Goal: Information Seeking & Learning: Find specific fact

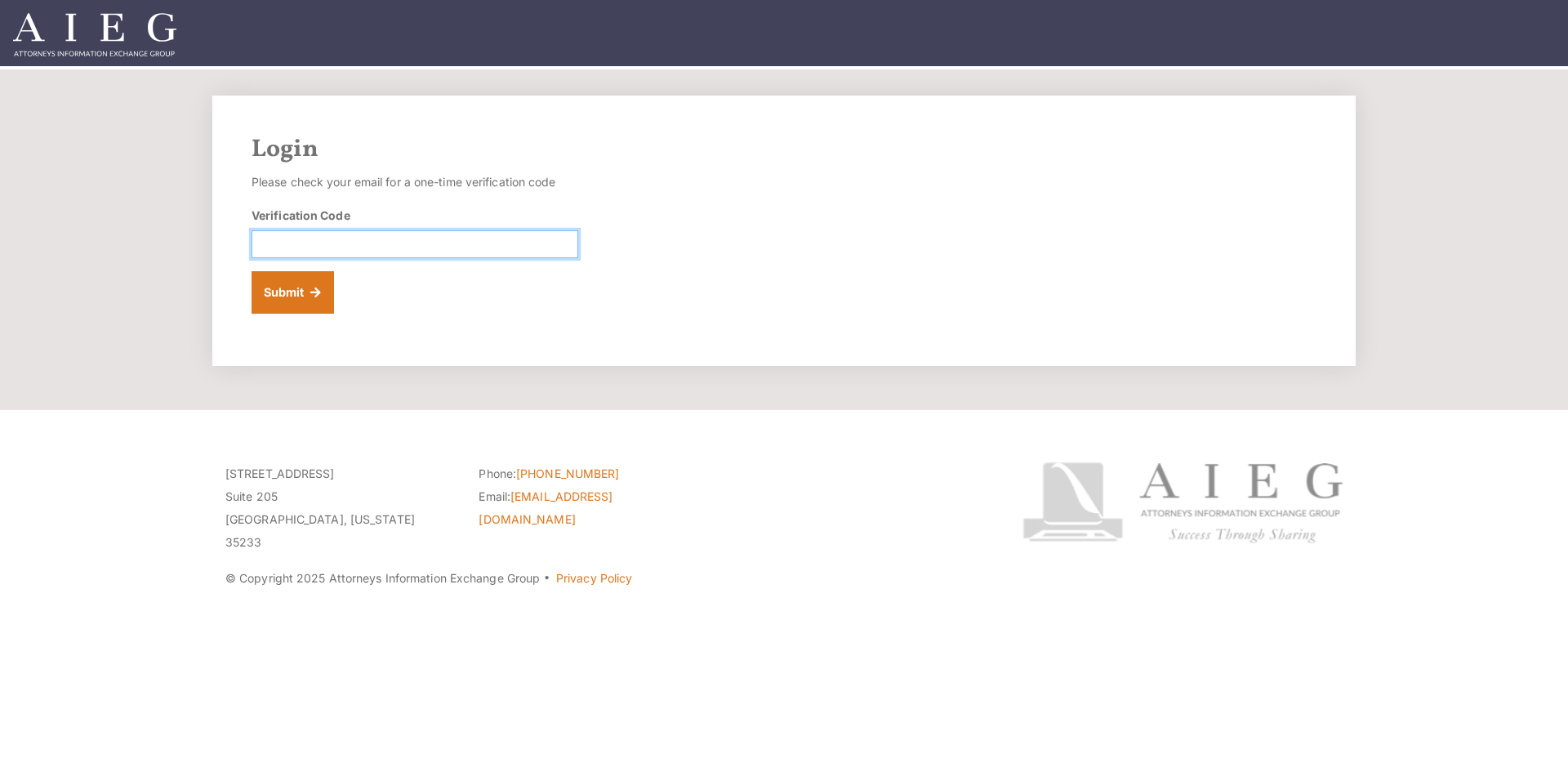
click at [407, 240] on input "Verification Code" at bounding box center [415, 244] width 327 height 28
drag, startPoint x: 406, startPoint y: 241, endPoint x: 362, endPoint y: 240, distance: 44.0
click at [362, 240] on input "Verification Code" at bounding box center [415, 244] width 327 height 28
paste input "341369"
type input "341369"
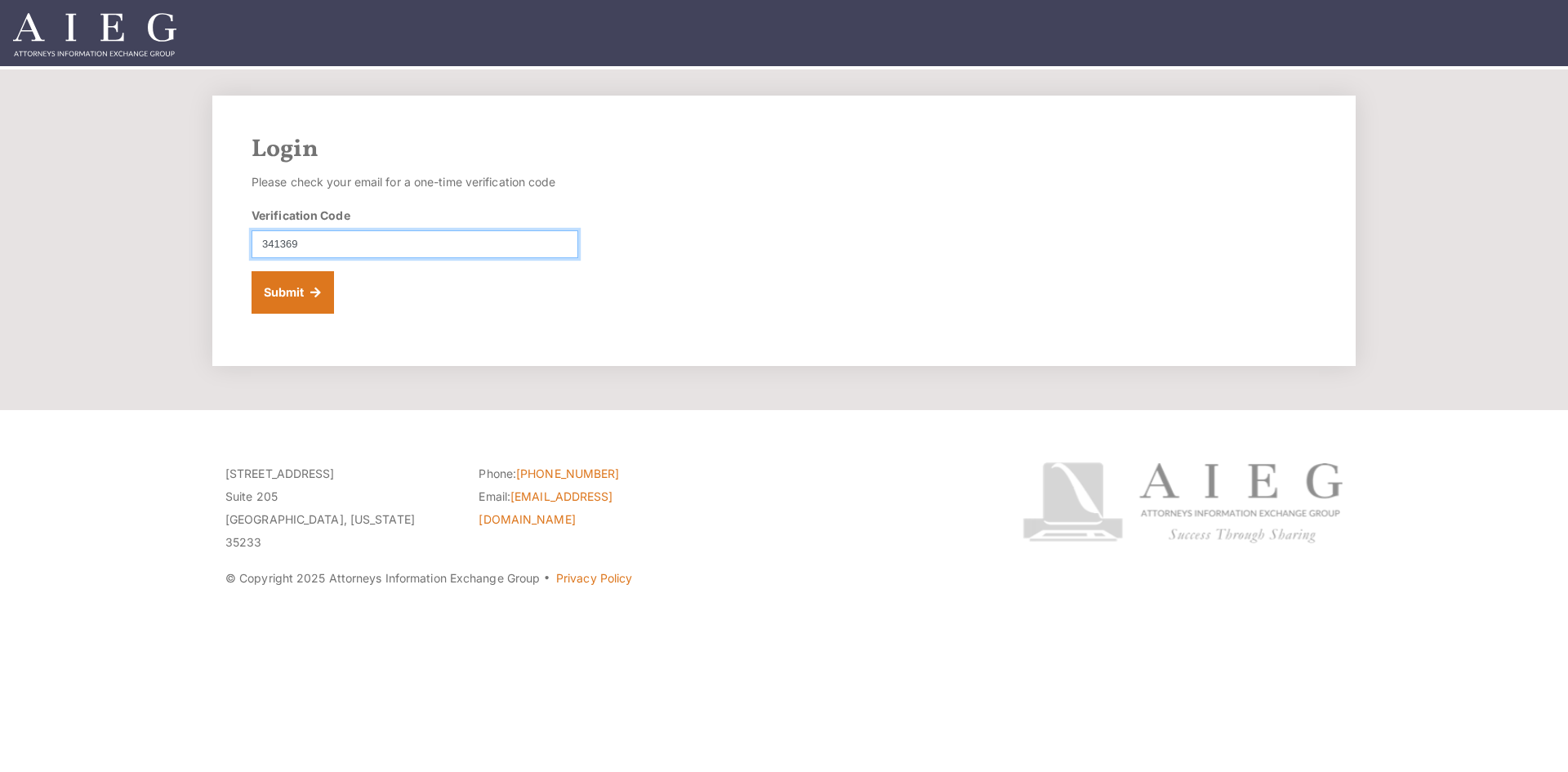
click at [252, 271] on button "Submit" at bounding box center [293, 291] width 83 height 42
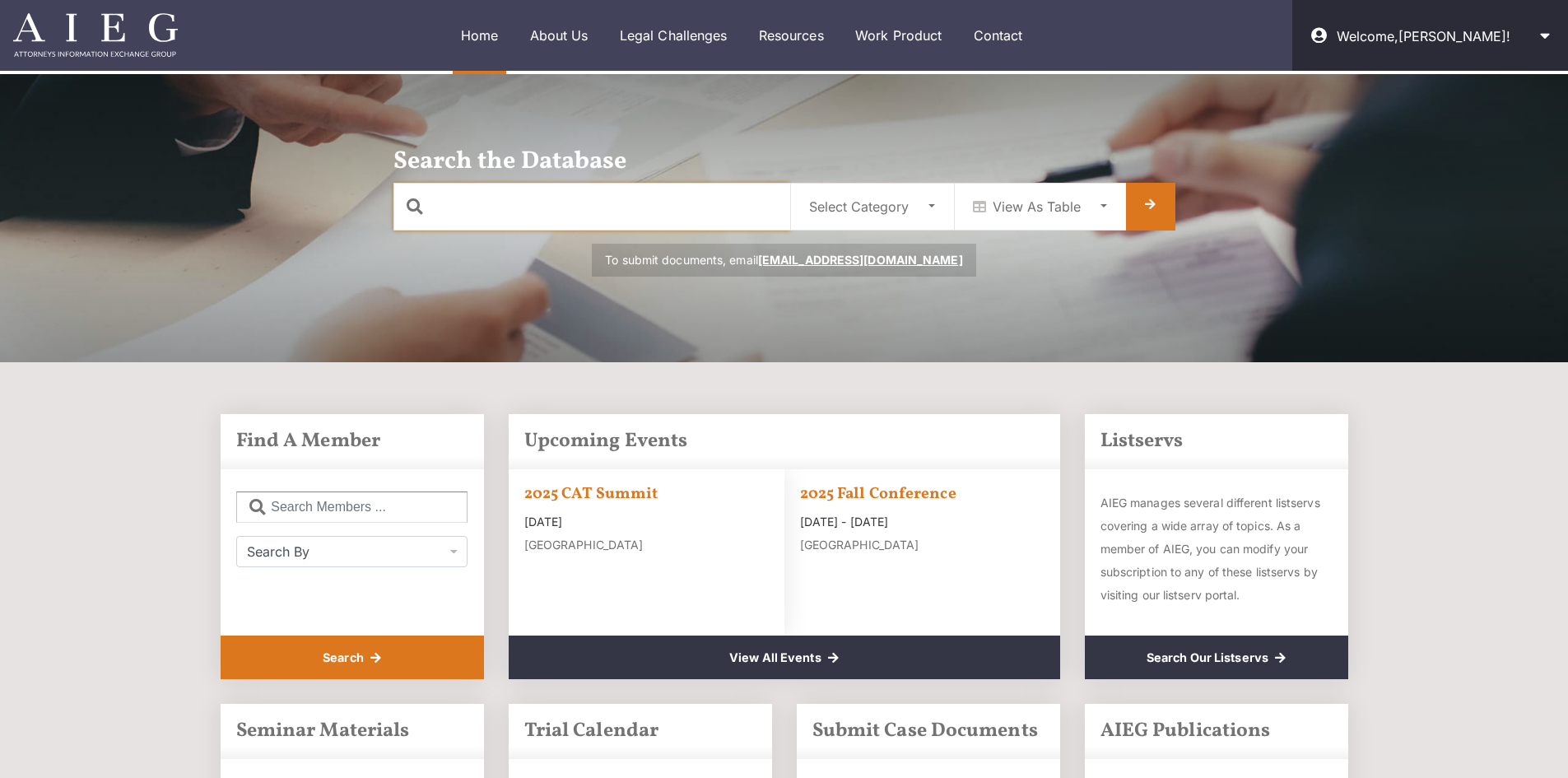
click at [680, 220] on input "text" at bounding box center [591, 206] width 397 height 47
type input "tesla"
click at [870, 208] on div "Select Category" at bounding box center [858, 206] width 100 height 20
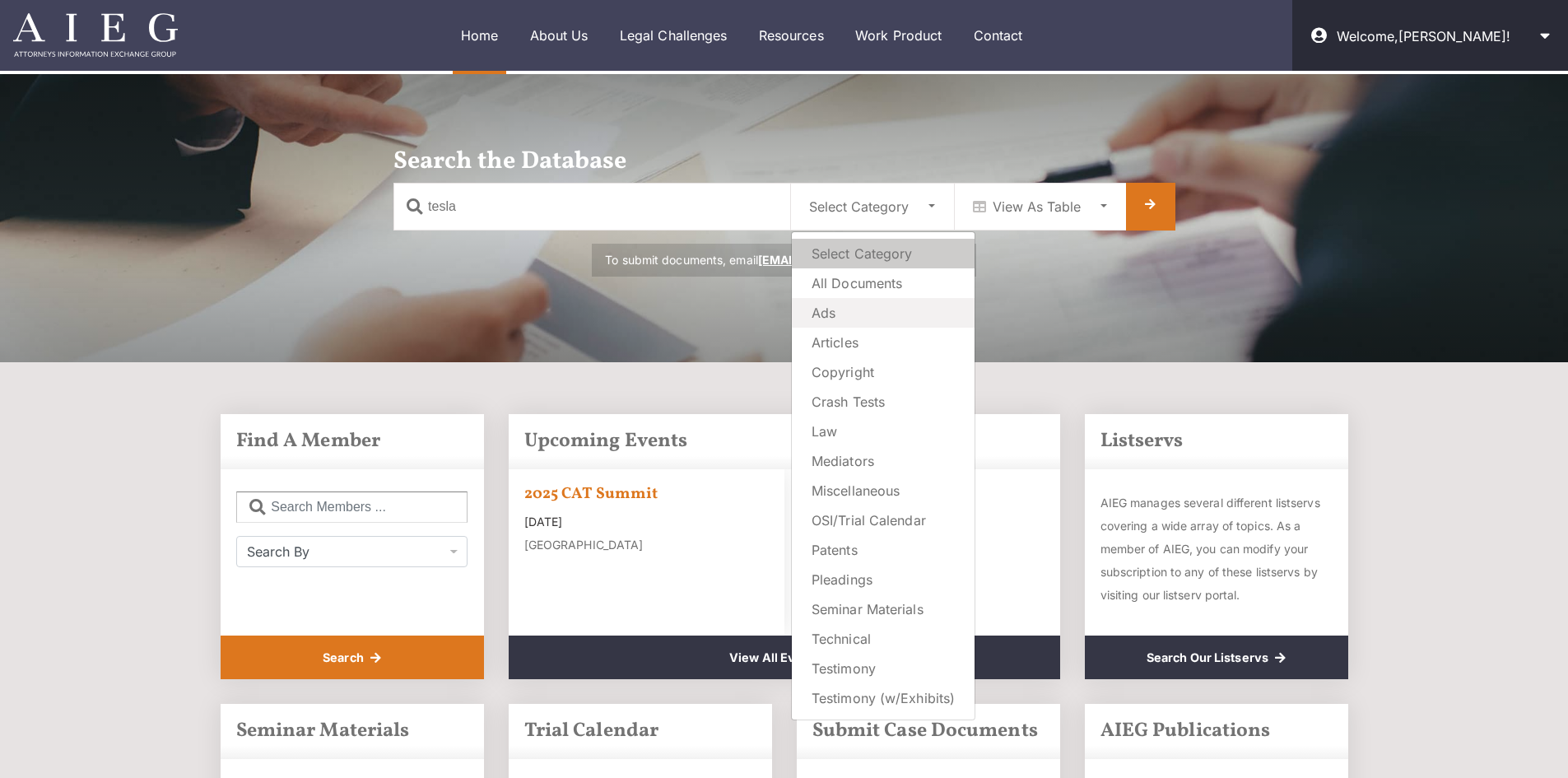
click at [902, 300] on link "Ads" at bounding box center [883, 313] width 183 height 30
select select "advs"
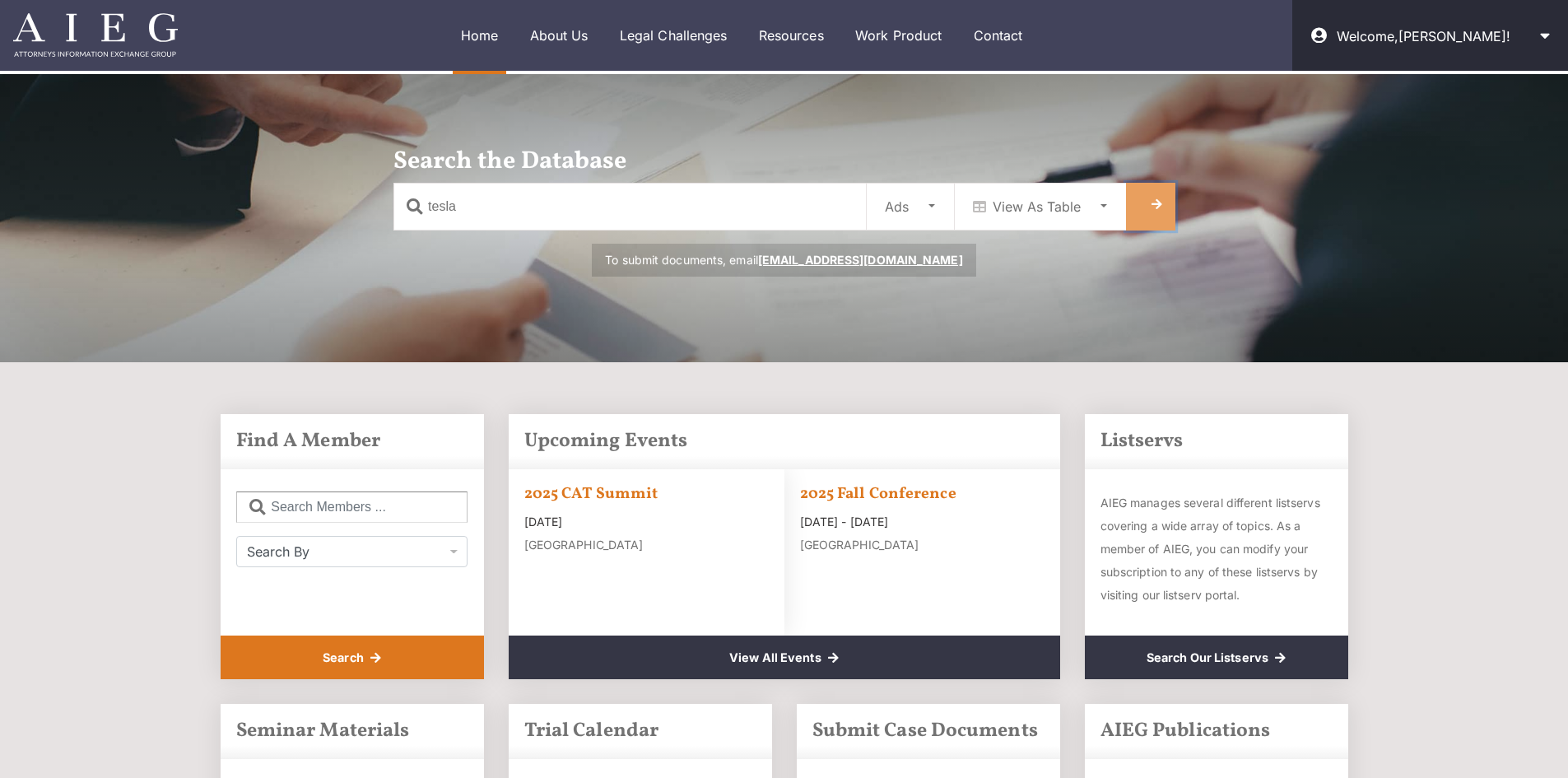
click at [1140, 193] on link at bounding box center [1150, 206] width 49 height 47
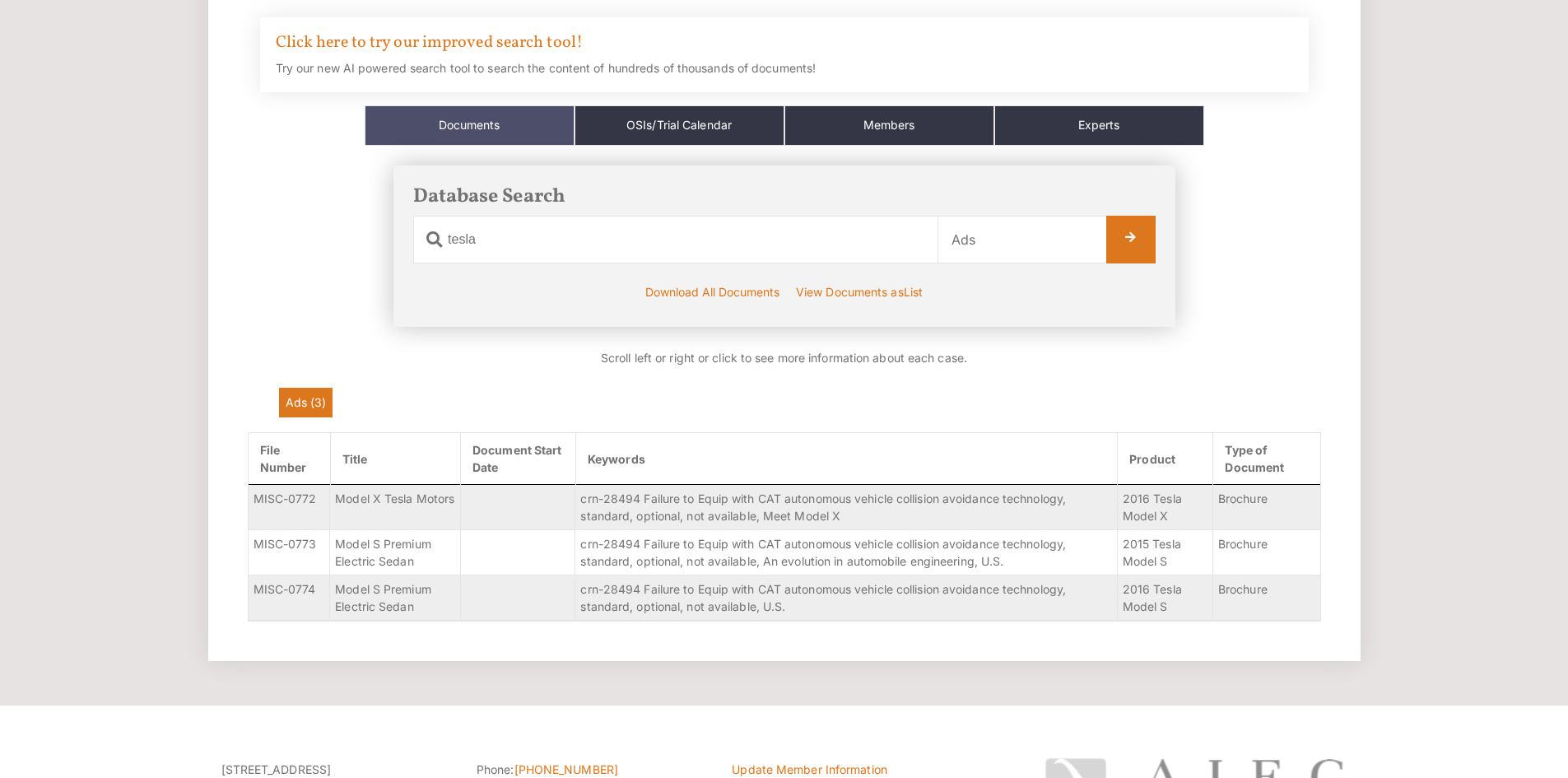
scroll to position [137, 0]
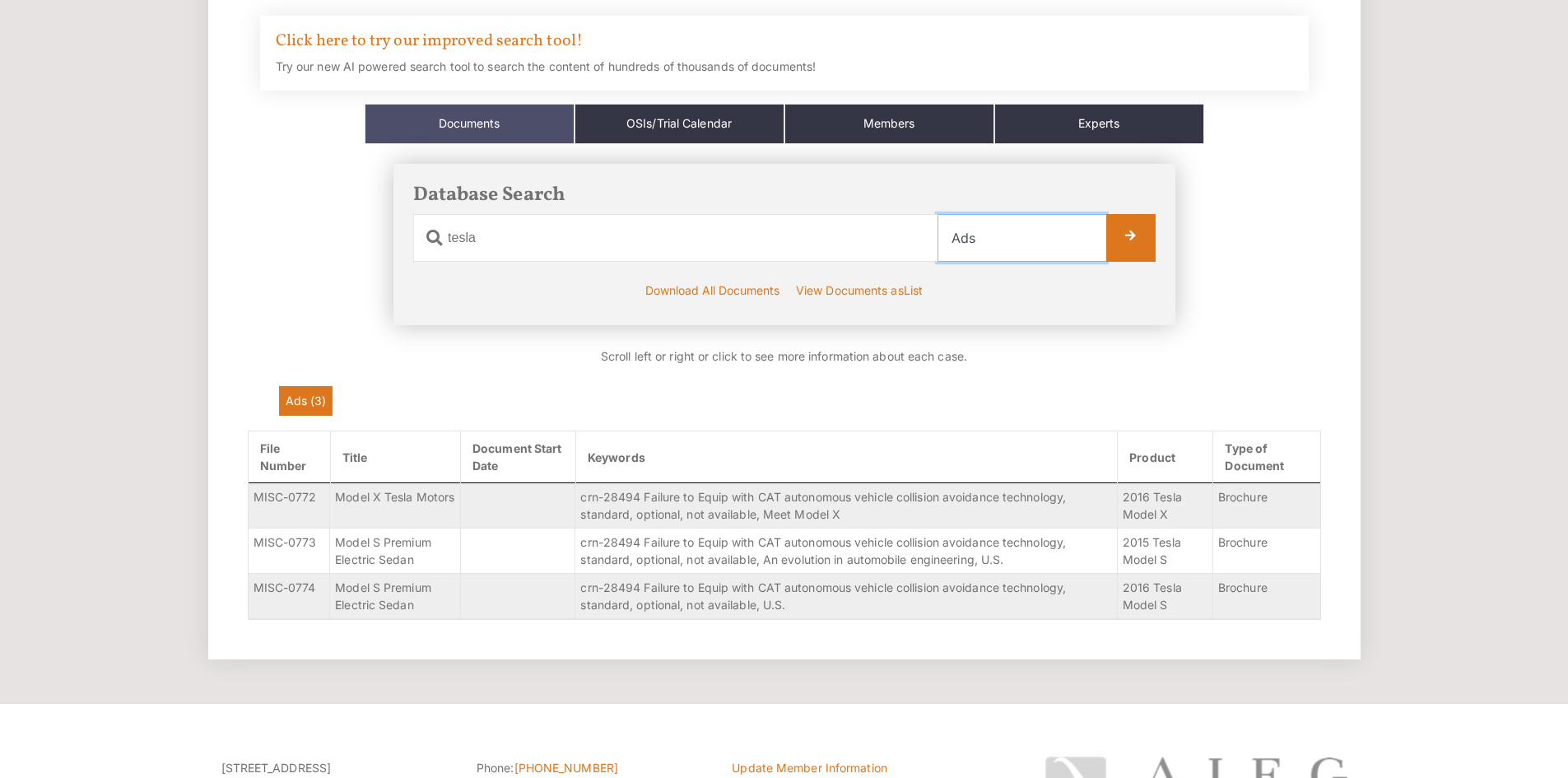
click at [983, 231] on select "Select Category All Documents Ads Articles Copyright Crash Tests Law Mediators …" at bounding box center [1021, 237] width 169 height 47
select select "[PERSON_NAME]"
click at [937, 214] on select "Select Category All Documents Ads Articles Copyright Crash Tests Law Mediators …" at bounding box center [1021, 237] width 169 height 47
click at [1140, 229] on link at bounding box center [1130, 237] width 49 height 47
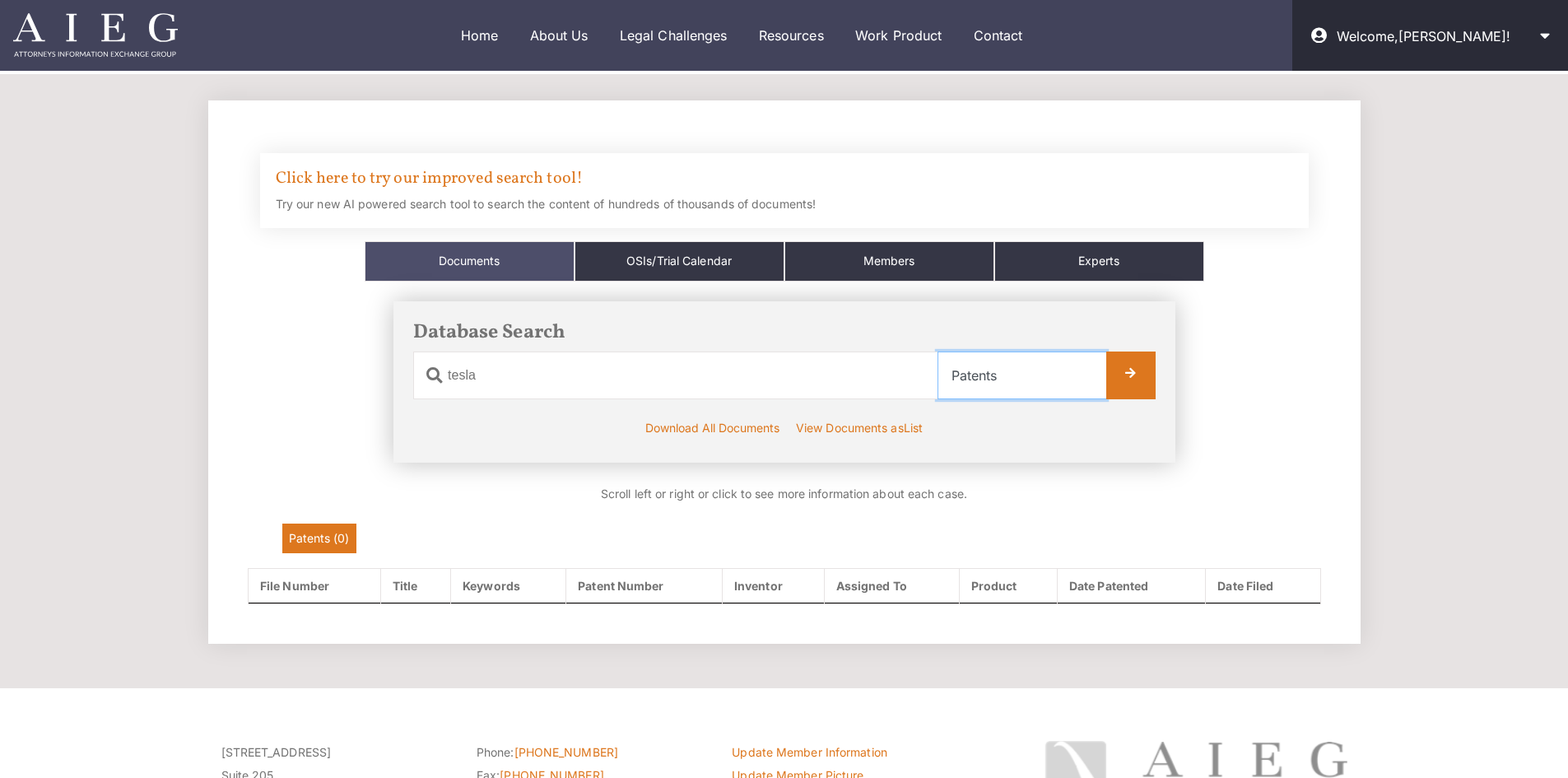
click at [983, 379] on select "Select Category All Documents Ads Articles Copyright Crash Tests Law Mediators …" at bounding box center [1021, 374] width 169 height 47
select select "osis"
click at [937, 351] on select "Select Category All Documents Ads Articles Copyright Crash Tests Law Mediators …" at bounding box center [1021, 374] width 169 height 47
click at [1133, 367] on link at bounding box center [1130, 374] width 49 height 47
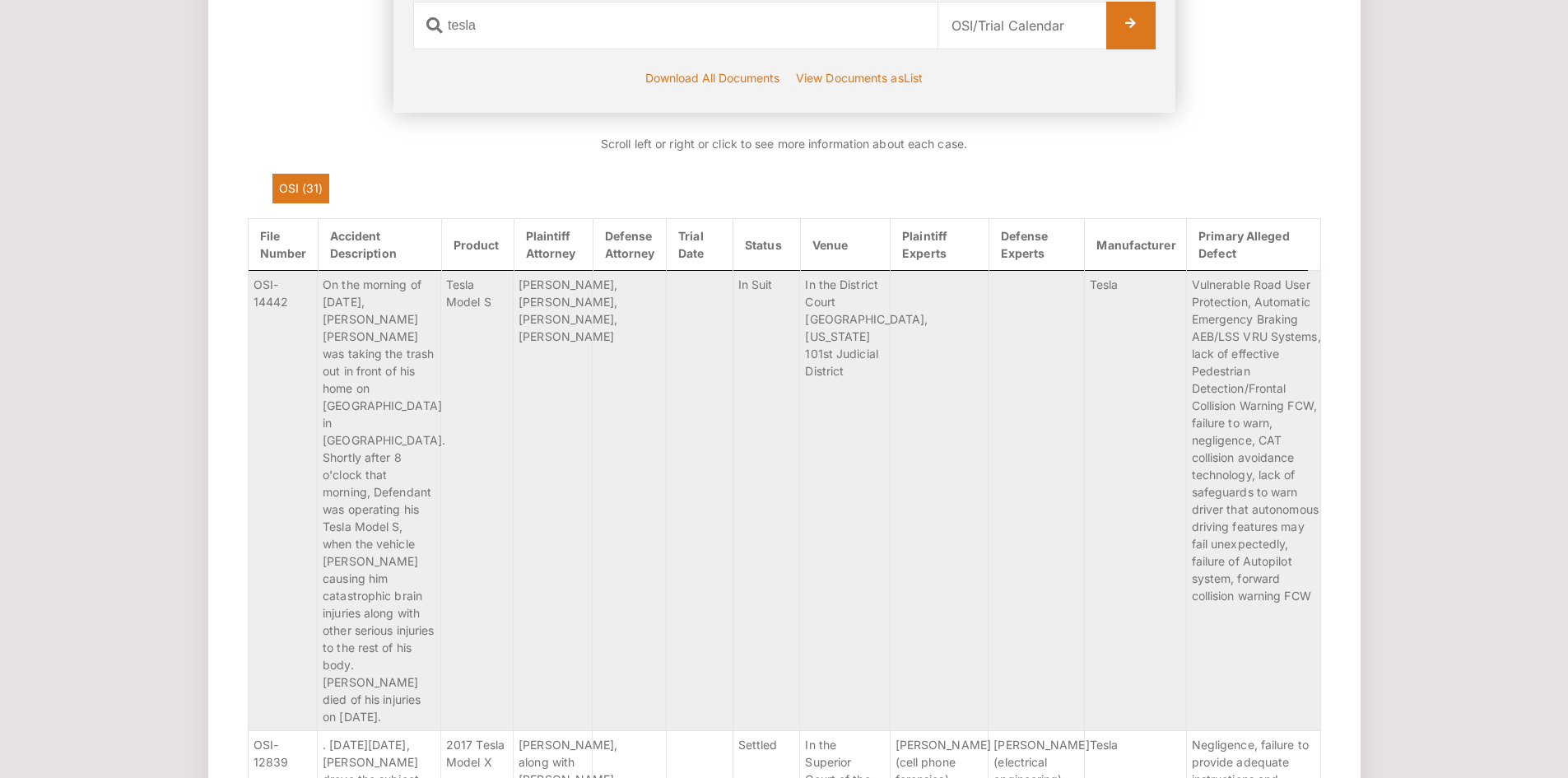
scroll to position [204, 0]
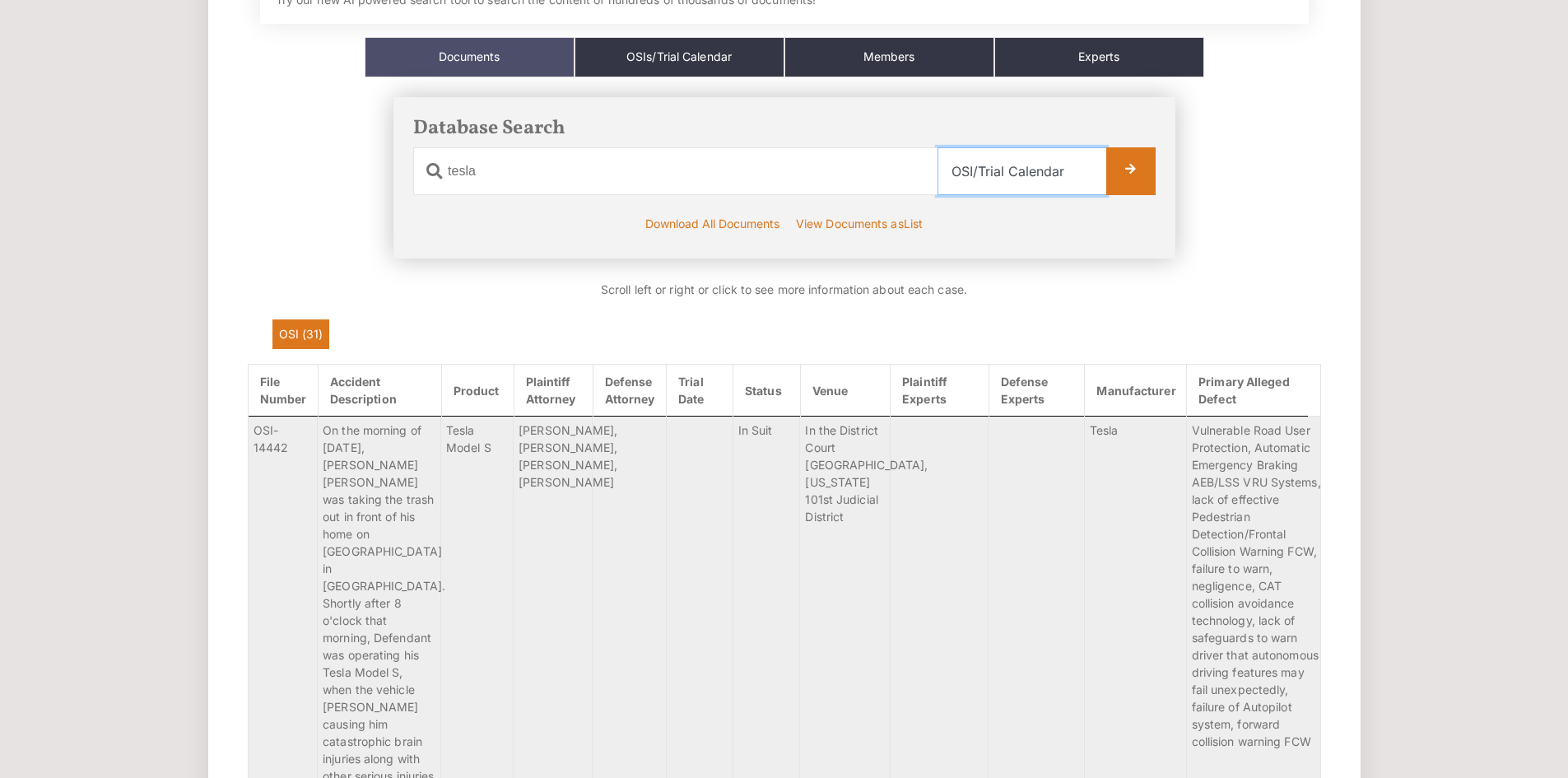
click at [1037, 177] on select "Select Category All Documents Ads Articles Copyright Crash Tests Law Mediators …" at bounding box center [1021, 171] width 169 height 47
select select "misc"
click at [937, 147] on select "Select Category All Documents Ads Articles Copyright Crash Tests Law Mediators …" at bounding box center [1021, 171] width 169 height 47
click at [1118, 172] on link at bounding box center [1130, 171] width 49 height 47
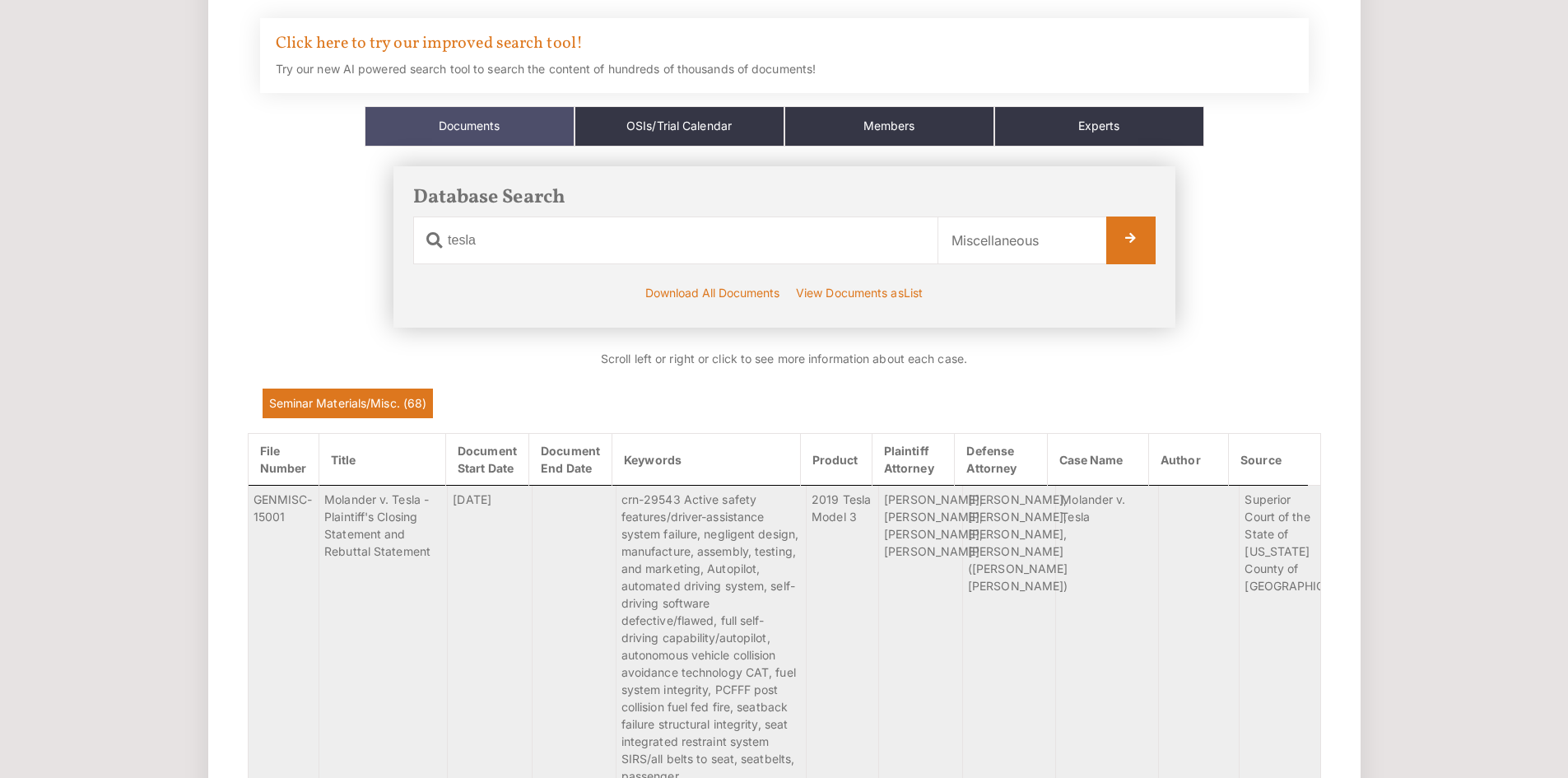
scroll to position [136, 0]
click at [1066, 245] on select "Select Category All Documents Ads Articles Copyright Crash Tests Law Mediators …" at bounding box center [1021, 239] width 169 height 47
select select "seminarmats"
click at [937, 216] on select "Select Category All Documents Ads Articles Copyright Crash Tests Law Mediators …" at bounding box center [1021, 239] width 169 height 47
click at [1141, 240] on link at bounding box center [1130, 239] width 49 height 47
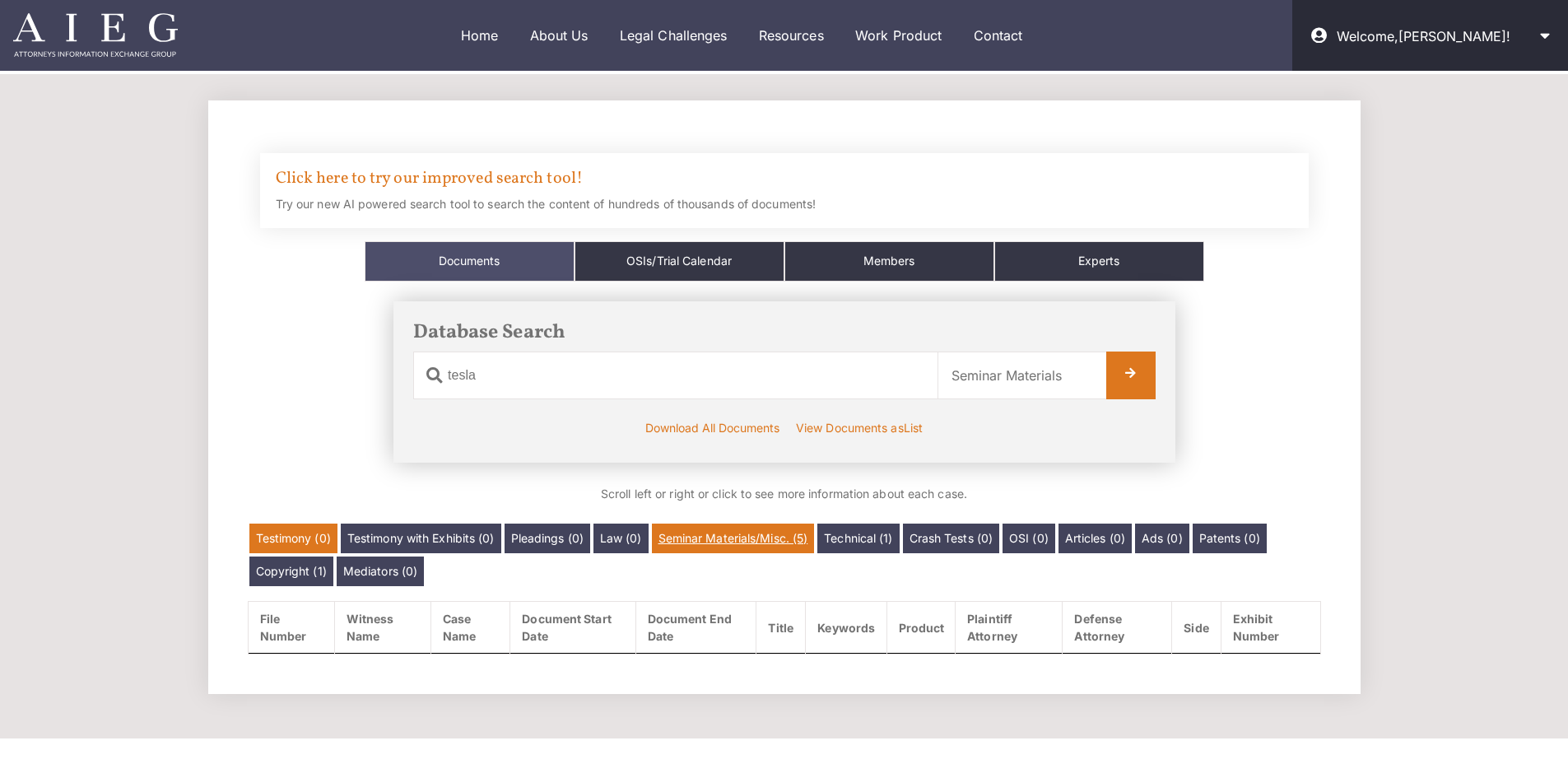
click at [780, 549] on link "Seminar Materials/Misc. (5)" at bounding box center [734, 538] width 163 height 30
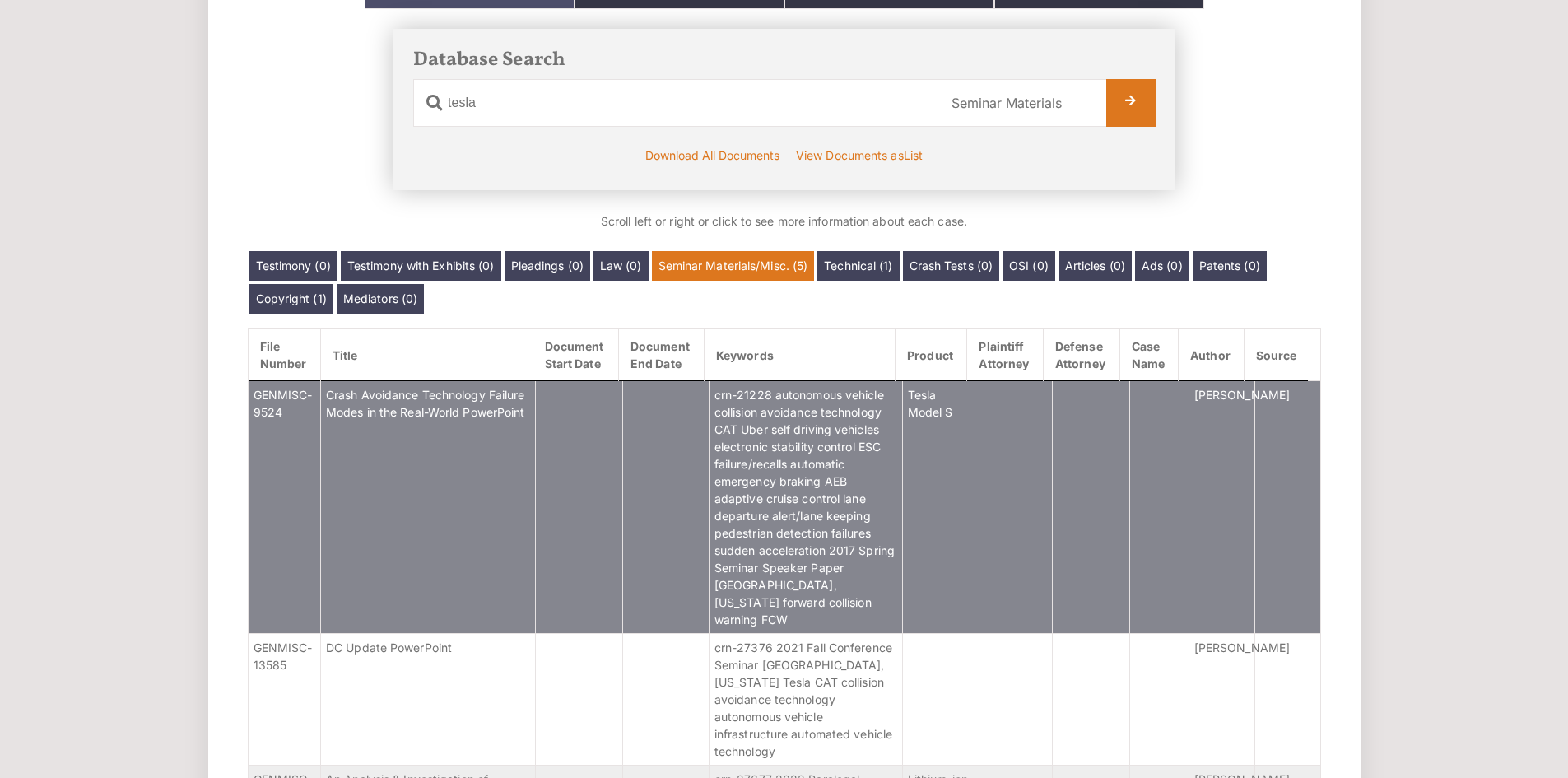
scroll to position [1, 0]
click at [942, 463] on td "Tesla Model S" at bounding box center [937, 506] width 72 height 253
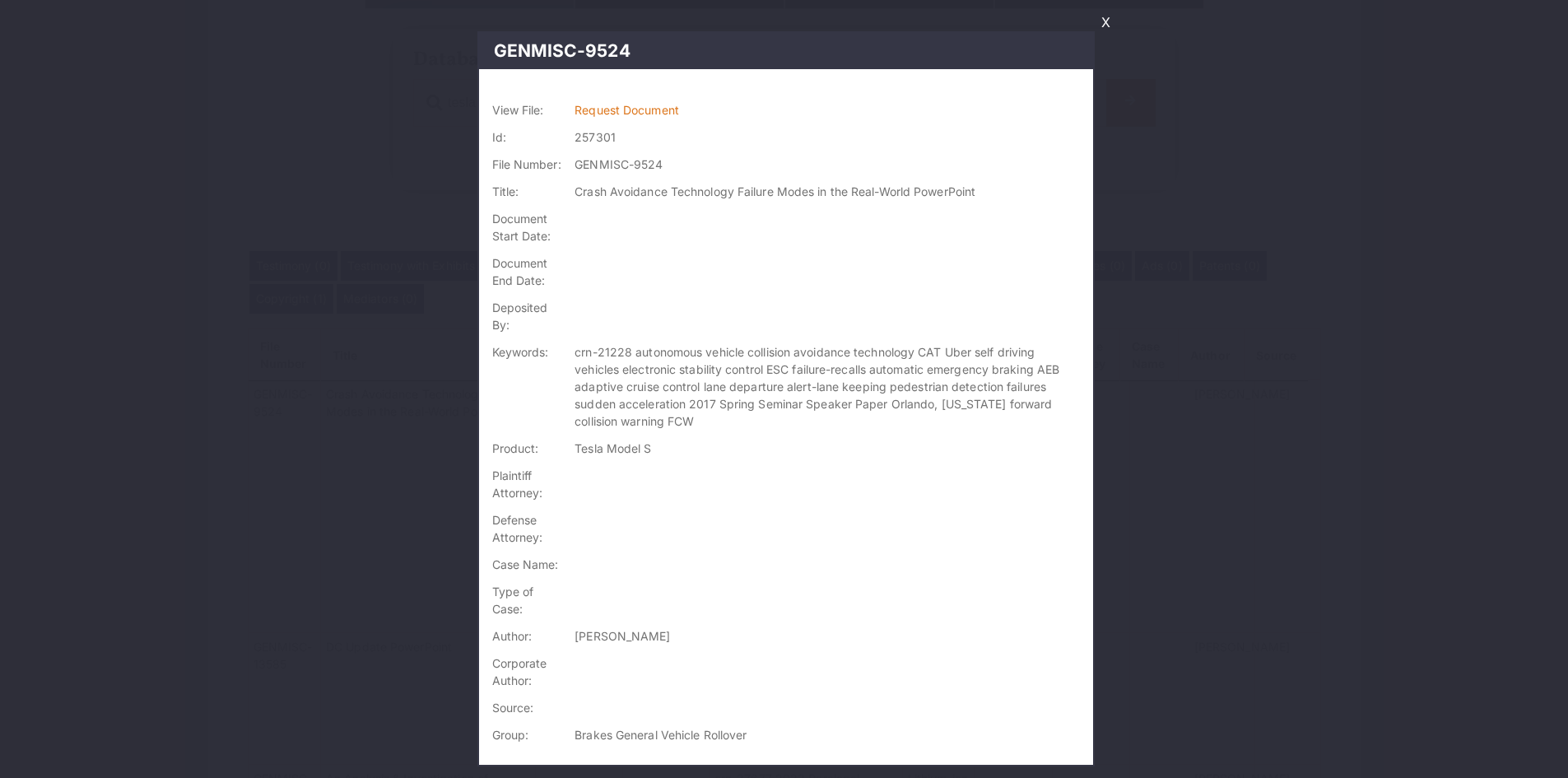
click at [1102, 25] on link "X" at bounding box center [1106, 22] width 22 height 28
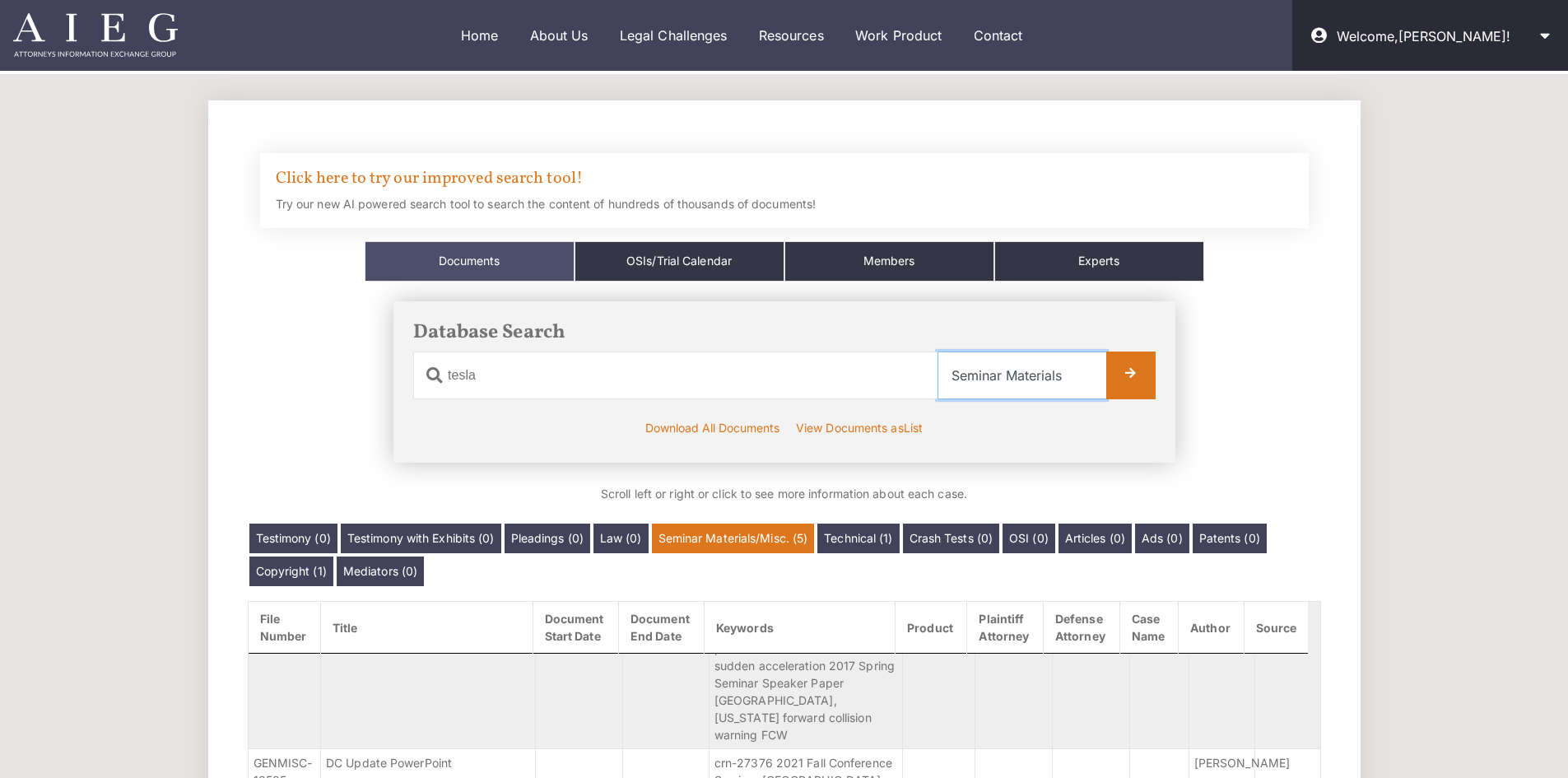
click at [1010, 377] on select "Select Category All Documents Ads Articles Copyright Crash Tests Law Mediators …" at bounding box center [1021, 374] width 169 height 47
click at [1025, 371] on select "Select Category All Documents Ads Articles Copyright Crash Tests Law Mediators …" at bounding box center [1021, 374] width 169 height 47
click at [1407, 462] on section "Click here to try our improved search tool! Try our new AI powered search tool …" at bounding box center [784, 709] width 1568 height 1270
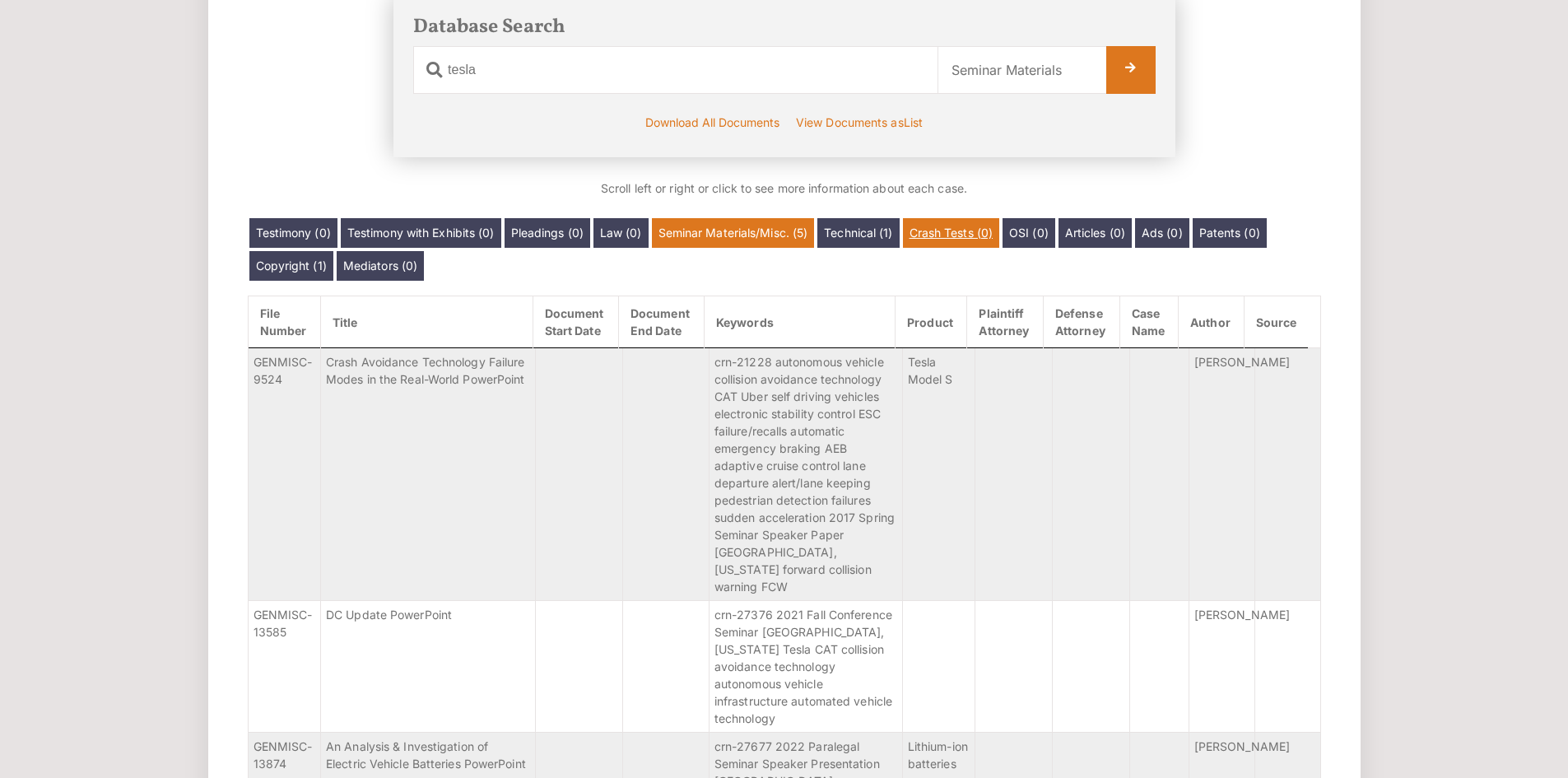
scroll to position [303, 0]
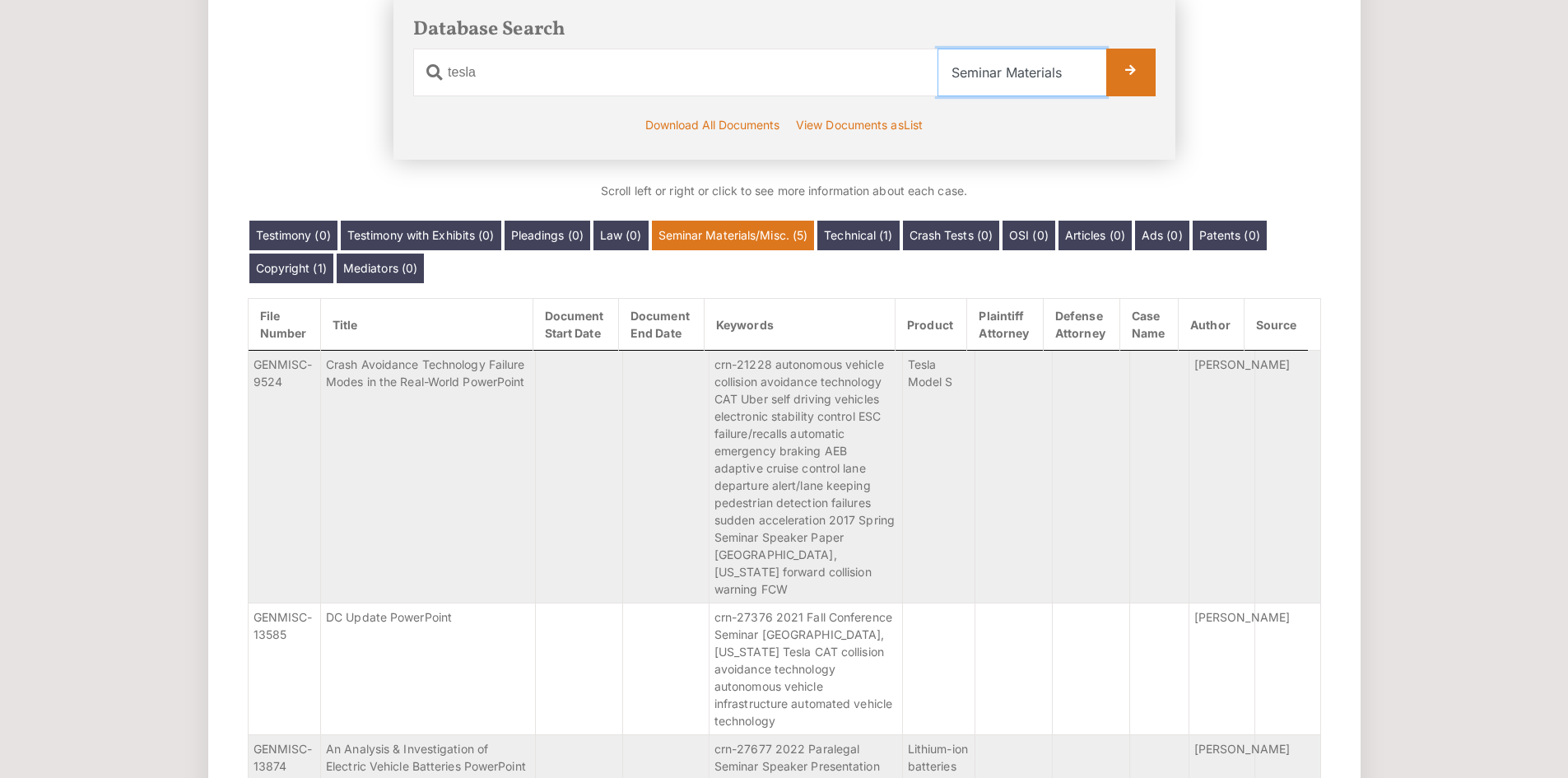
click at [1021, 81] on select "Select Category All Documents Ads Articles Copyright Crash Tests Law Mediators …" at bounding box center [1021, 72] width 169 height 47
select select "misc"
click at [937, 48] on select "Select Category All Documents Ads Articles Copyright Crash Tests Law Mediators …" at bounding box center [1021, 72] width 169 height 47
click at [1131, 62] on link at bounding box center [1130, 72] width 49 height 47
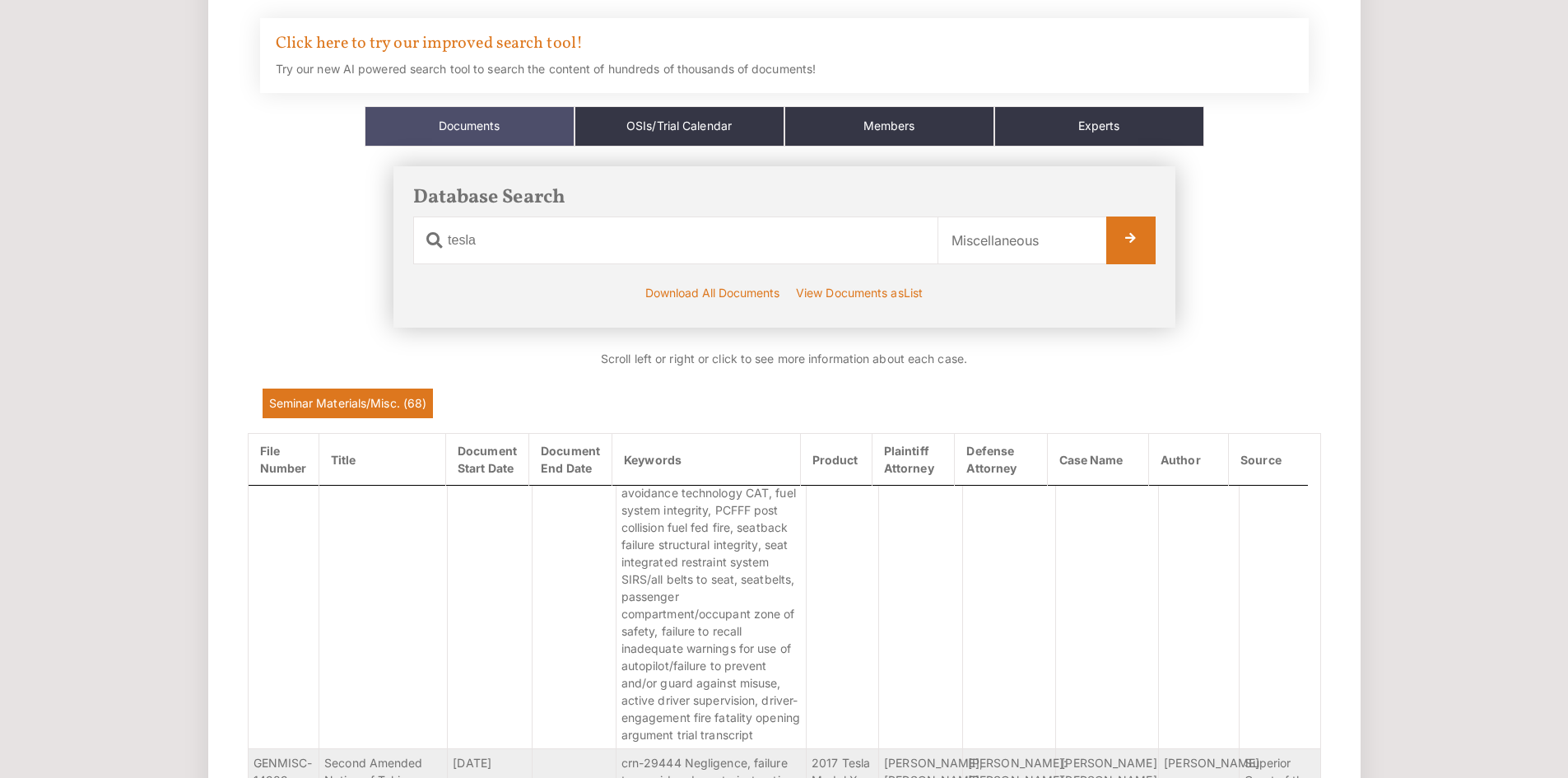
scroll to position [1509, 0]
click at [304, 459] on link "File Number" at bounding box center [284, 458] width 70 height 51
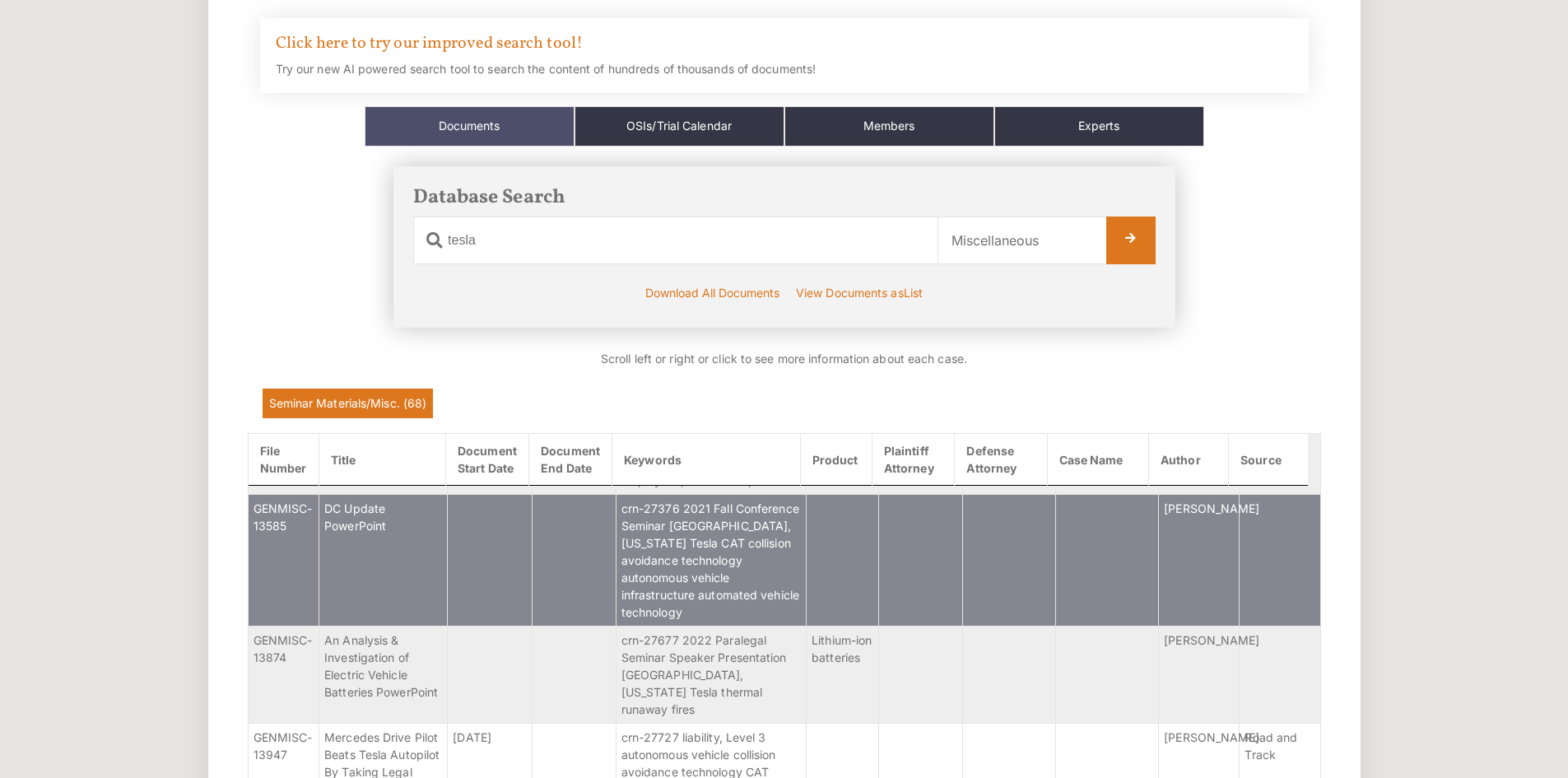
scroll to position [1782, 0]
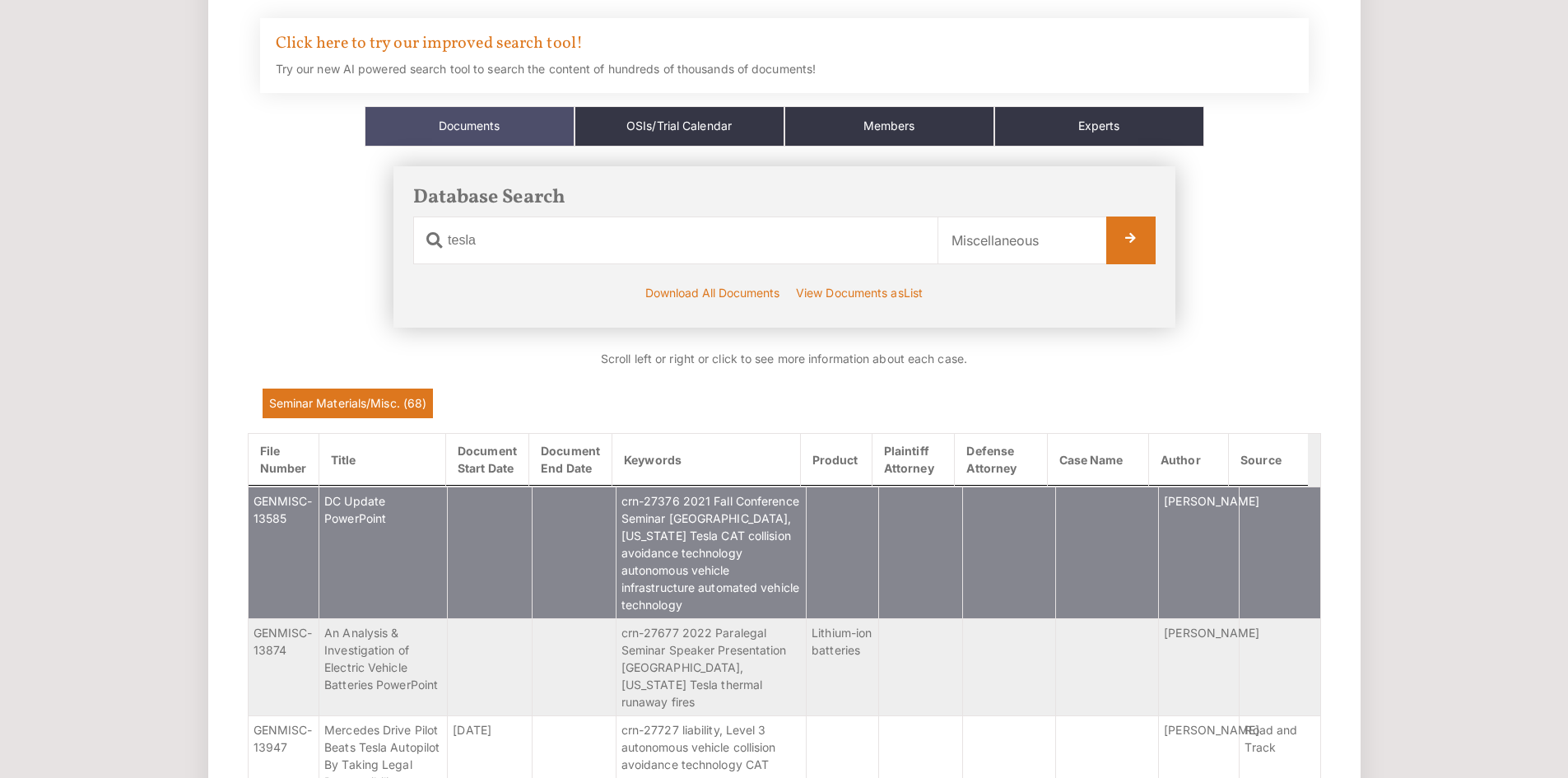
click at [494, 578] on td at bounding box center [489, 553] width 84 height 131
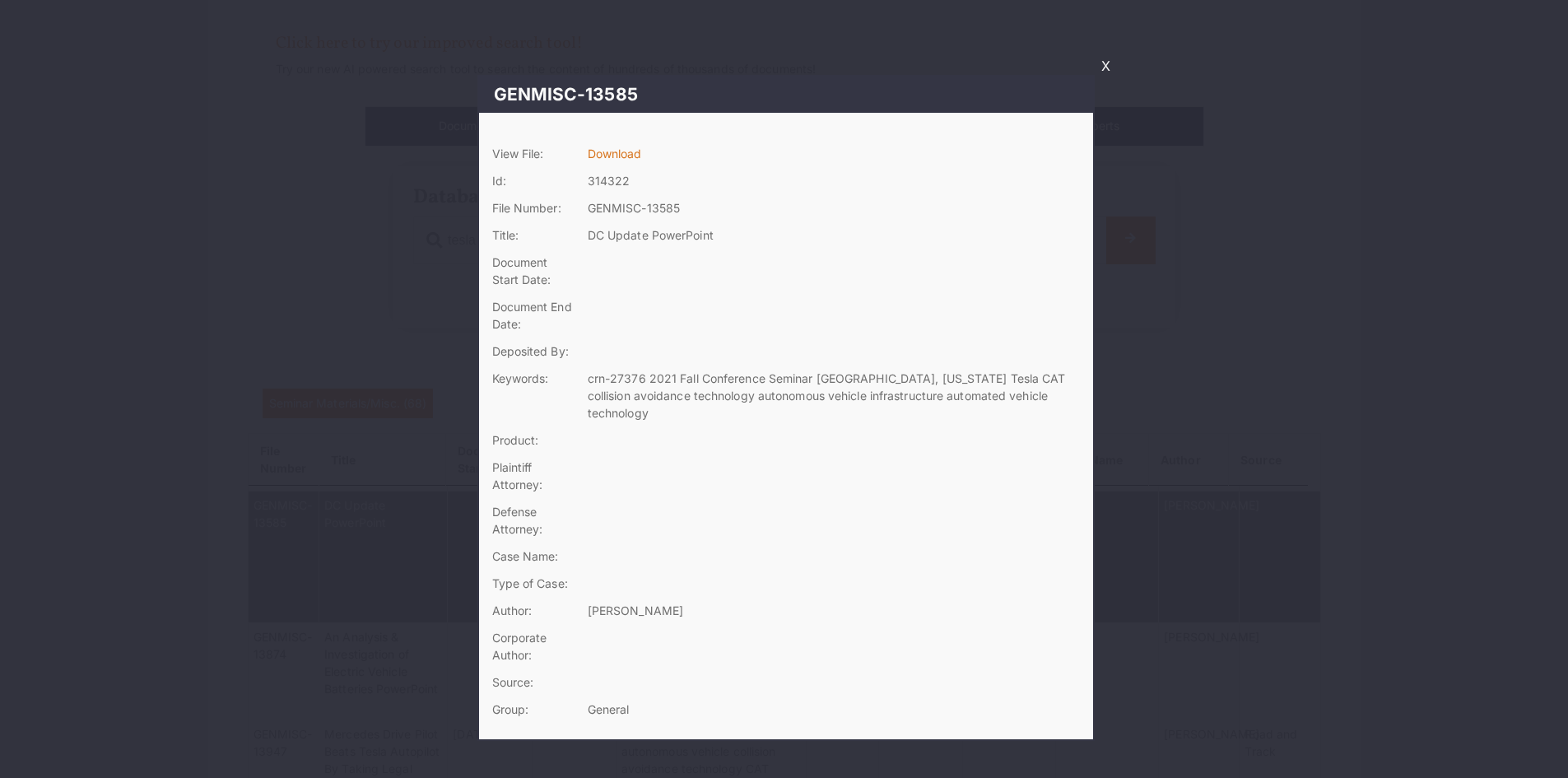
scroll to position [1784, 0]
click at [1106, 62] on link "X" at bounding box center [1106, 66] width 22 height 28
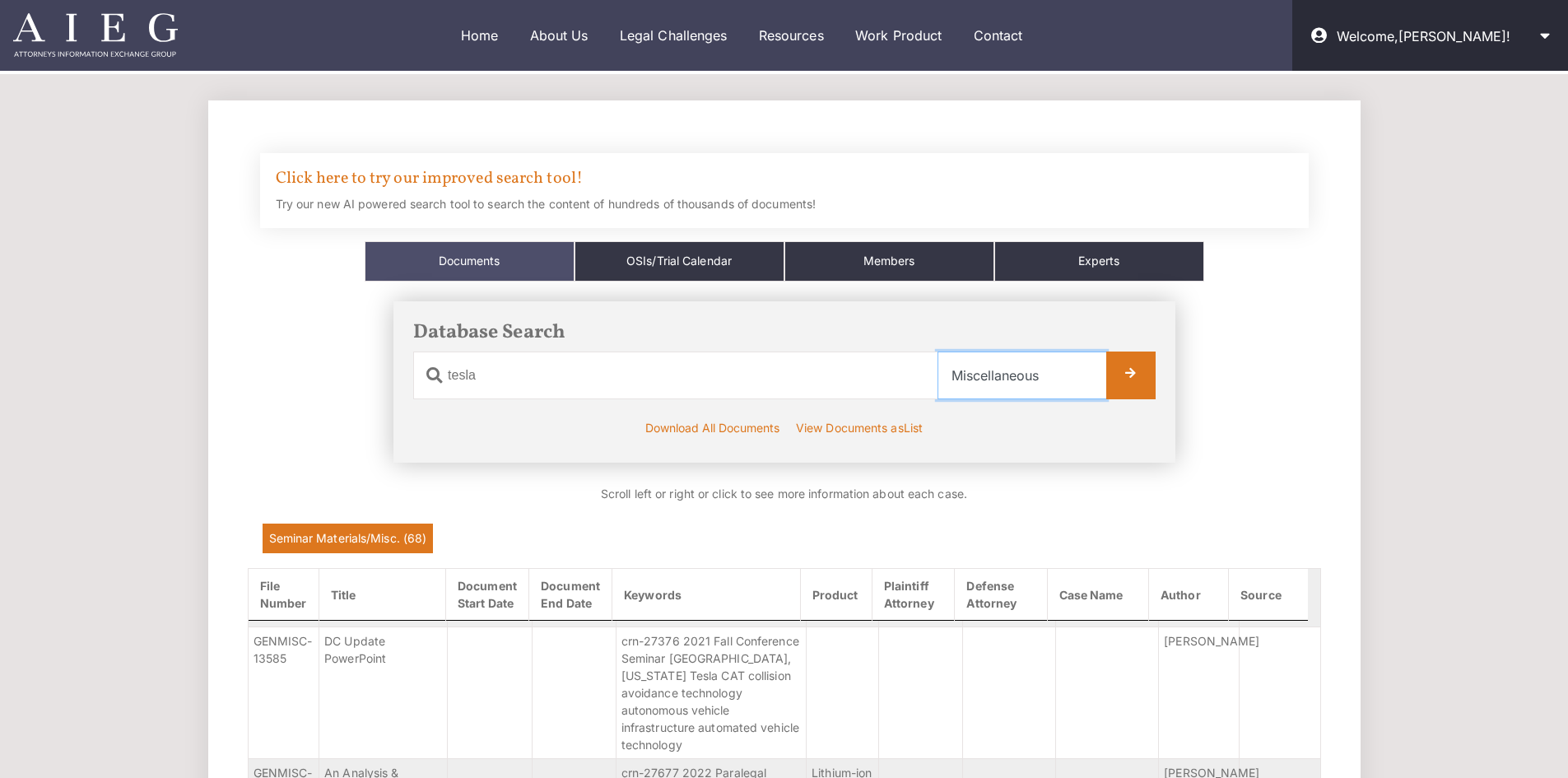
click at [965, 383] on select "Select Category All Documents Ads Articles Copyright Crash Tests Law Mediators …" at bounding box center [1021, 374] width 169 height 47
select select "seminarmats"
click at [937, 351] on select "Select Category All Documents Ads Articles Copyright Crash Tests Law Mediators …" at bounding box center [1021, 374] width 169 height 47
click at [1157, 364] on div "Database Search Document Name tesla Category Name Select Category All Documents…" at bounding box center [784, 382] width 782 height 161
click at [1125, 379] on link at bounding box center [1130, 374] width 49 height 47
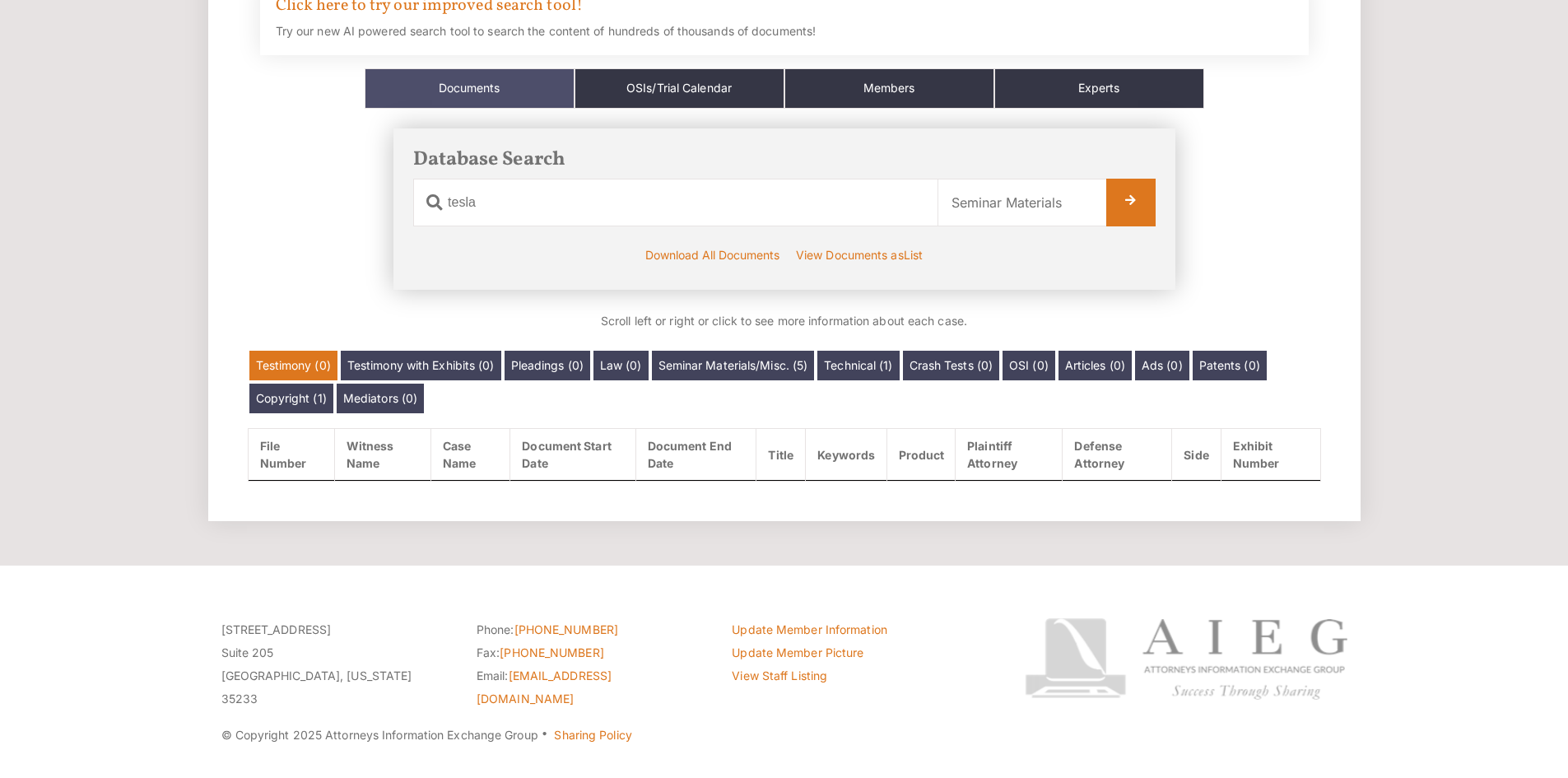
scroll to position [197, 0]
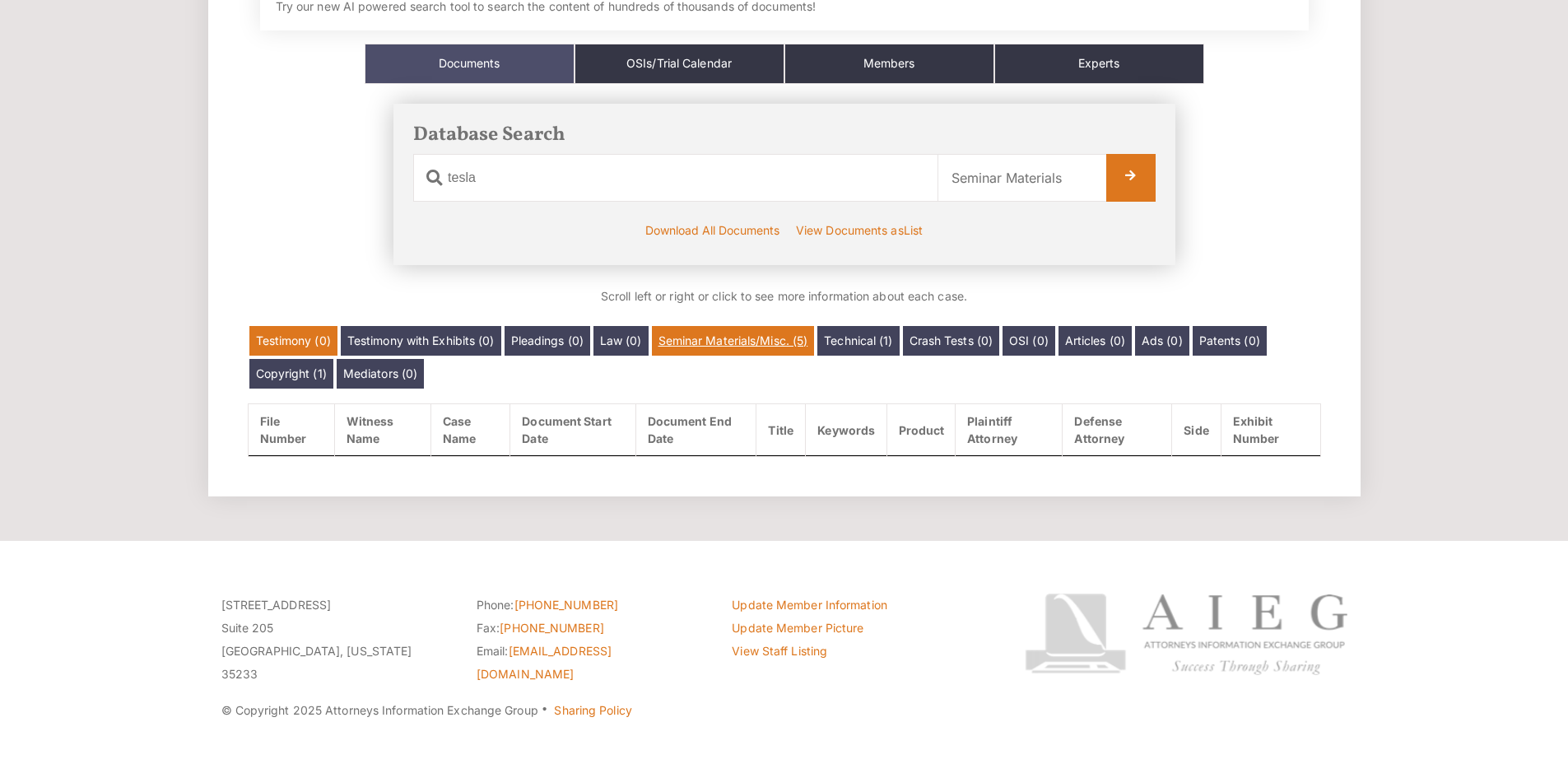
click at [721, 344] on link "Seminar Materials/Misc. (5)" at bounding box center [734, 341] width 163 height 30
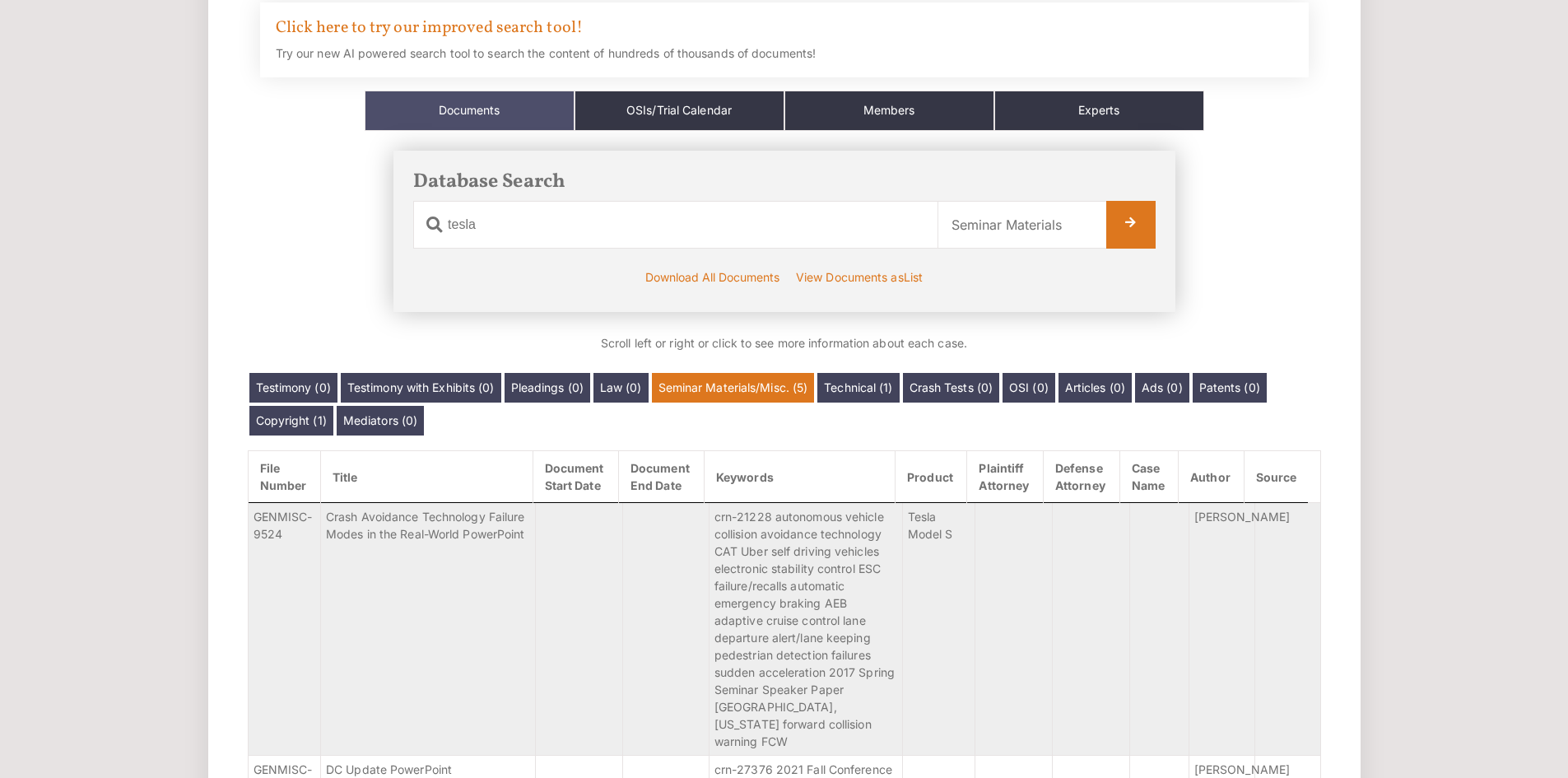
scroll to position [150, 0]
click at [308, 424] on link "Copyright (1)" at bounding box center [291, 422] width 84 height 30
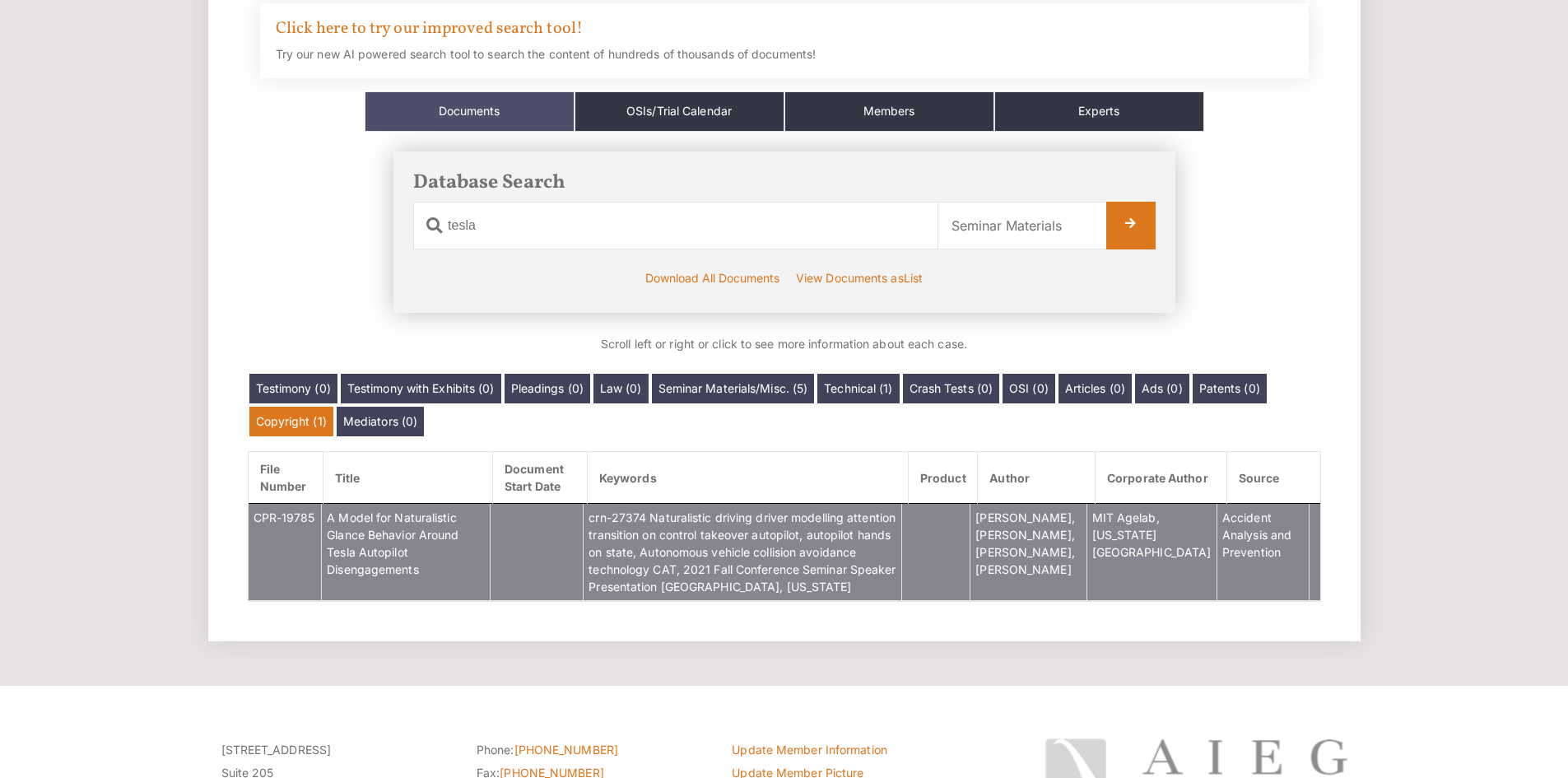
click at [747, 562] on span "crn-27374 Naturalistic driving driver modelling attention transition on control…" at bounding box center [741, 552] width 307 height 83
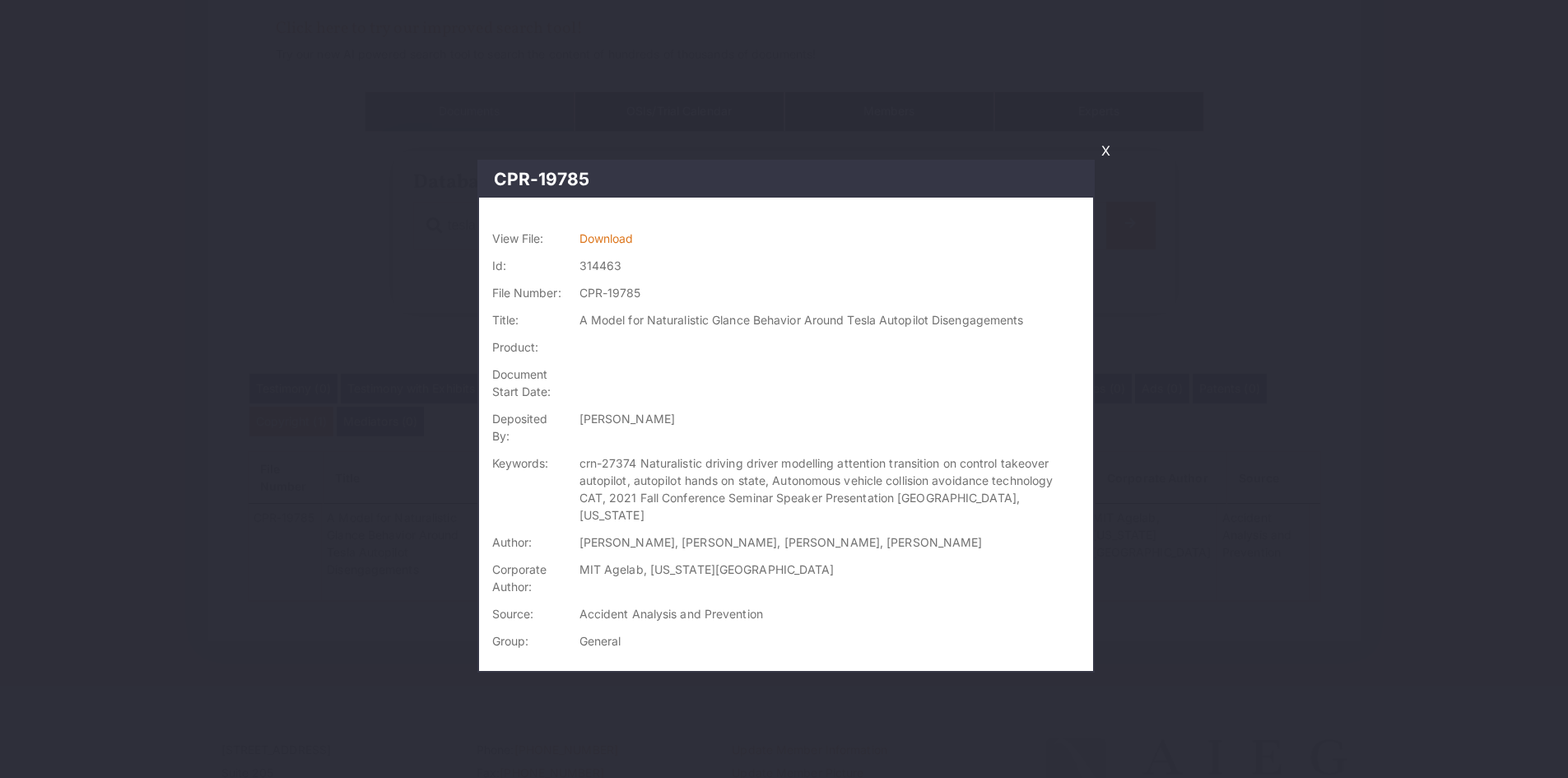
click at [1106, 146] on link "X" at bounding box center [1106, 151] width 22 height 28
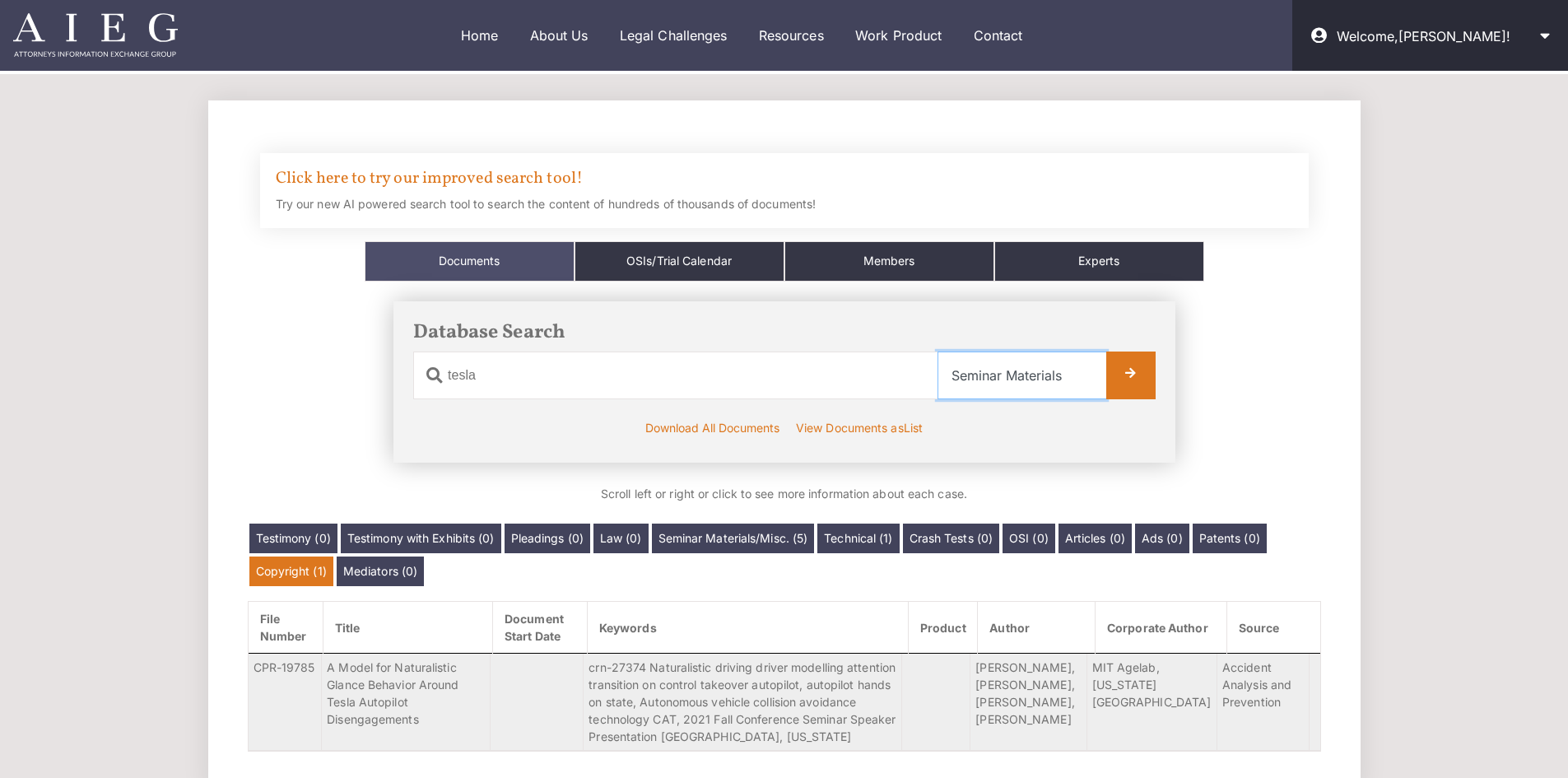
click at [1044, 377] on select "Select Category All Documents Ads Articles Copyright Crash Tests Law Mediators …" at bounding box center [1021, 374] width 169 height 47
click at [1237, 404] on div "Database Search Document Name tesla Category Name Select Category All Documents…" at bounding box center [784, 381] width 1073 height 201
click at [1047, 387] on select "Select Category All Documents Ads Articles Copyright Crash Tests Law Mediators …" at bounding box center [1021, 374] width 169 height 47
select select "all"
click at [937, 351] on select "Select Category All Documents Ads Articles Copyright Crash Tests Law Mediators …" at bounding box center [1021, 374] width 169 height 47
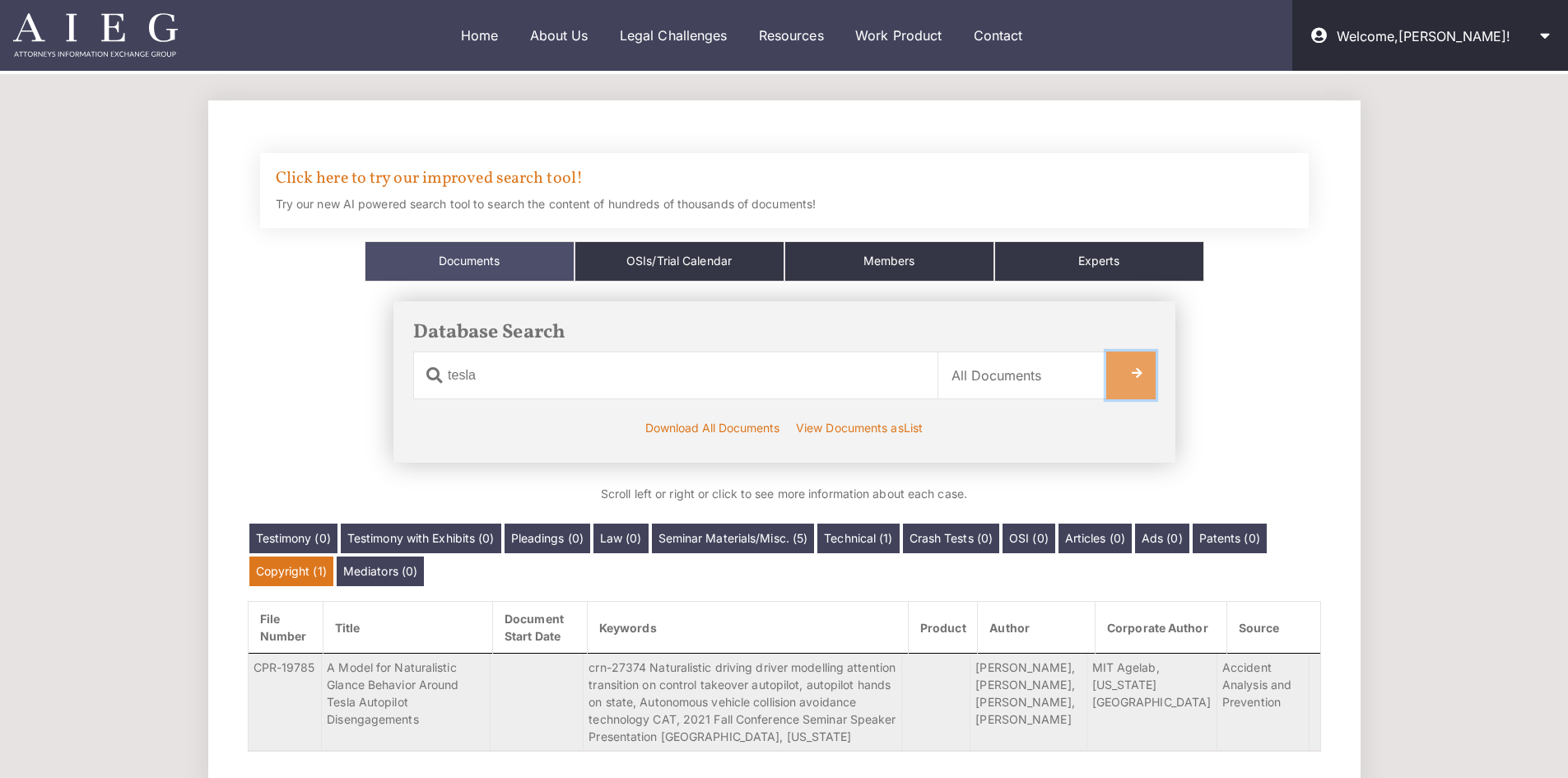
click at [1106, 385] on link at bounding box center [1130, 374] width 49 height 47
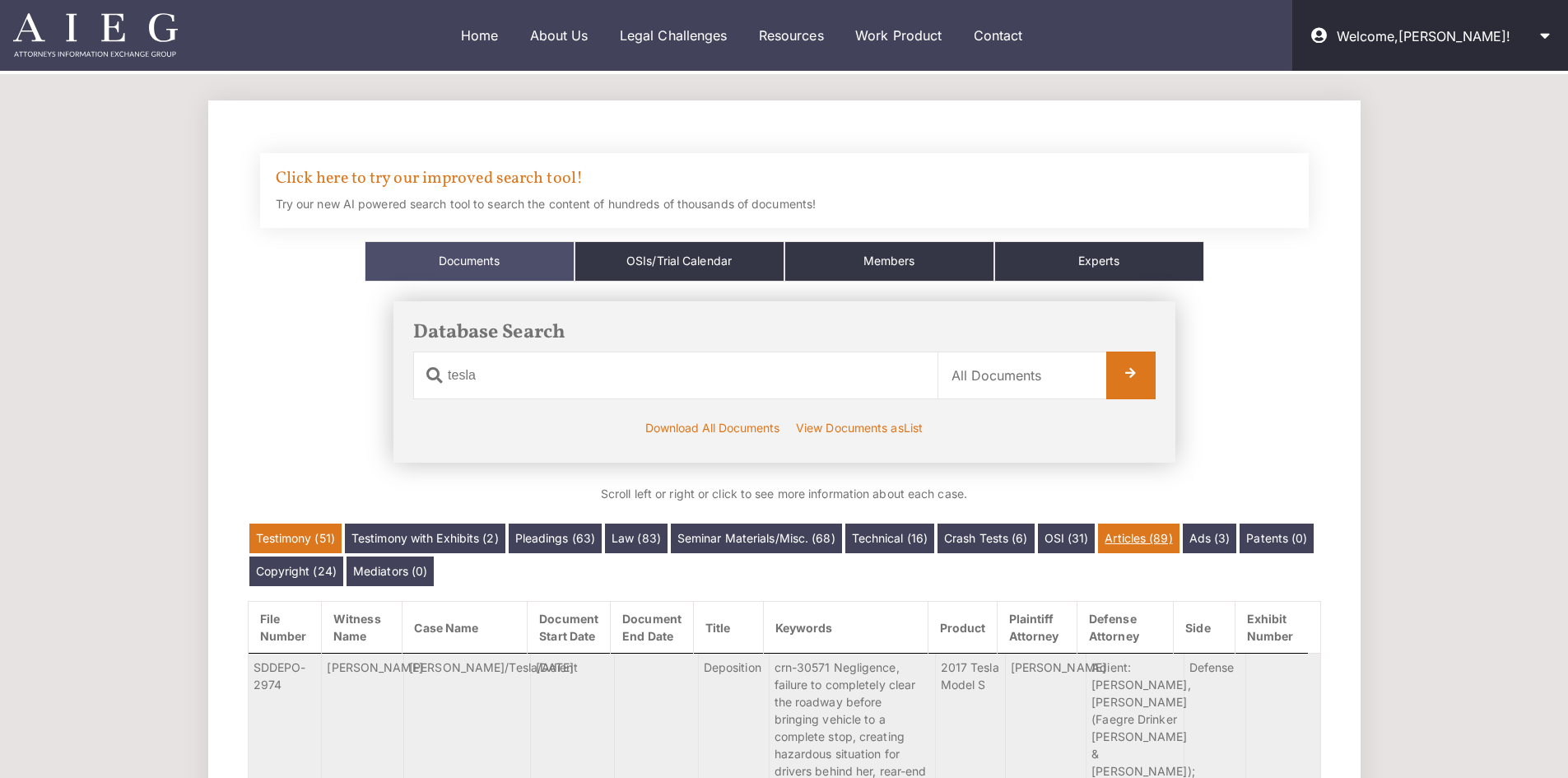
click at [1135, 548] on link "Articles (89)" at bounding box center [1138, 538] width 81 height 30
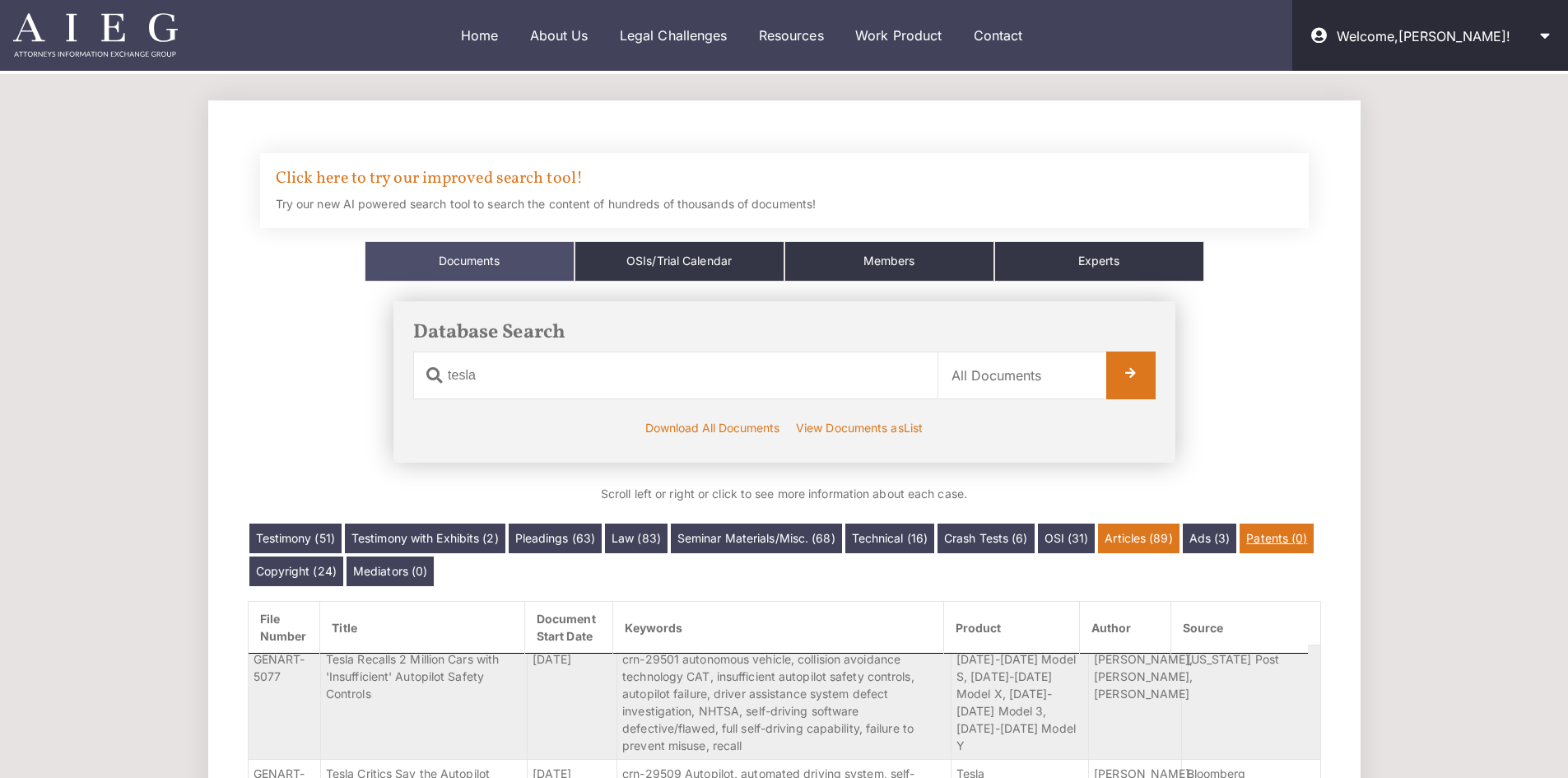
scroll to position [272, 0]
click at [1261, 538] on link "Patents (0)" at bounding box center [1276, 538] width 74 height 30
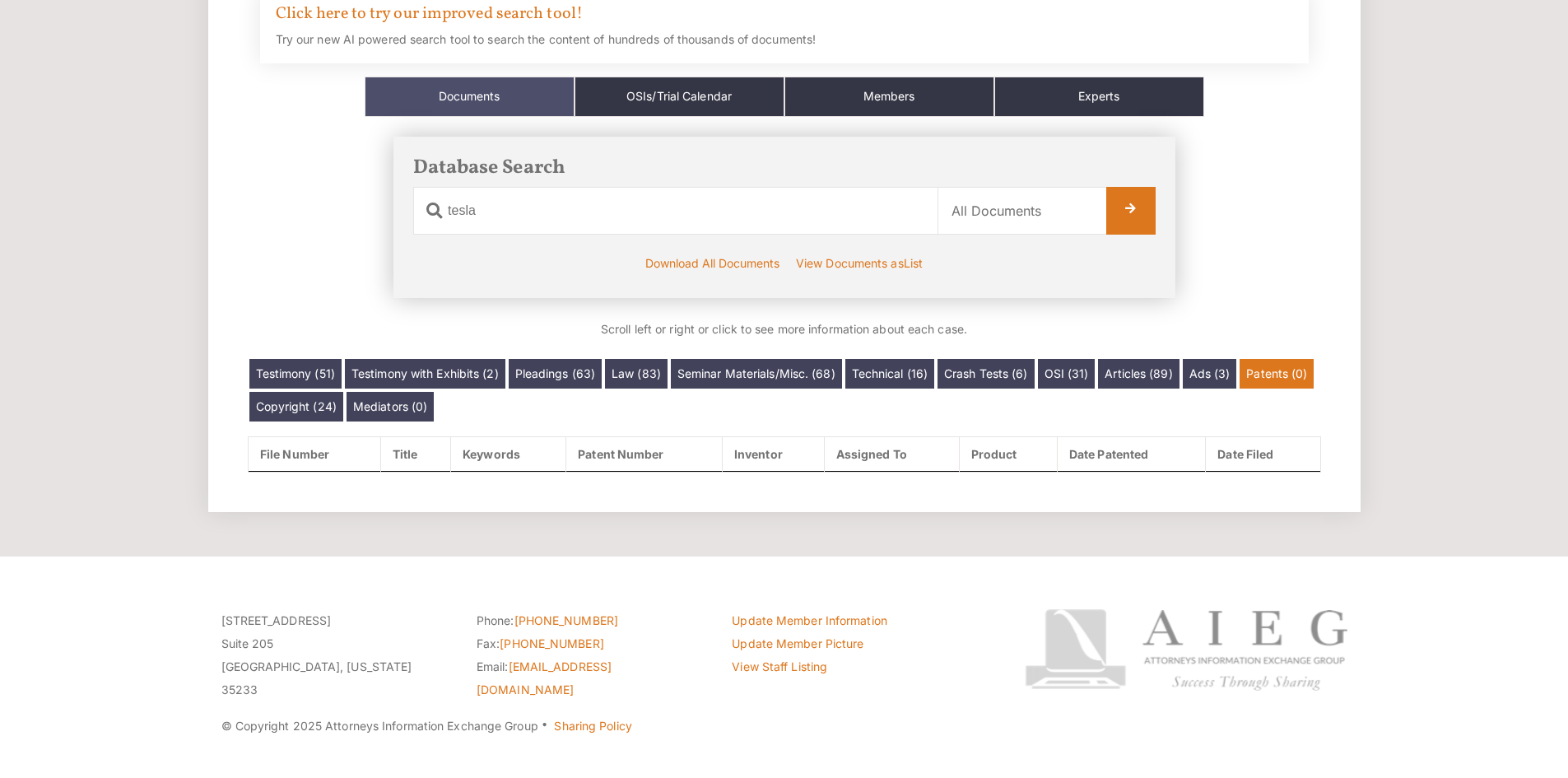
scroll to position [181, 0]
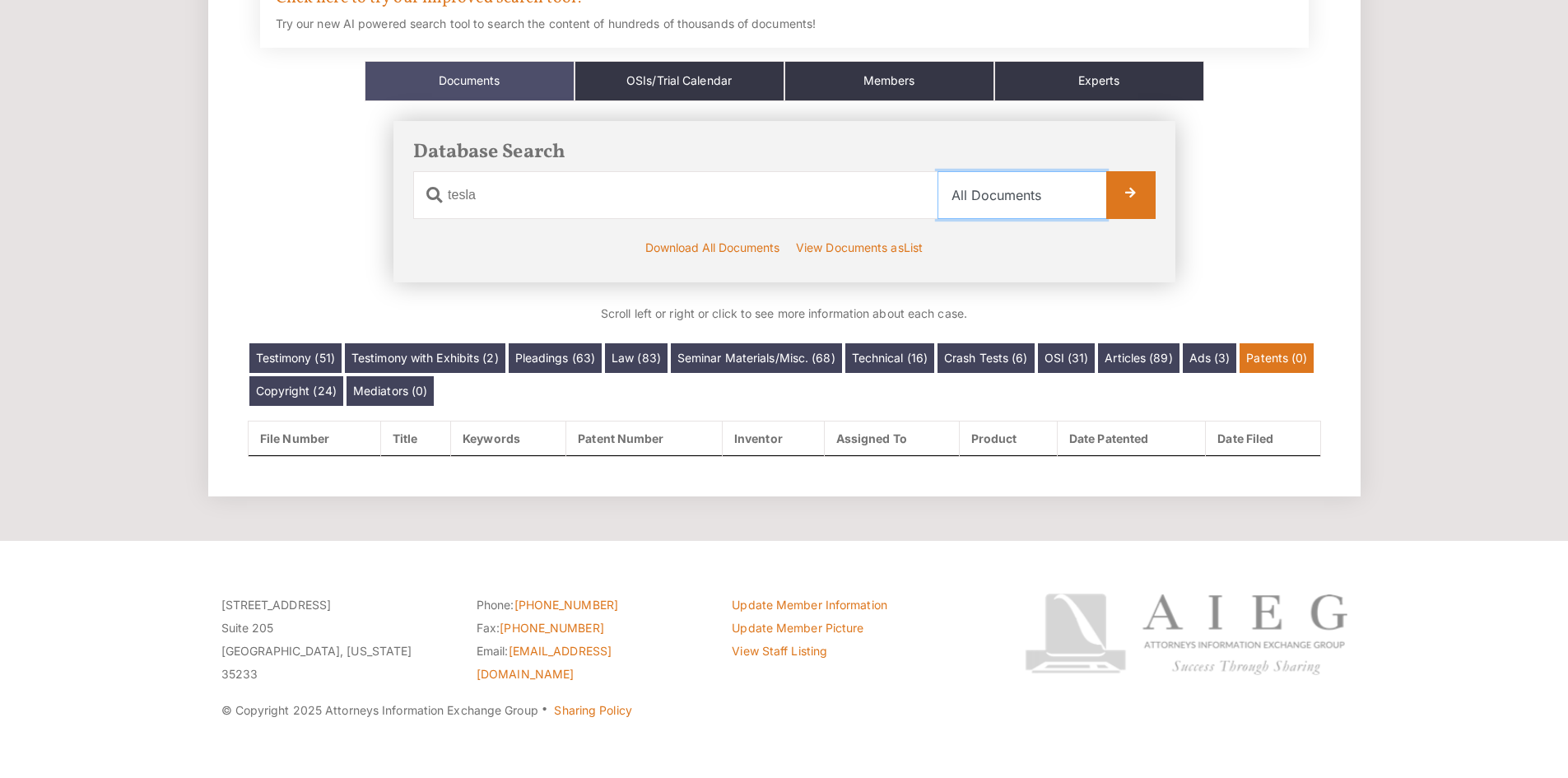
click at [1051, 212] on select "Select Category All Documents Ads Articles Copyright Crash Tests Law Mediators …" at bounding box center [1021, 195] width 169 height 47
select select "misc"
click at [937, 171] on select "Select Category All Documents Ads Articles Copyright Crash Tests Law Mediators …" at bounding box center [1021, 195] width 169 height 47
click at [1150, 141] on h3 "Database Search" at bounding box center [784, 152] width 742 height 24
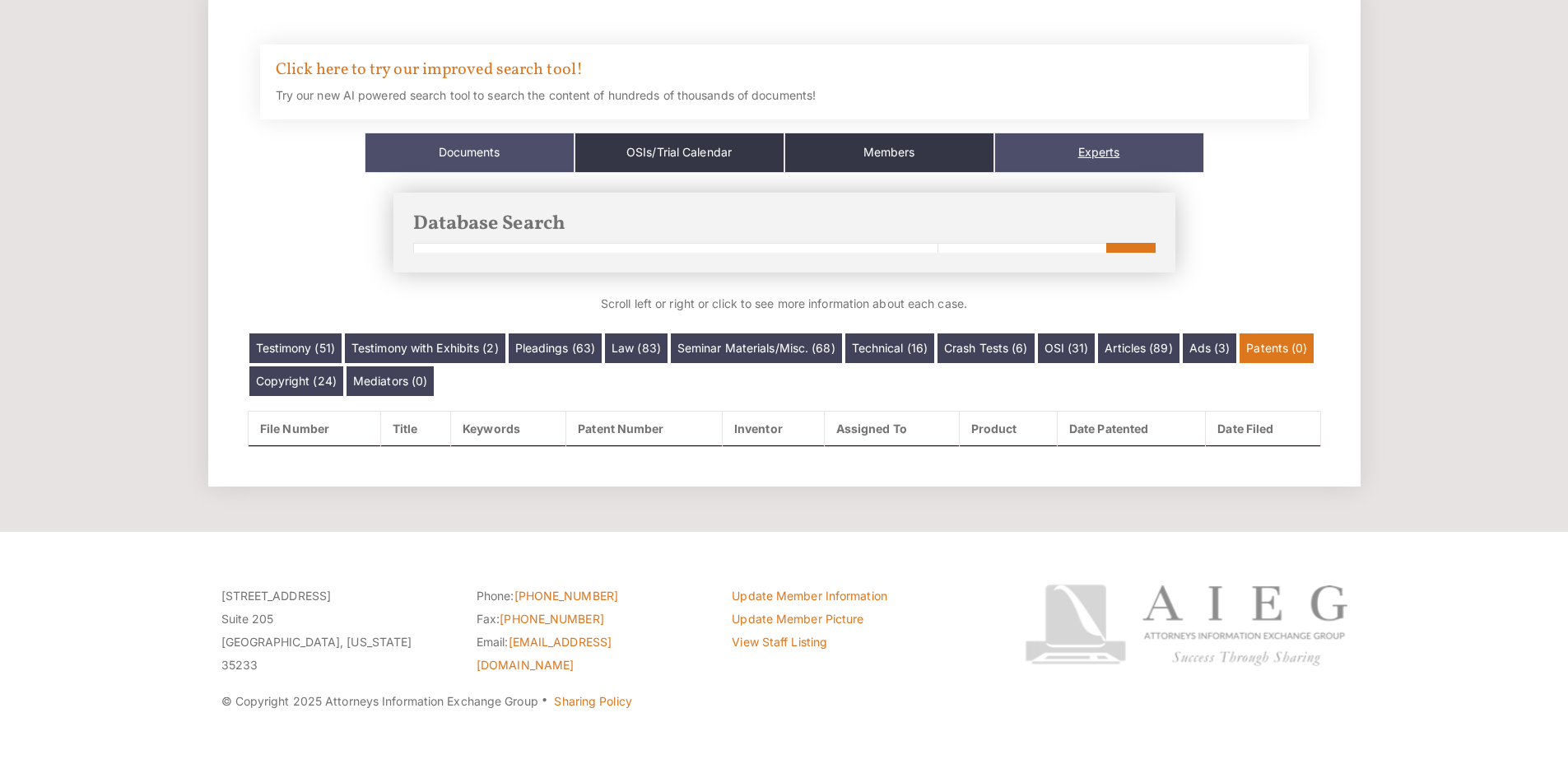
scroll to position [89, 0]
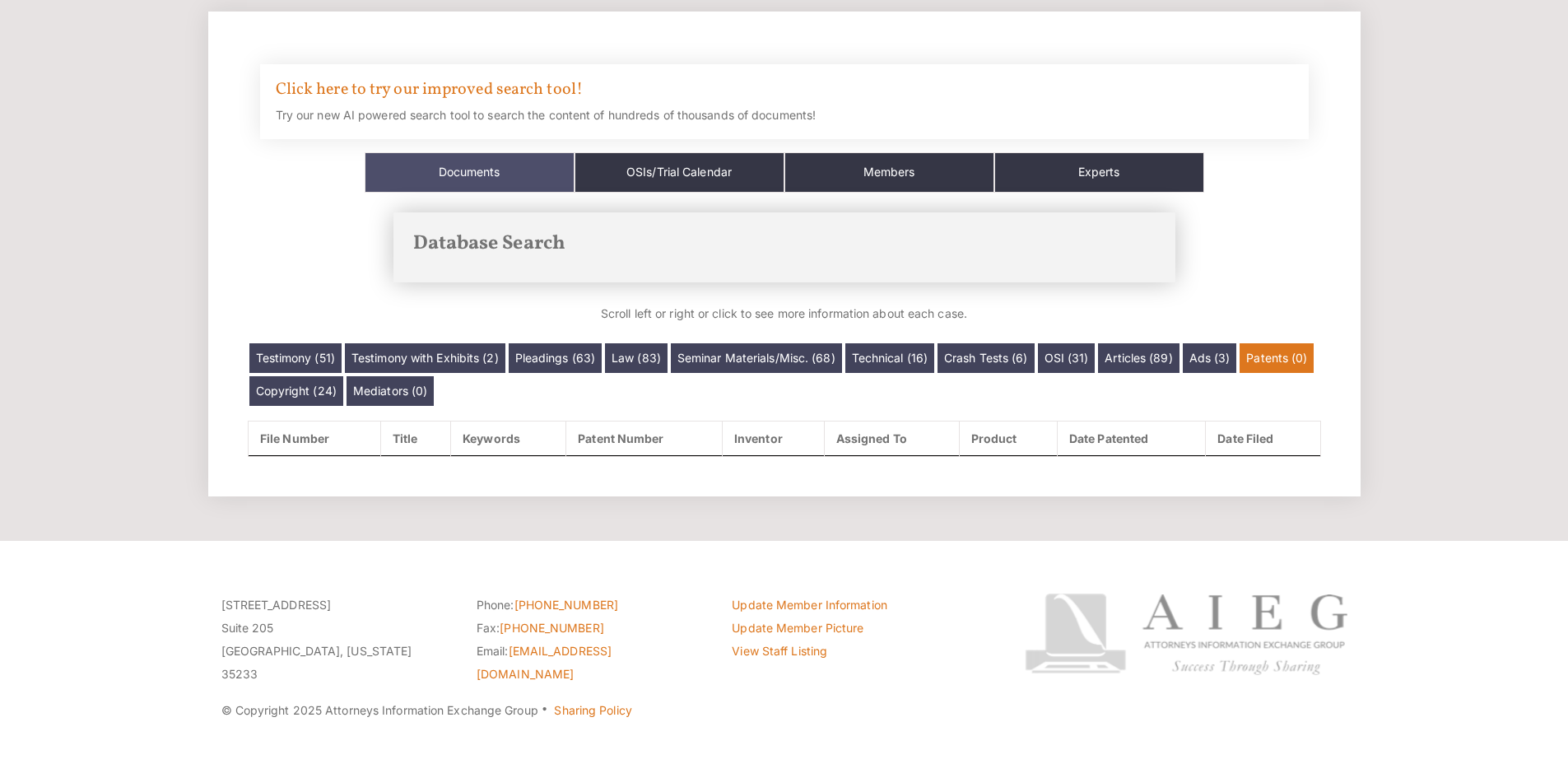
click at [1152, 262] on div "Database Search Document Name tesla Category Name Select Category All Documents…" at bounding box center [784, 247] width 782 height 70
click at [688, 255] on h3 "Database Search" at bounding box center [784, 244] width 742 height 24
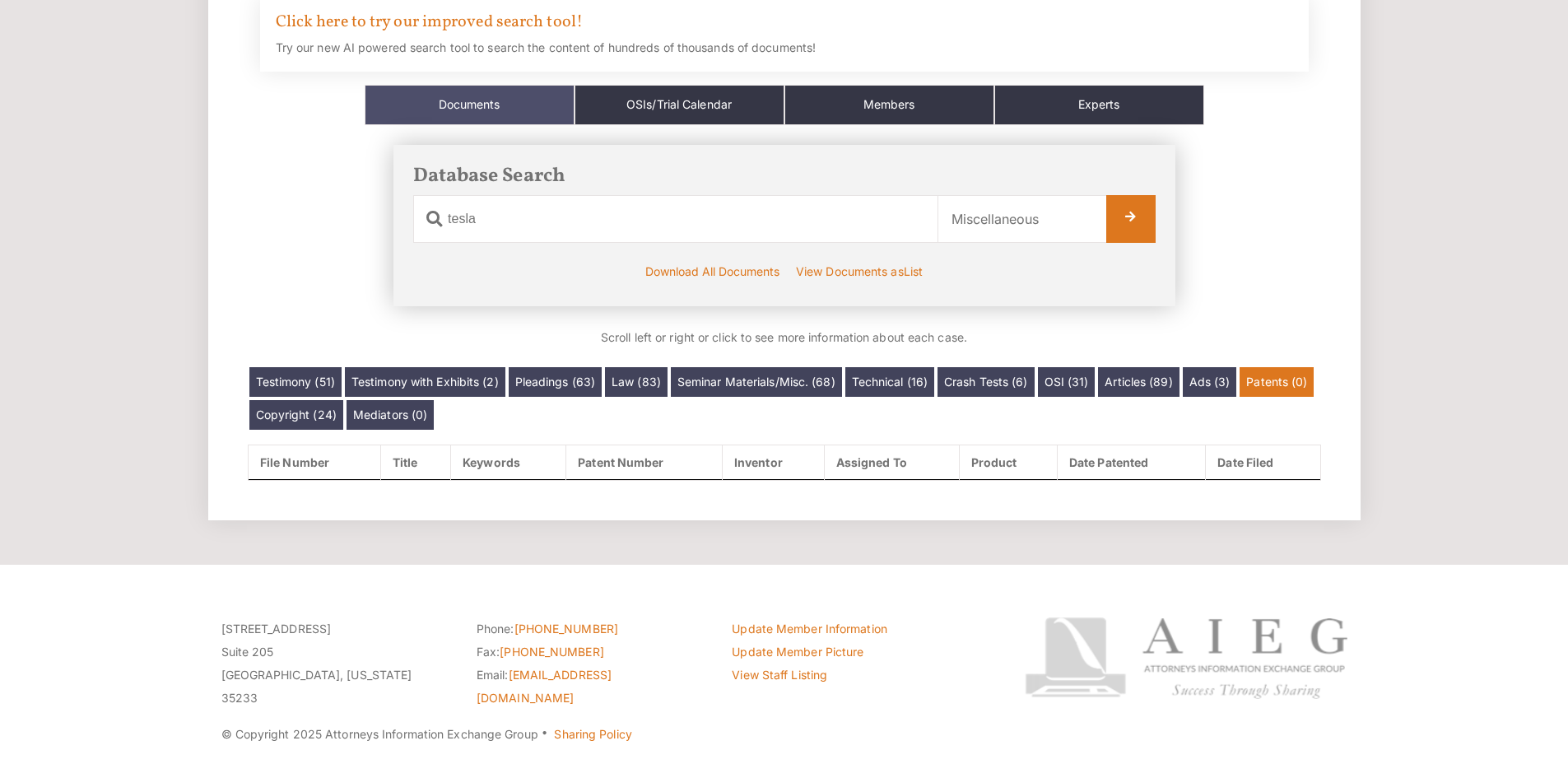
scroll to position [181, 0]
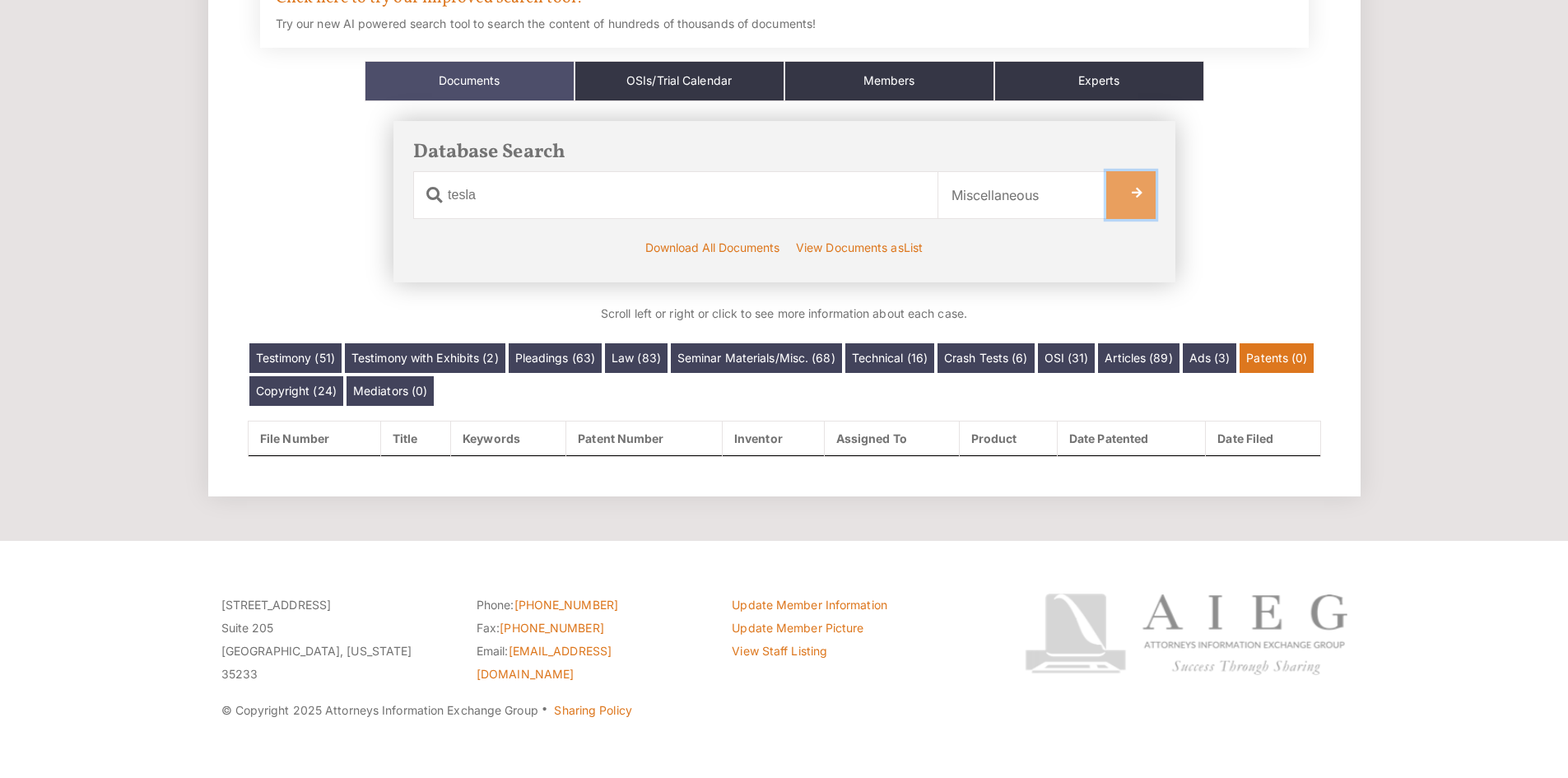
click at [1144, 206] on link at bounding box center [1130, 195] width 49 height 47
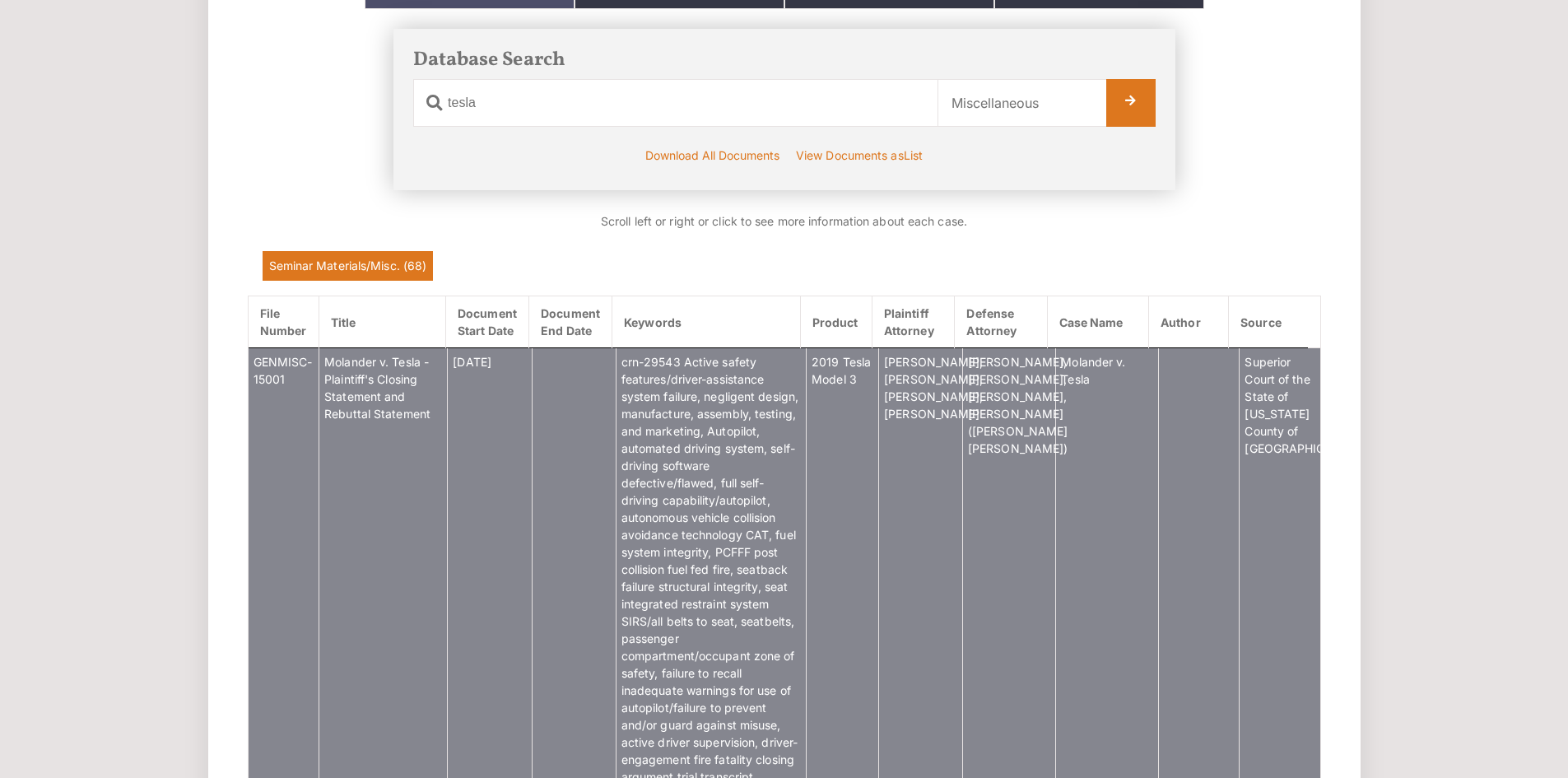
scroll to position [273, 0]
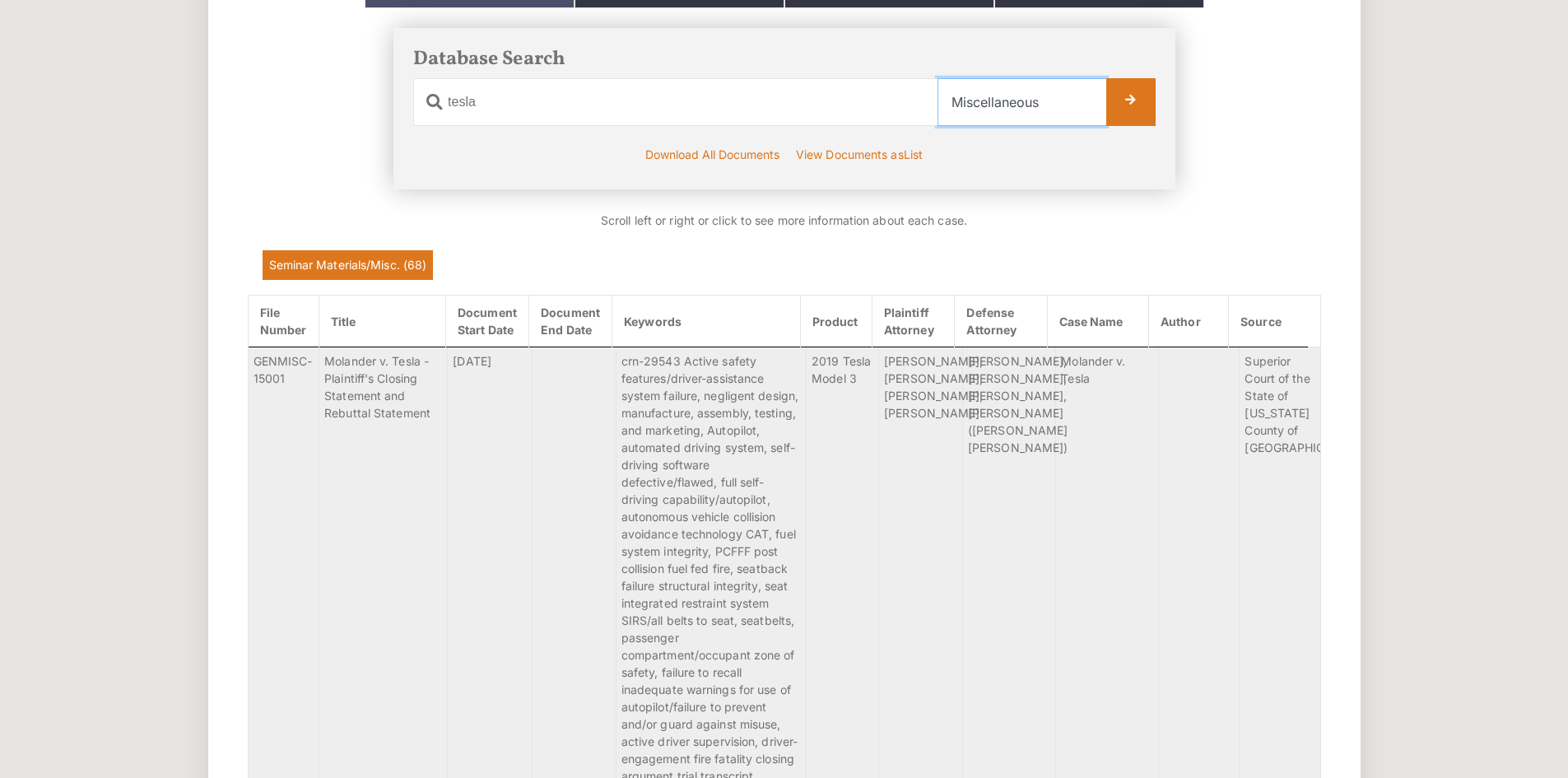
click at [1071, 108] on select "Select Category All Documents Ads Articles Copyright Crash Tests Law Mediators …" at bounding box center [1021, 102] width 169 height 47
select select "seminarmats"
click at [937, 78] on select "Select Category All Documents Ads Articles Copyright Crash Tests Law Mediators …" at bounding box center [1021, 102] width 169 height 47
click at [1127, 94] on link at bounding box center [1130, 102] width 49 height 47
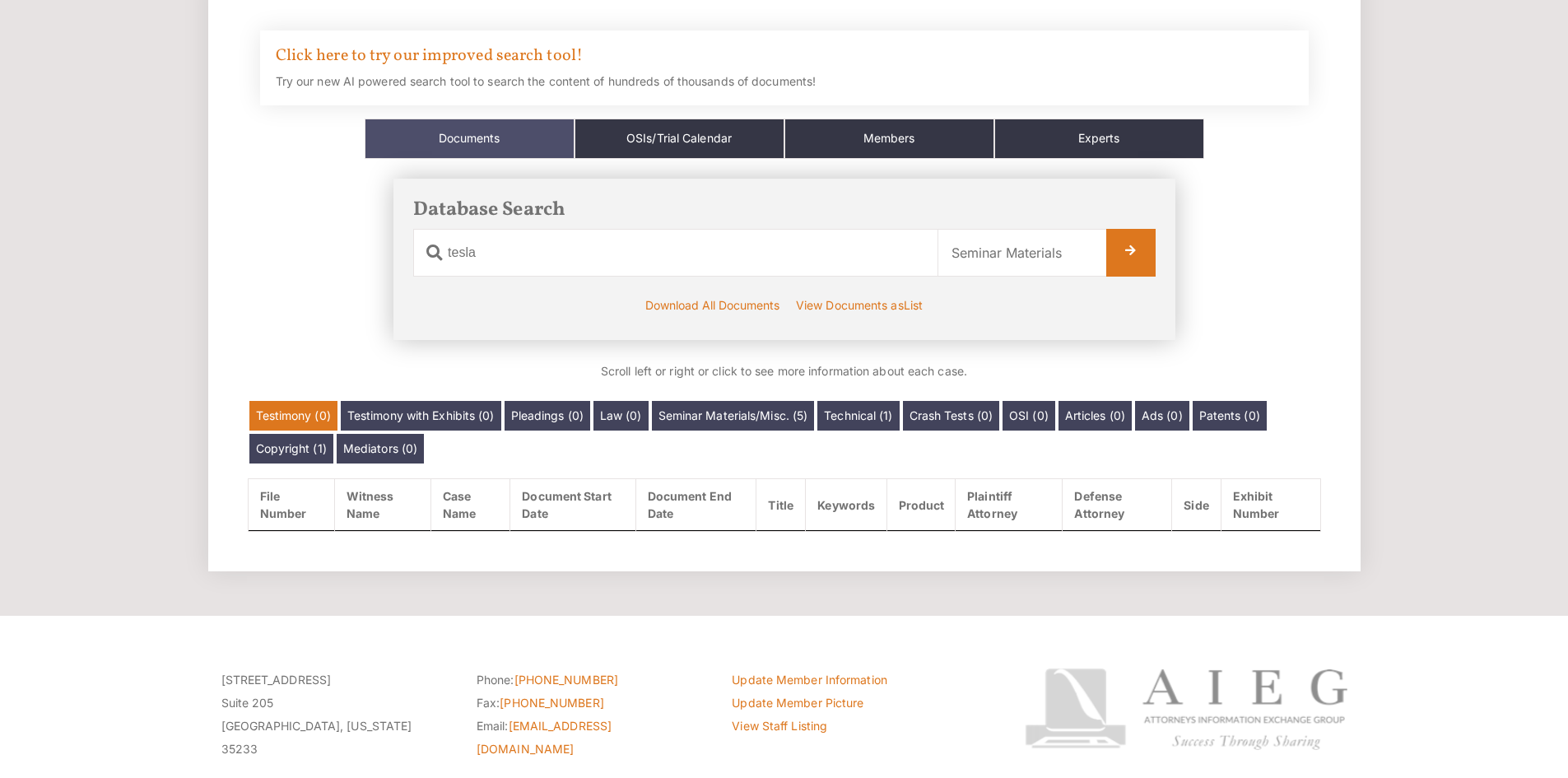
scroll to position [123, 0]
click at [988, 252] on select "Select Category All Documents Ads Articles Copyright Crash Tests Law Mediators …" at bounding box center [1021, 251] width 169 height 47
select select "Select Category"
click at [937, 228] on select "Select Category All Documents Ads Articles Copyright Crash Tests Law Mediators …" at bounding box center [1021, 251] width 169 height 47
click at [1110, 256] on link at bounding box center [1130, 251] width 49 height 47
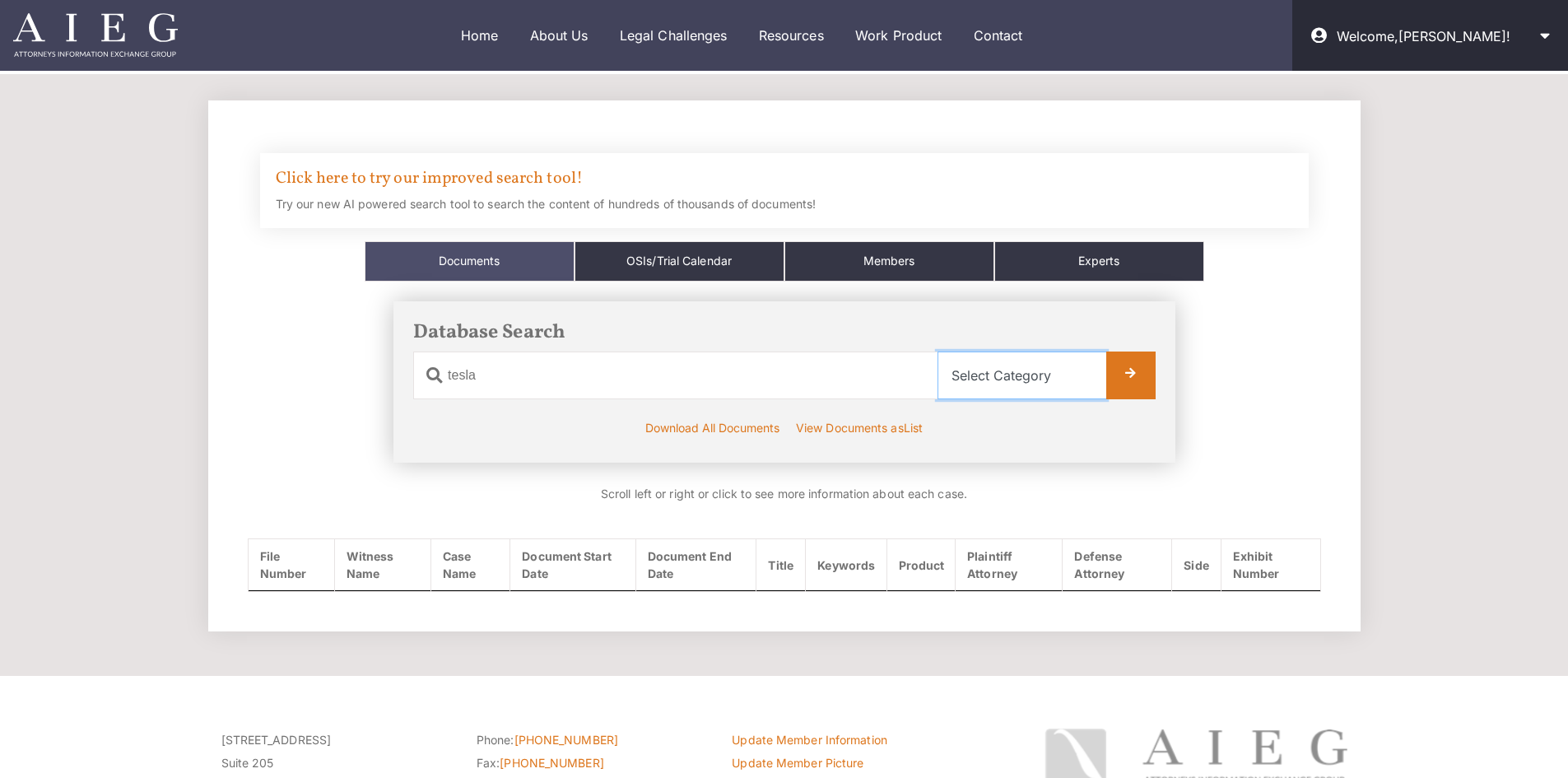
click at [985, 378] on select "Select Category All Documents Ads Articles Copyright Crash Tests Law Mediators …" at bounding box center [1021, 374] width 169 height 47
select select "all"
click at [937, 351] on select "Select Category All Documents Ads Articles Copyright Crash Tests Law Mediators …" at bounding box center [1021, 374] width 169 height 47
click at [1137, 379] on link at bounding box center [1130, 374] width 49 height 47
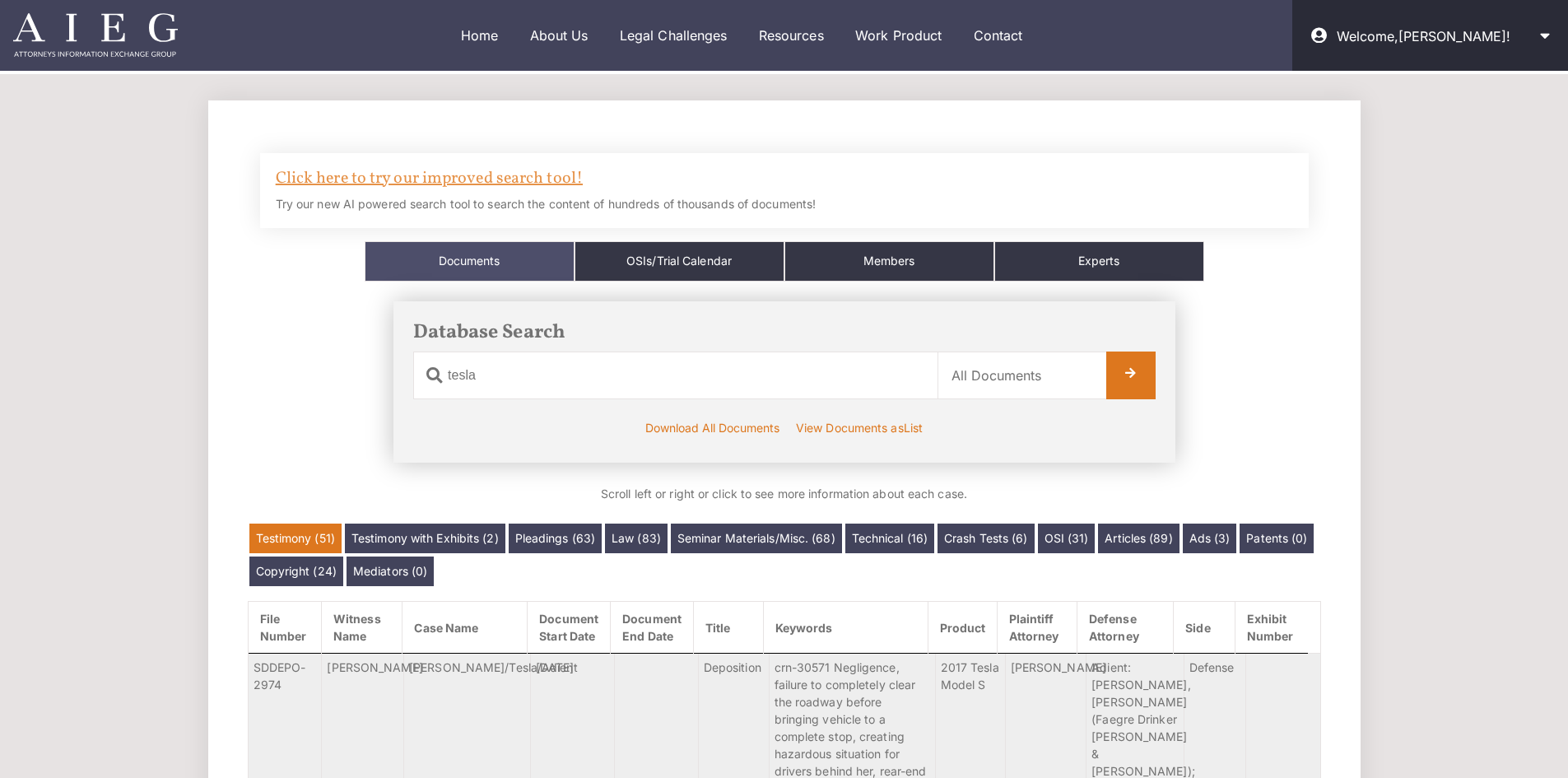
click at [484, 172] on link "Click here to try our improved search tool!" at bounding box center [428, 179] width 307 height 23
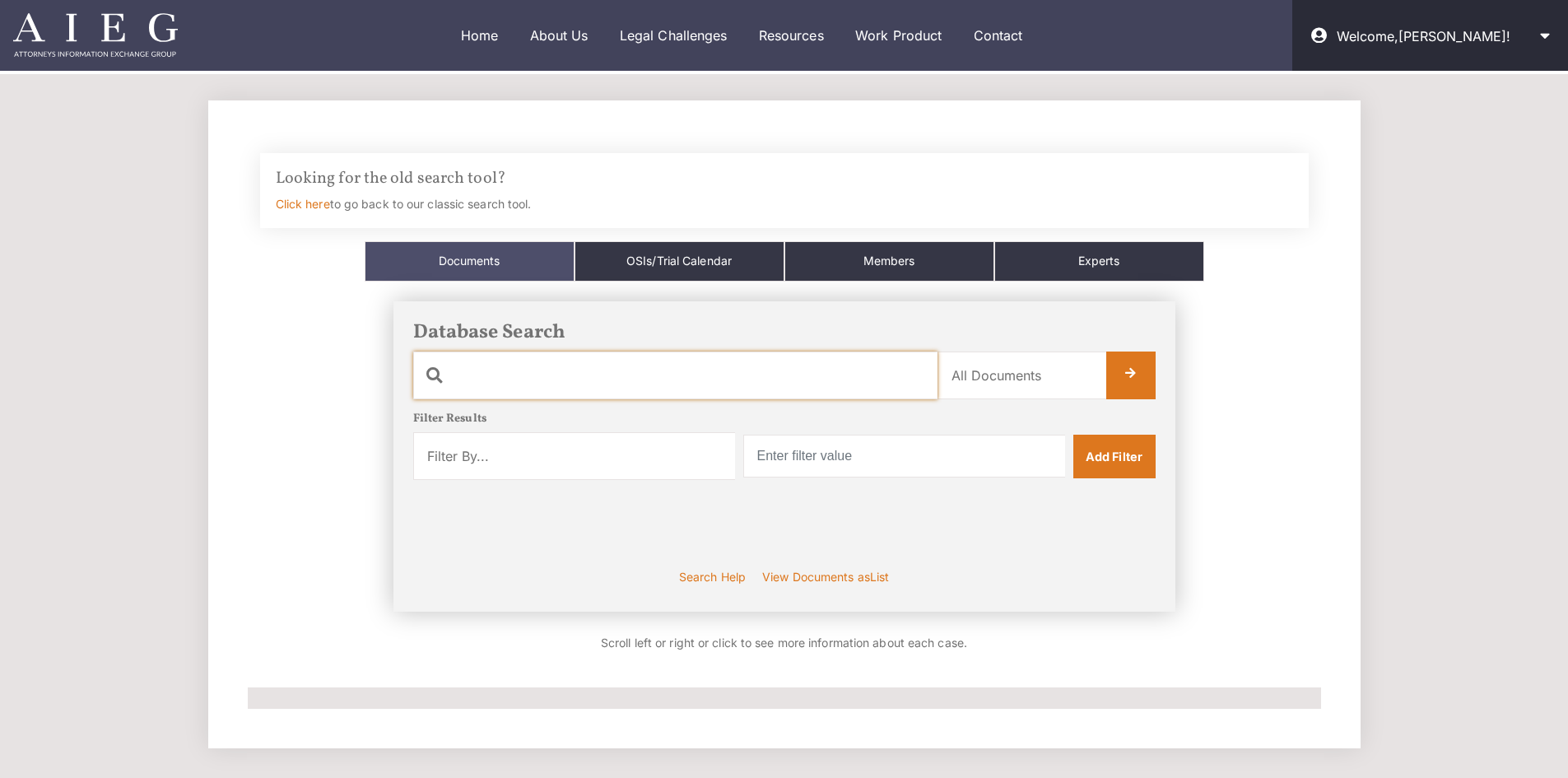
click at [655, 390] on input "text" at bounding box center [675, 374] width 524 height 47
type input "tesla"
click at [1126, 384] on link at bounding box center [1130, 374] width 49 height 47
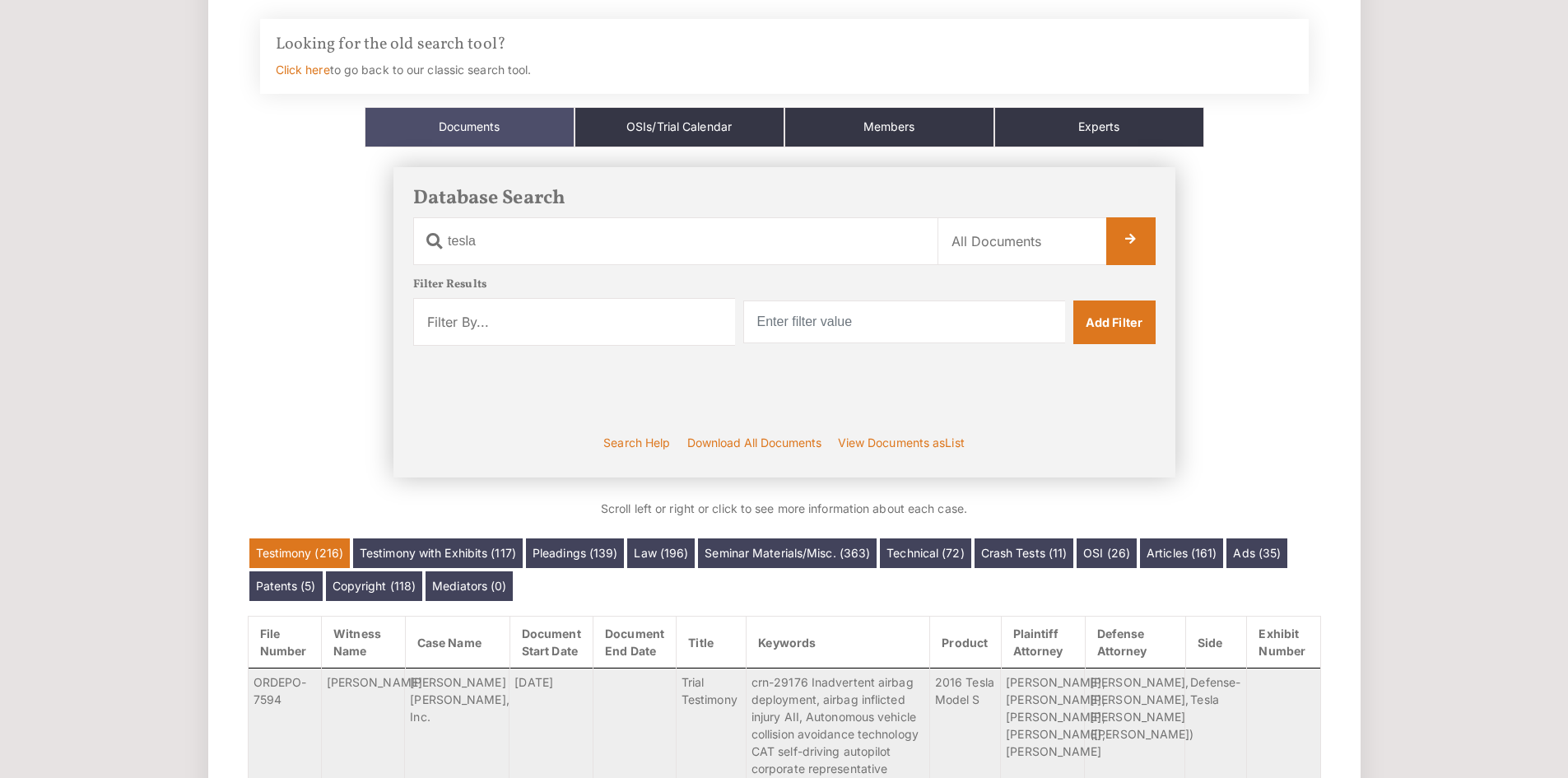
scroll to position [136, 0]
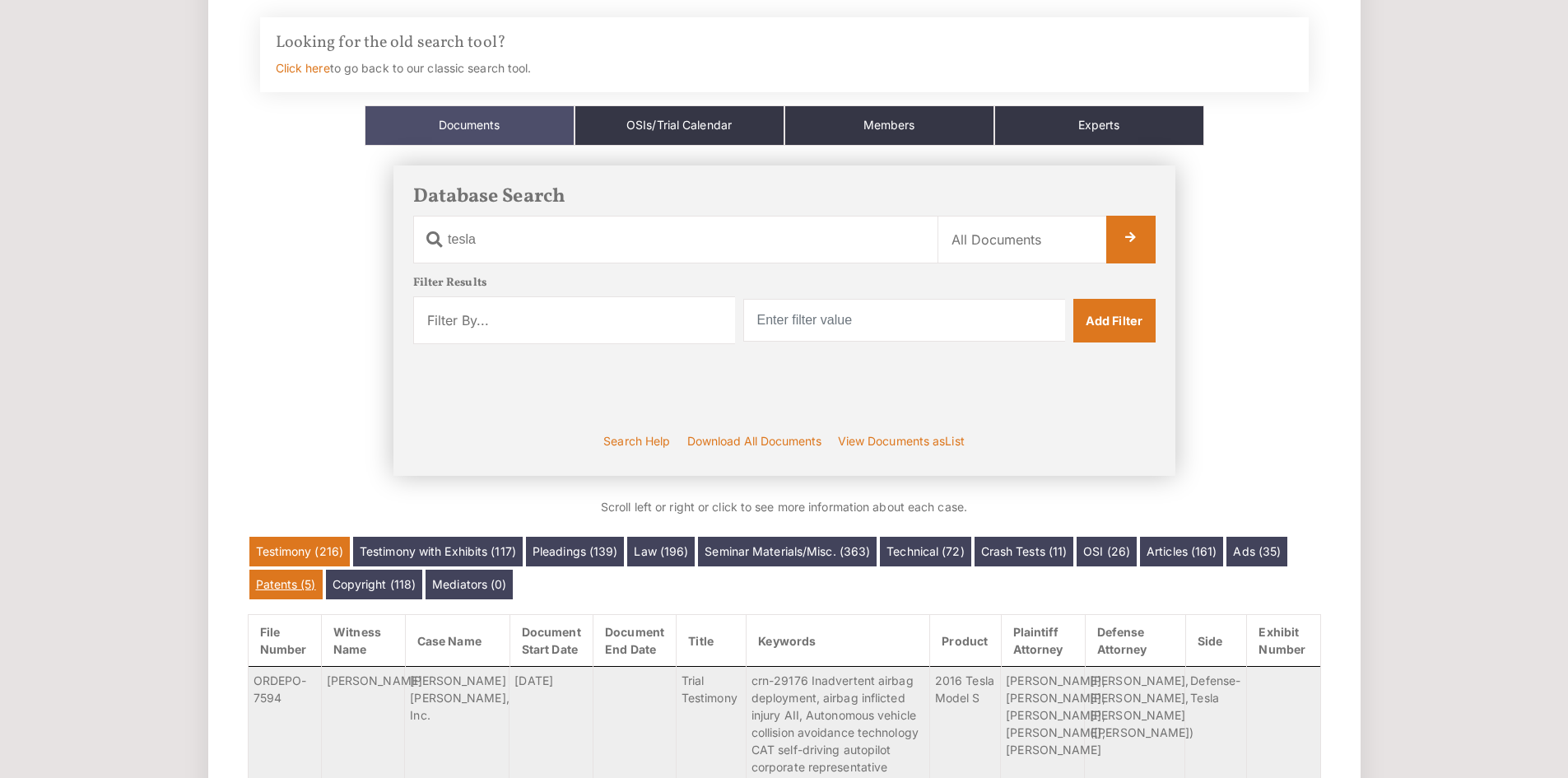
click at [311, 584] on link "Patents (5)" at bounding box center [286, 585] width 73 height 30
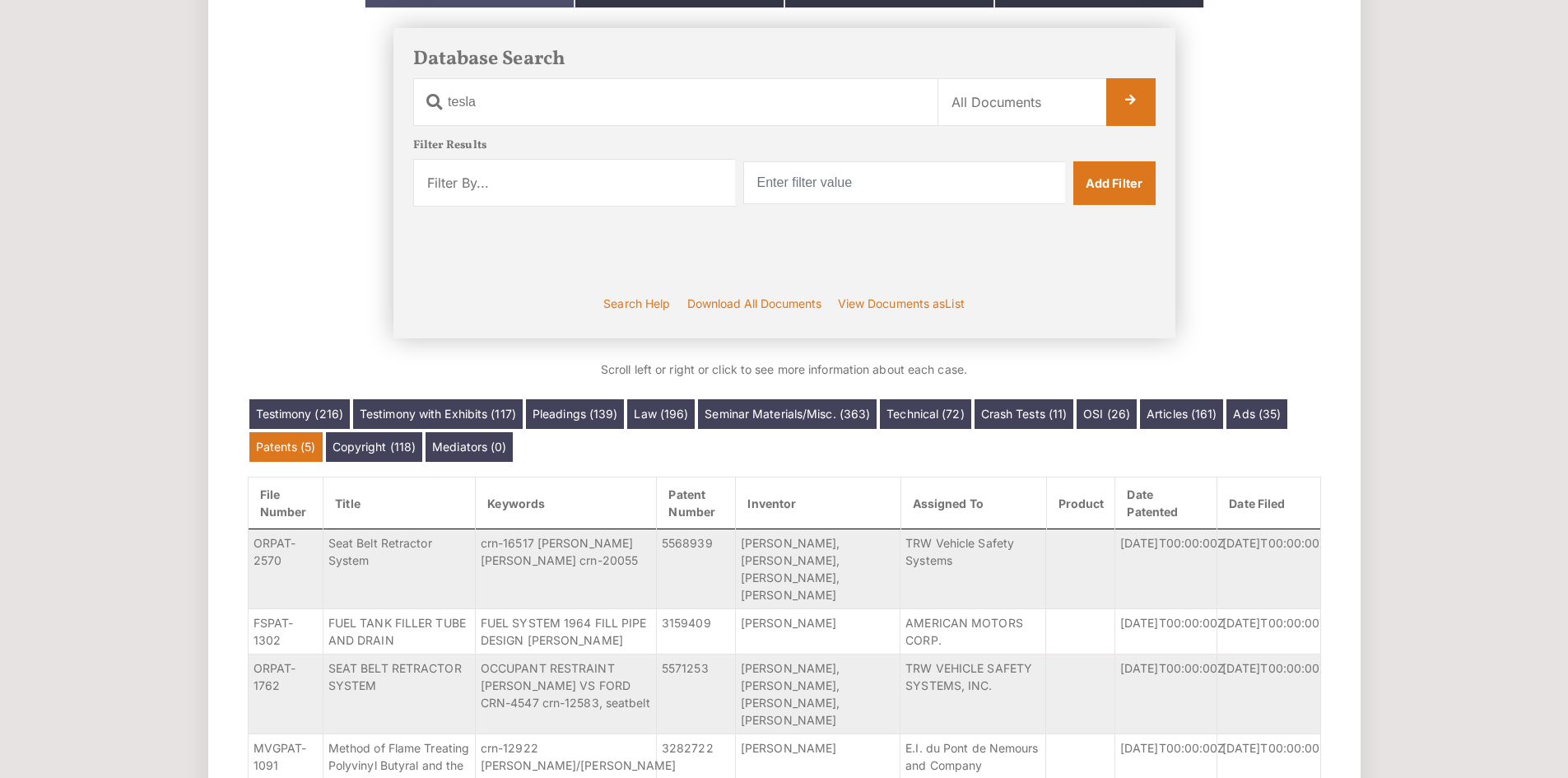
scroll to position [272, 0]
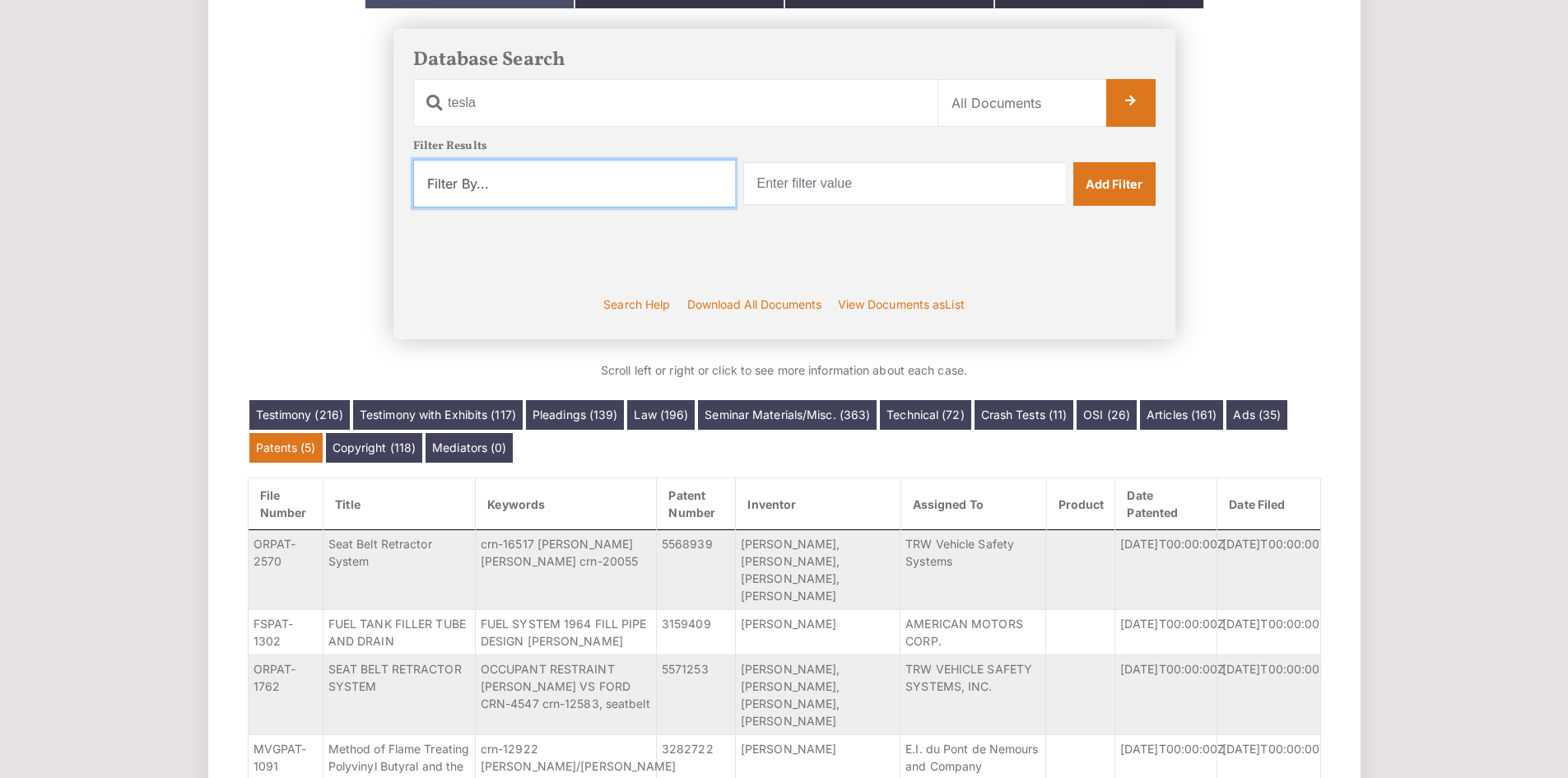
click at [694, 186] on select "Filter By... Product Witness Name Plaintiff Attorney Defense Attorney Case Name…" at bounding box center [574, 183] width 322 height 47
select select "date_filed"
click at [413, 207] on select "Filter By... Product Witness Name Plaintiff Attorney Defense Attorney Case Name…" at bounding box center [574, 183] width 322 height 47
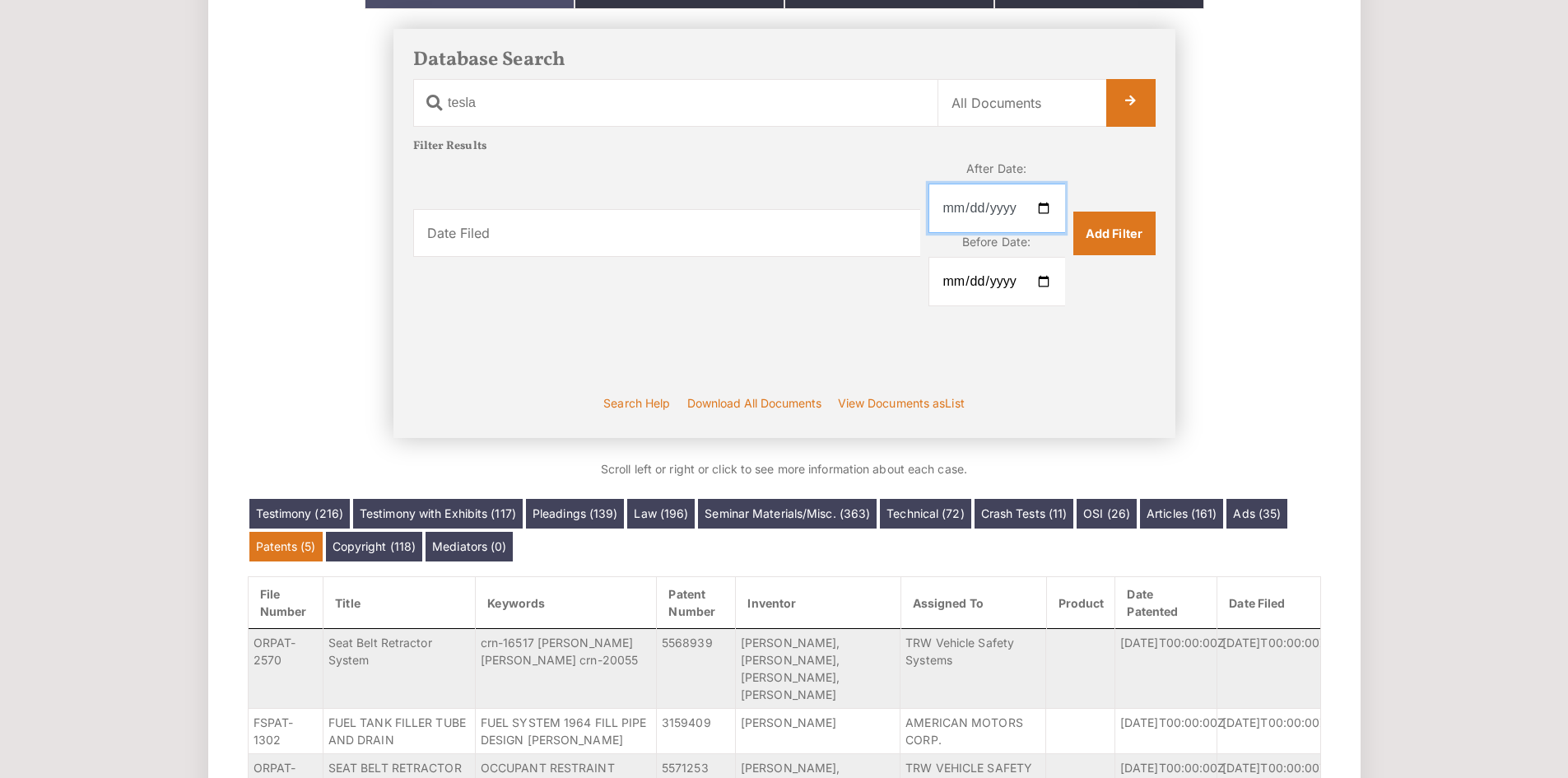
click at [1038, 206] on input "After Date:" at bounding box center [997, 208] width 136 height 49
type input "1993-01-01"
click at [1033, 282] on input "Before Date:" at bounding box center [997, 281] width 136 height 49
drag, startPoint x: 1004, startPoint y: 292, endPoint x: 1023, endPoint y: 289, distance: 19.2
click at [1014, 290] on input "Before Date:" at bounding box center [997, 281] width 136 height 49
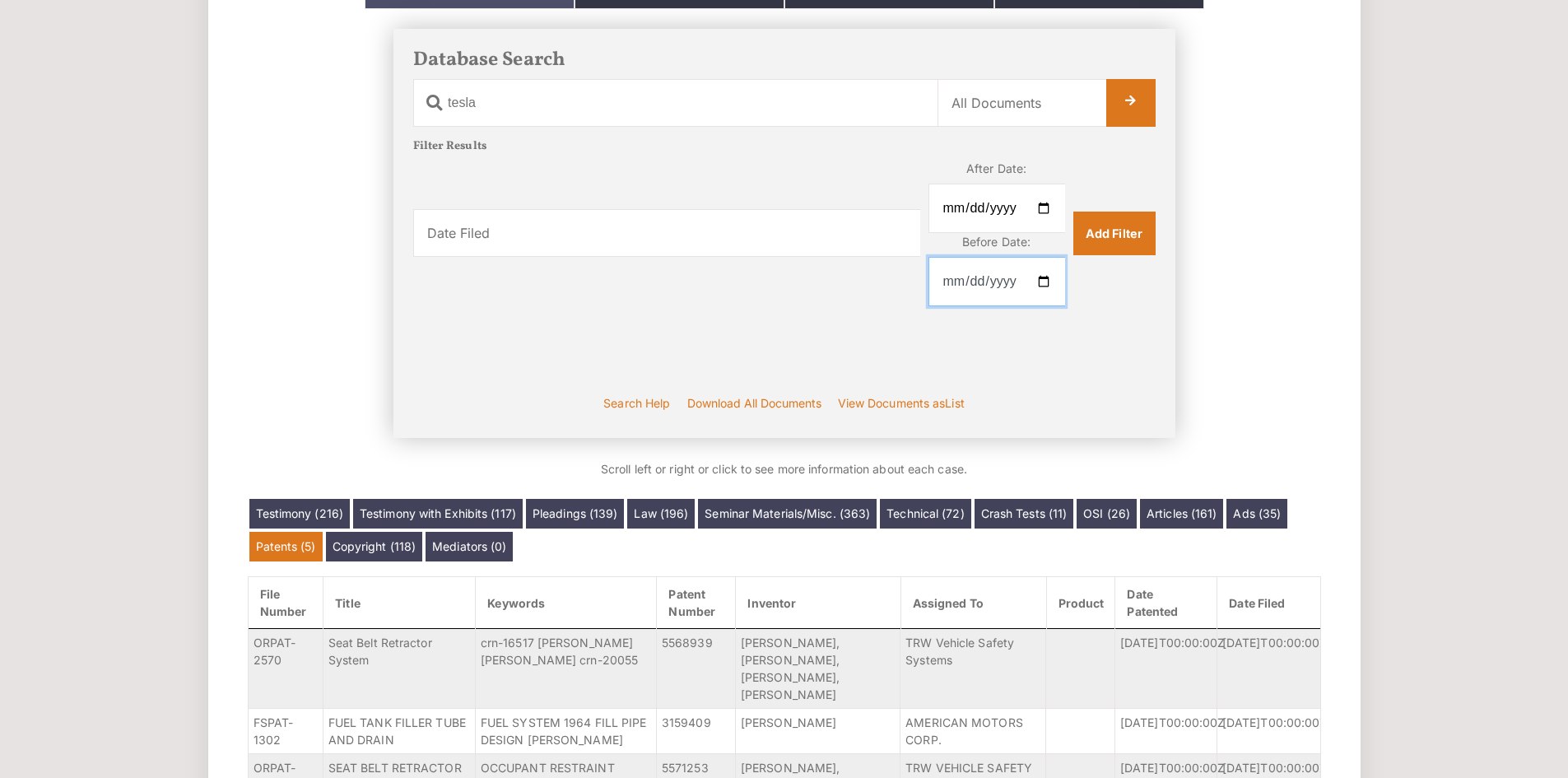
click at [1053, 285] on input "Before Date:" at bounding box center [997, 281] width 136 height 49
click at [1040, 277] on input "Before Date:" at bounding box center [997, 281] width 136 height 49
type input "2025-08-18"
click at [1114, 238] on link "Add Filter" at bounding box center [1114, 232] width 82 height 42
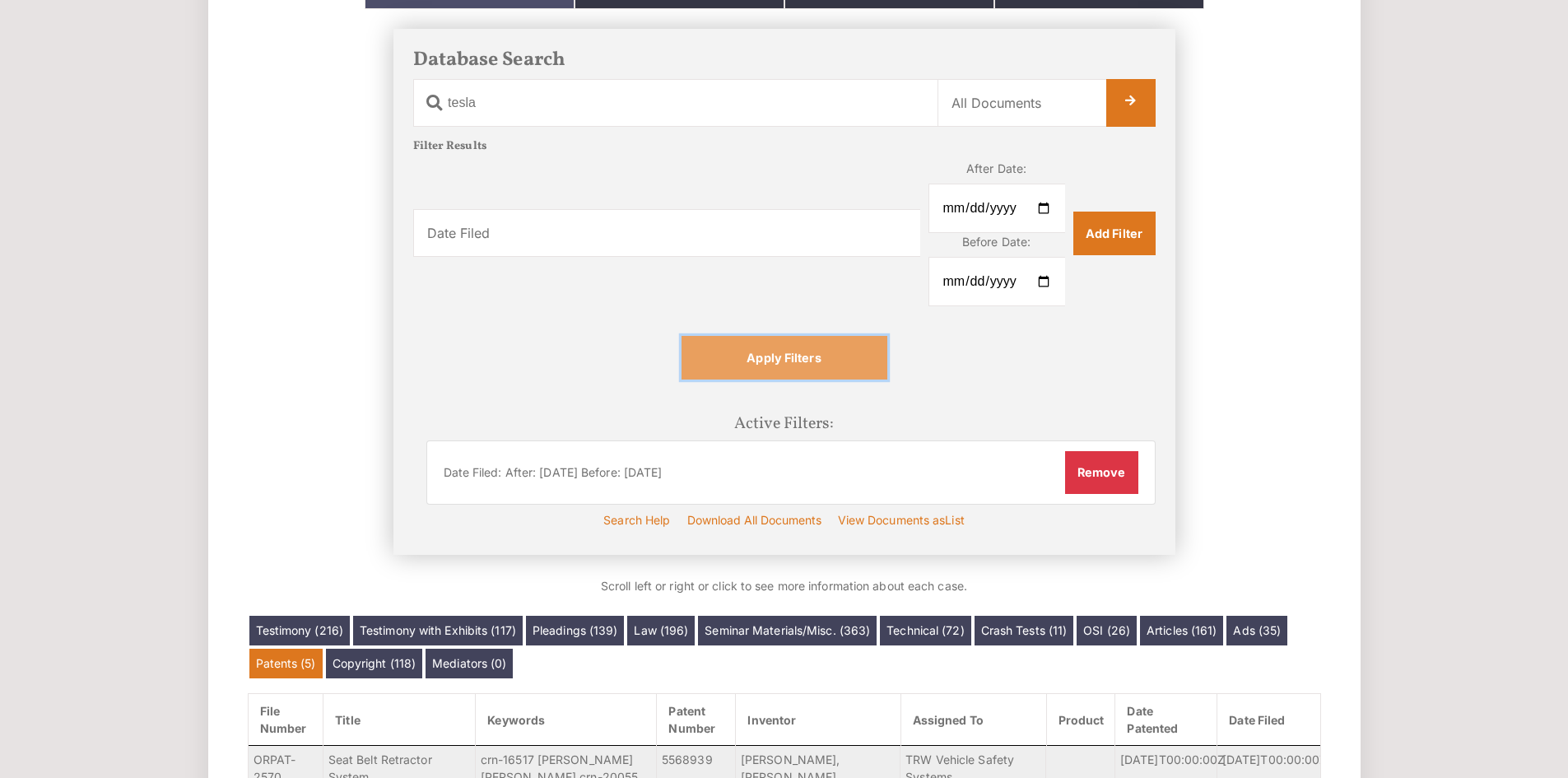
click at [823, 366] on link "Apply Filters" at bounding box center [784, 357] width 205 height 42
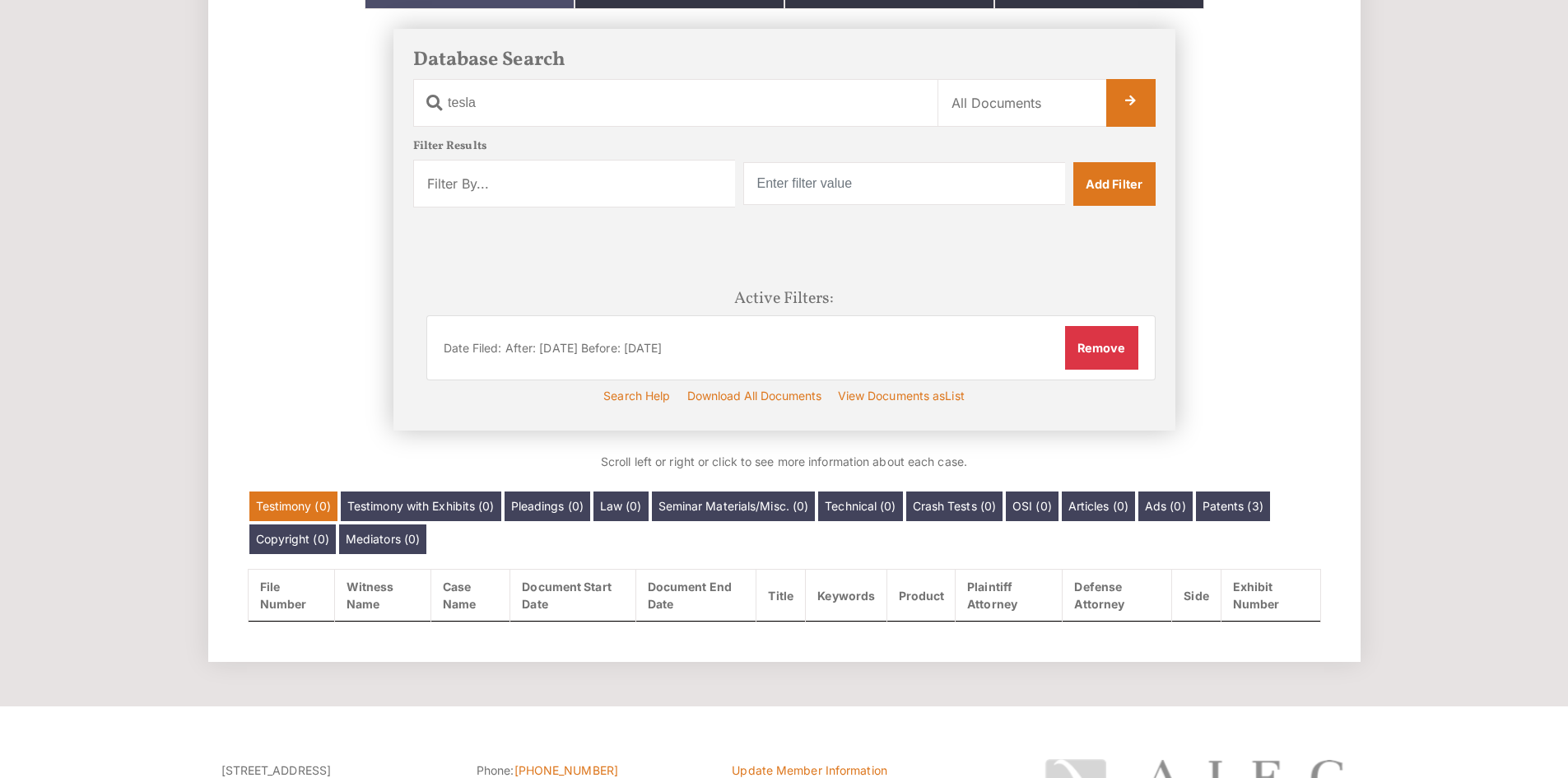
scroll to position [273, 0]
click at [1219, 495] on link "Patents (3)" at bounding box center [1232, 506] width 74 height 30
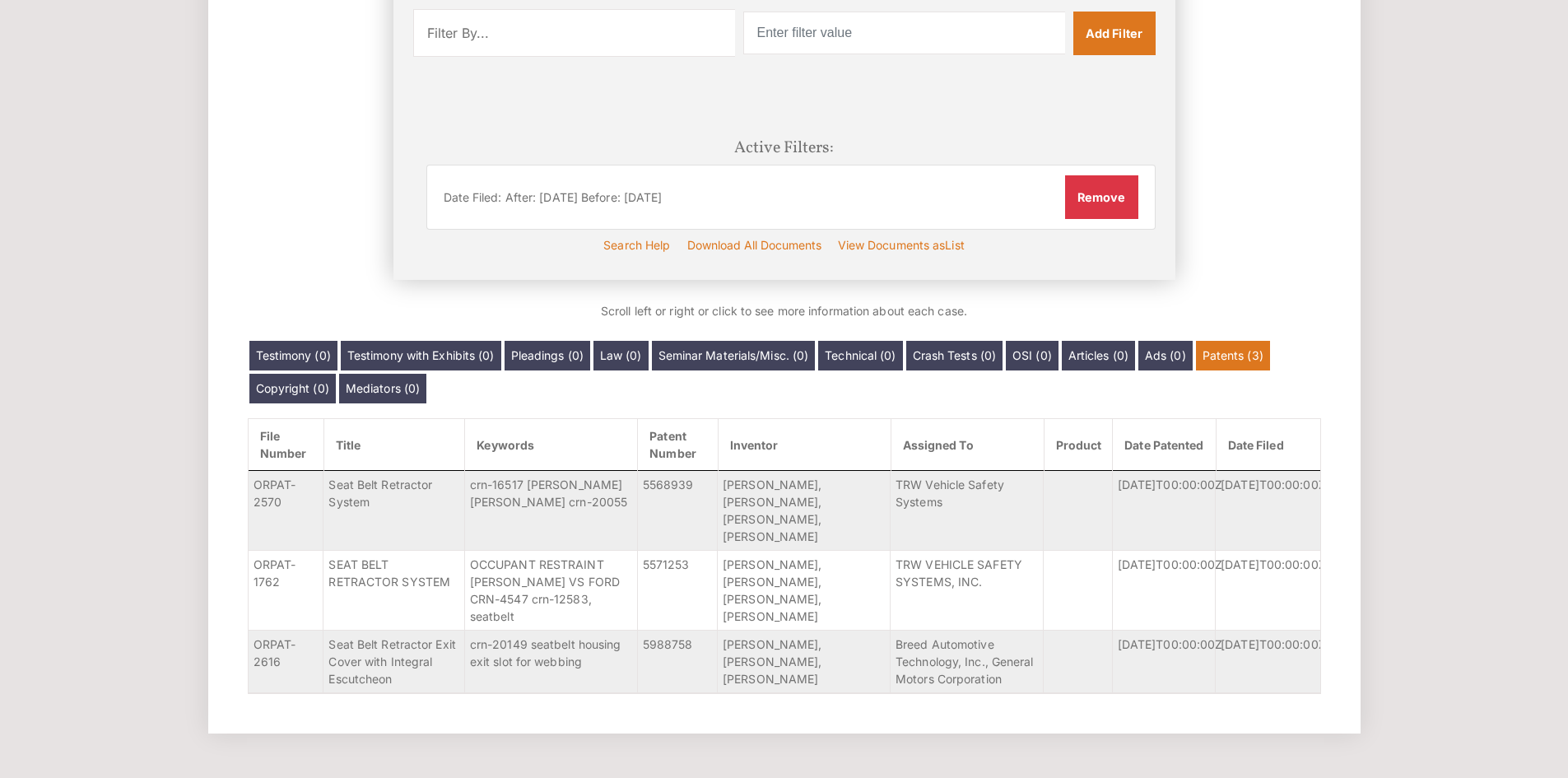
scroll to position [386, 0]
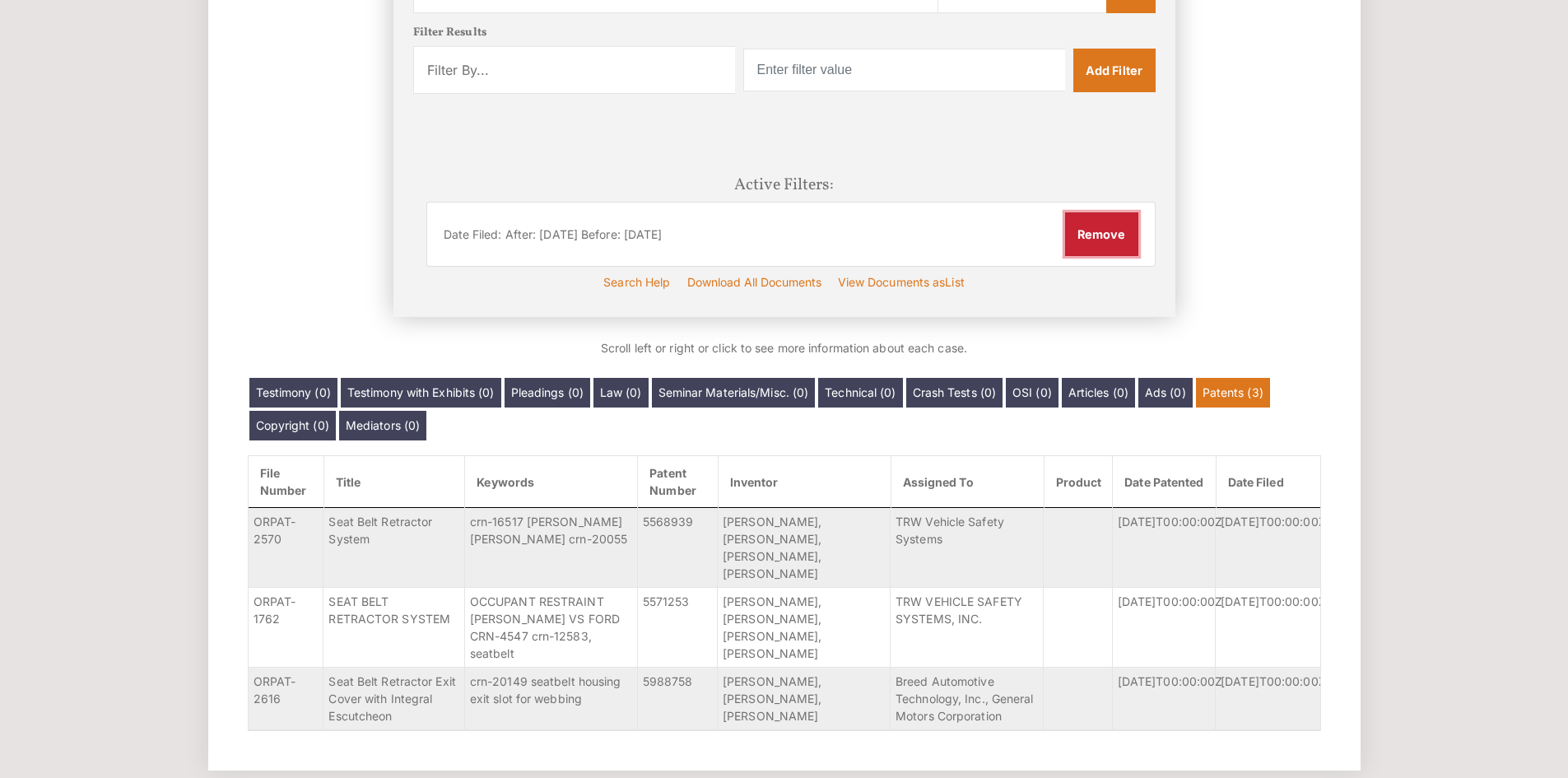
click at [1105, 255] on button "Remove" at bounding box center [1101, 233] width 73 height 42
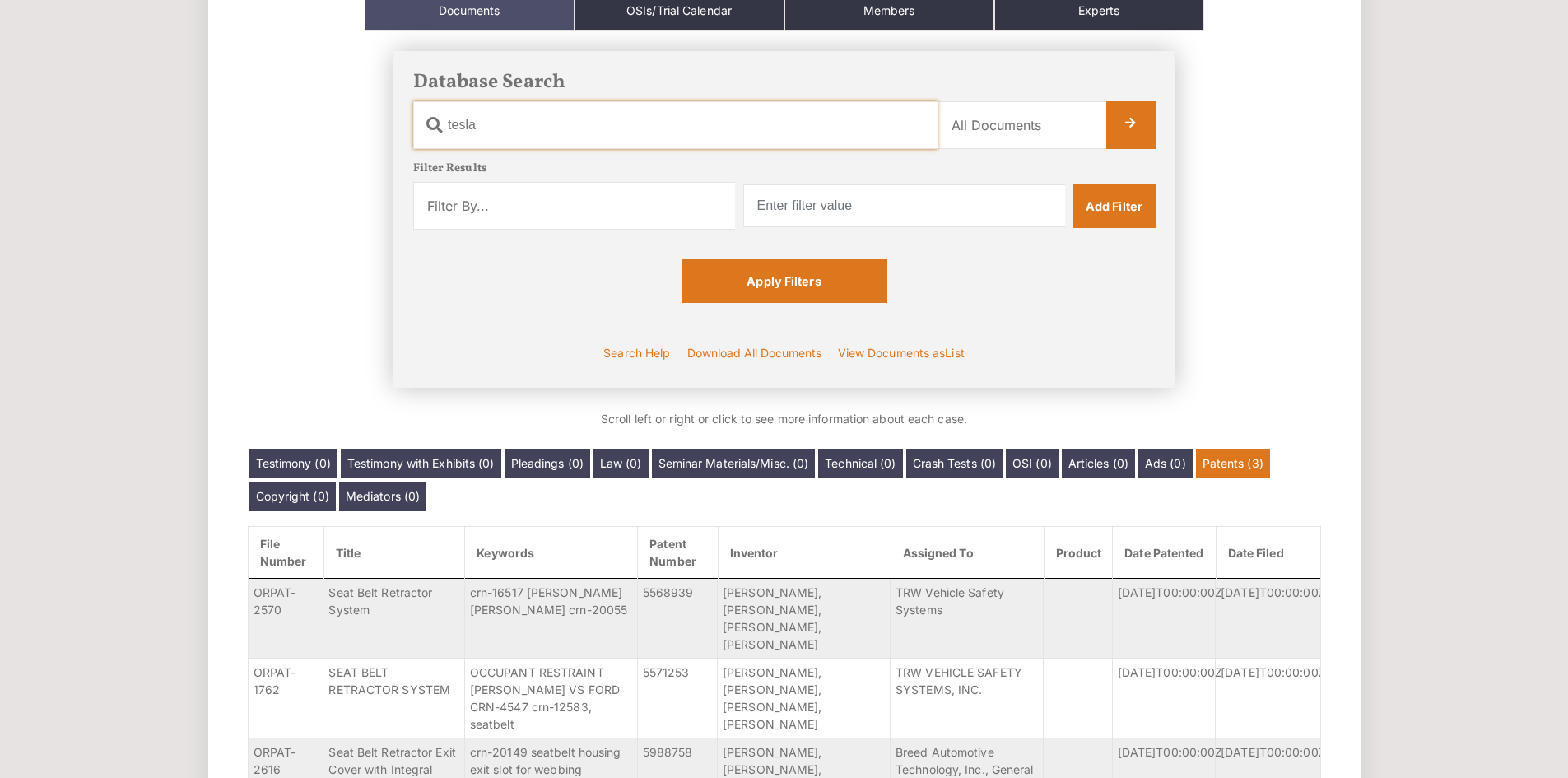
click at [607, 123] on input "tesla" at bounding box center [675, 125] width 524 height 47
drag, startPoint x: 609, startPoint y: 125, endPoint x: 399, endPoint y: 150, distance: 211.5
click at [399, 150] on div "Database Search Document Name tesla Category Name All Documents Ads Articles Co…" at bounding box center [784, 220] width 782 height 337
type input "ford"
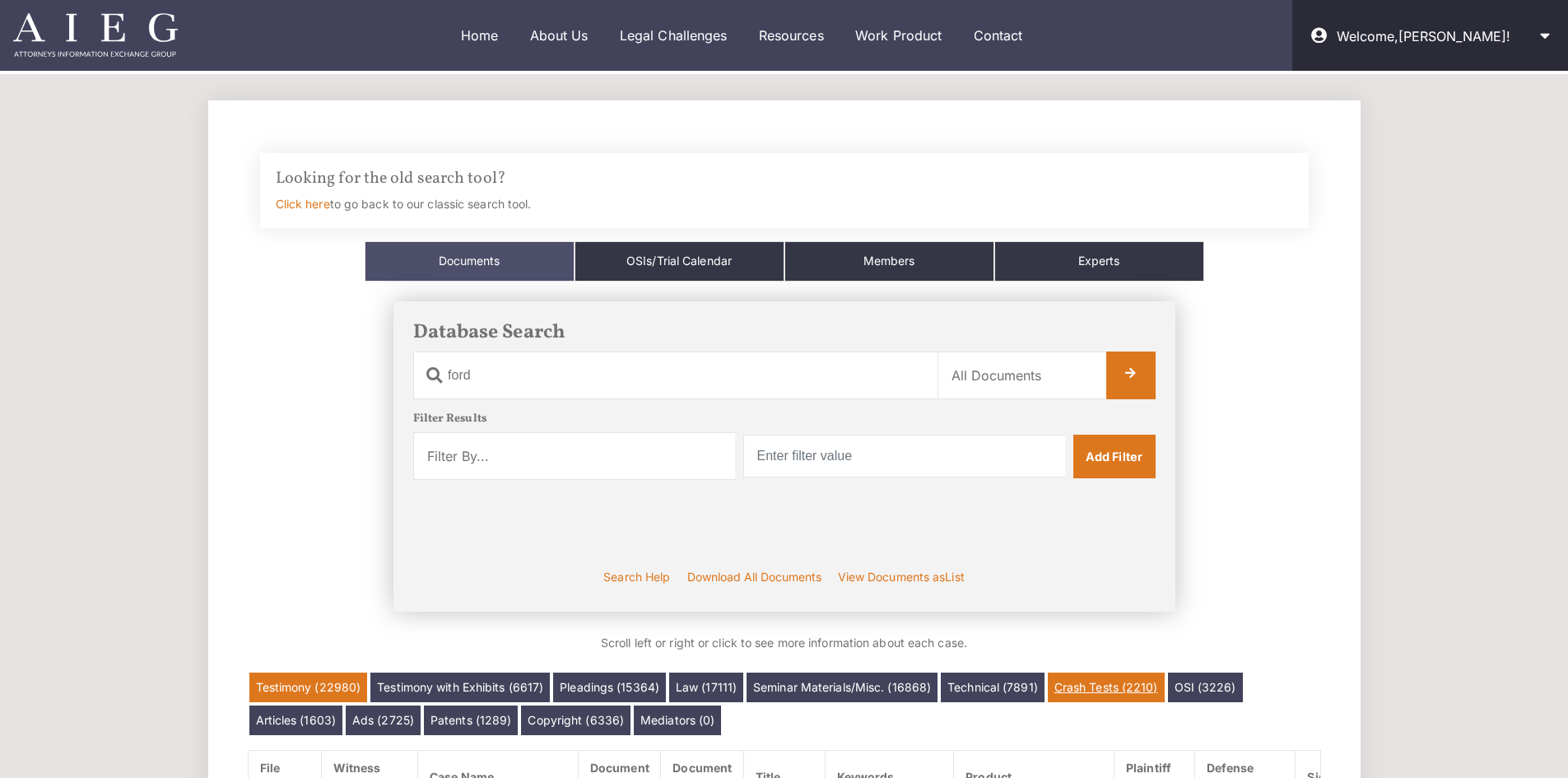
click at [1068, 691] on link "Crash Tests (2210)" at bounding box center [1106, 687] width 116 height 30
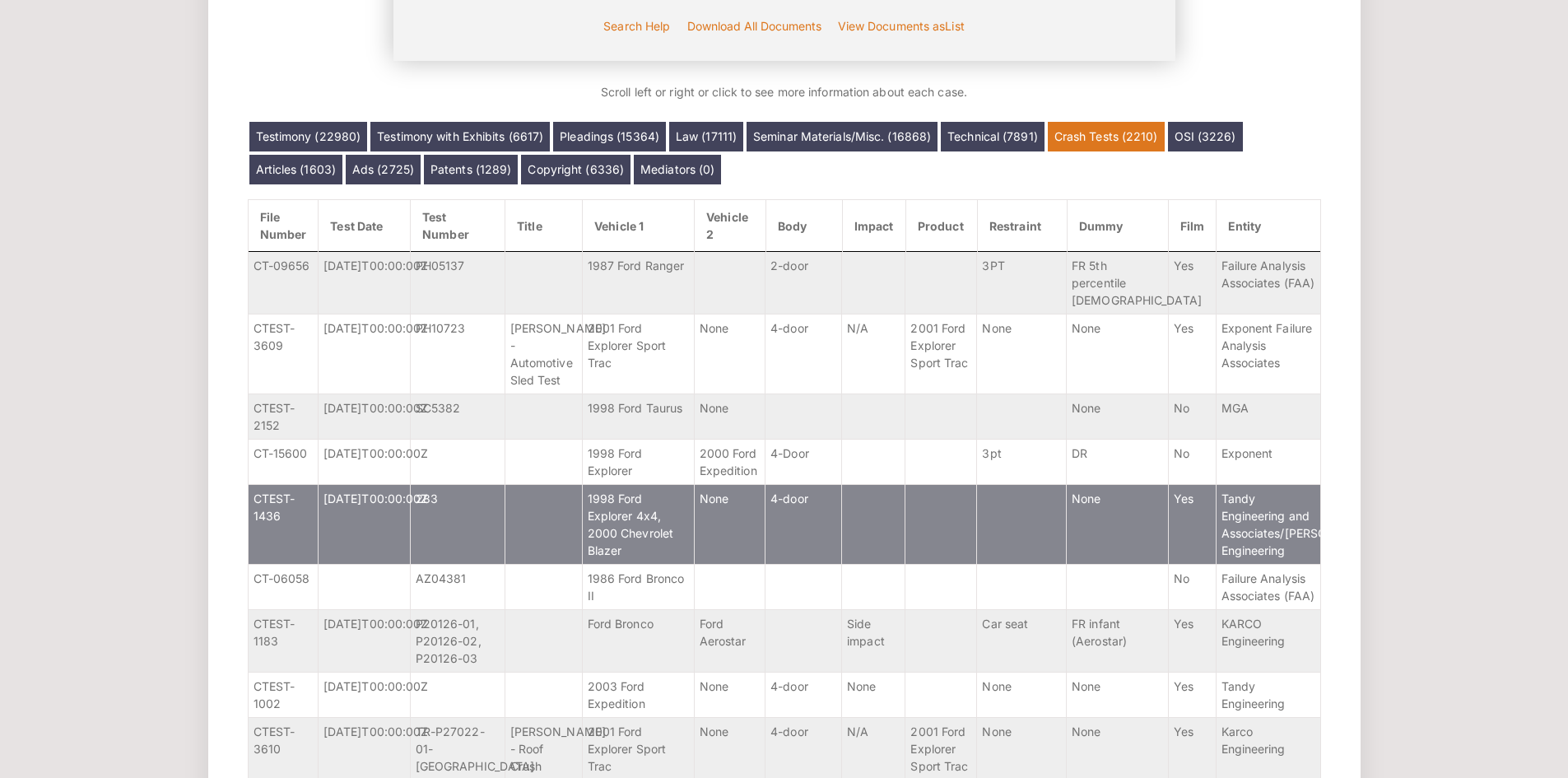
scroll to position [550, 0]
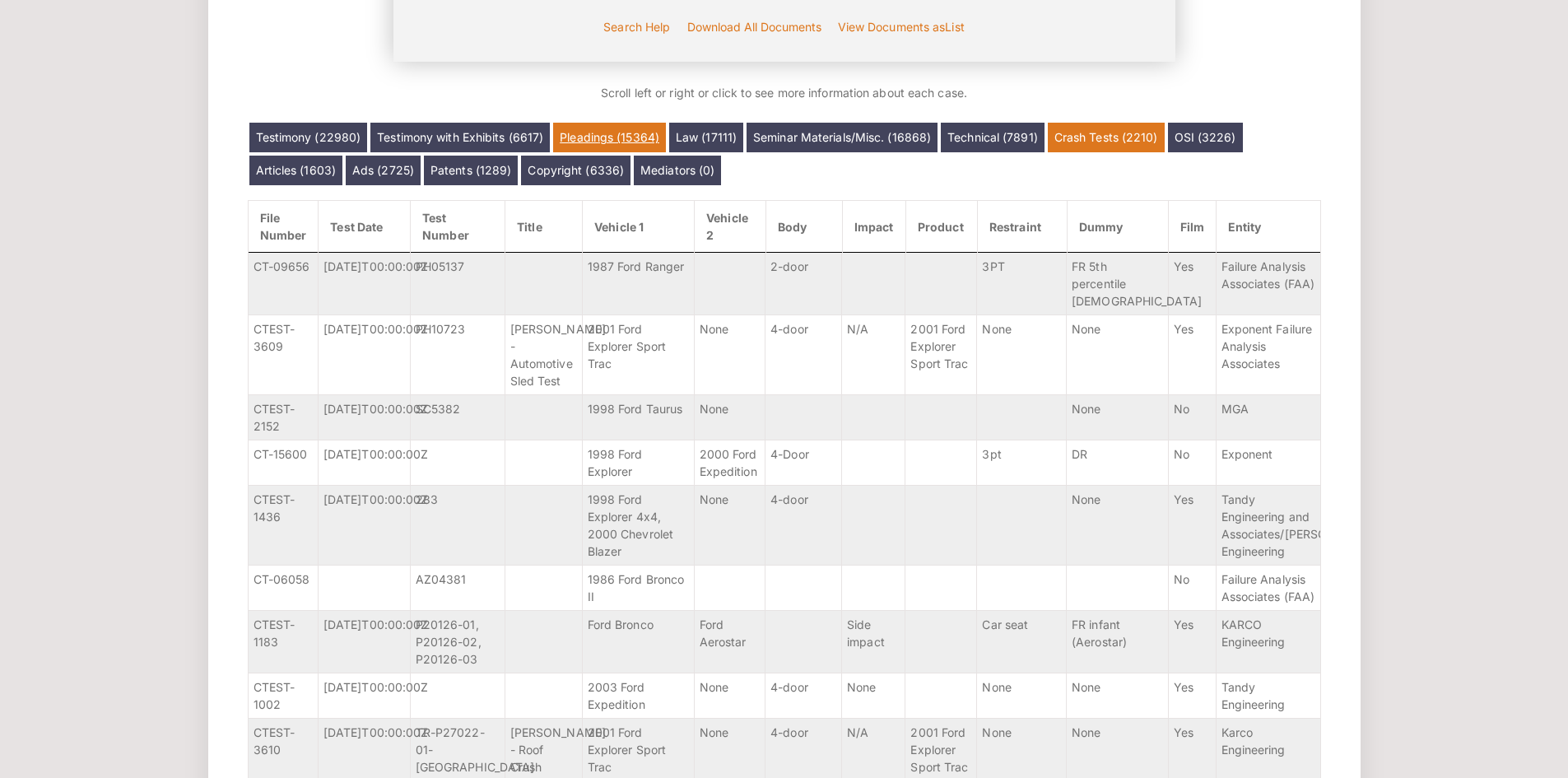
click at [641, 131] on link "Pleadings (15364)" at bounding box center [610, 137] width 113 height 30
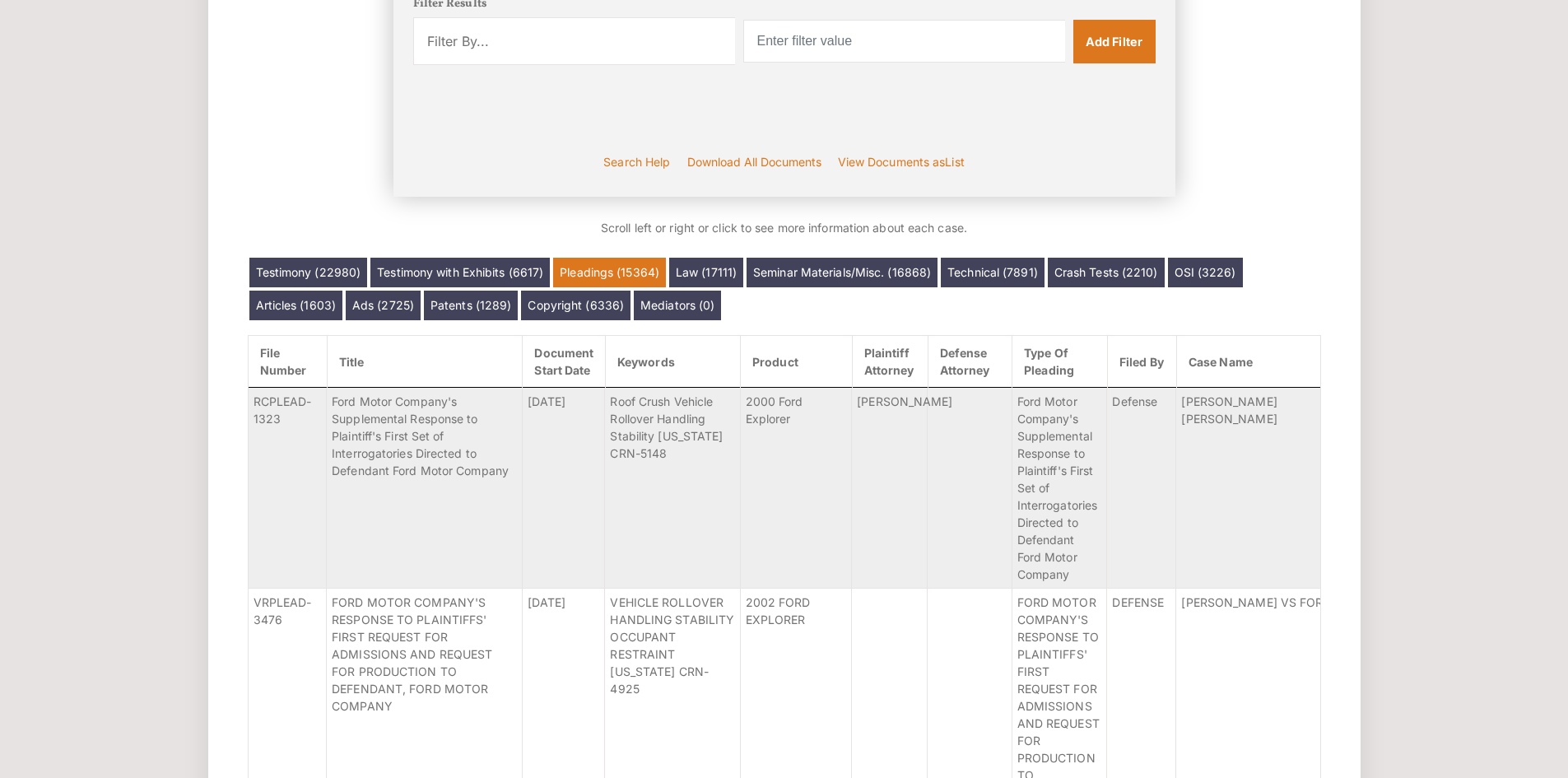
scroll to position [414, 0]
click at [638, 61] on select "Filter By... Product Witness Name Plaintiff Attorney Defense Attorney Case Name…" at bounding box center [574, 42] width 322 height 47
select select "type_of_pleading"
click at [413, 18] on select "Filter By... Product Witness Name Plaintiff Attorney Defense Attorney Case Name…" at bounding box center [574, 42] width 322 height 47
click at [884, 37] on input "text" at bounding box center [903, 42] width 322 height 42
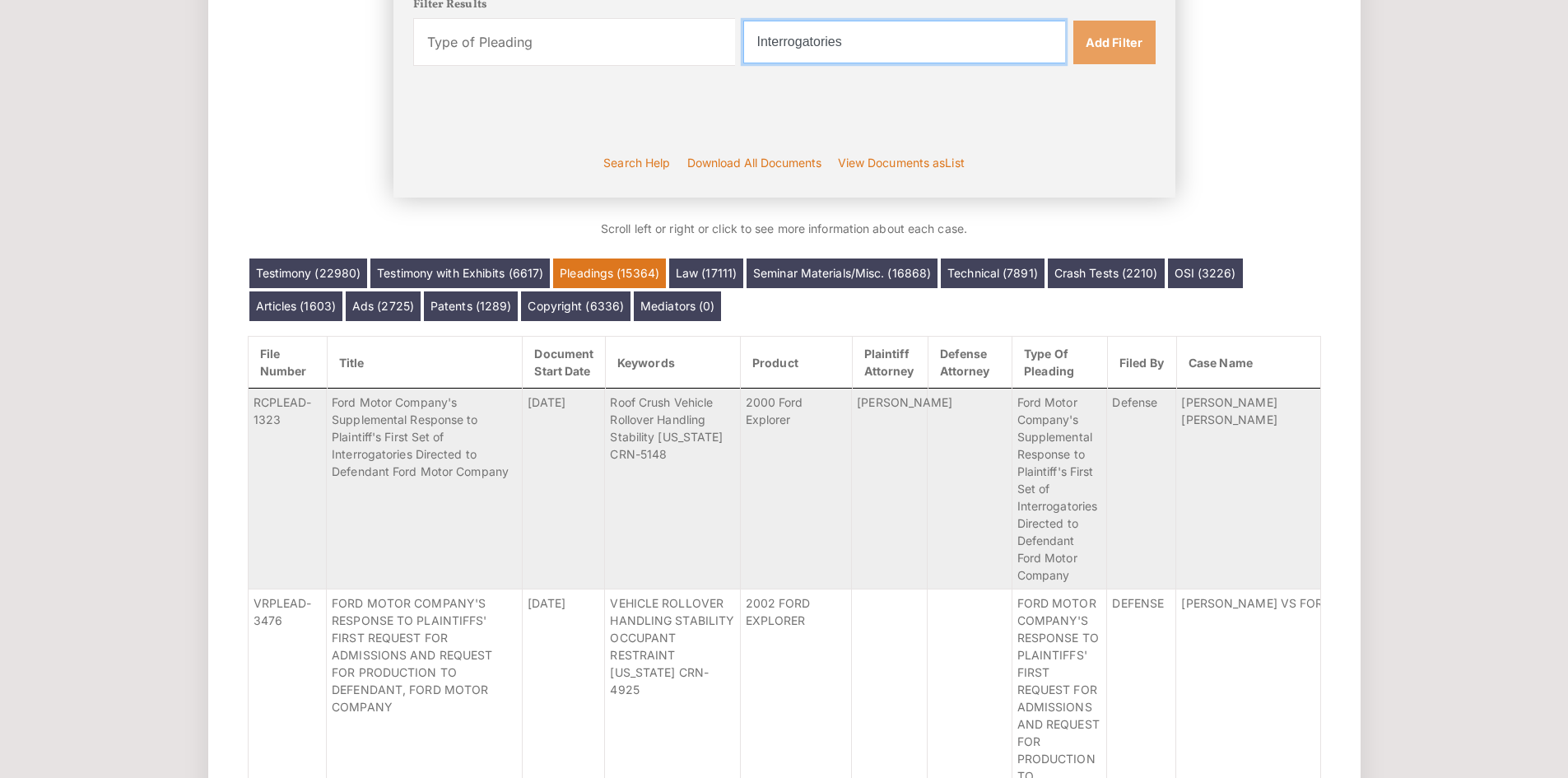
type input "Interrogatories"
click at [1096, 37] on link "Add Filter" at bounding box center [1114, 42] width 82 height 42
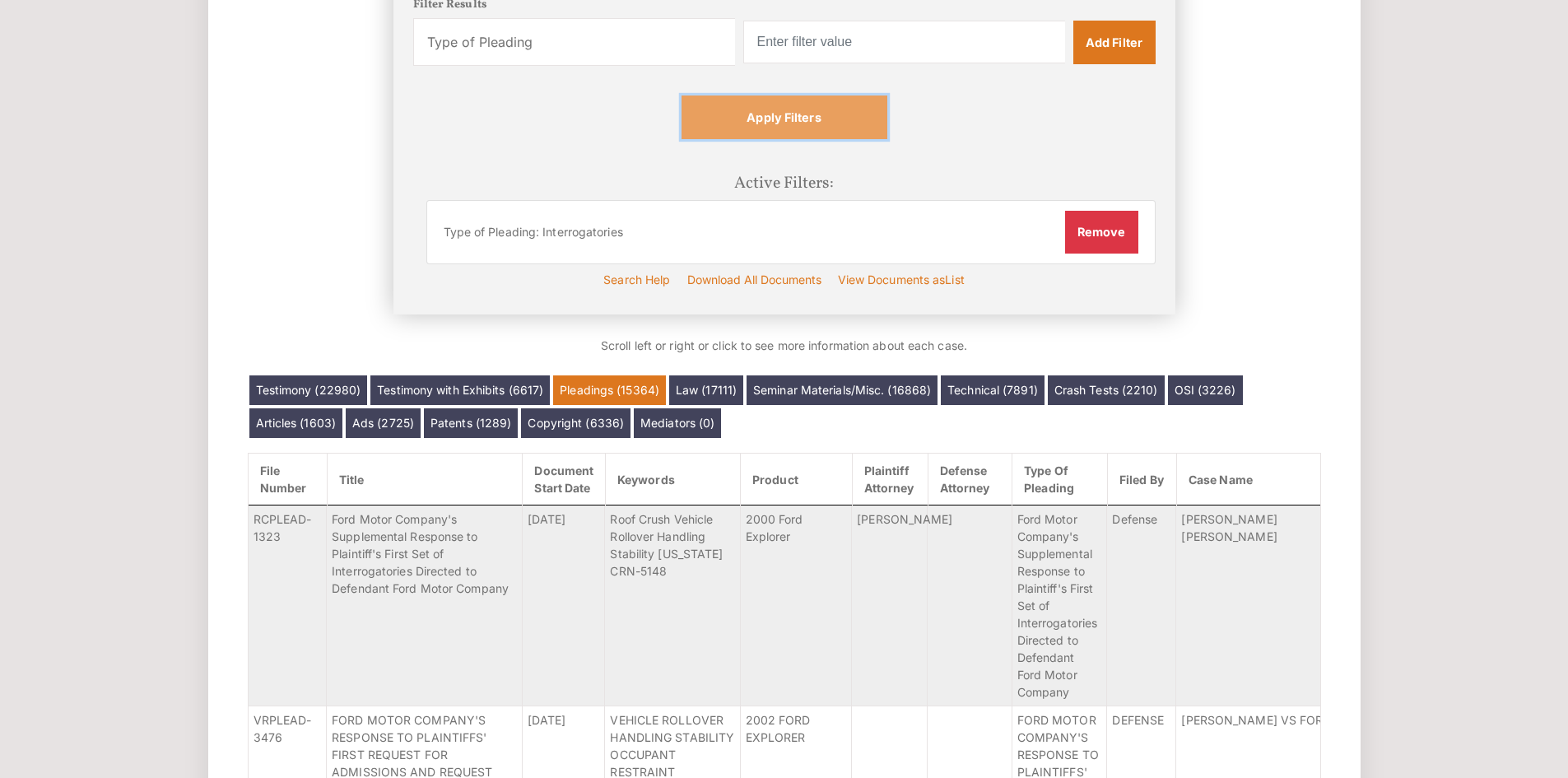
click at [821, 102] on link "Apply Filters" at bounding box center [784, 116] width 205 height 42
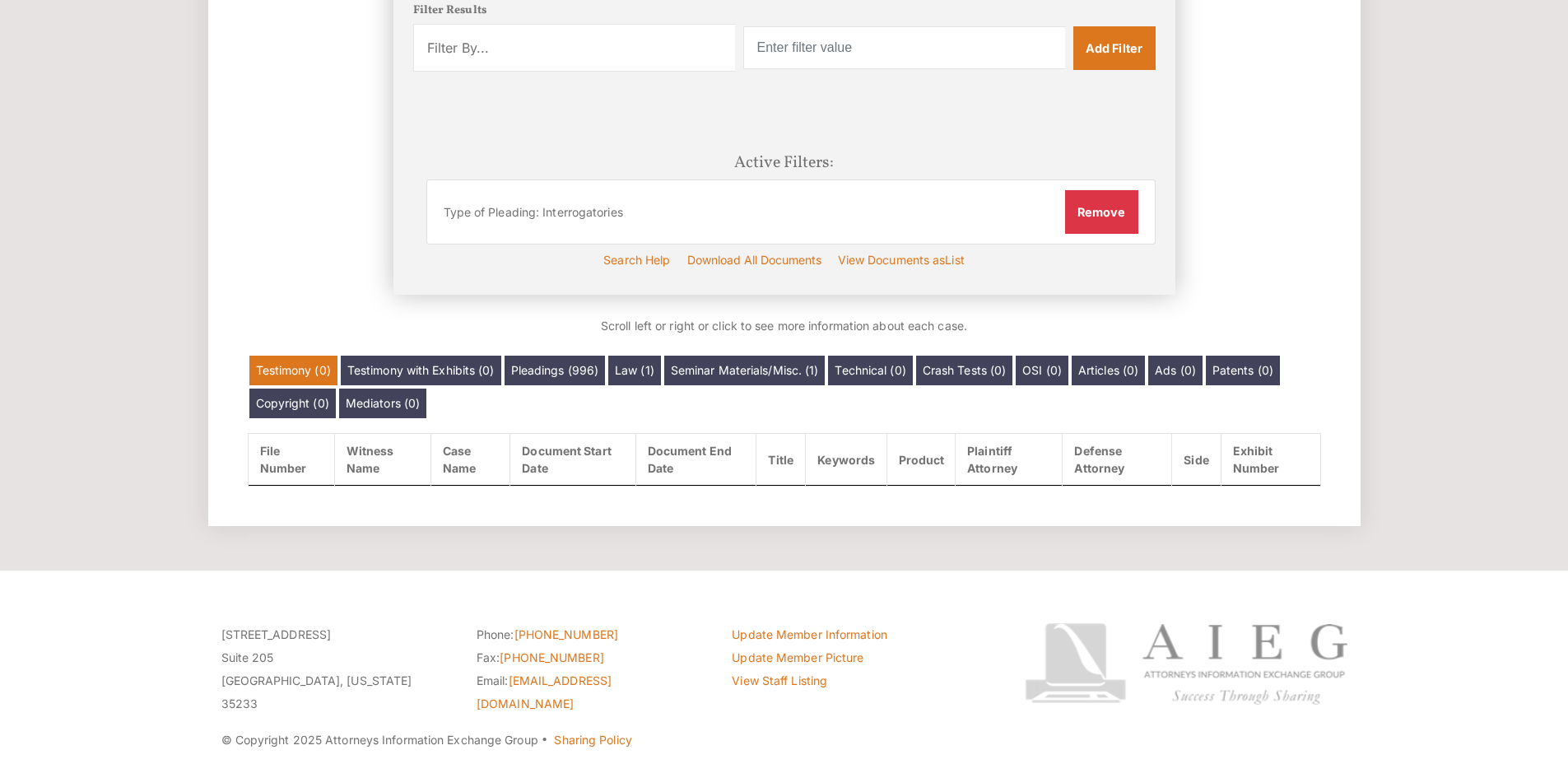
scroll to position [409, 0]
click at [584, 371] on link "Pleadings (996)" at bounding box center [555, 369] width 101 height 30
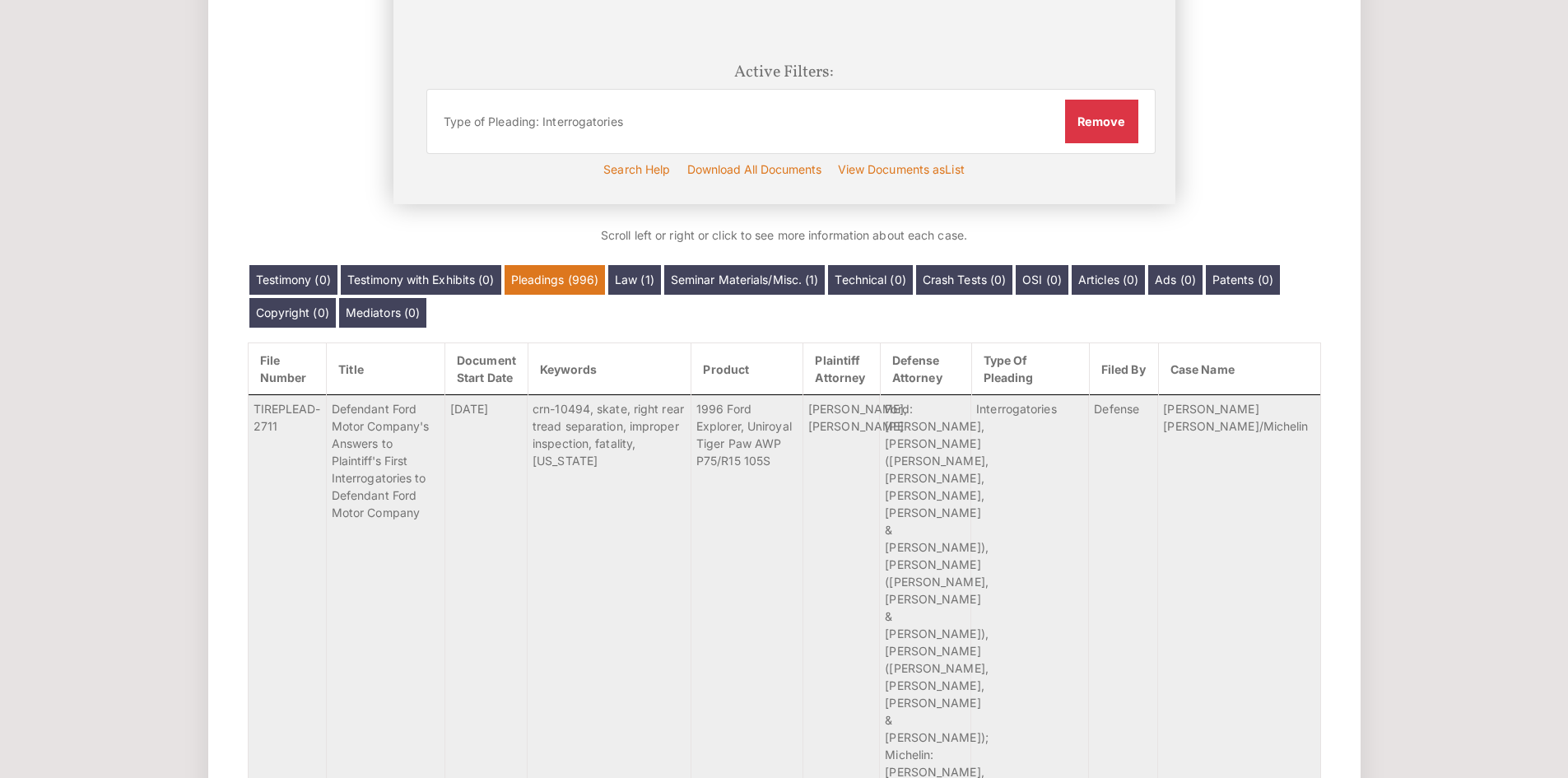
click at [284, 369] on link "File Number" at bounding box center [287, 369] width 77 height 51
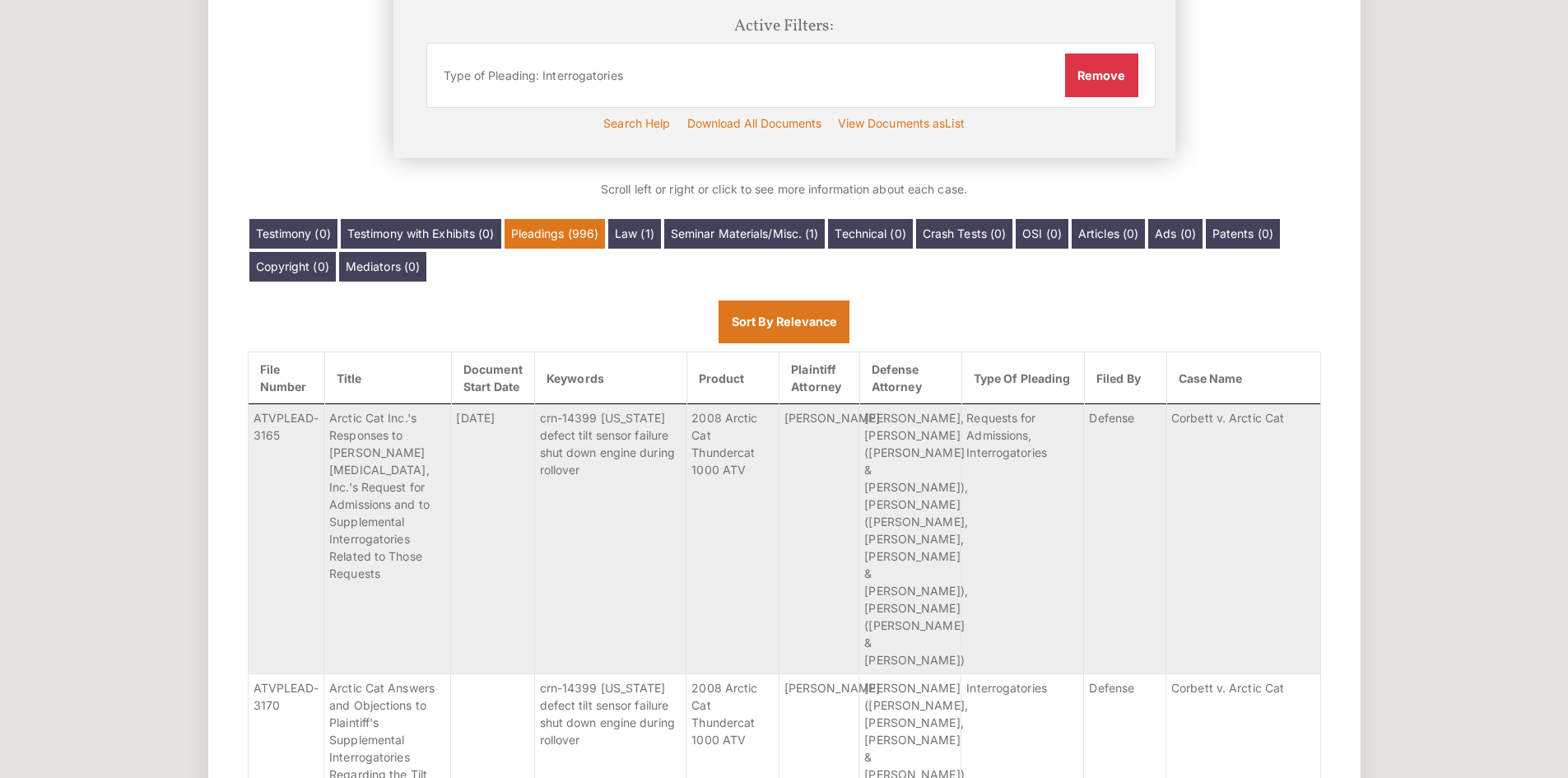
scroll to position [546, 0]
click at [280, 379] on link "File Number" at bounding box center [286, 376] width 76 height 51
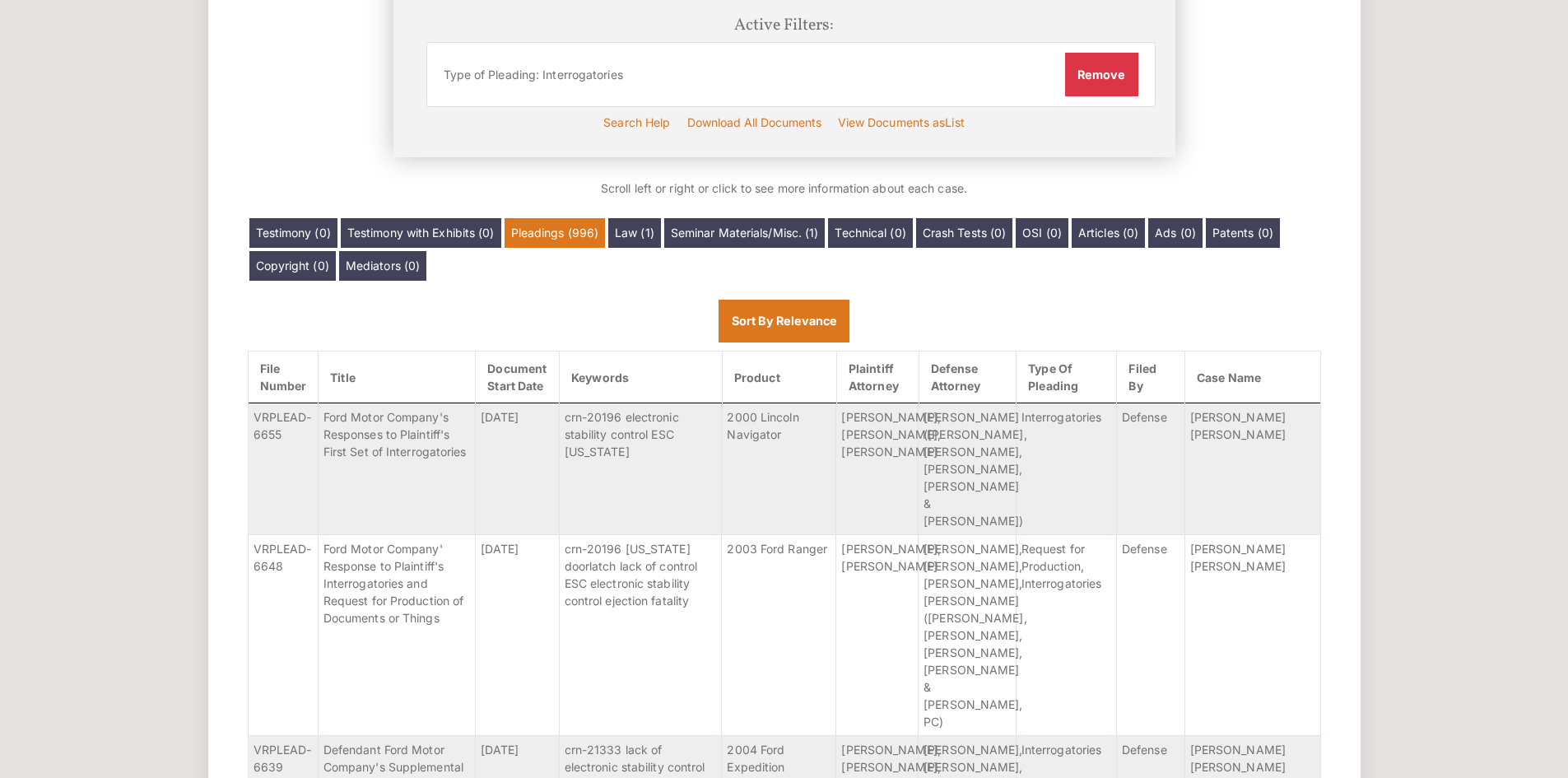
click at [287, 379] on link "File Number" at bounding box center [283, 376] width 69 height 51
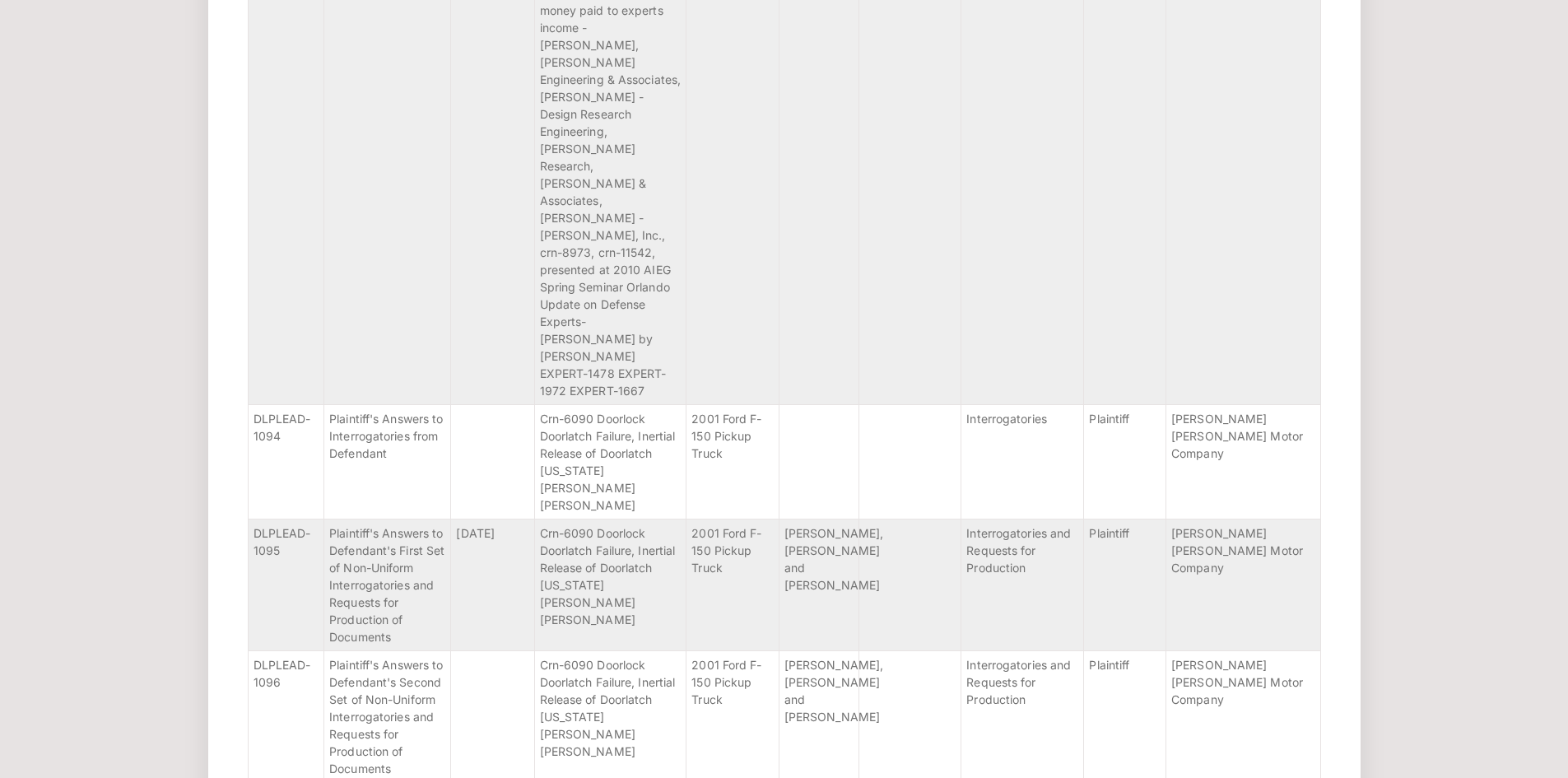
scroll to position [9568, 0]
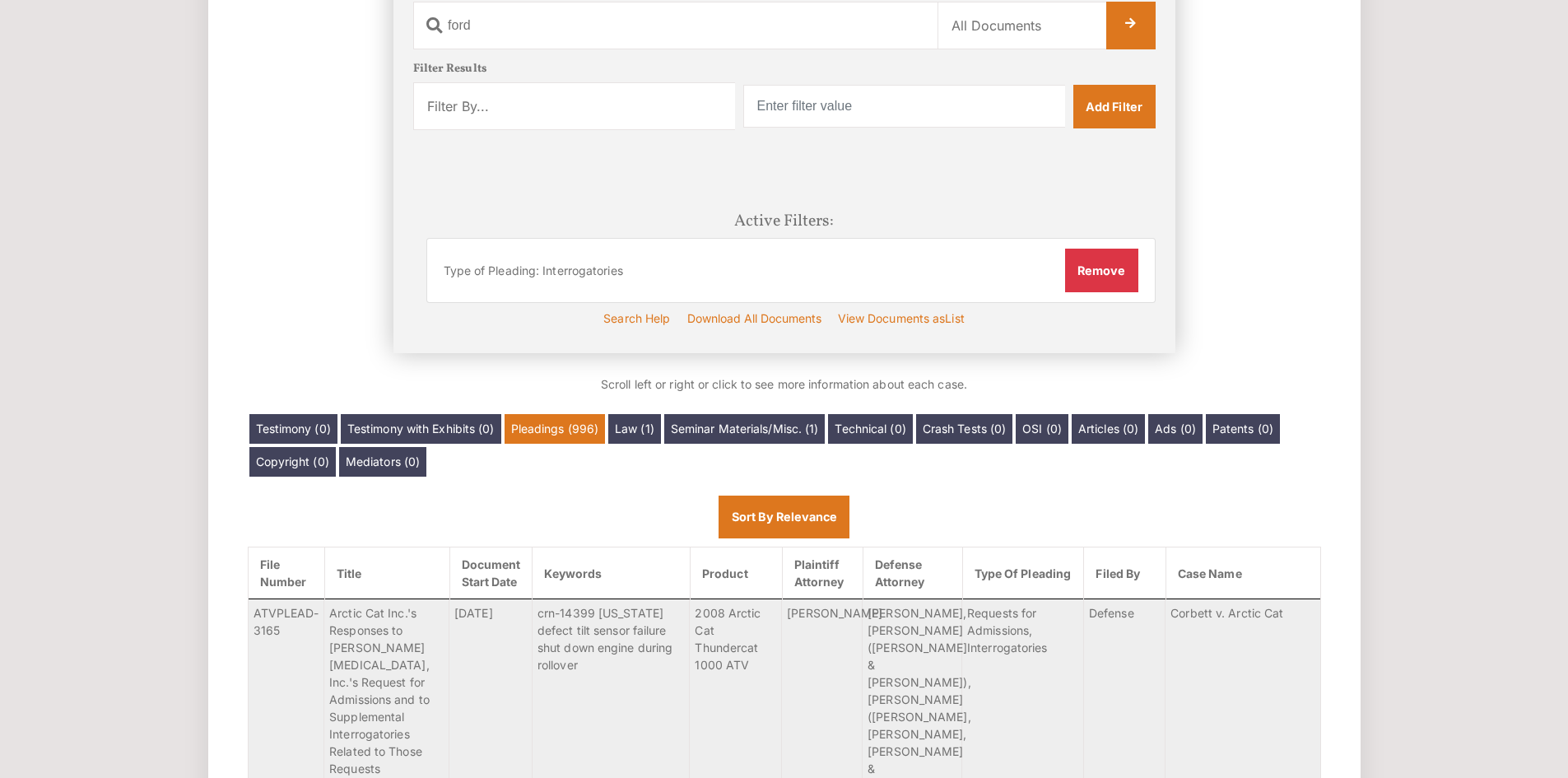
scroll to position [349, 0]
click at [655, 104] on select "Filter By... Product Witness Name Plaintiff Attorney Defense Attorney Case Name…" at bounding box center [574, 107] width 322 height 47
click at [626, 116] on select "Filter By... Product Witness Name Plaintiff Attorney Defense Attorney Case Name…" at bounding box center [574, 107] width 322 height 47
click at [945, 196] on div "Apply Filters Active Filters: Type of Pleading: Interrogatories Remove" at bounding box center [784, 231] width 742 height 142
click at [612, 126] on select "Filter By... Product Witness Name Plaintiff Attorney Defense Attorney Case Name…" at bounding box center [574, 107] width 322 height 47
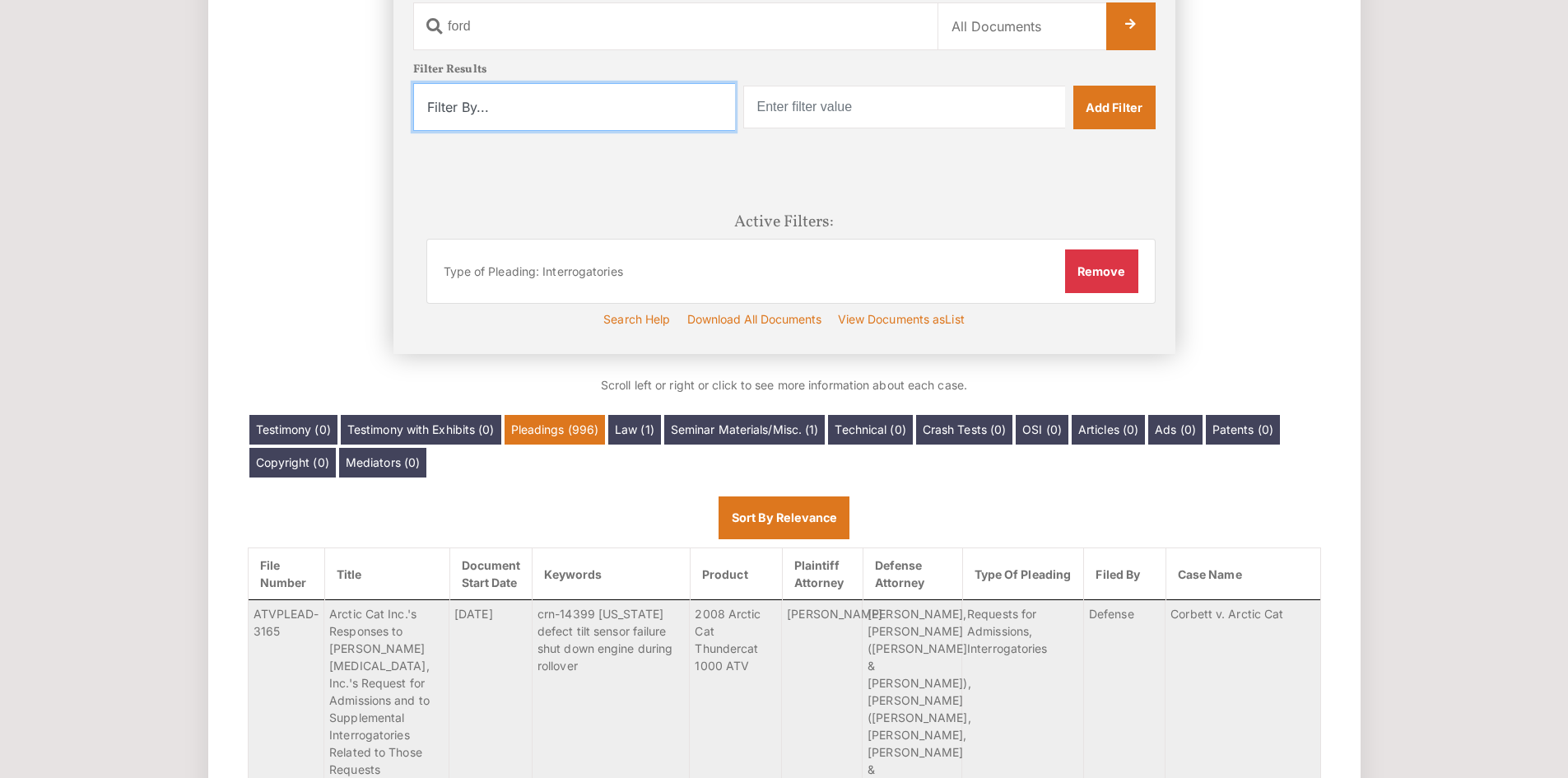
select select "product"
click at [413, 83] on select "Filter By... Product Witness Name Plaintiff Attorney Defense Attorney Case Name…" at bounding box center [574, 107] width 322 height 47
click at [883, 103] on input "text" at bounding box center [903, 107] width 322 height 42
type input "ford"
click at [1137, 108] on link "Add Filter" at bounding box center [1114, 107] width 82 height 42
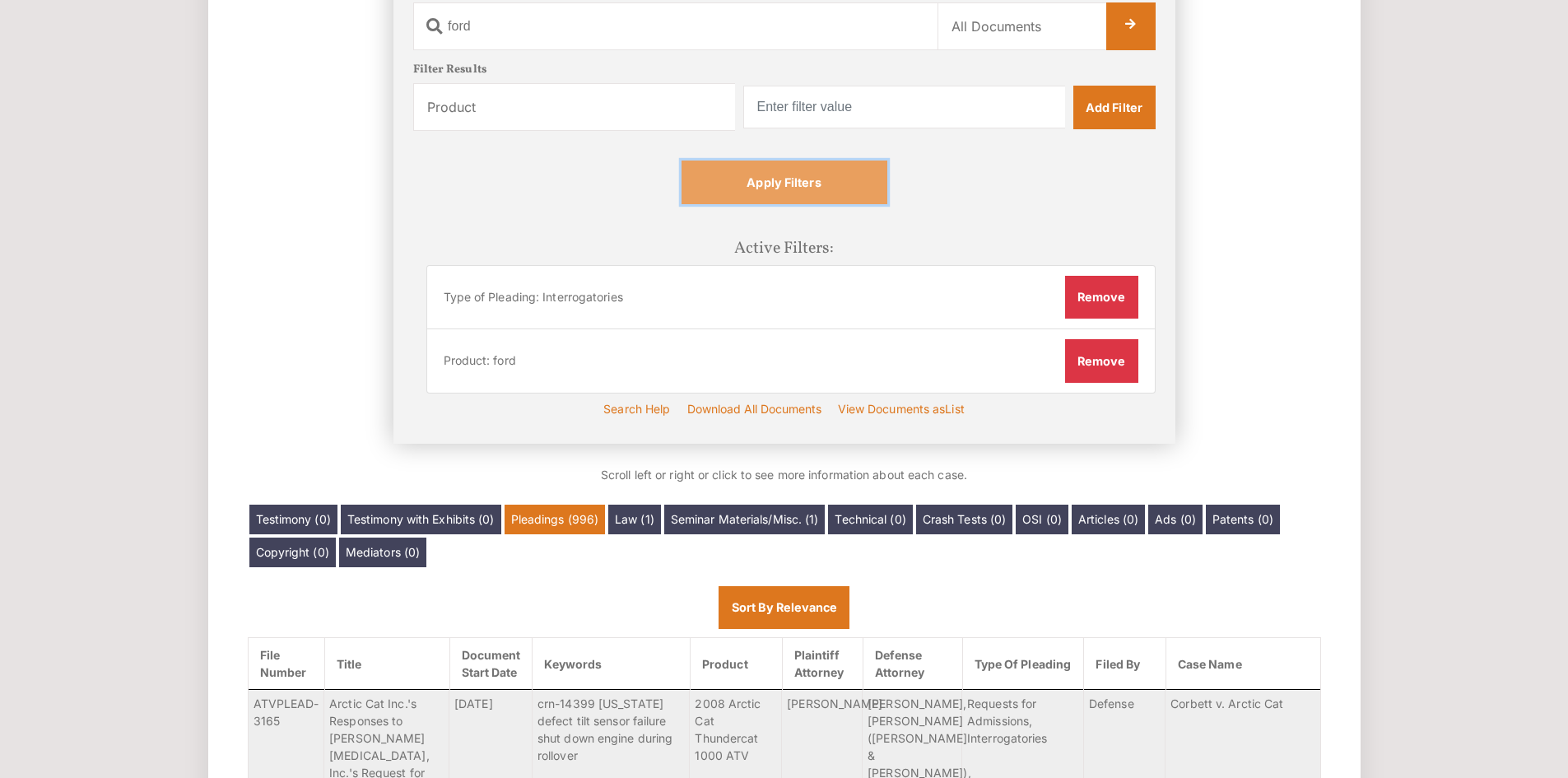
click at [853, 188] on link "Apply Filters" at bounding box center [784, 181] width 205 height 42
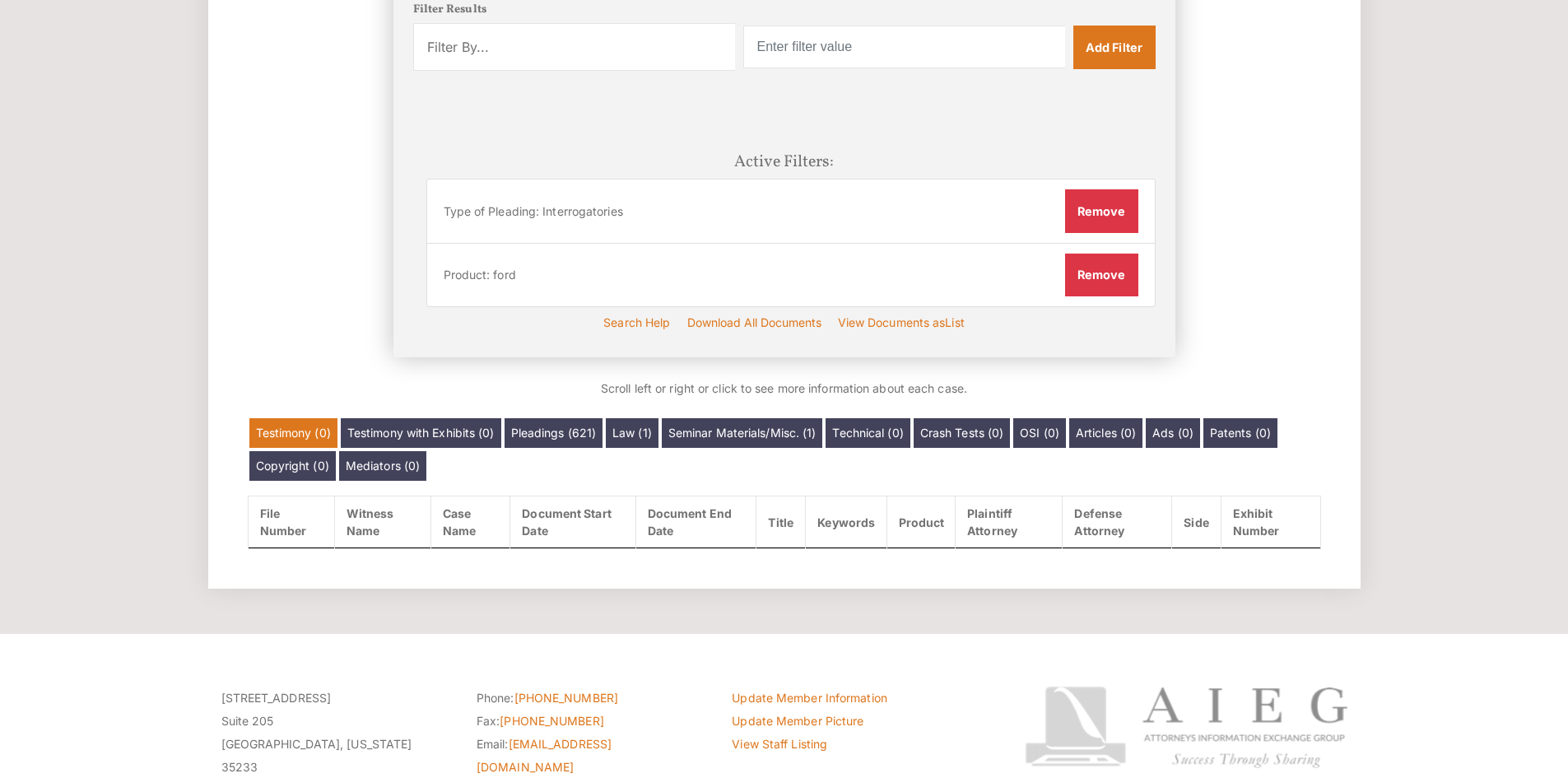
scroll to position [411, 0]
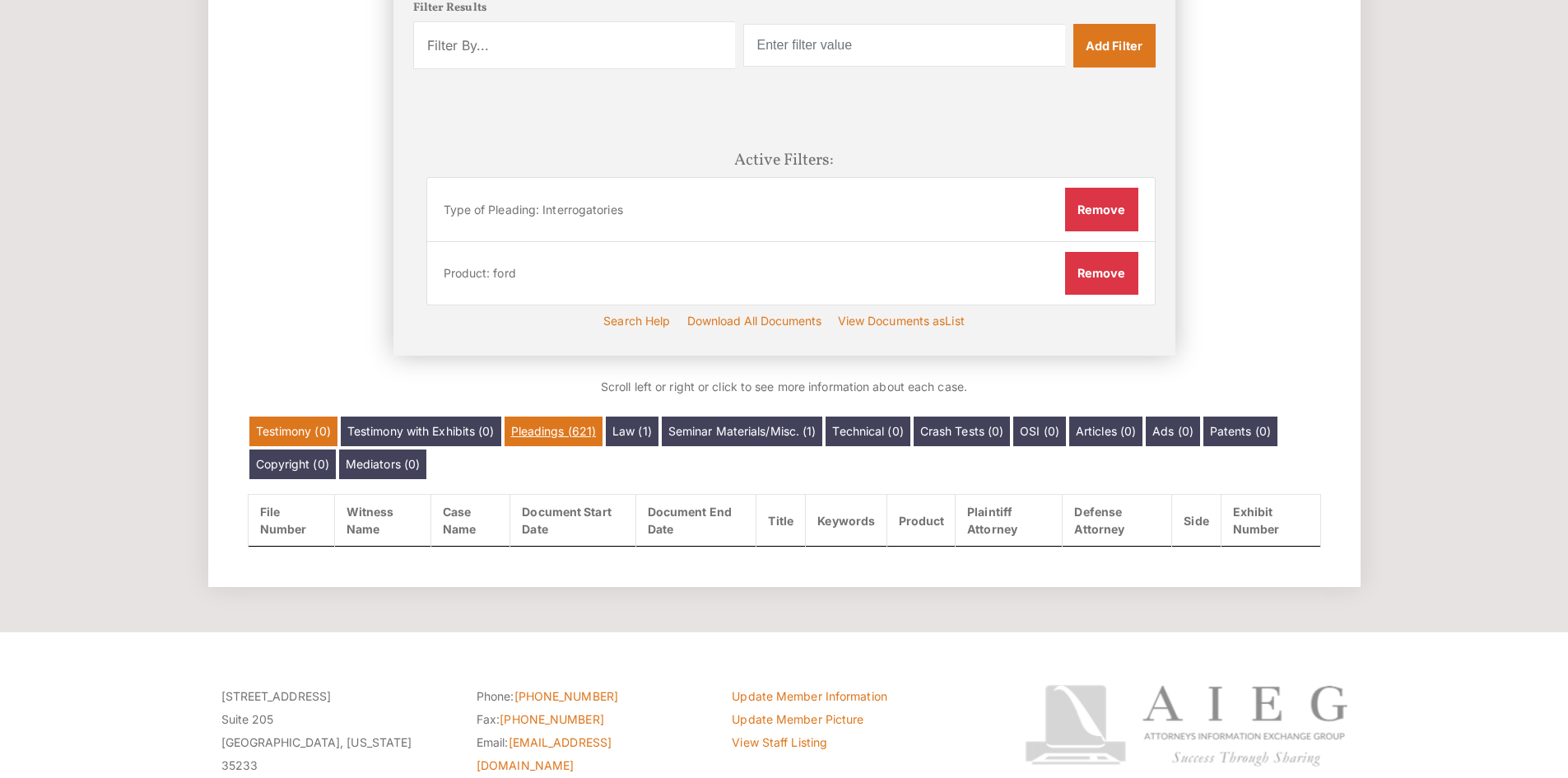
click at [570, 437] on link "Pleadings (621)" at bounding box center [553, 432] width 99 height 30
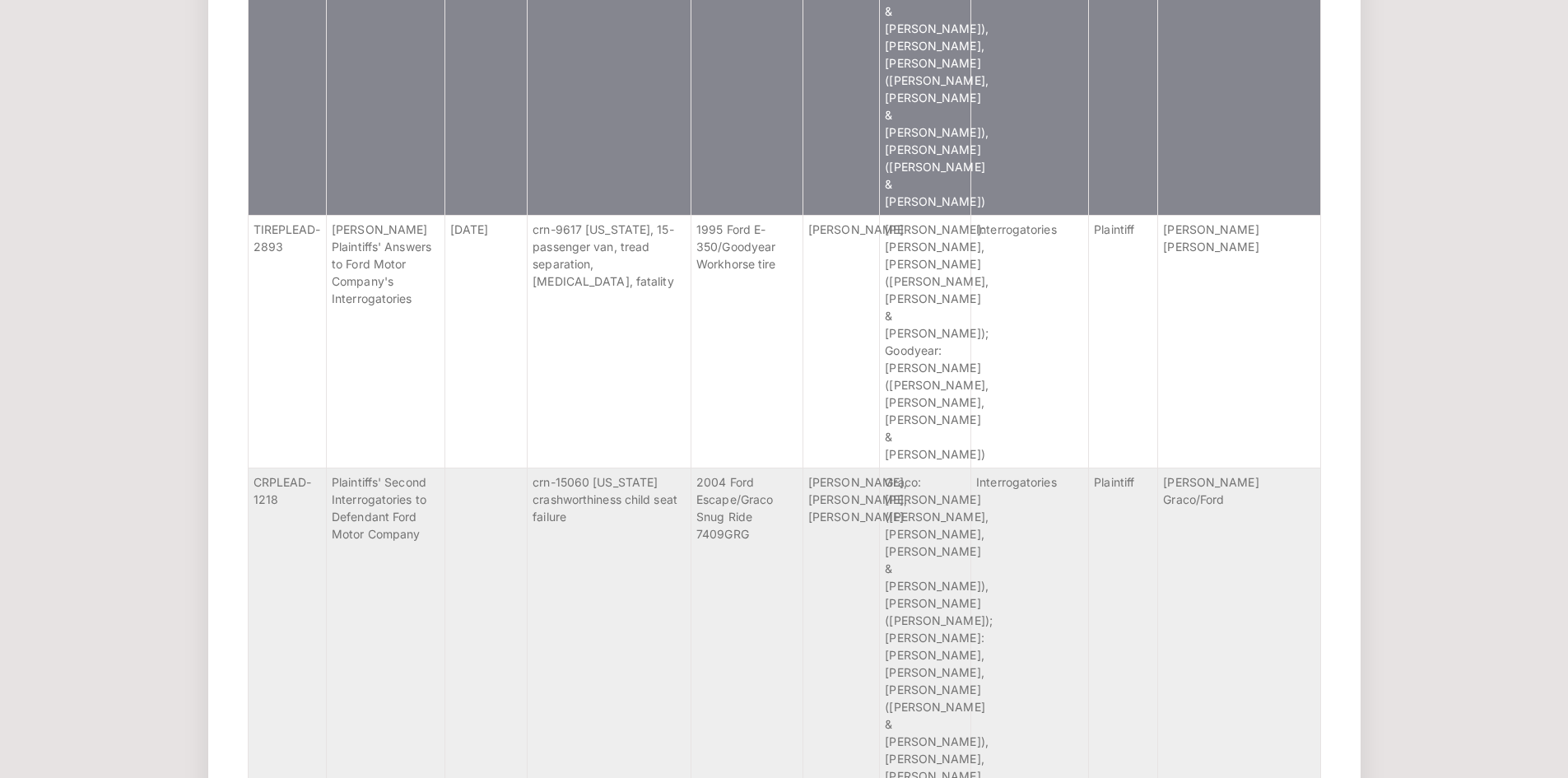
scroll to position [12567, 0]
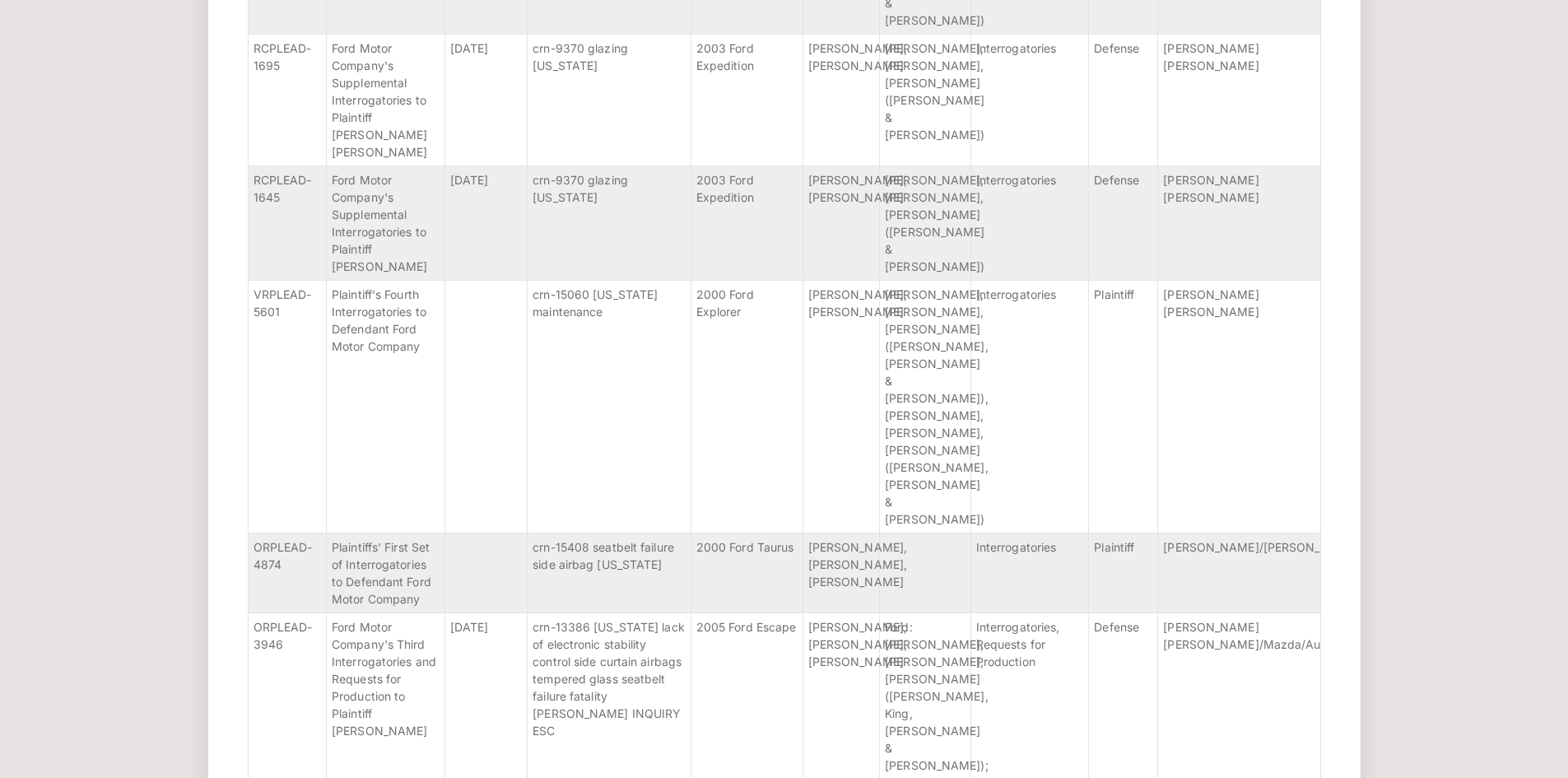
scroll to position [21123, 0]
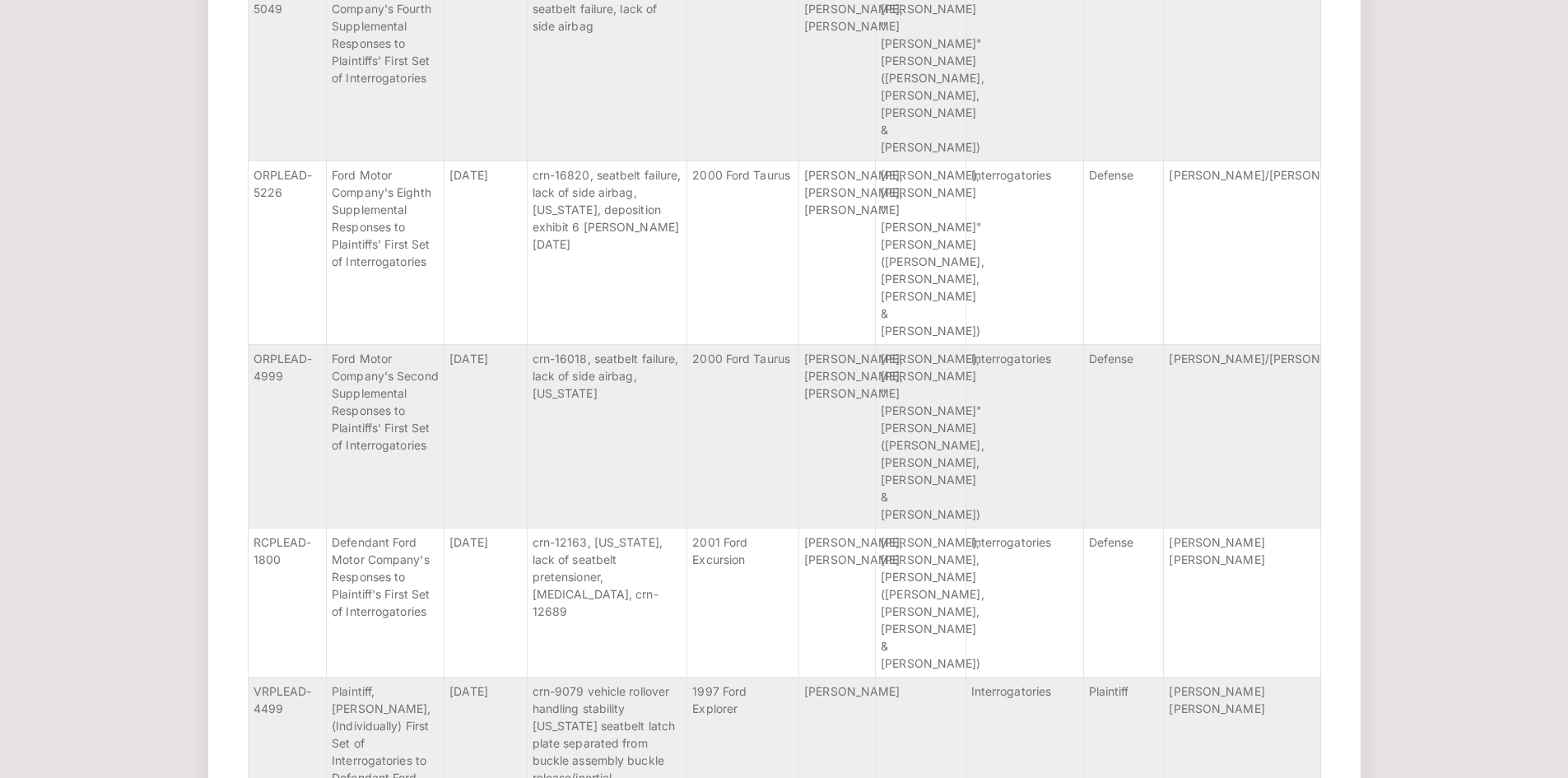
scroll to position [30072, 0]
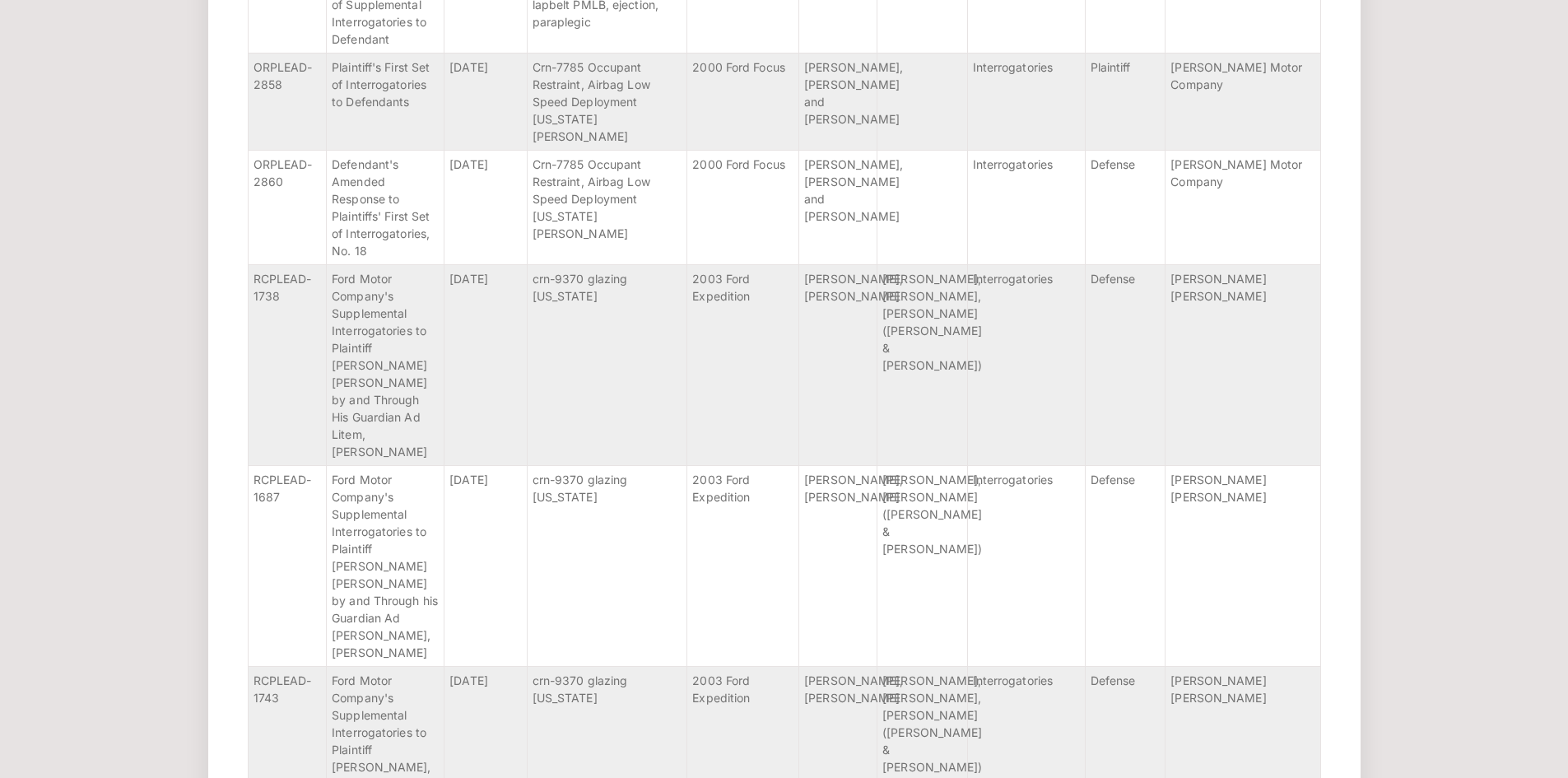
scroll to position [37626, 0]
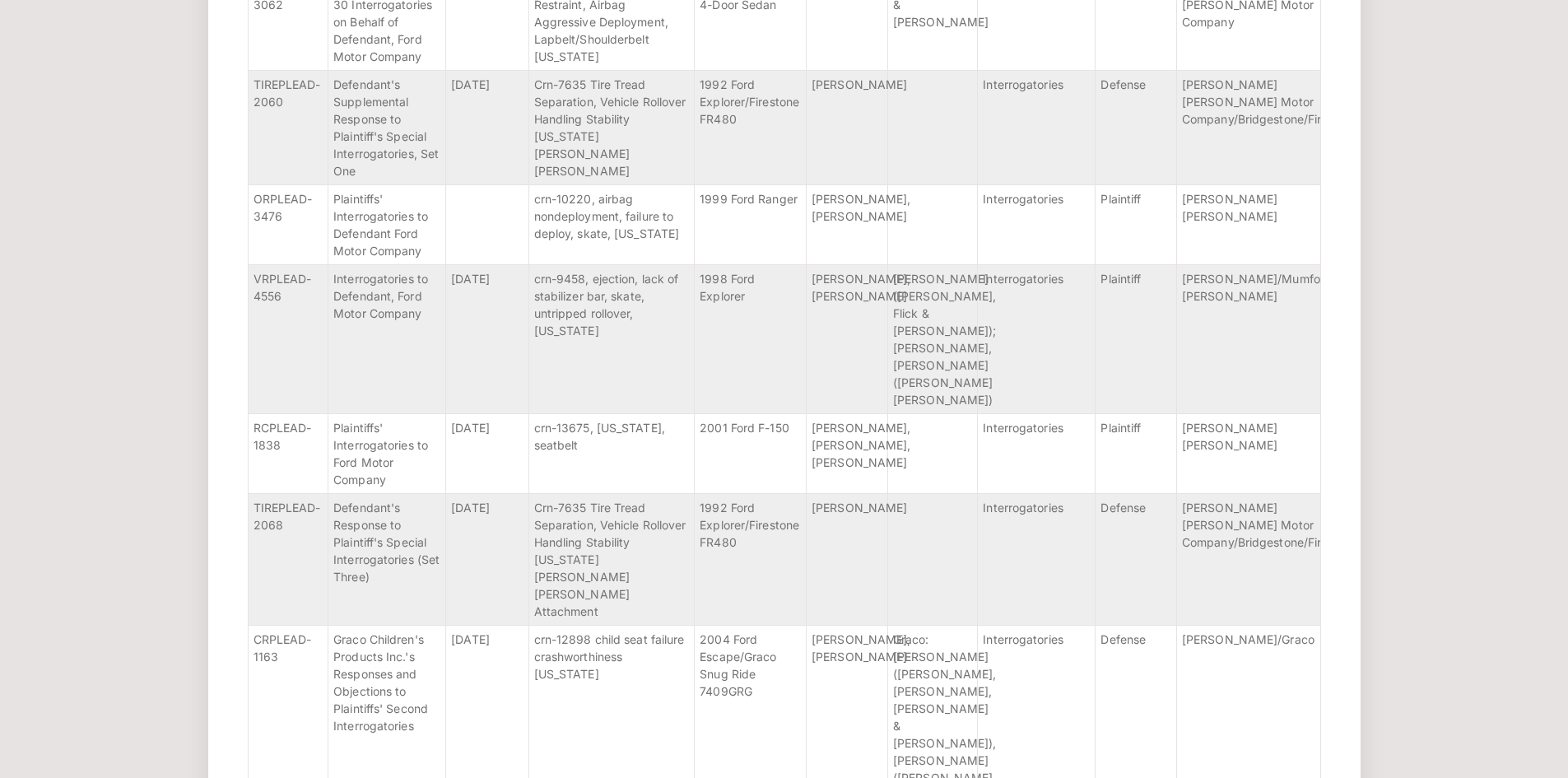
scroll to position [45802, 0]
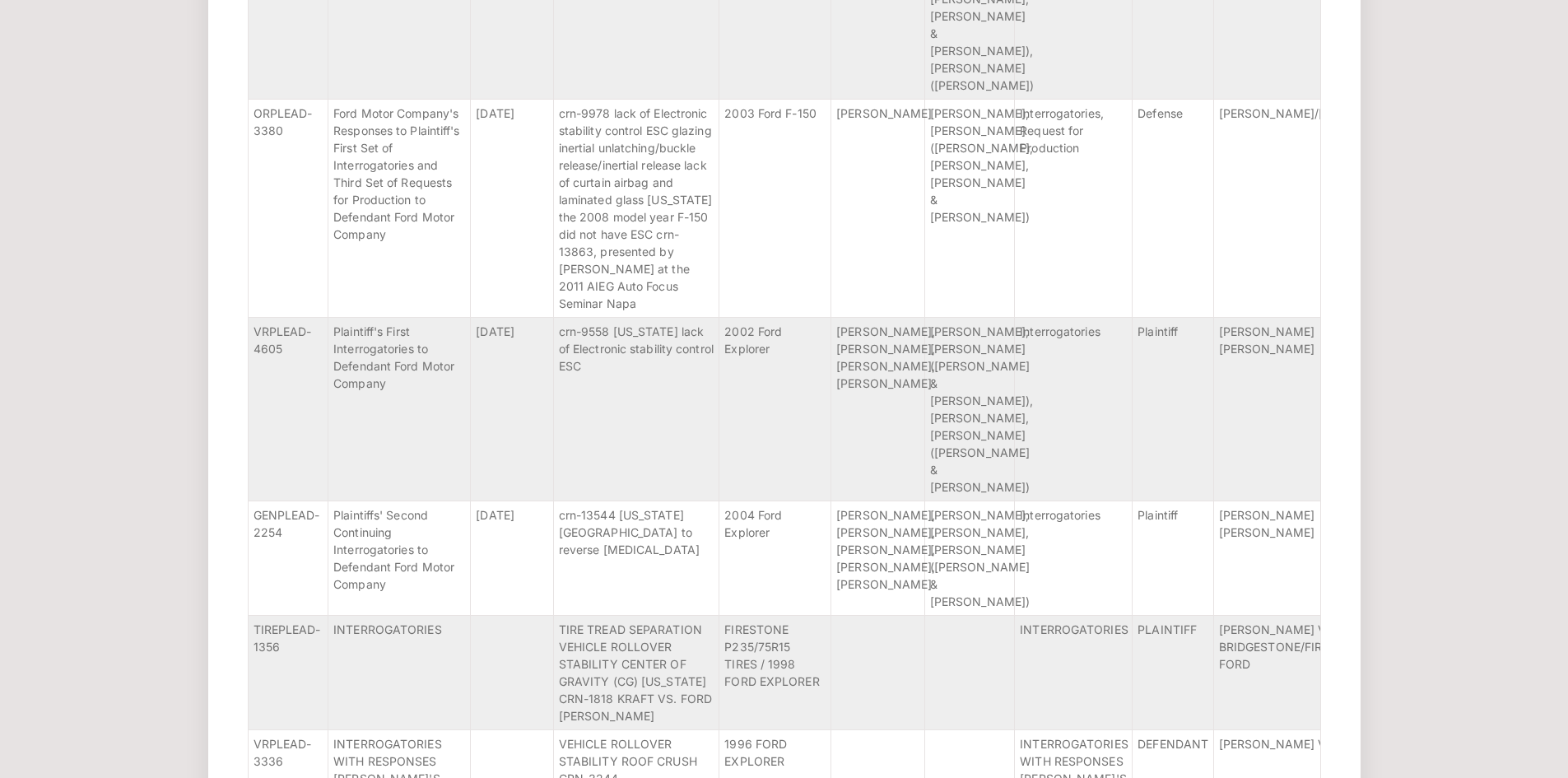
scroll to position [52837, 0]
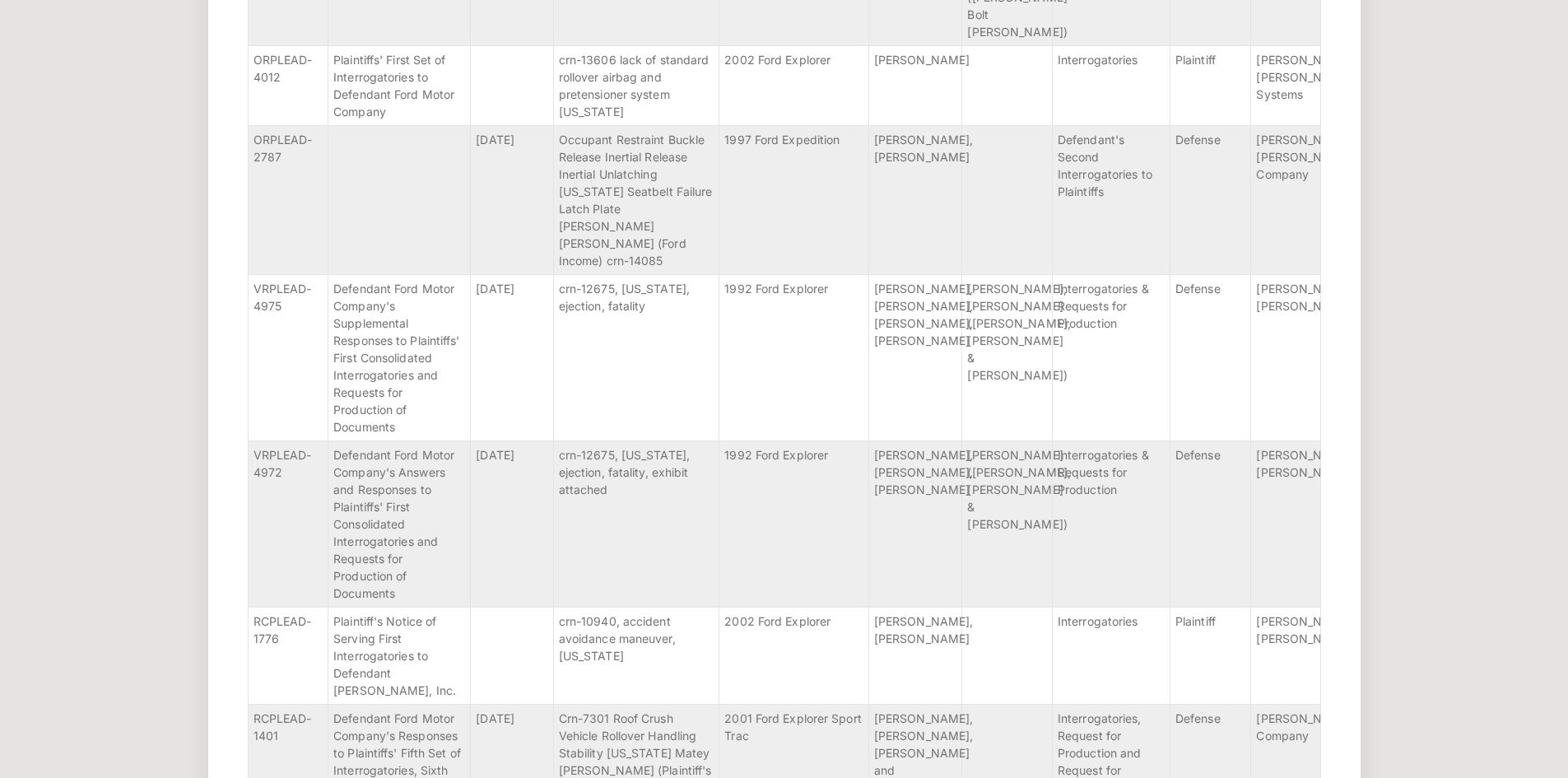
scroll to position [61030, 0]
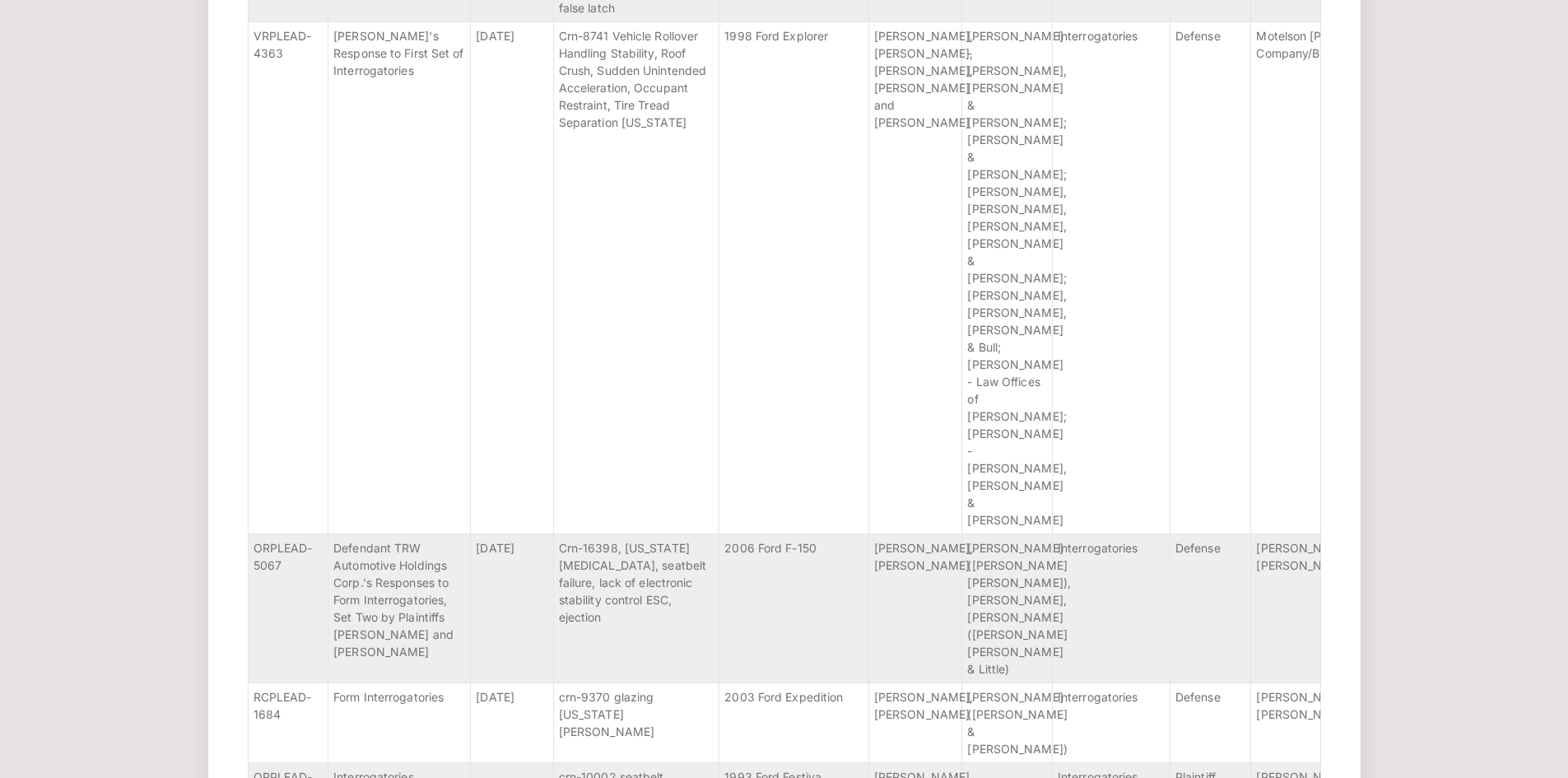
scroll to position [68013, 0]
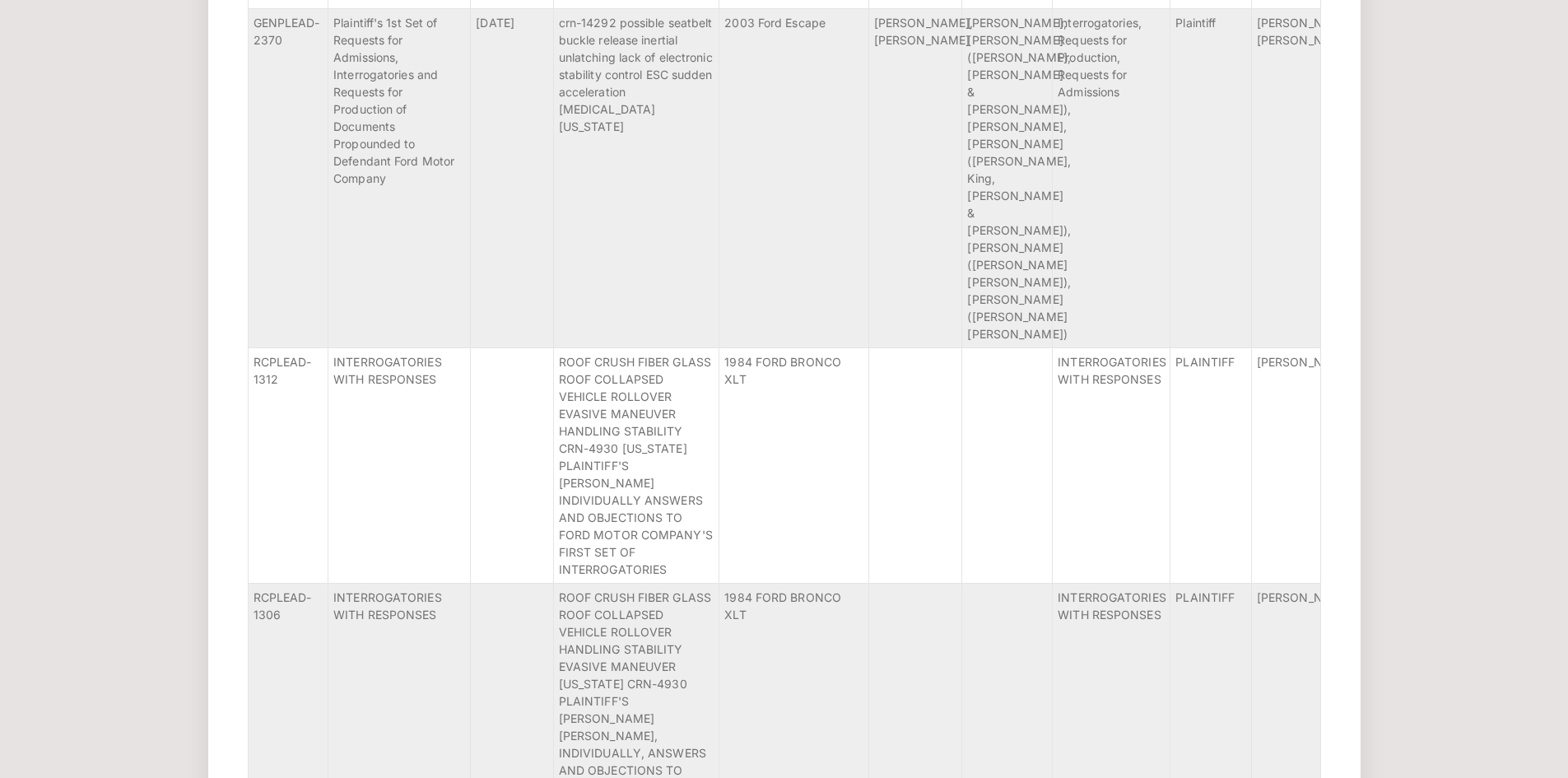
scroll to position [76311, 0]
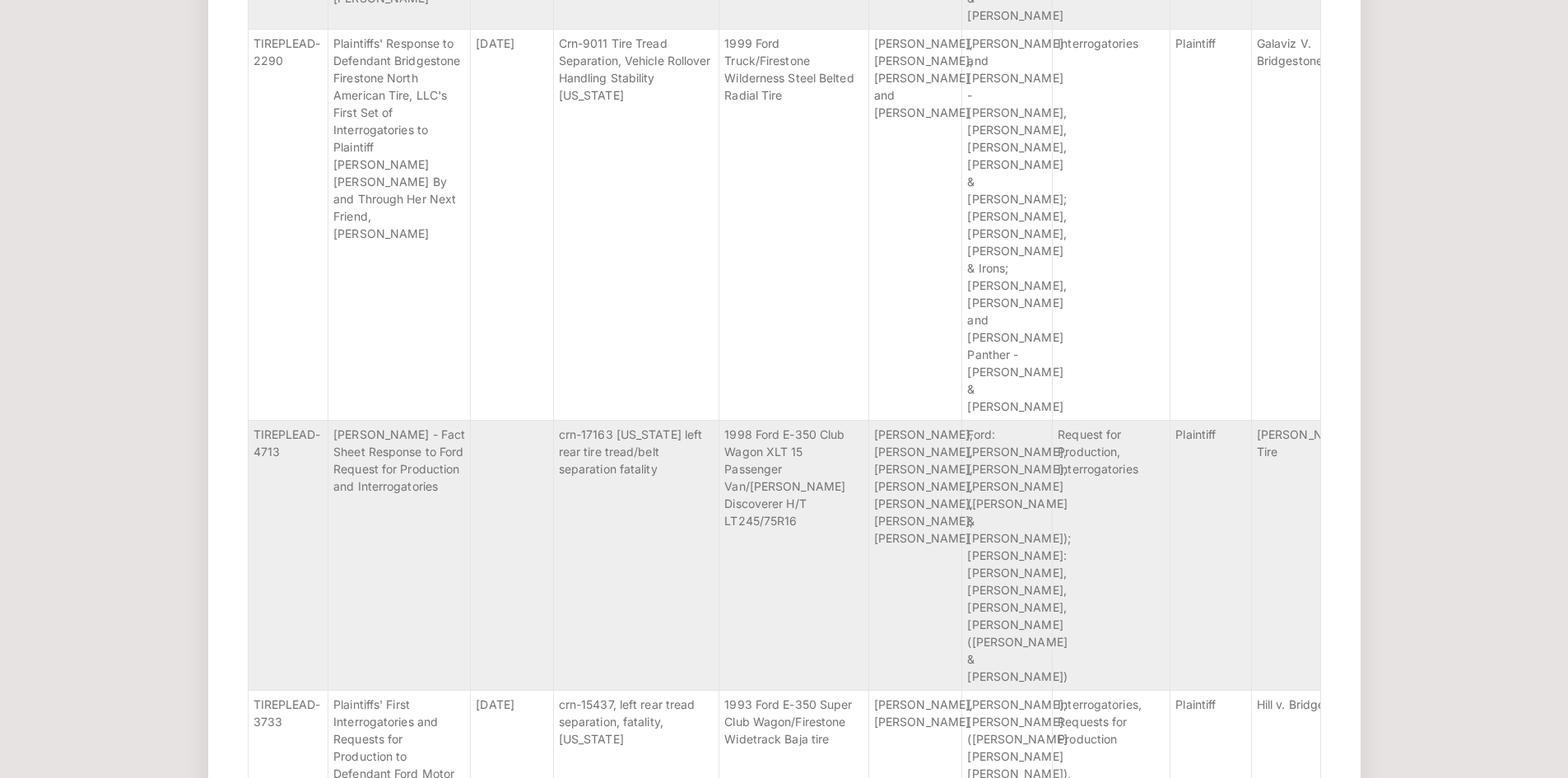
scroll to position [85904, 0]
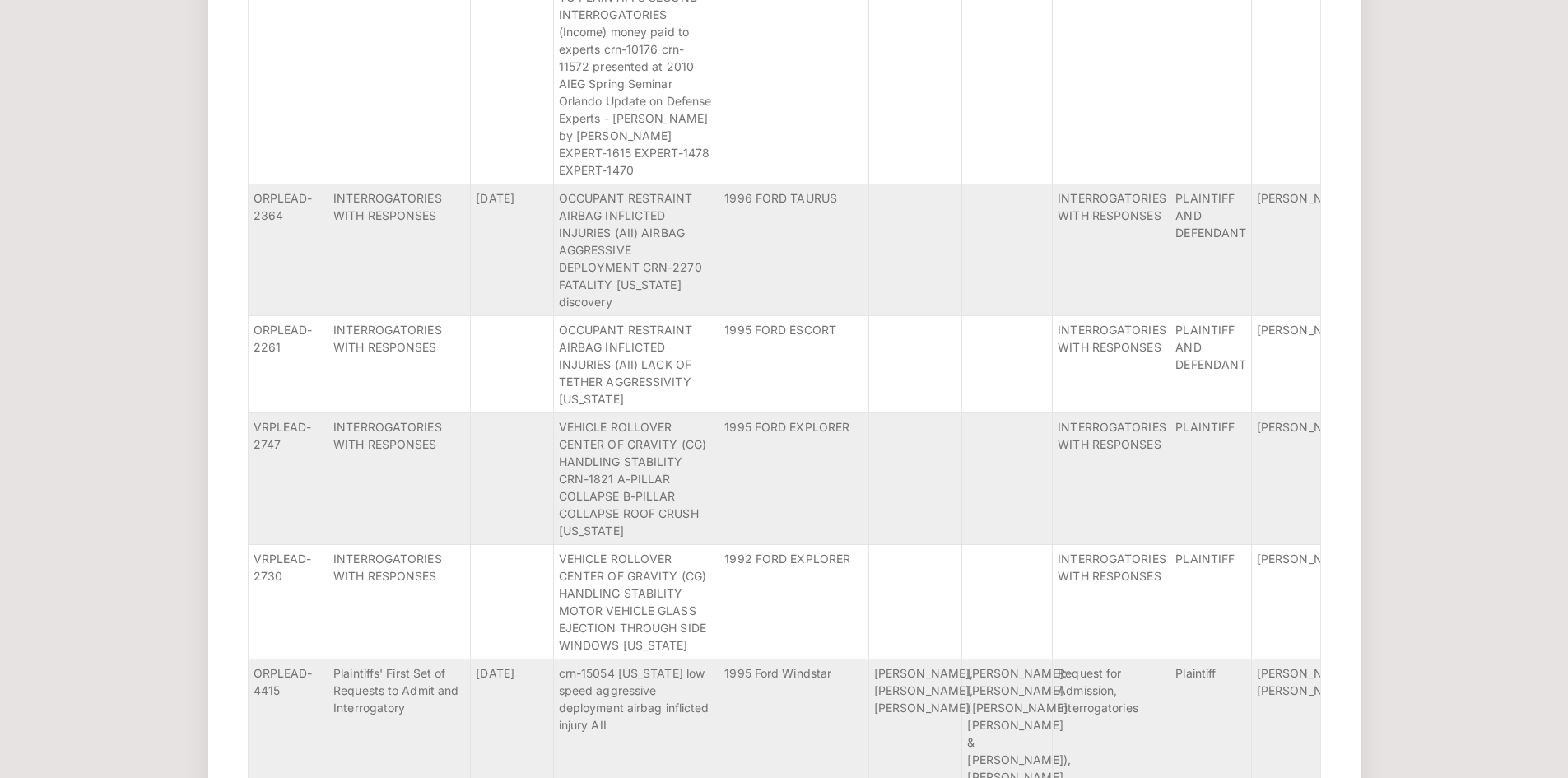
scroll to position [93250, 0]
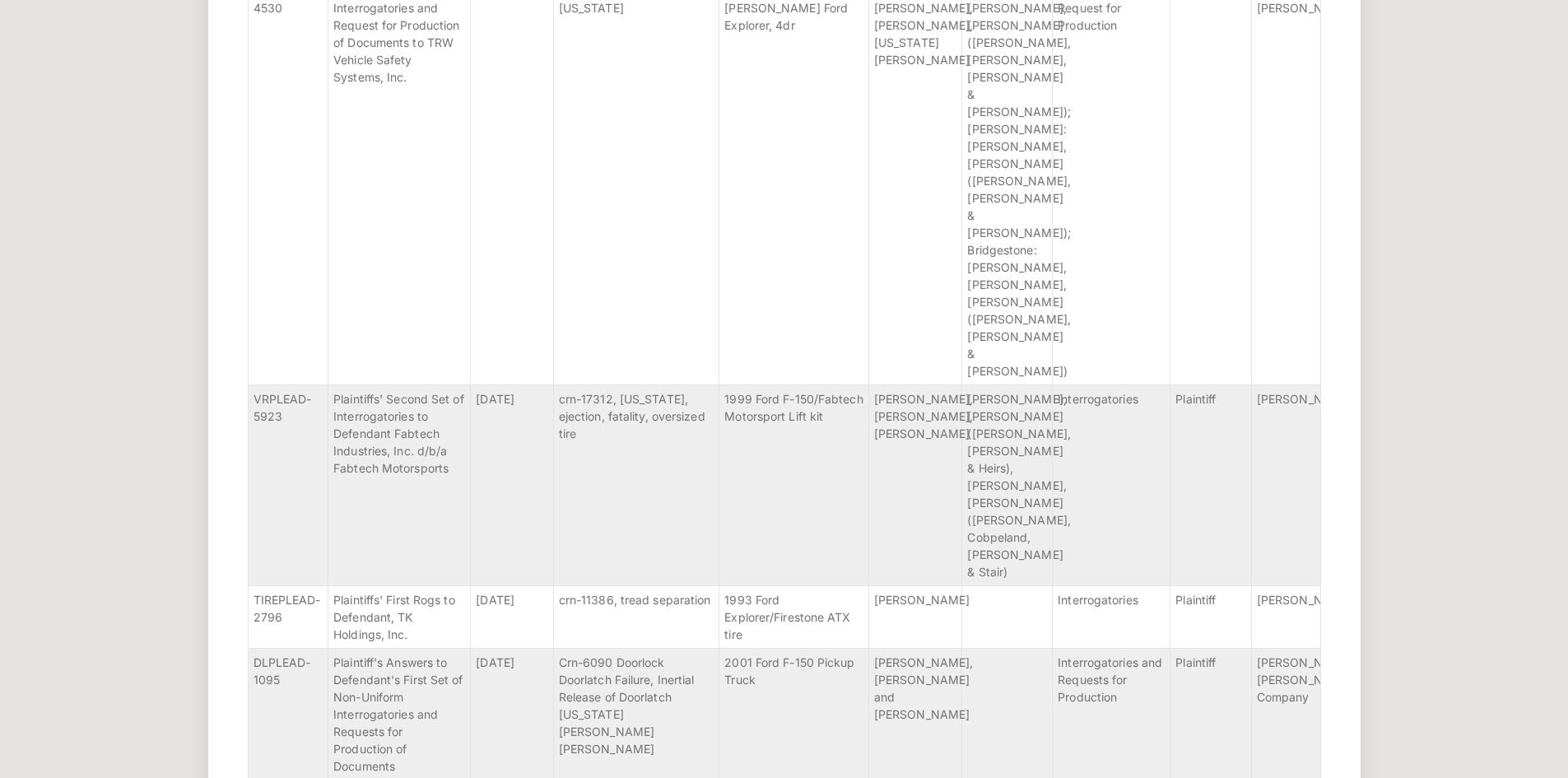
scroll to position [100683, 0]
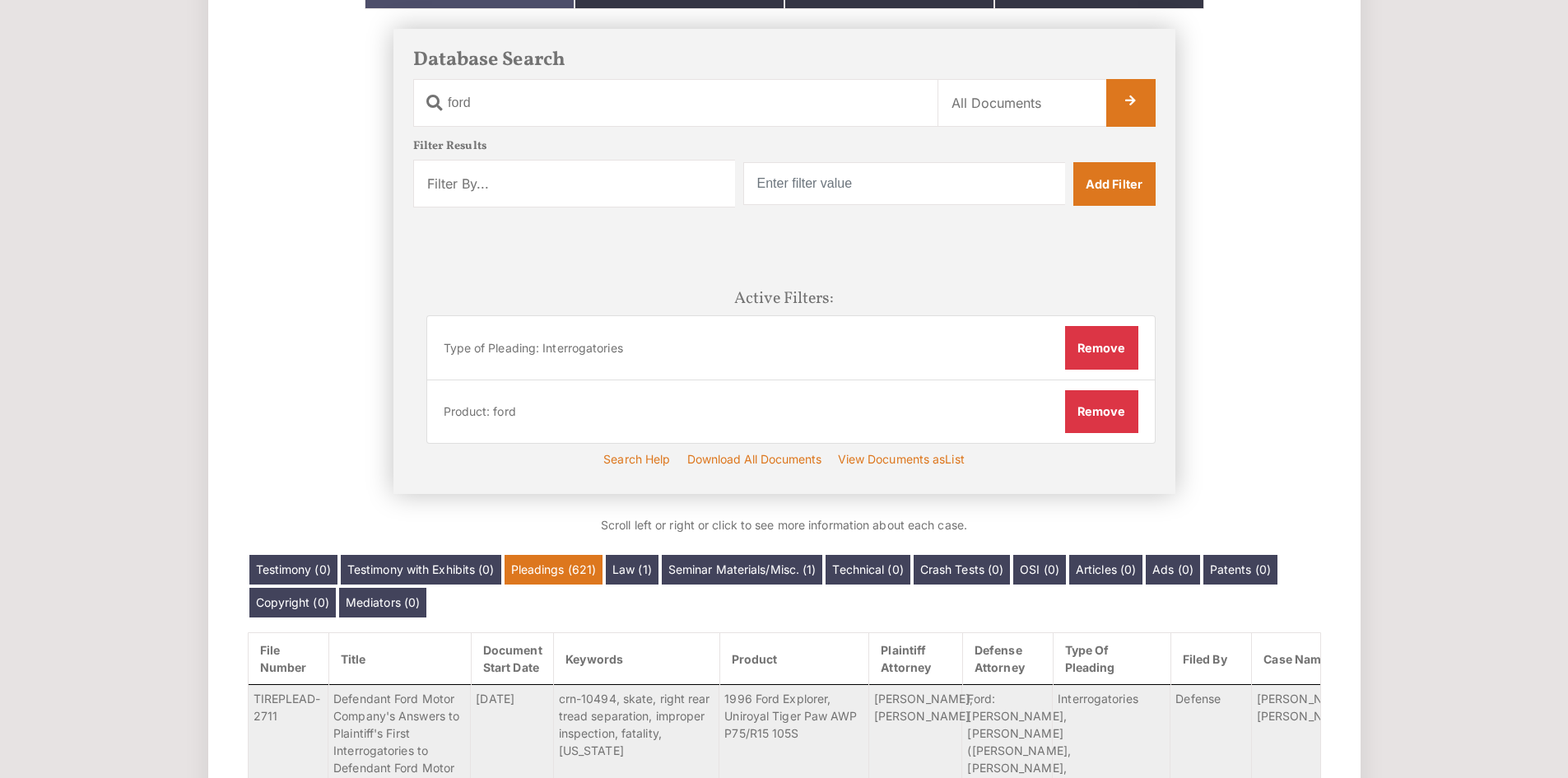
scroll to position [273, 0]
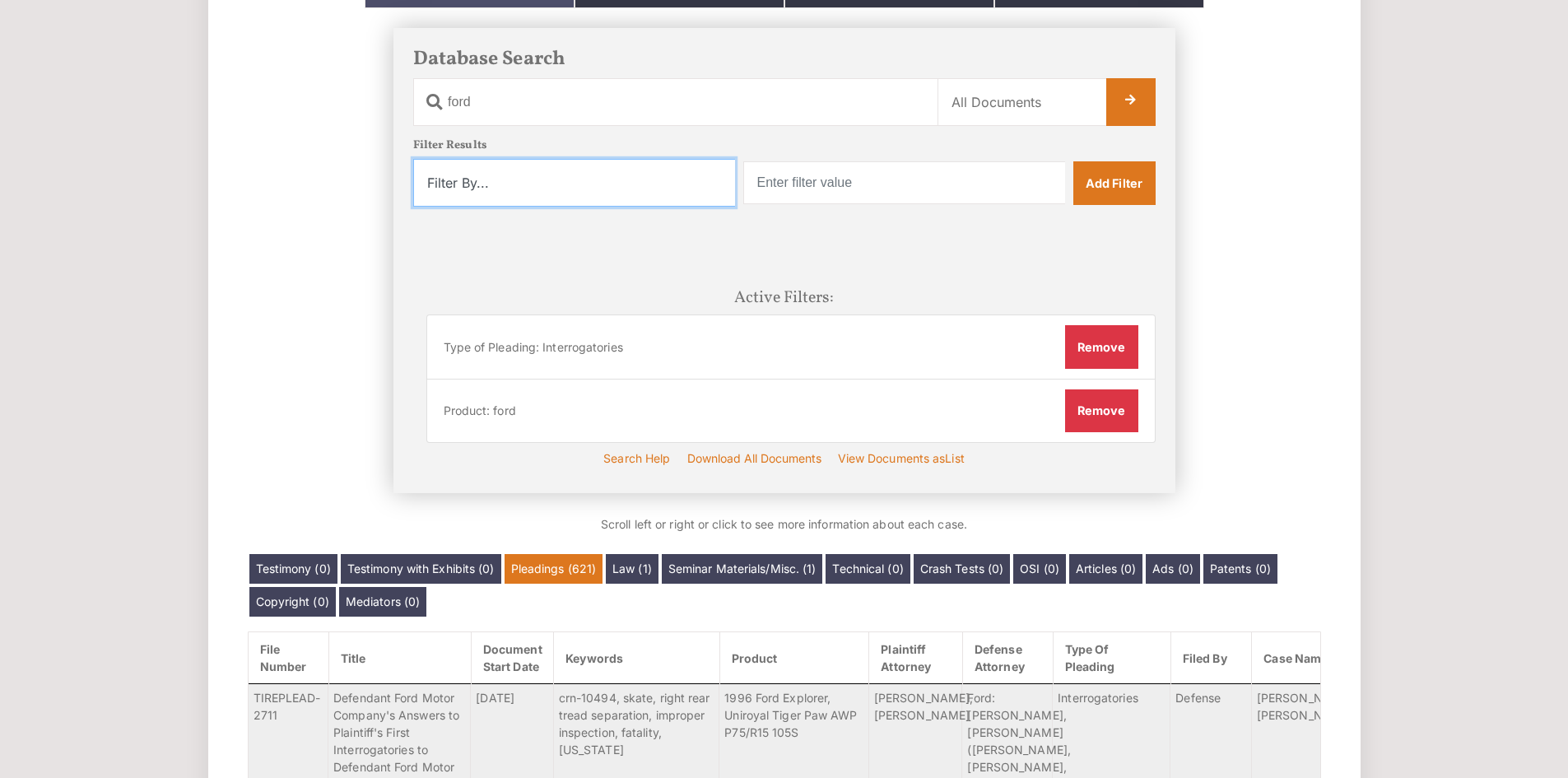
click at [602, 166] on select "Filter By... Product Witness Name Plaintiff Attorney Defense Attorney Case Name…" at bounding box center [574, 182] width 322 height 47
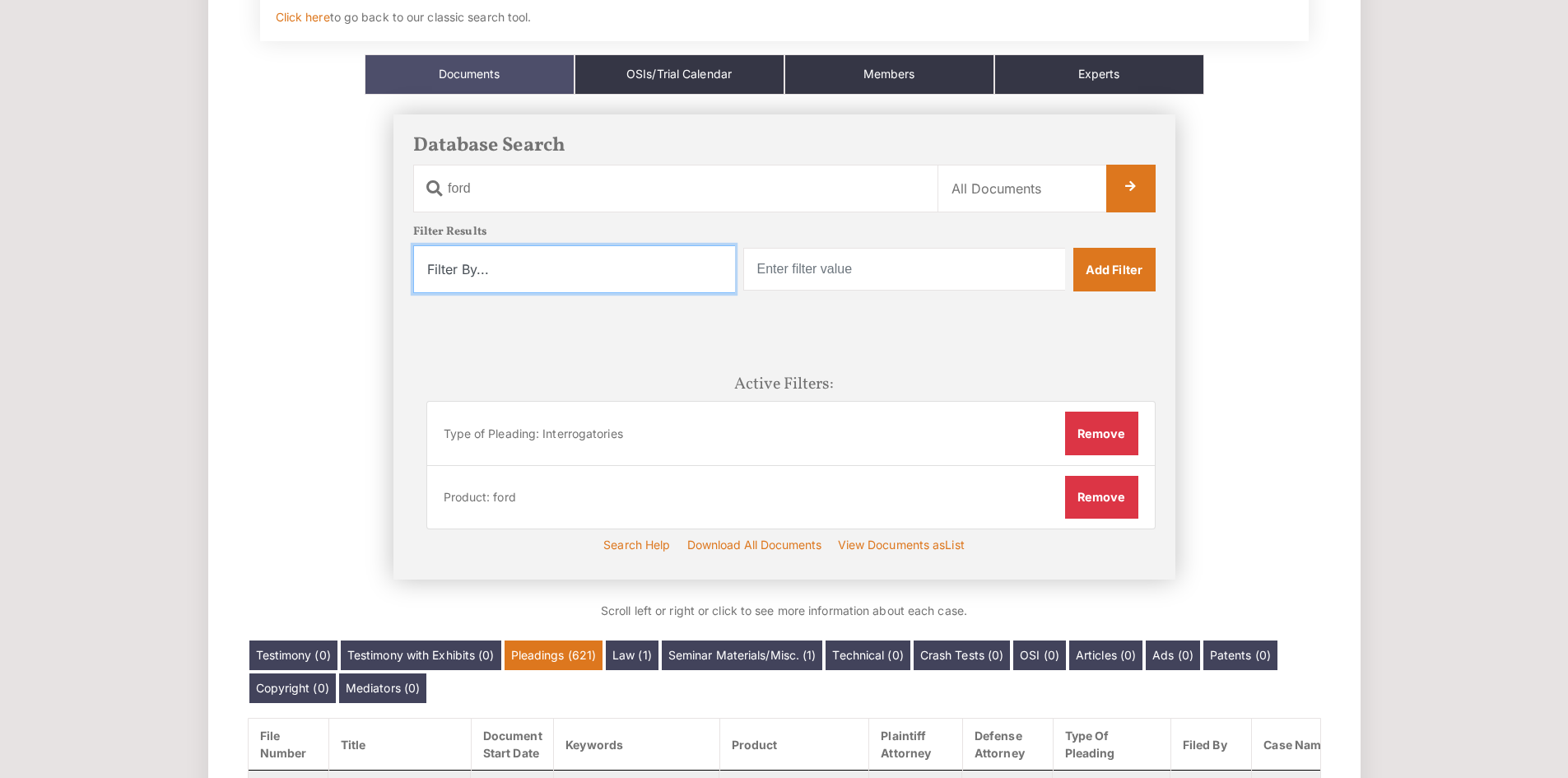
scroll to position [186, 0]
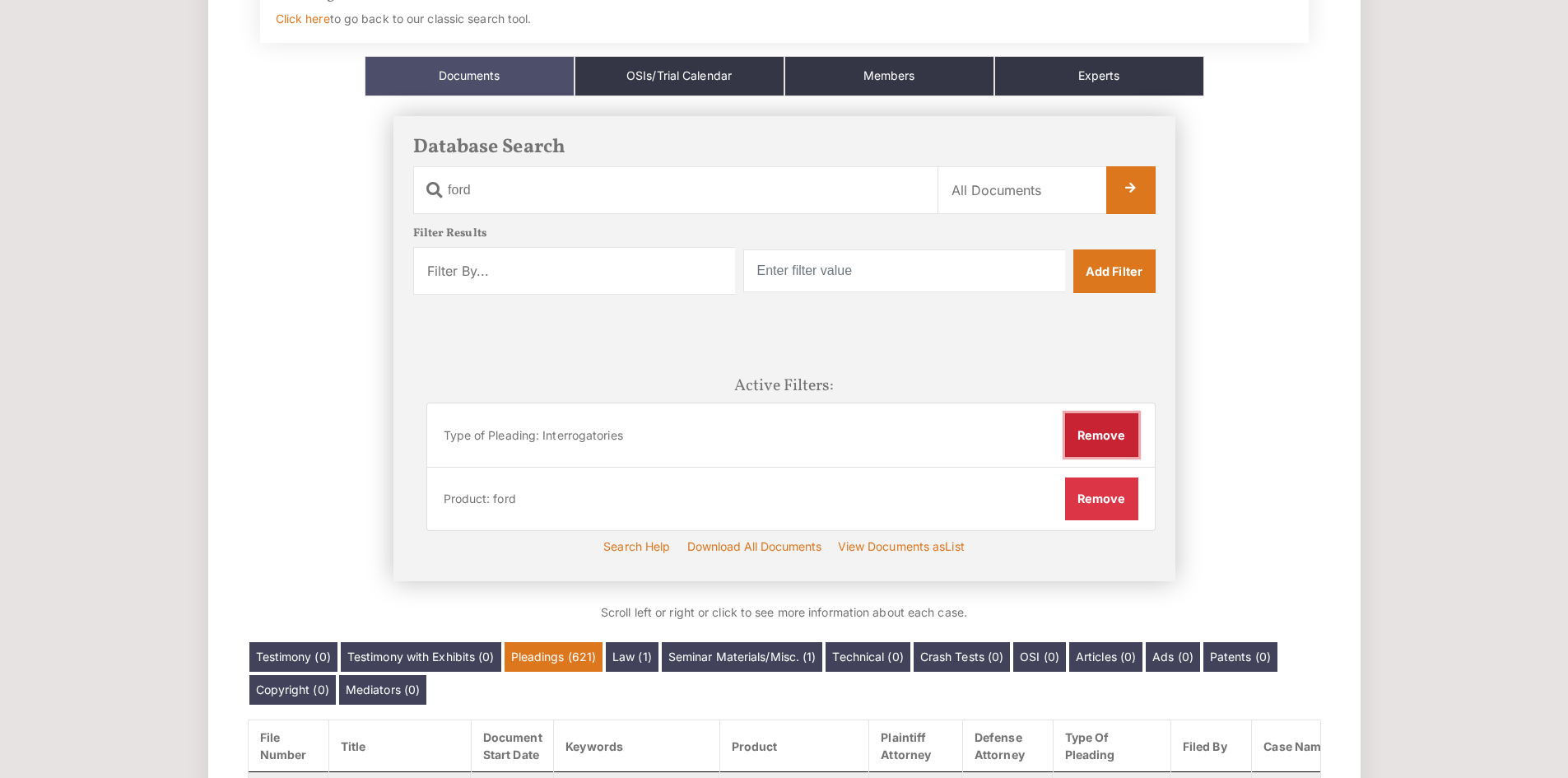
click at [1123, 428] on button "Remove" at bounding box center [1101, 434] width 73 height 42
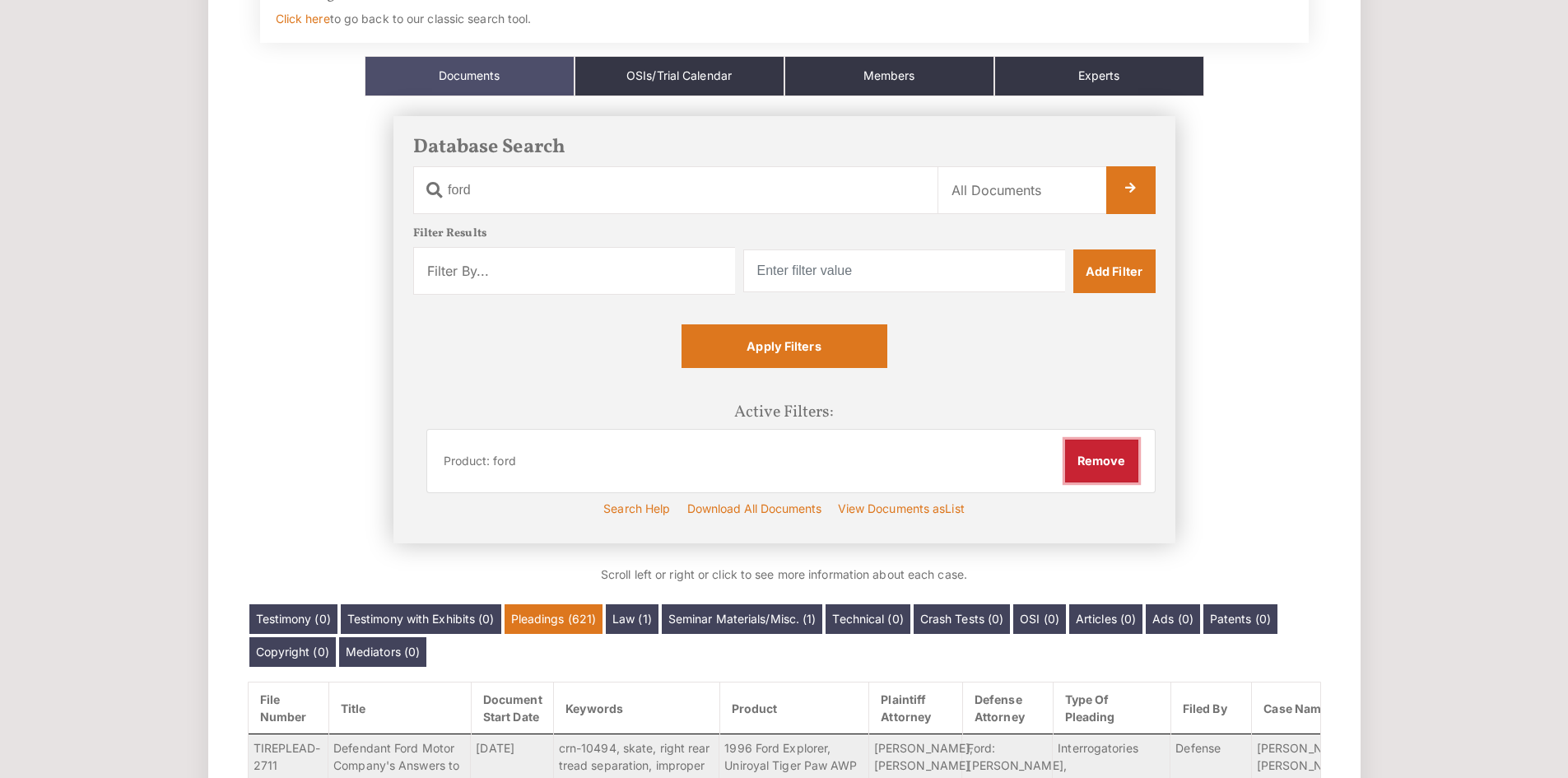
click at [1119, 463] on button "Remove" at bounding box center [1101, 460] width 73 height 42
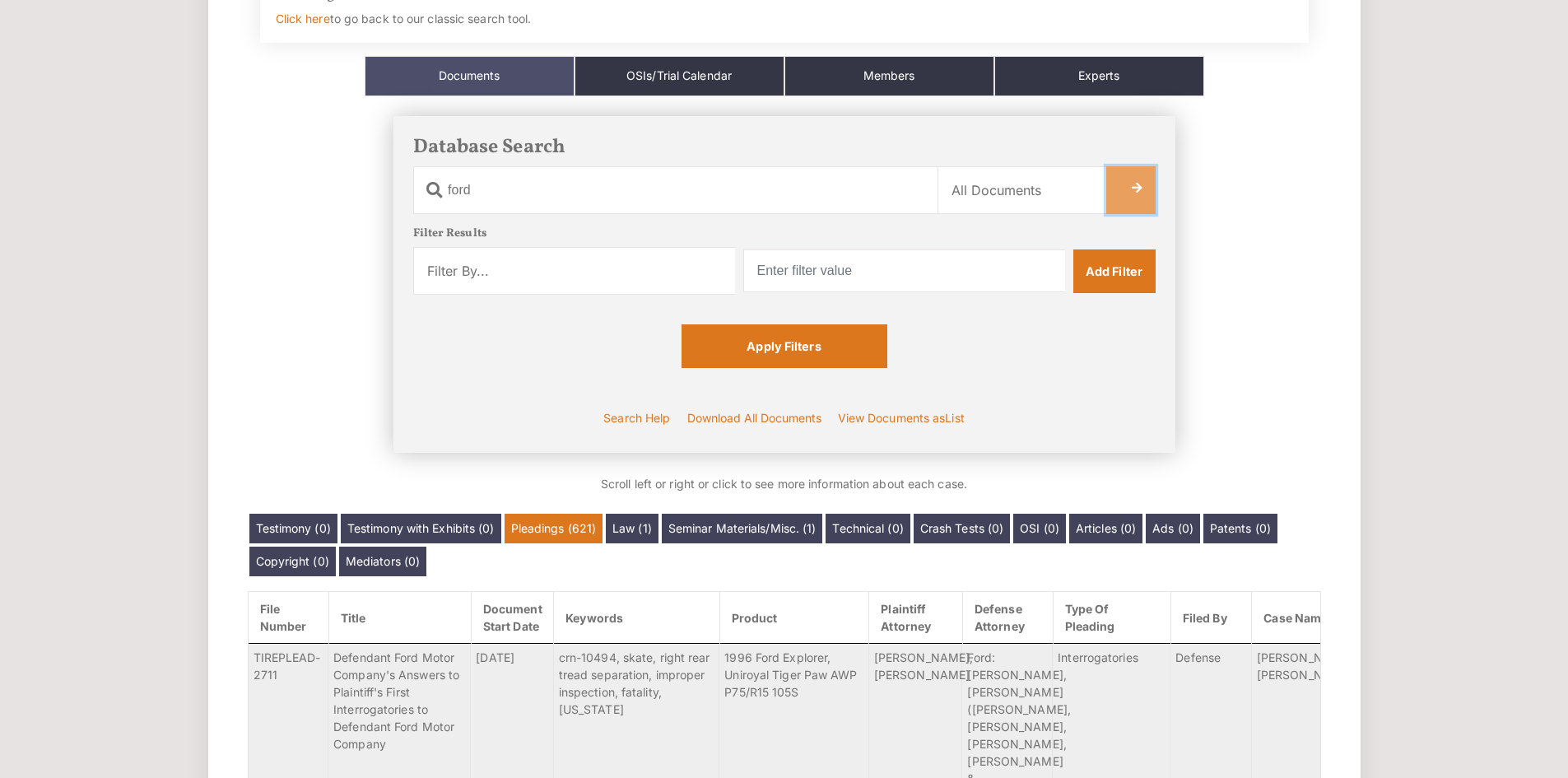
click at [1135, 199] on link at bounding box center [1130, 190] width 49 height 47
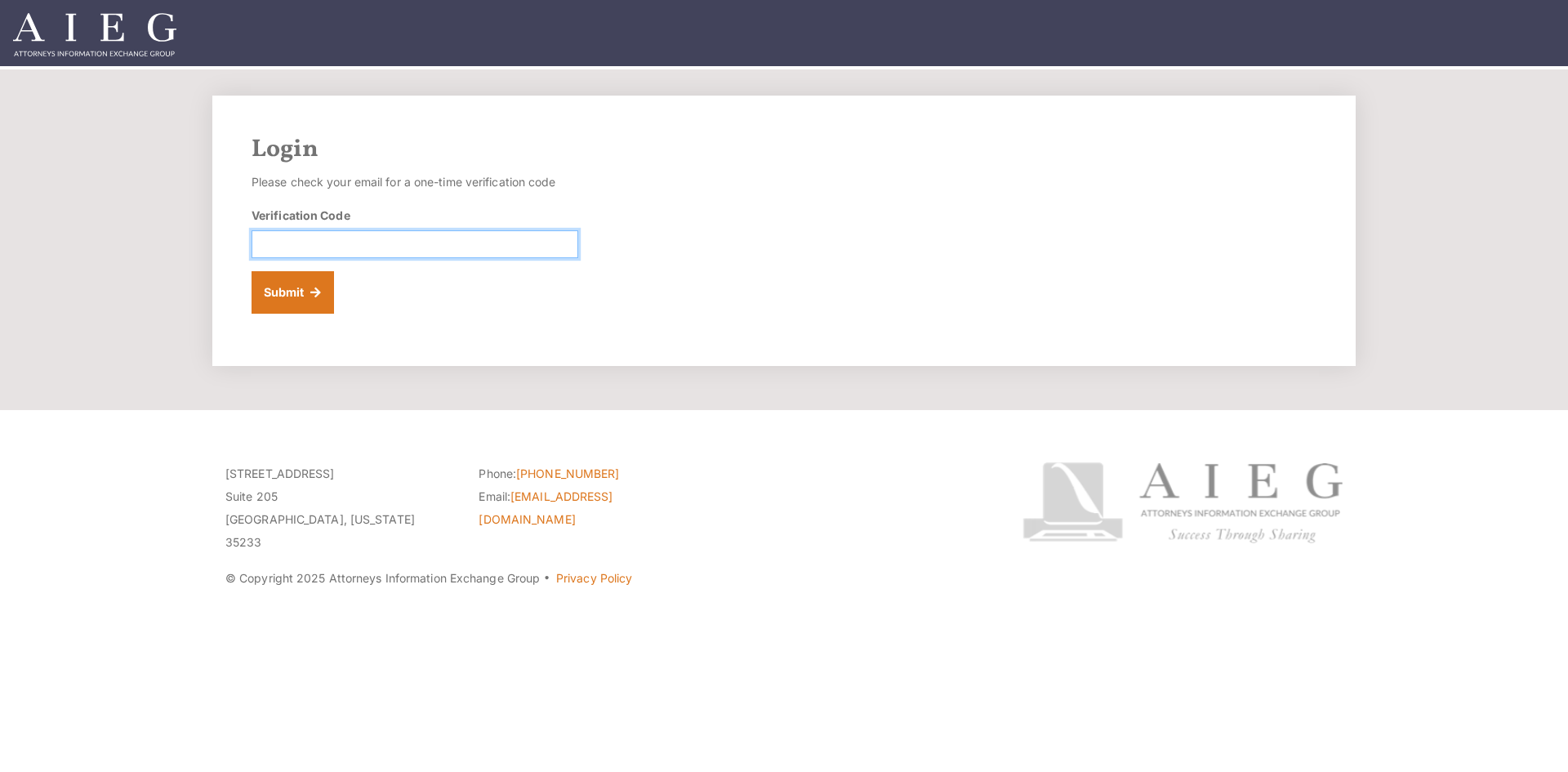
click at [327, 250] on input "Verification Code" at bounding box center [415, 244] width 327 height 28
paste input "609128"
type input "609128"
click at [294, 301] on button "Submit" at bounding box center [293, 291] width 83 height 42
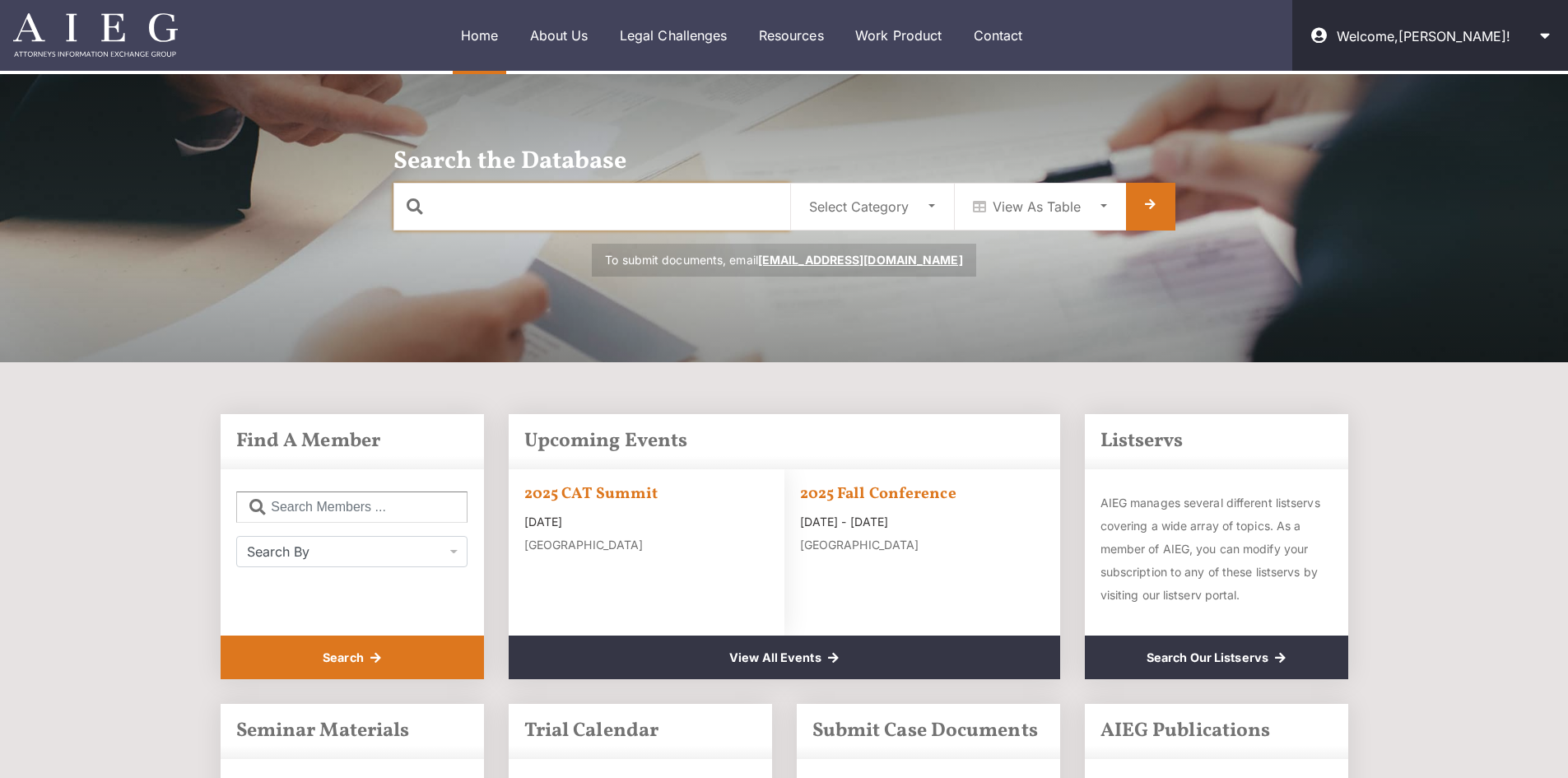
click at [728, 201] on input "text" at bounding box center [591, 206] width 397 height 47
type input "ford"
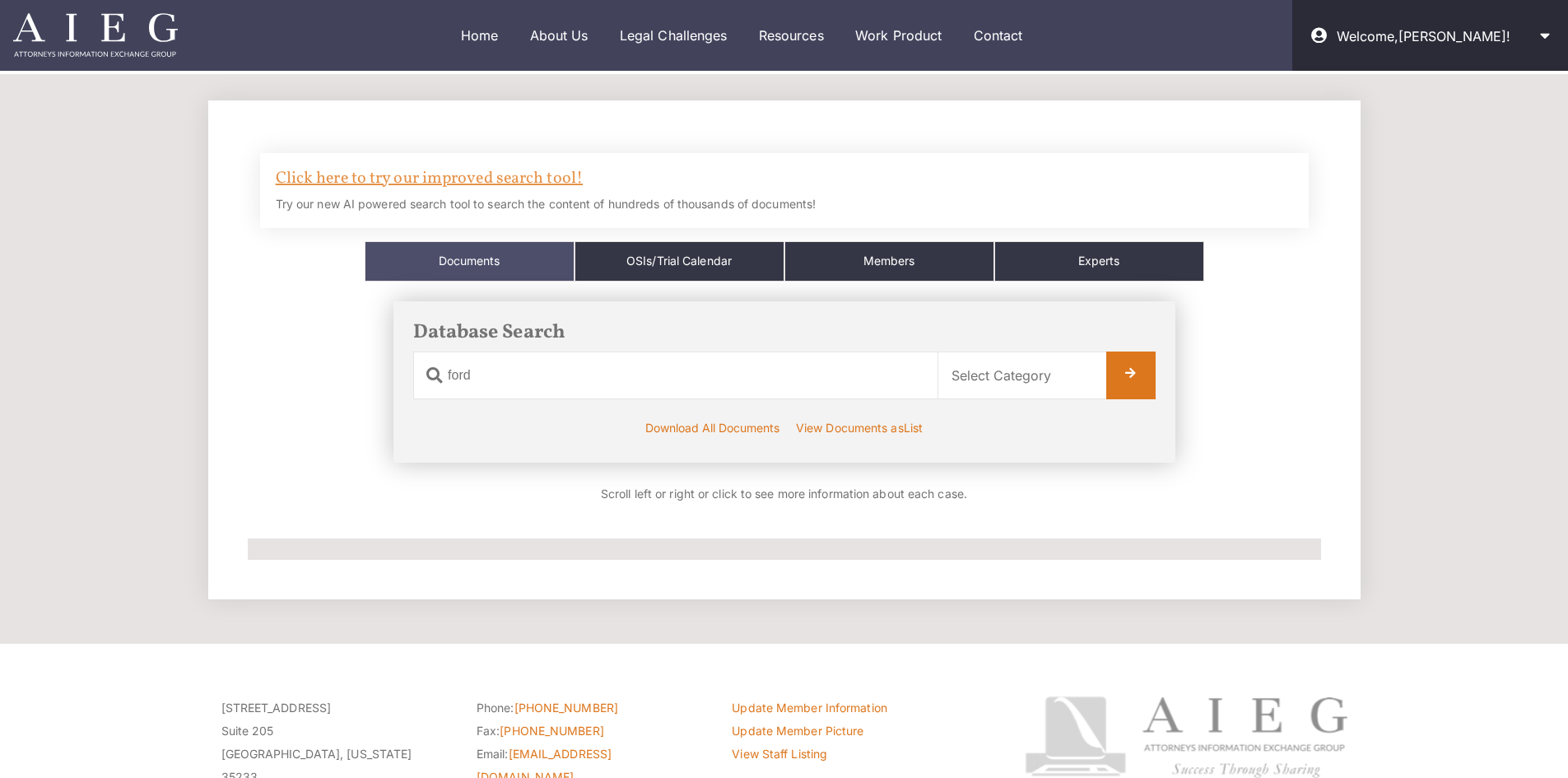
click at [413, 177] on link "Click here to try our improved search tool!" at bounding box center [428, 179] width 307 height 23
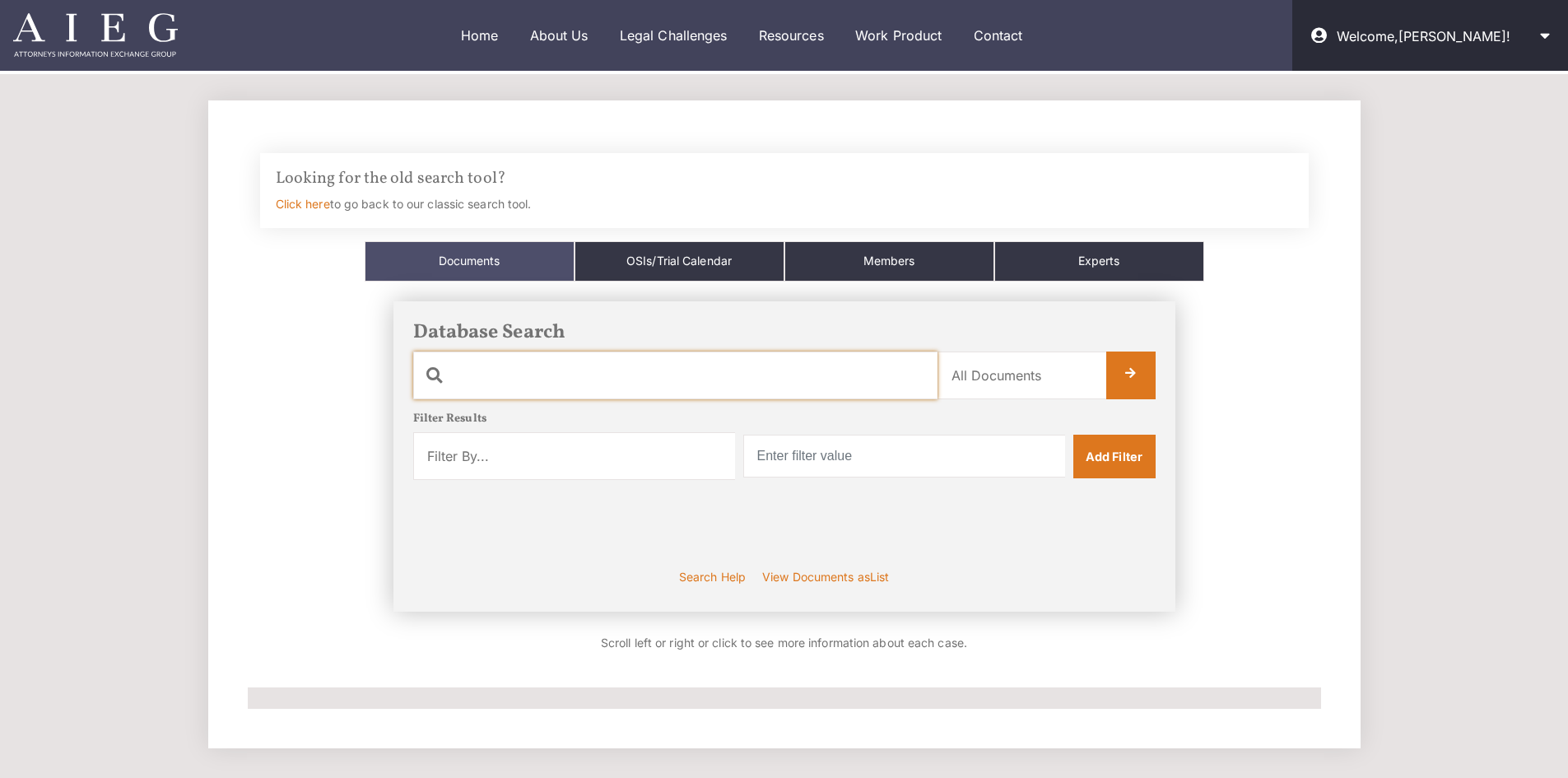
click at [671, 391] on input "text" at bounding box center [675, 374] width 524 height 47
type input "ford"
click at [1139, 361] on link at bounding box center [1130, 374] width 49 height 47
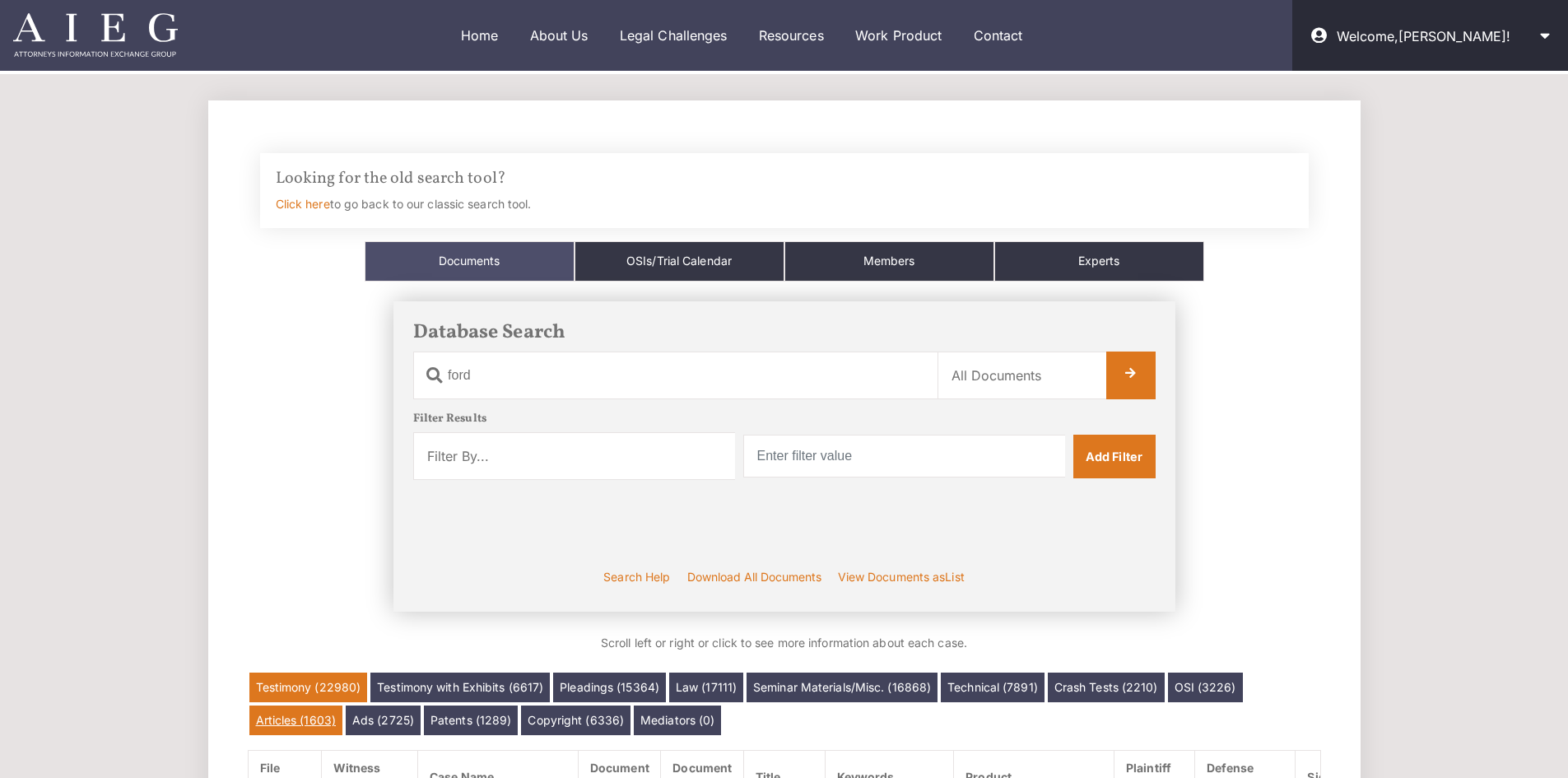
click at [306, 711] on link "Articles (1603)" at bounding box center [296, 721] width 94 height 30
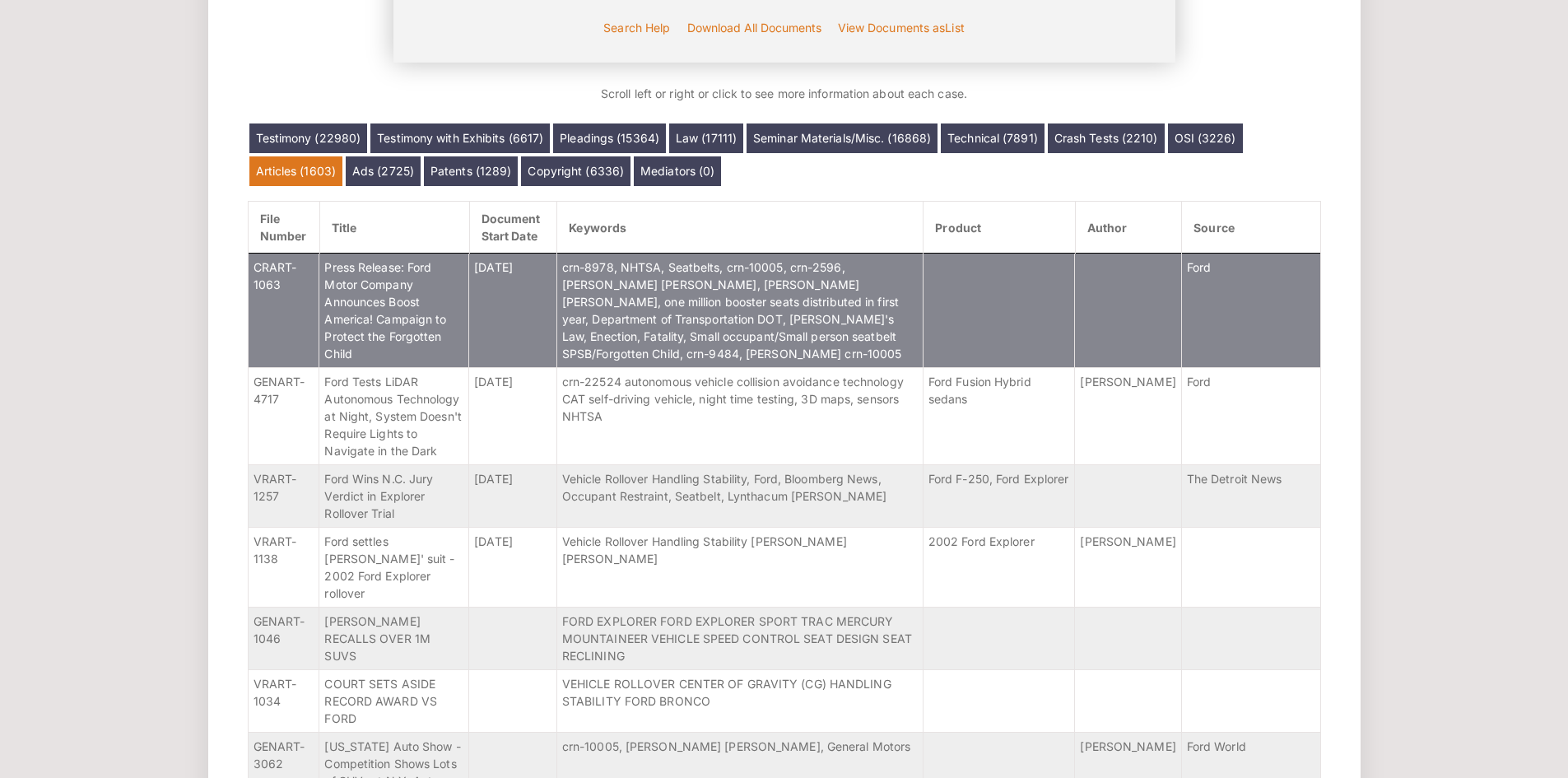
scroll to position [548, 0]
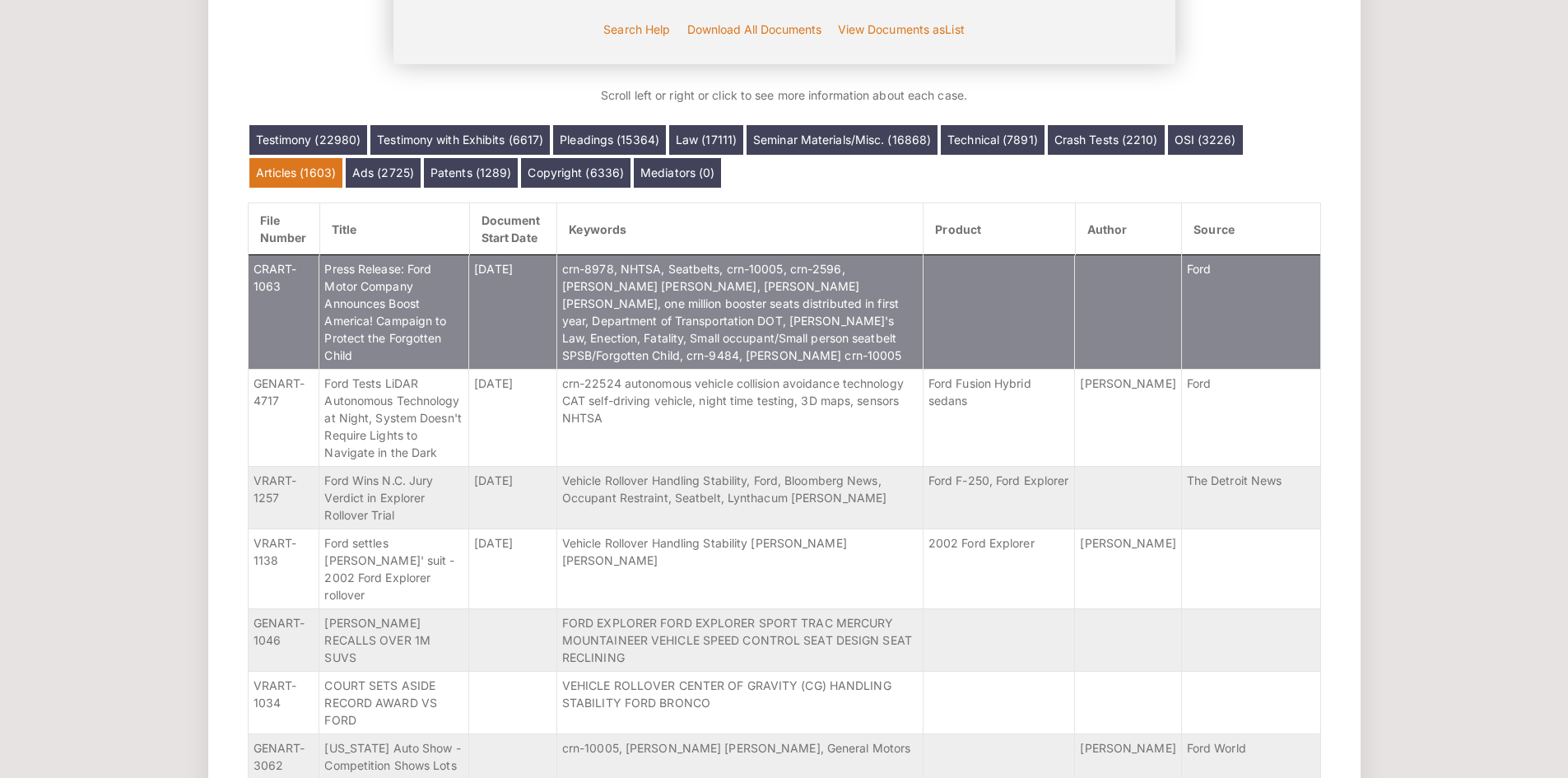
click at [853, 327] on span "crn-8978, NHTSA, Seatbelts, crn-10005, crn-2596, Henderson v. Ford, Walker v. F…" at bounding box center [732, 312] width 340 height 101
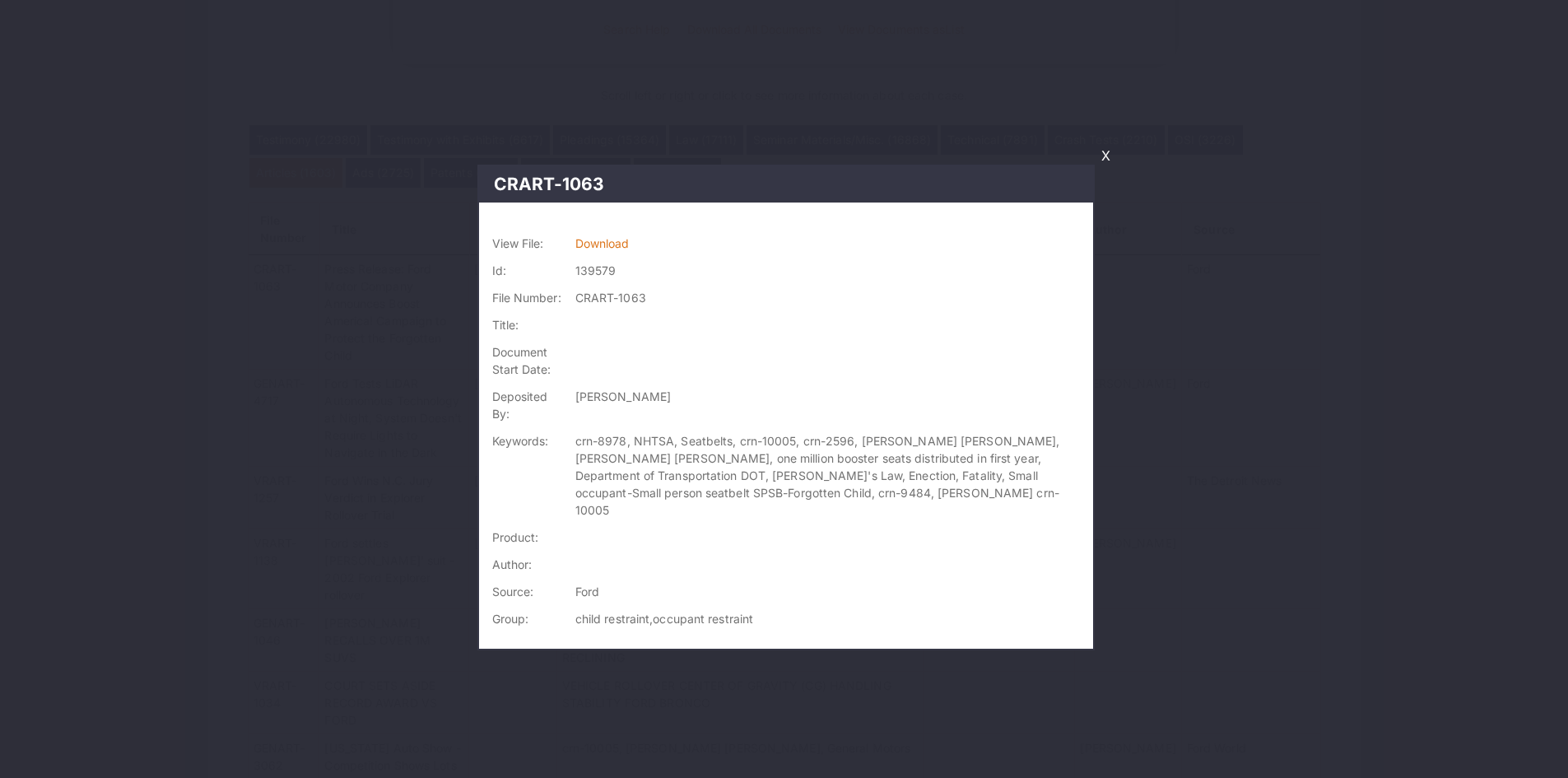
click at [1104, 157] on link "X" at bounding box center [1106, 156] width 22 height 28
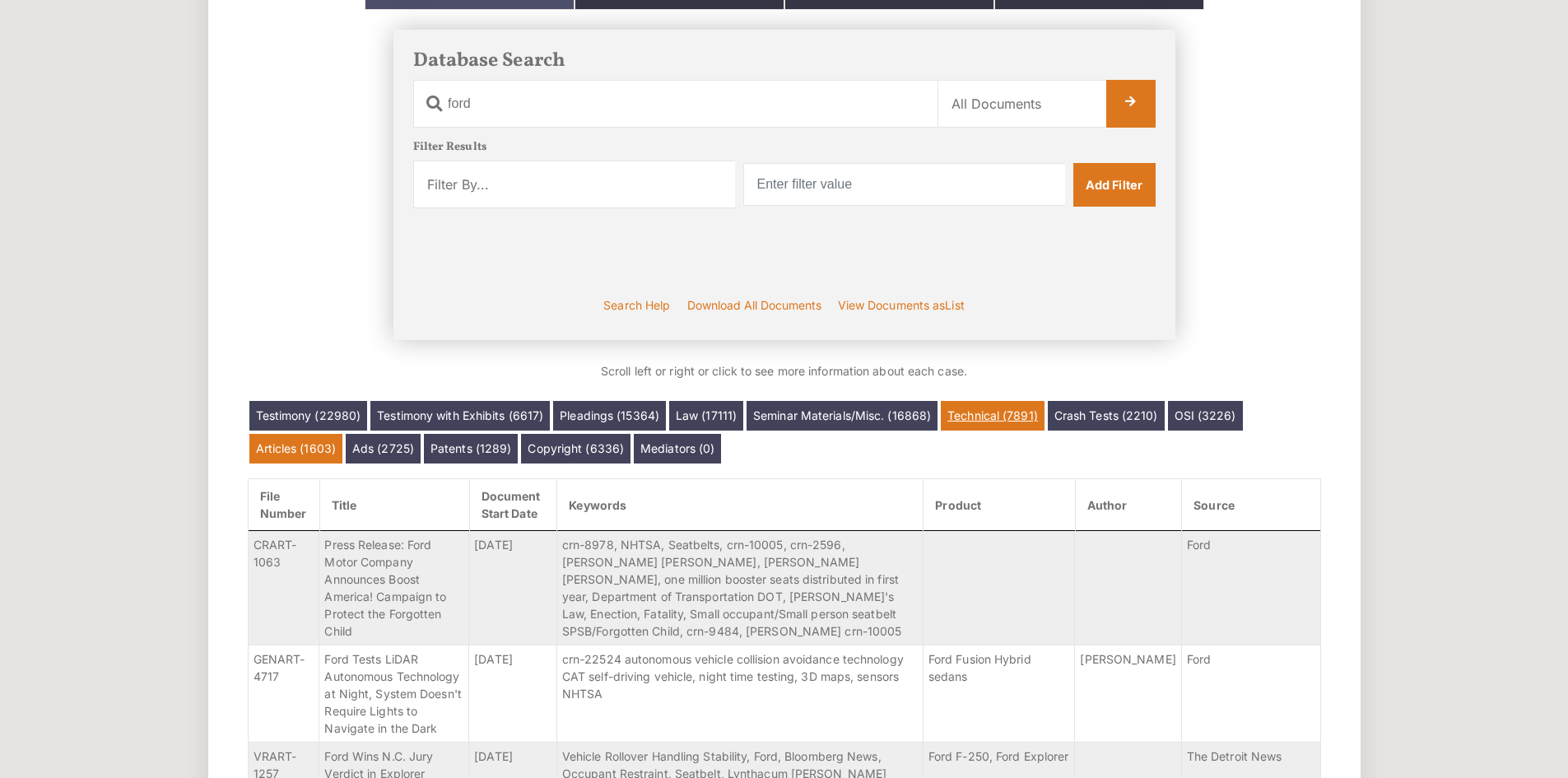
scroll to position [273, 0]
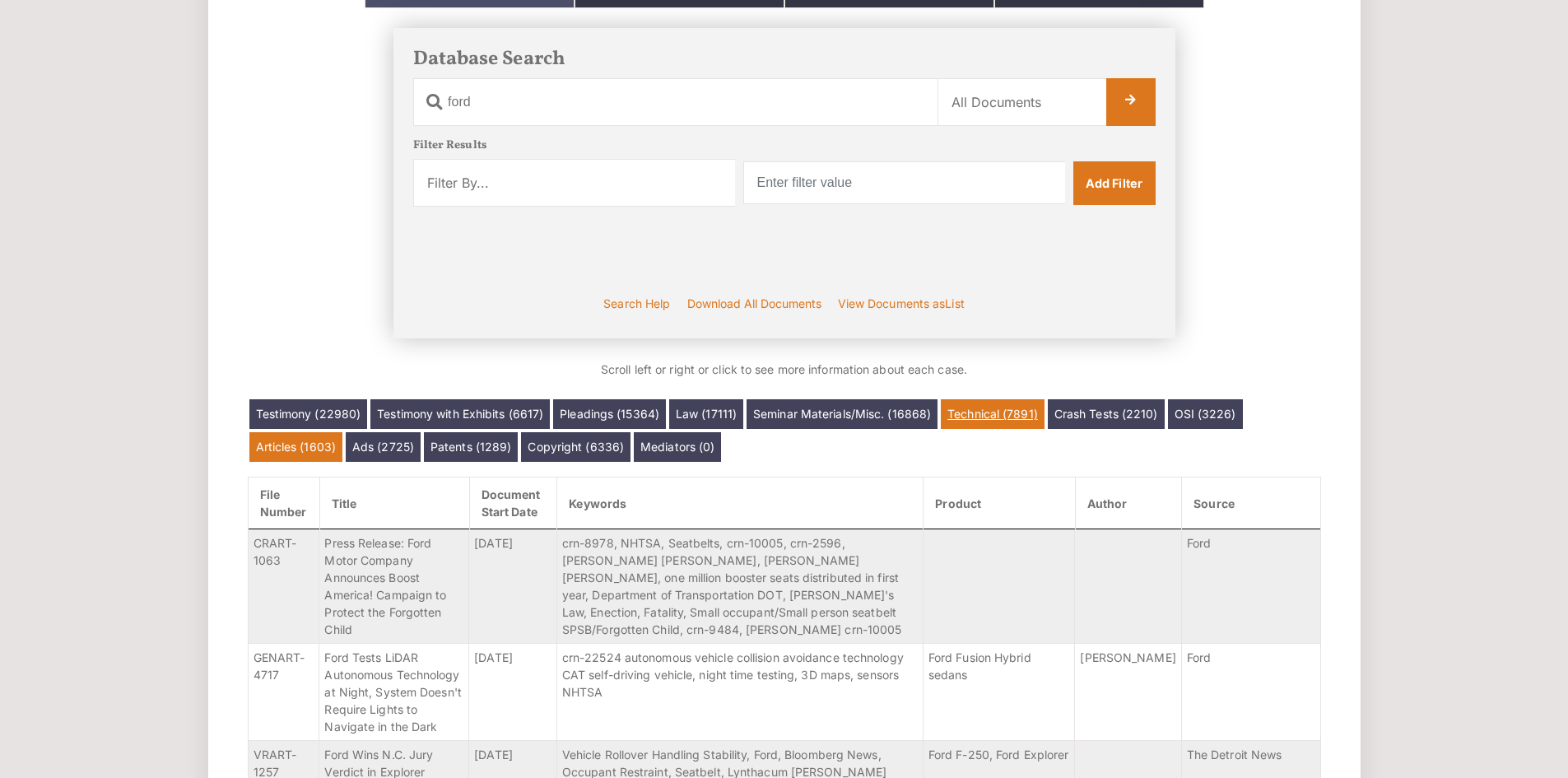
click at [1001, 413] on link "Technical (7891)" at bounding box center [992, 414] width 104 height 30
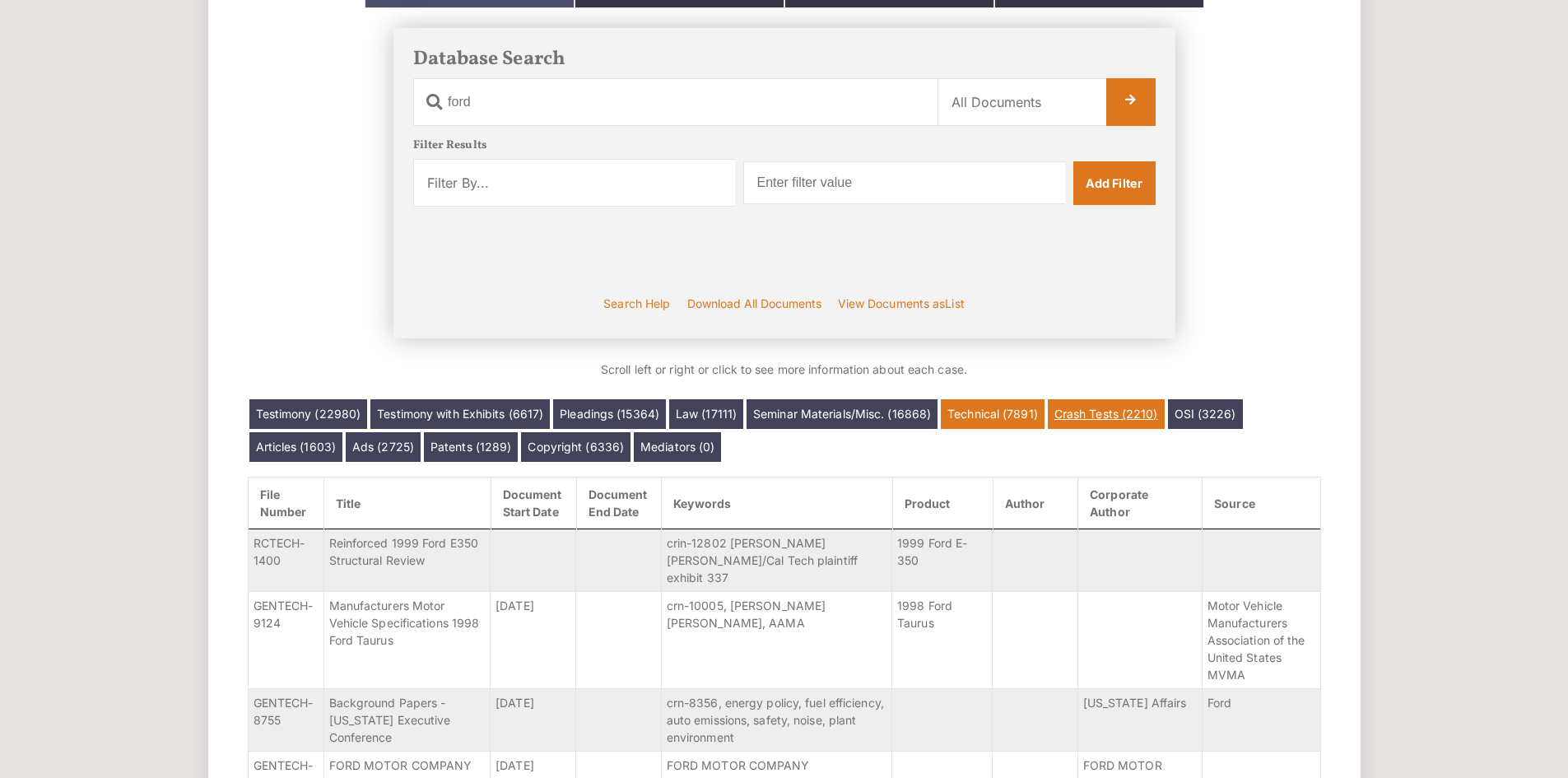
click at [1135, 421] on link "Crash Tests (2210)" at bounding box center [1106, 414] width 116 height 30
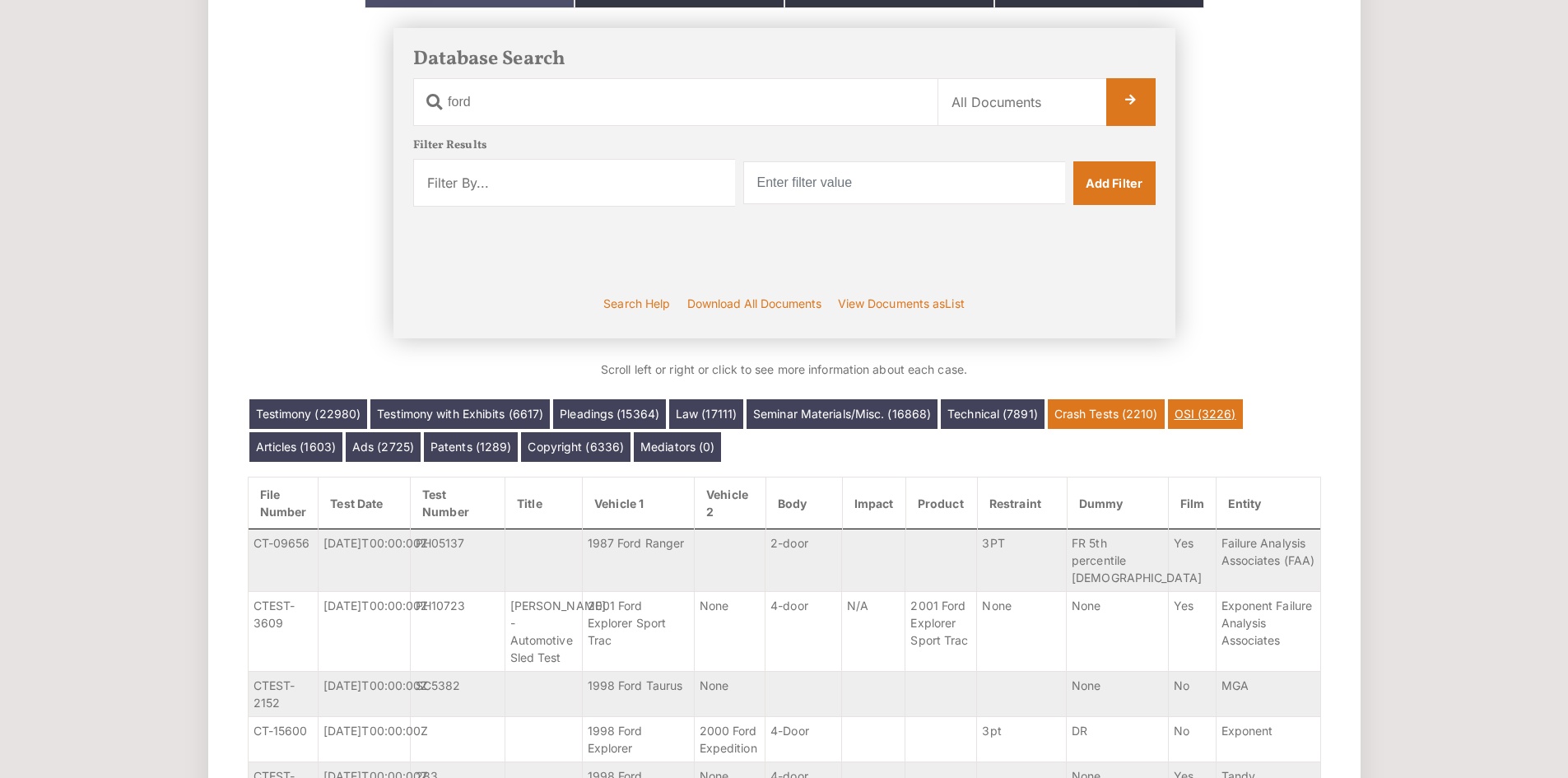
click at [1215, 416] on link "OSI (3226)" at bounding box center [1205, 414] width 75 height 30
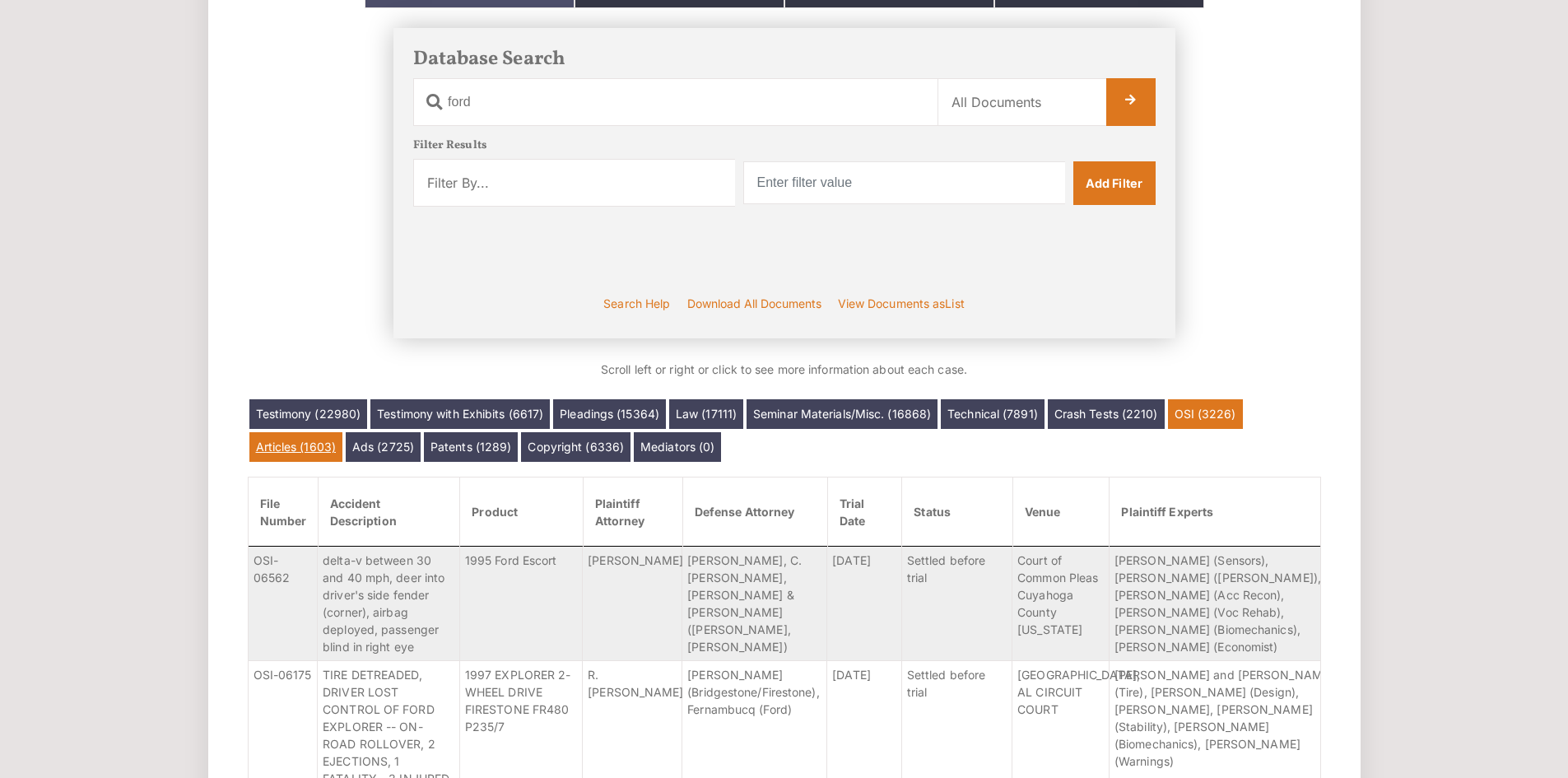
click at [324, 453] on link "Articles (1603)" at bounding box center [296, 447] width 94 height 30
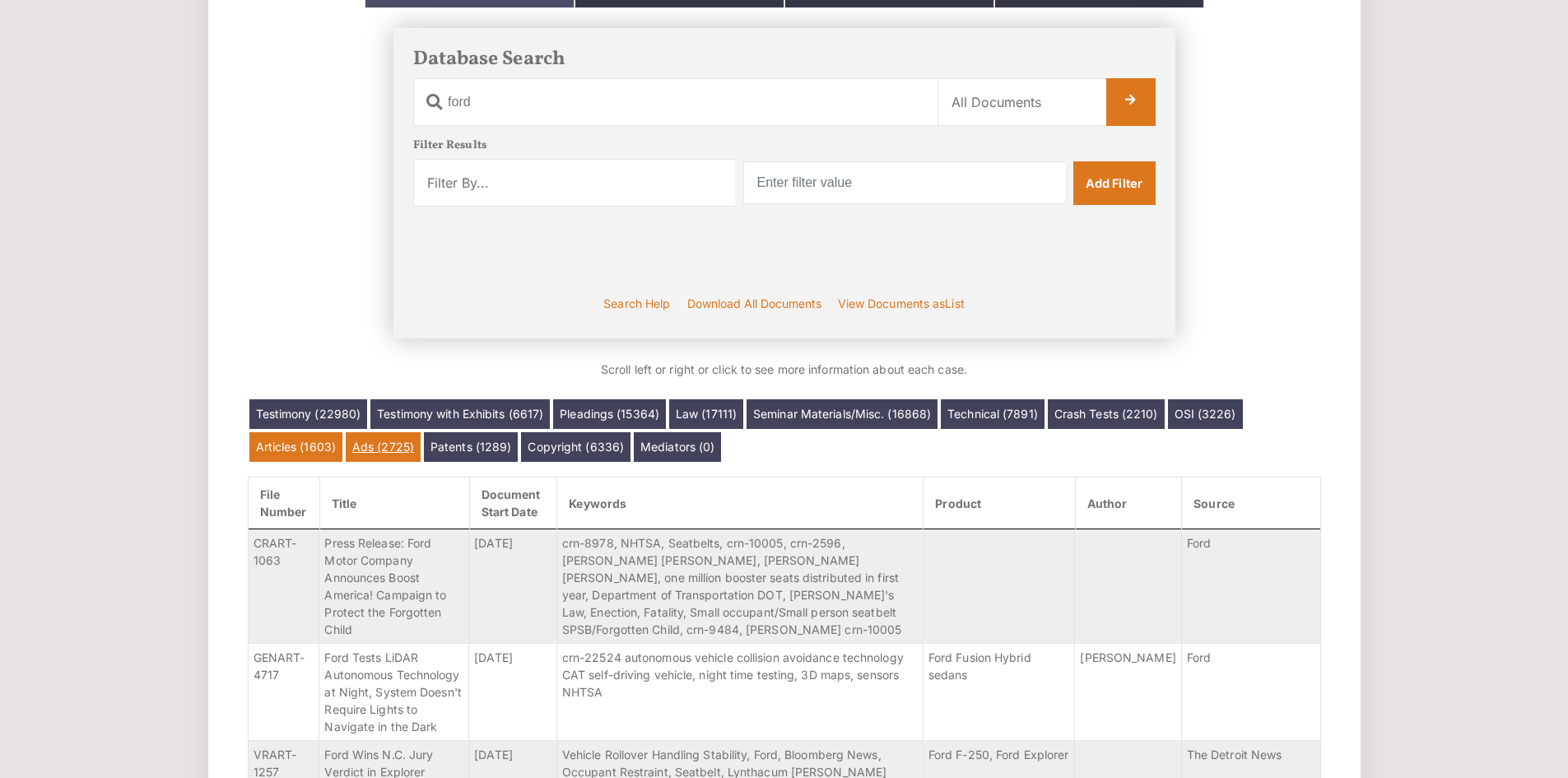
click at [383, 444] on link "Ads (2725)" at bounding box center [383, 447] width 75 height 30
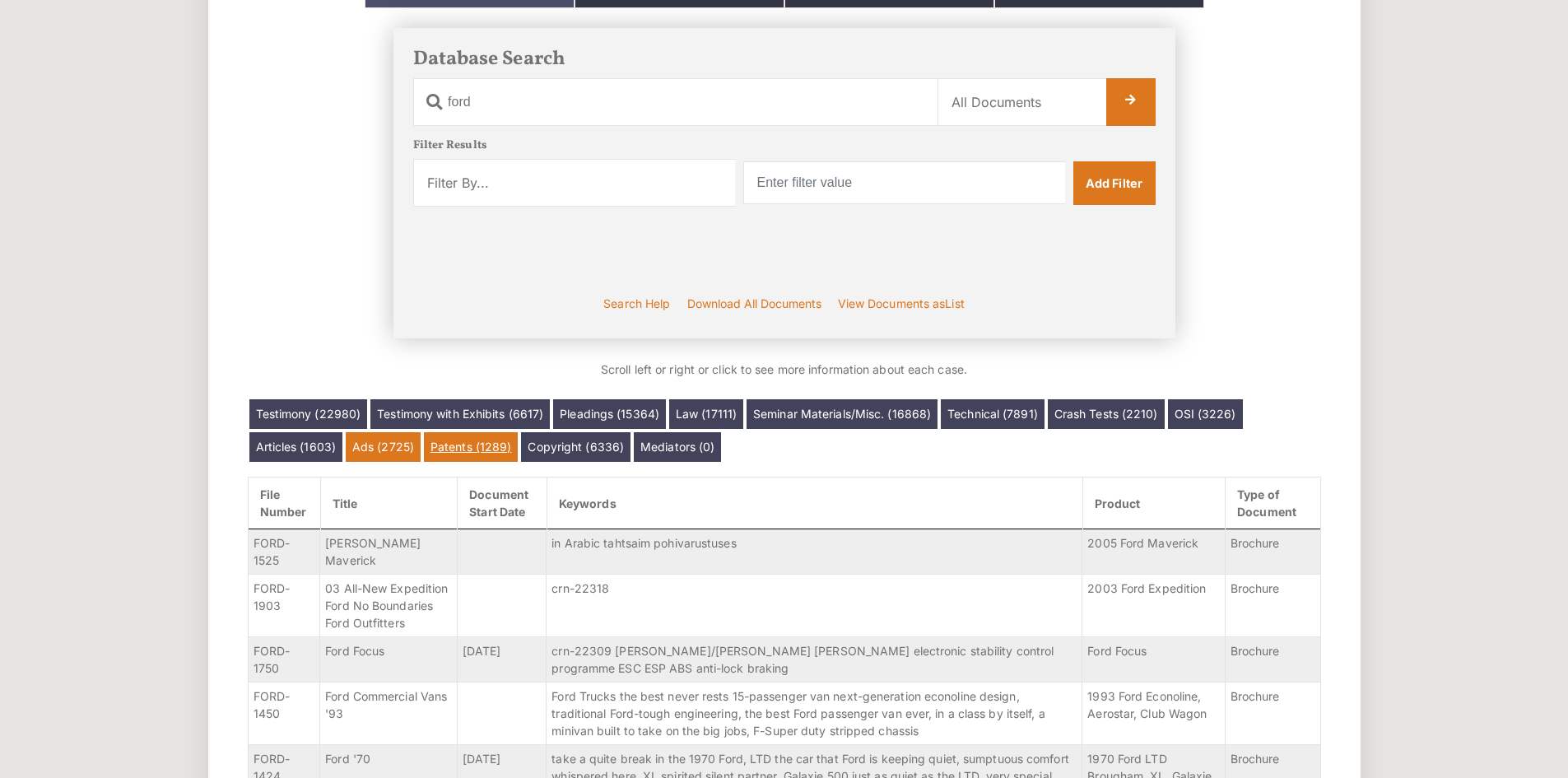
click at [478, 453] on link "Patents (1289)" at bounding box center [470, 447] width 94 height 30
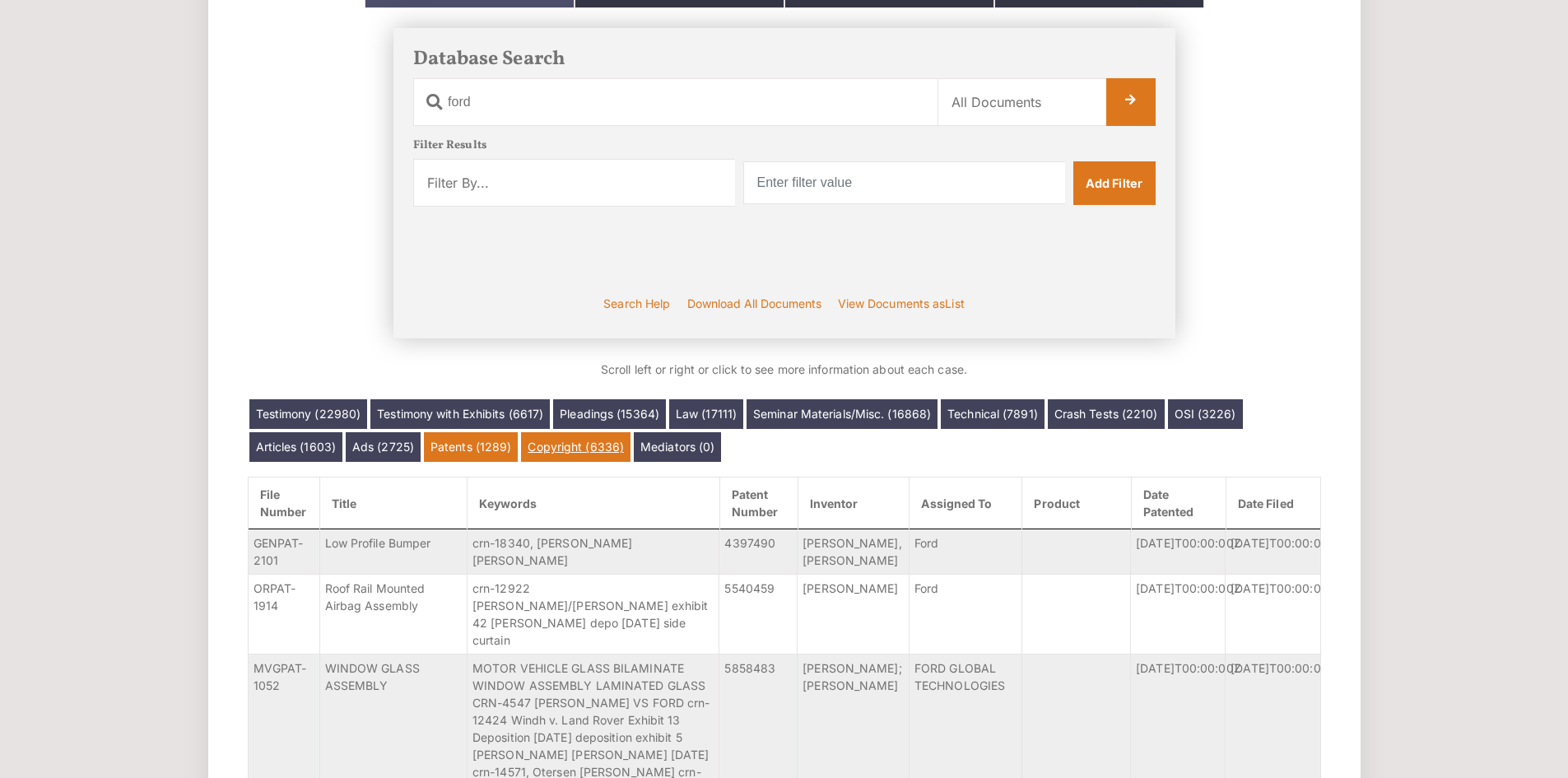
click at [576, 446] on link "Copyright (6336)" at bounding box center [576, 447] width 110 height 30
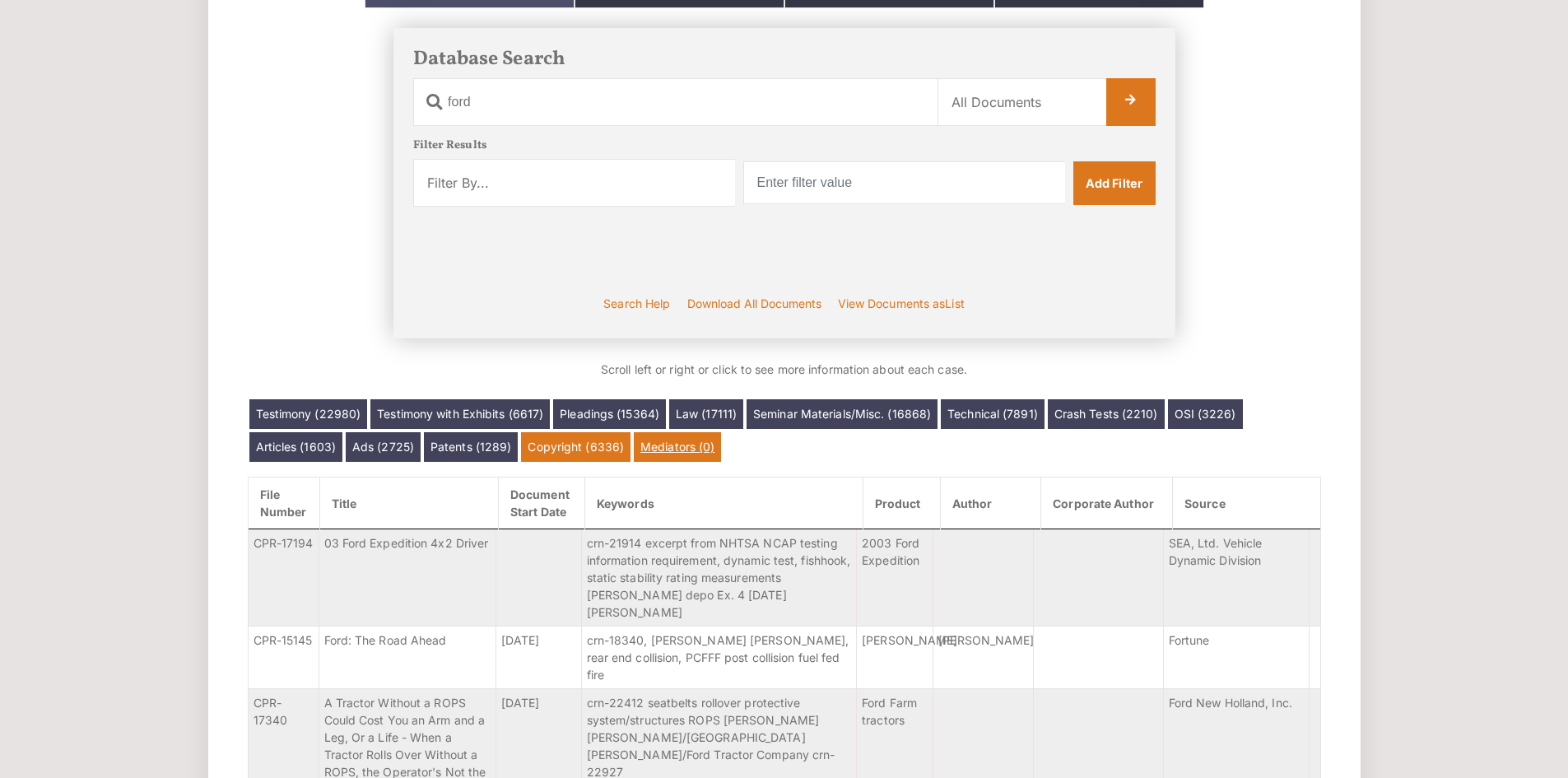
click at [665, 447] on link "Mediators (0)" at bounding box center [677, 447] width 87 height 30
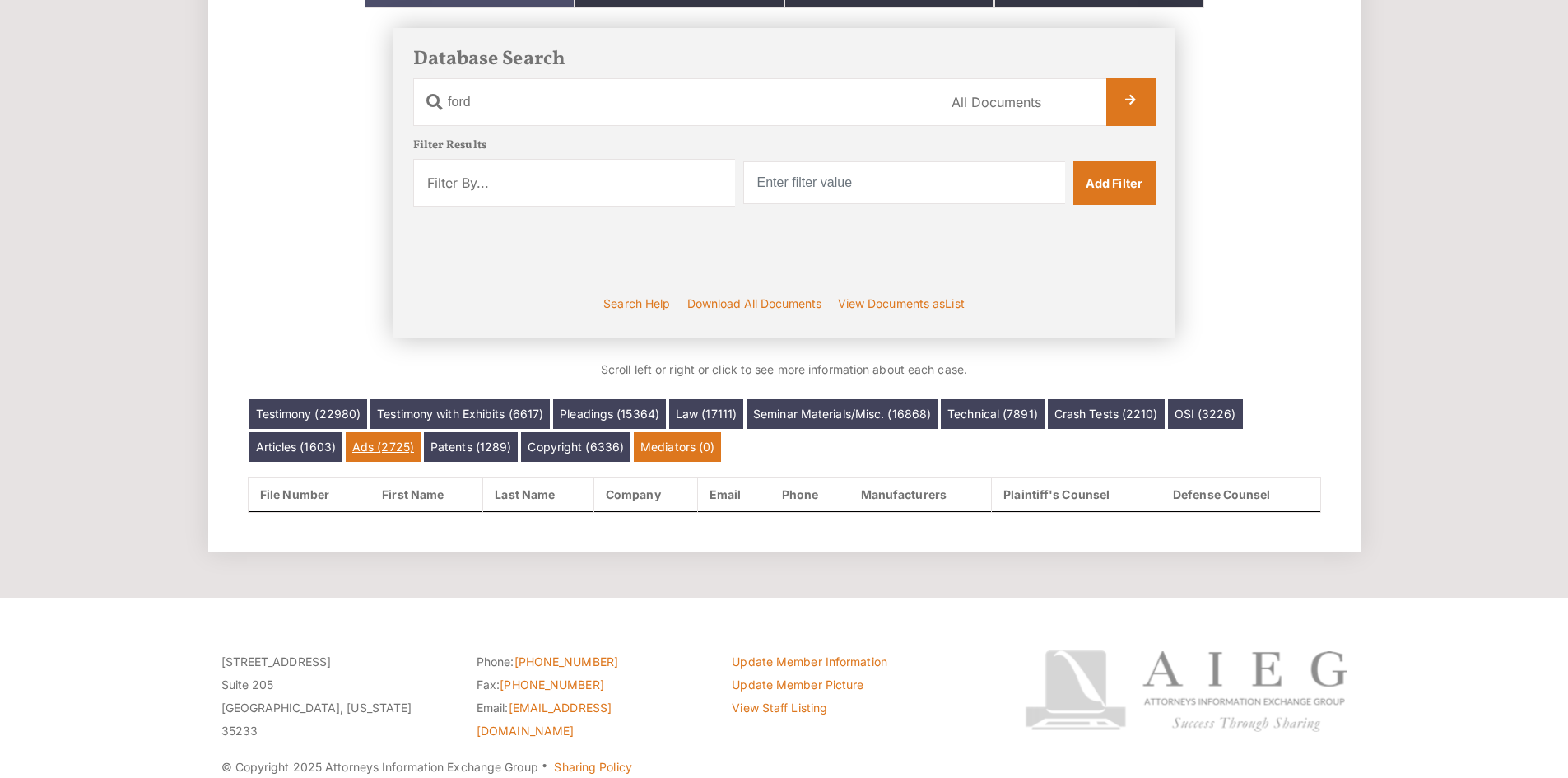
drag, startPoint x: 297, startPoint y: 448, endPoint x: 384, endPoint y: 453, distance: 87.1
click at [297, 448] on link "Articles (1603)" at bounding box center [296, 447] width 94 height 30
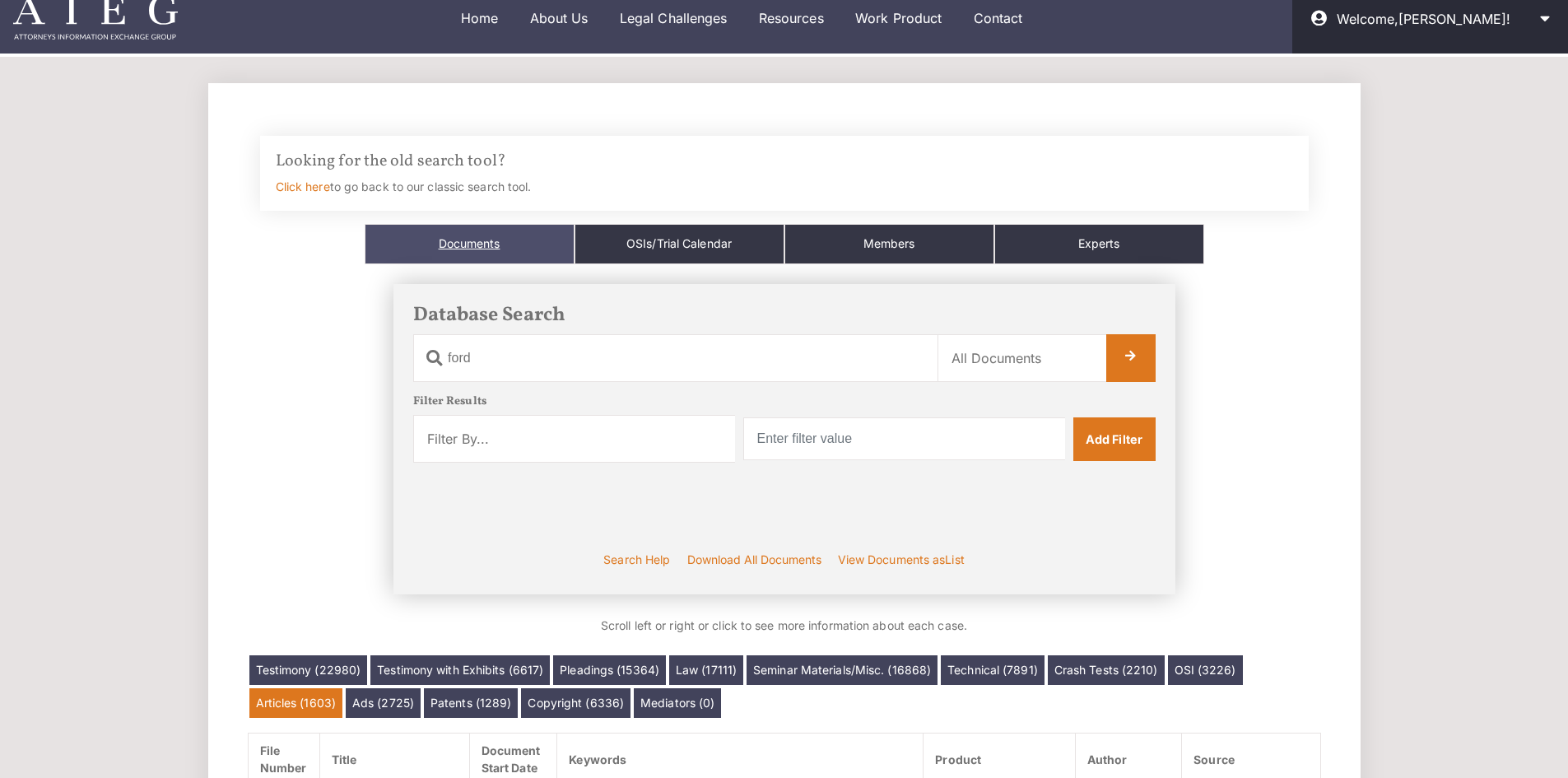
scroll to position [0, 0]
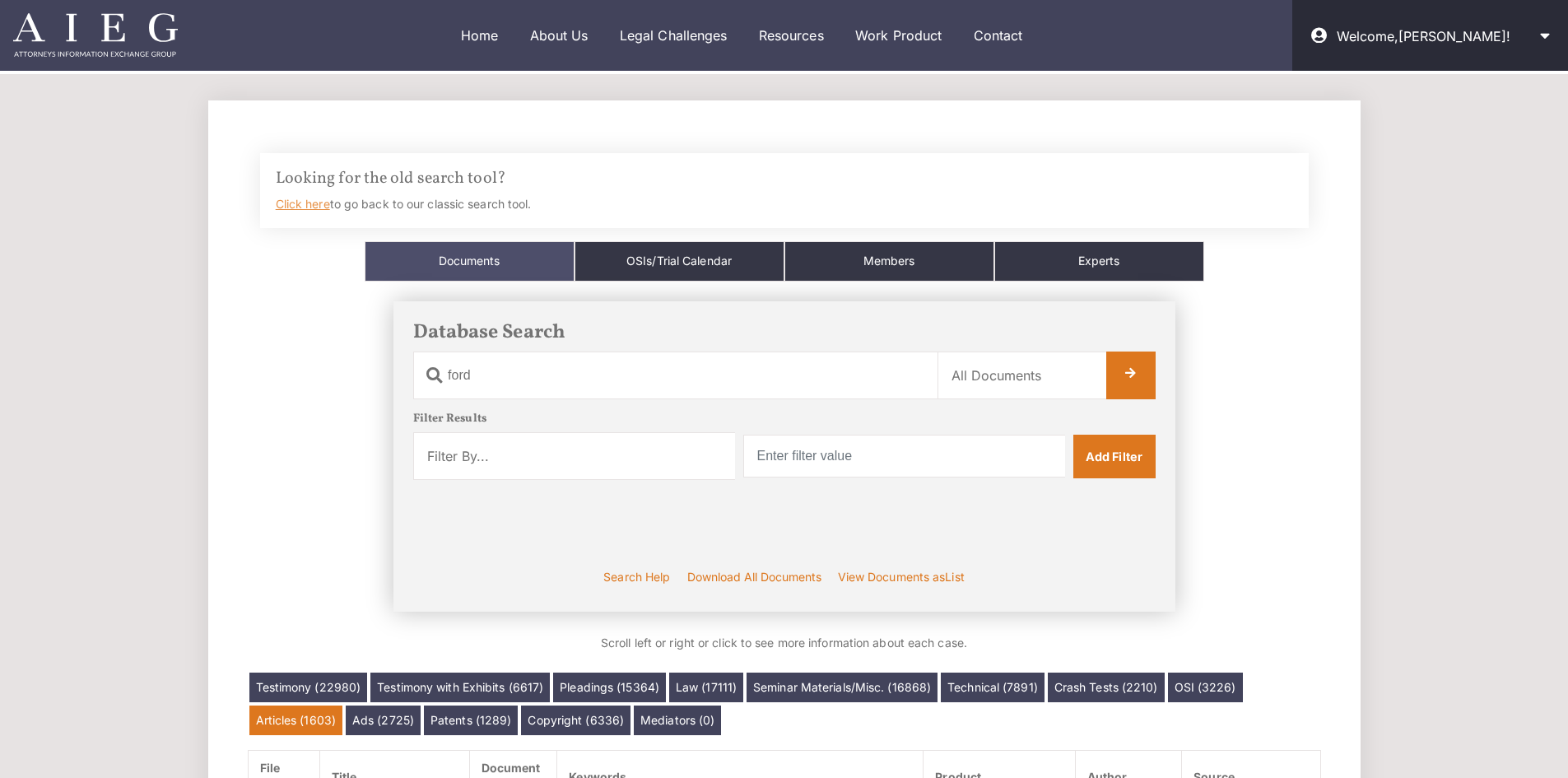
click at [304, 203] on link "Click here" at bounding box center [302, 203] width 54 height 14
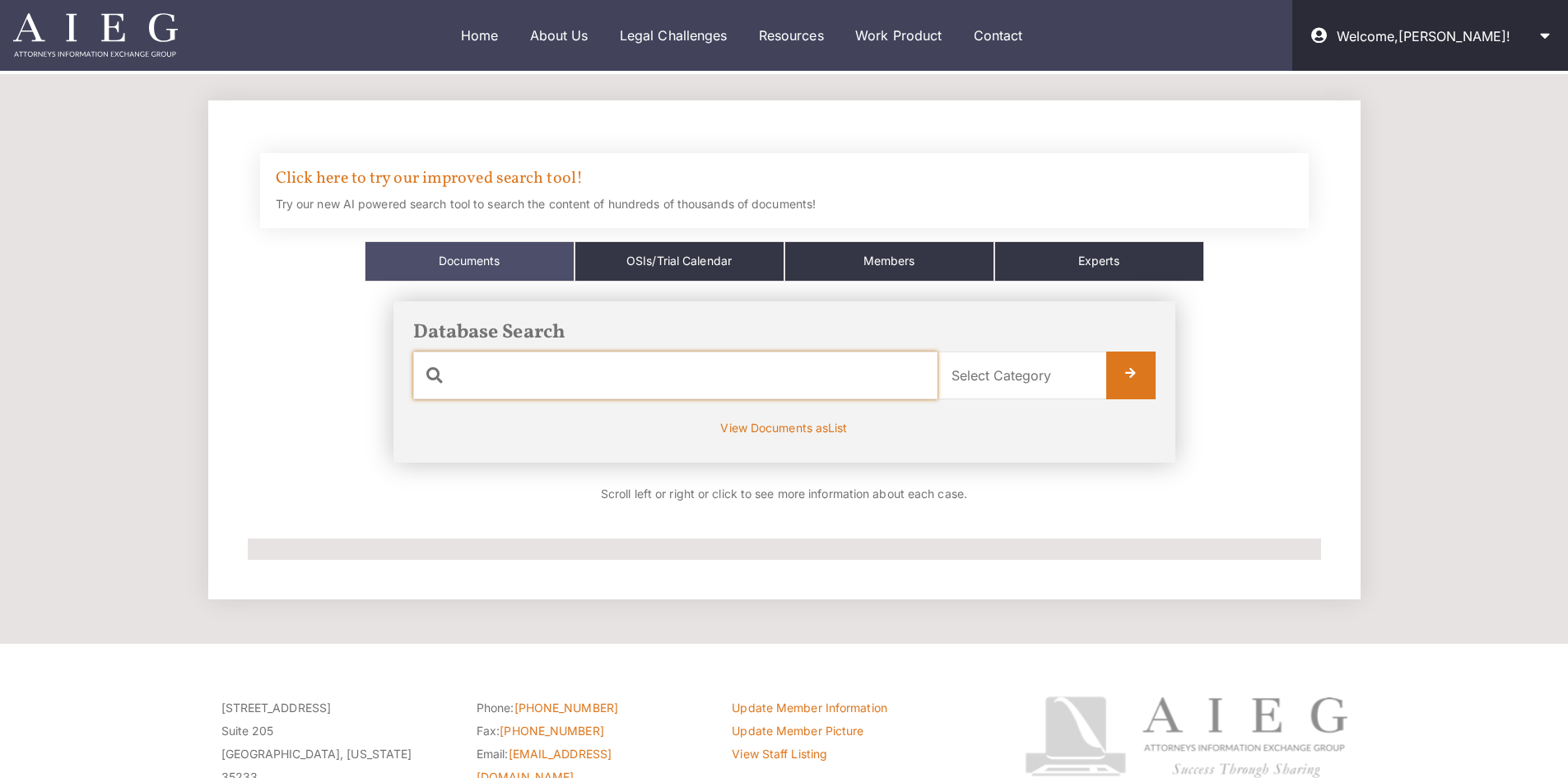
click at [571, 362] on input "text" at bounding box center [675, 374] width 524 height 47
type input "ford"
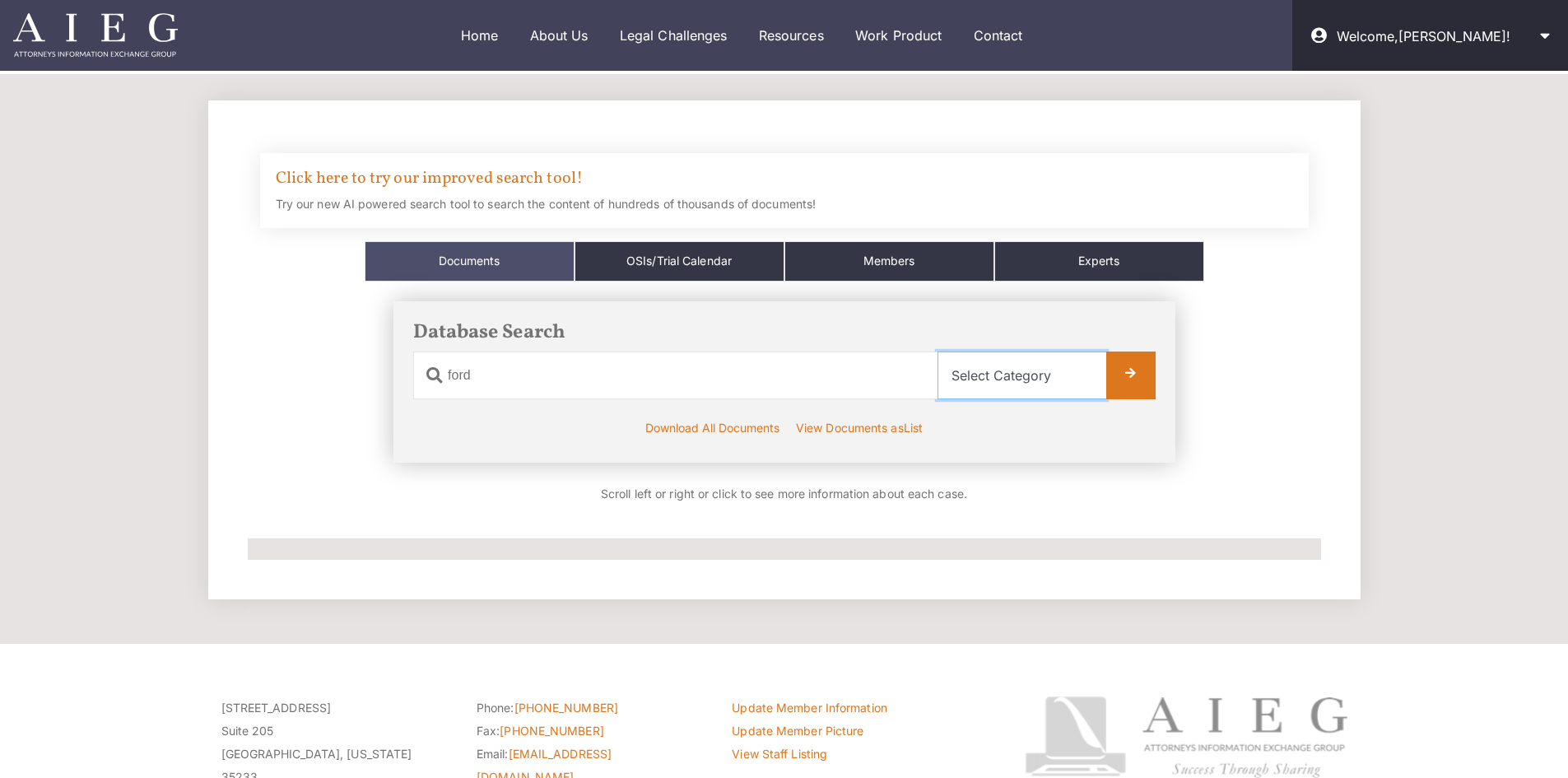
click at [1028, 359] on select "Select Category All Documents Ads Articles Copyright Crash Tests Law Mediators …" at bounding box center [1021, 374] width 169 height 47
select select "all"
click at [937, 351] on select "Select Category All Documents Ads Articles Copyright Crash Tests Law Mediators …" at bounding box center [1021, 374] width 169 height 47
click at [1157, 377] on div "Database Search Document Name ford Category Name Select Category All Documents …" at bounding box center [784, 382] width 782 height 161
click at [1128, 381] on link at bounding box center [1130, 374] width 49 height 47
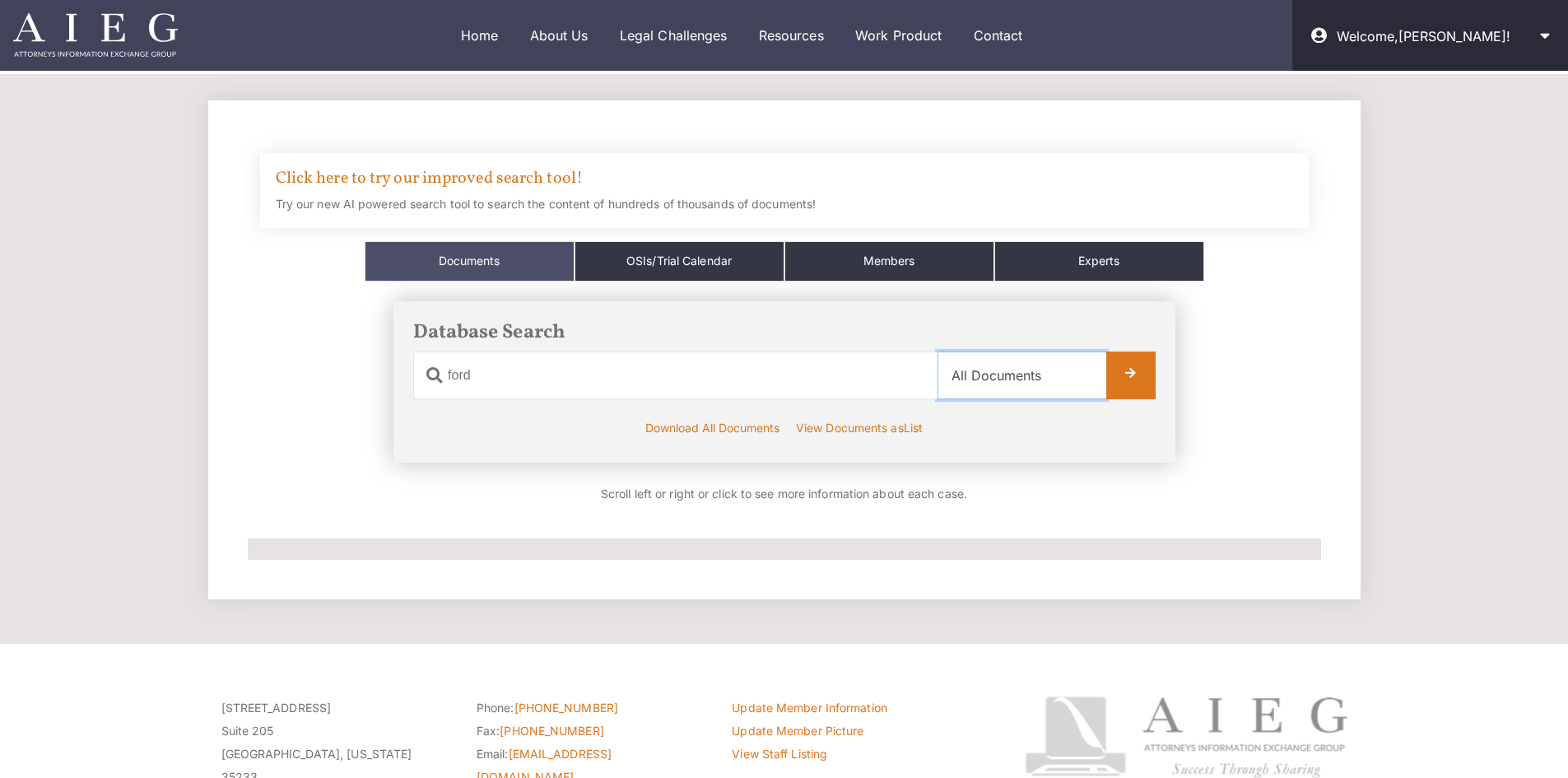
click at [1010, 377] on select "Select Category All Documents Ads Articles Copyright Crash Tests Law Mediators …" at bounding box center [1021, 374] width 169 height 47
select select "arti"
click at [937, 351] on select "Select Category All Documents Ads Articles Copyright Crash Tests Law Mediators …" at bounding box center [1021, 374] width 169 height 47
click at [1148, 366] on link at bounding box center [1130, 374] width 49 height 47
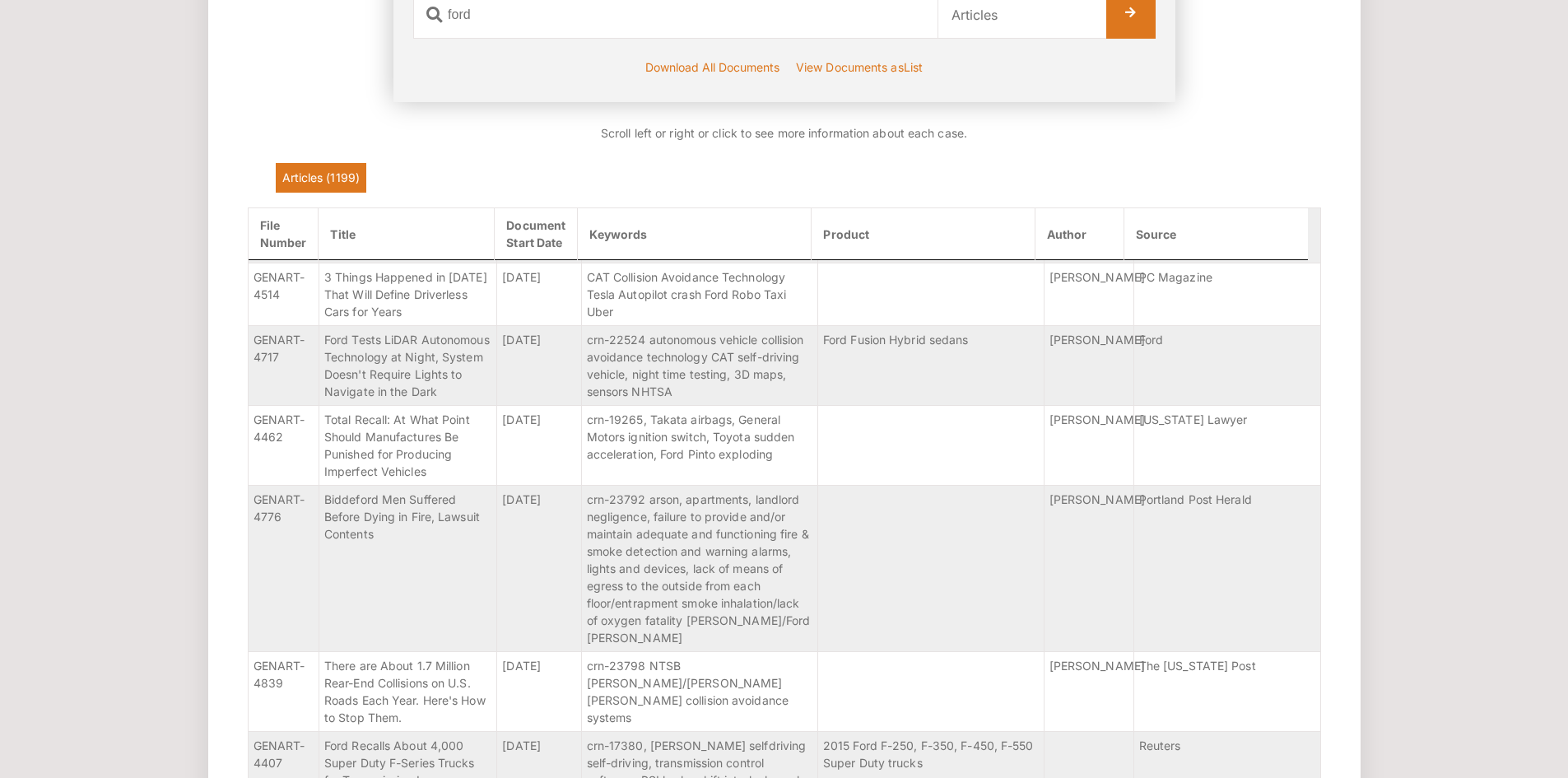
scroll to position [2055, 0]
click at [1040, 21] on select "Select Category All Documents Ads Articles Copyright Crash Tests Law Mediators …" at bounding box center [1021, 14] width 169 height 47
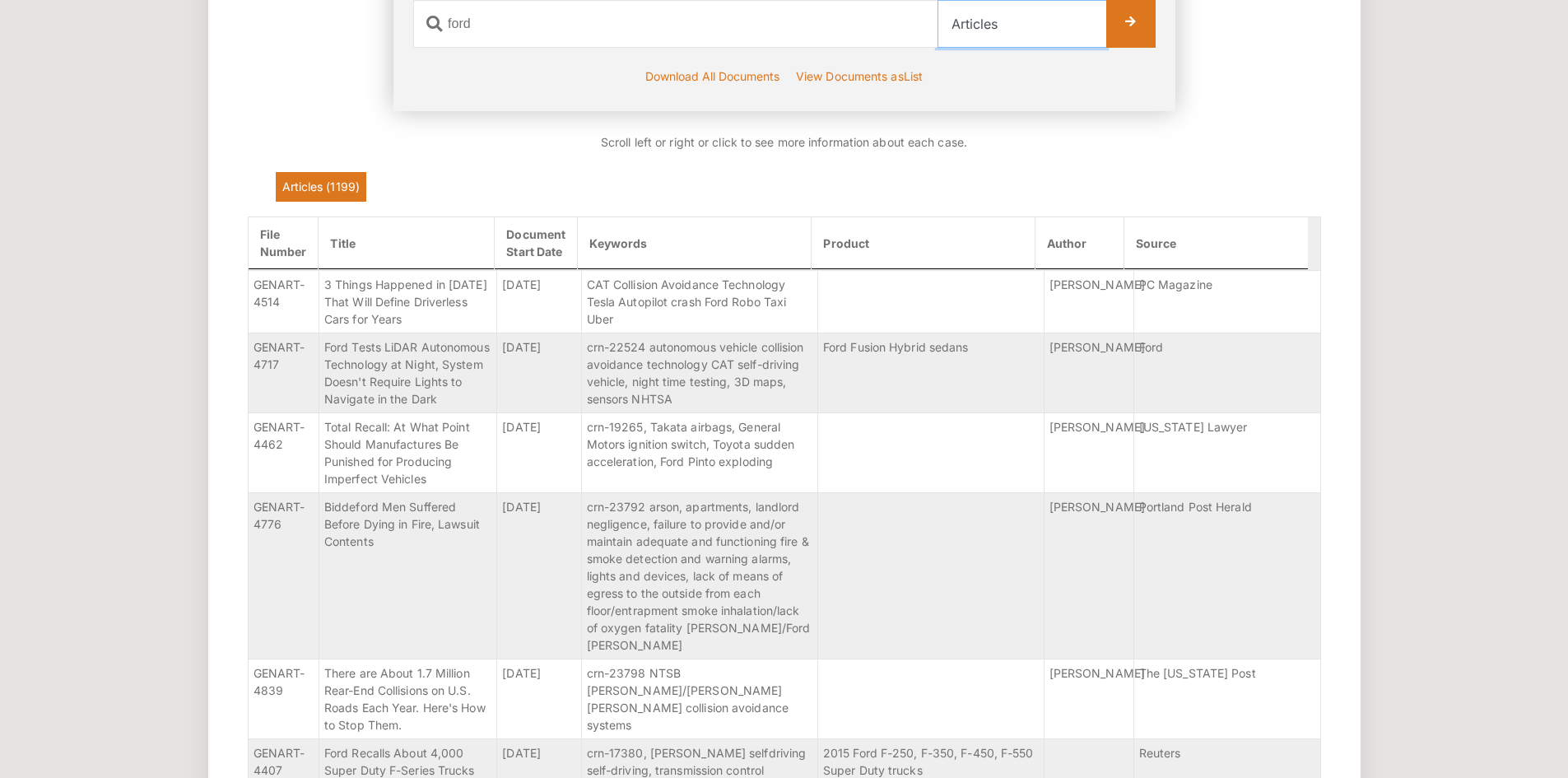
select select "advs"
click at [937, 0] on select "Select Category All Documents Ads Articles Copyright Crash Tests Law Mediators …" at bounding box center [1021, 23] width 169 height 47
click at [1130, 24] on link at bounding box center [1130, 23] width 49 height 47
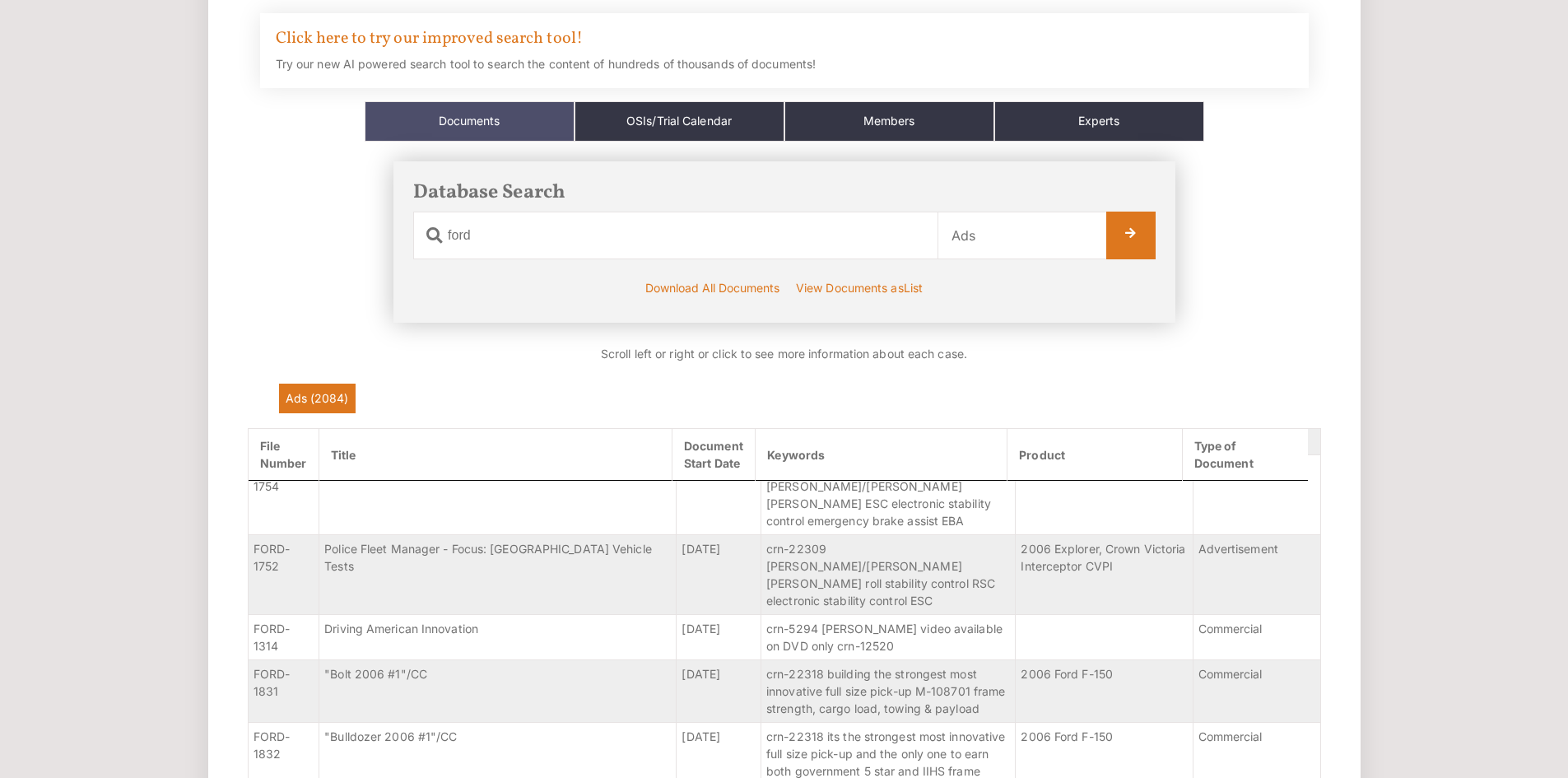
scroll to position [138, 0]
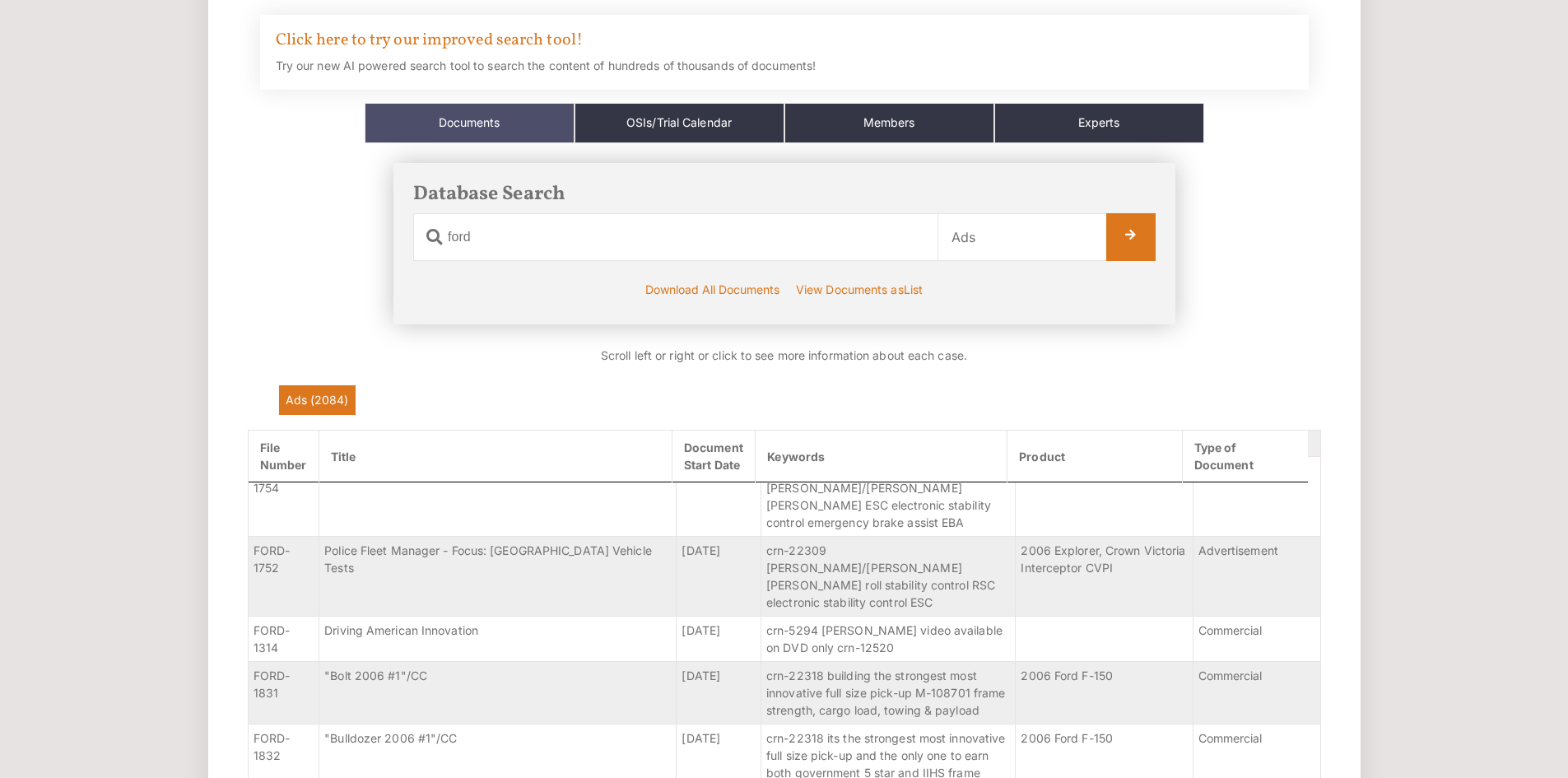
click at [450, 52] on div "Click here to try our improved search tool! Try our new AI powered search tool …" at bounding box center [784, 52] width 1048 height 75
click at [465, 42] on link "Click here to try our improved search tool!" at bounding box center [428, 41] width 307 height 23
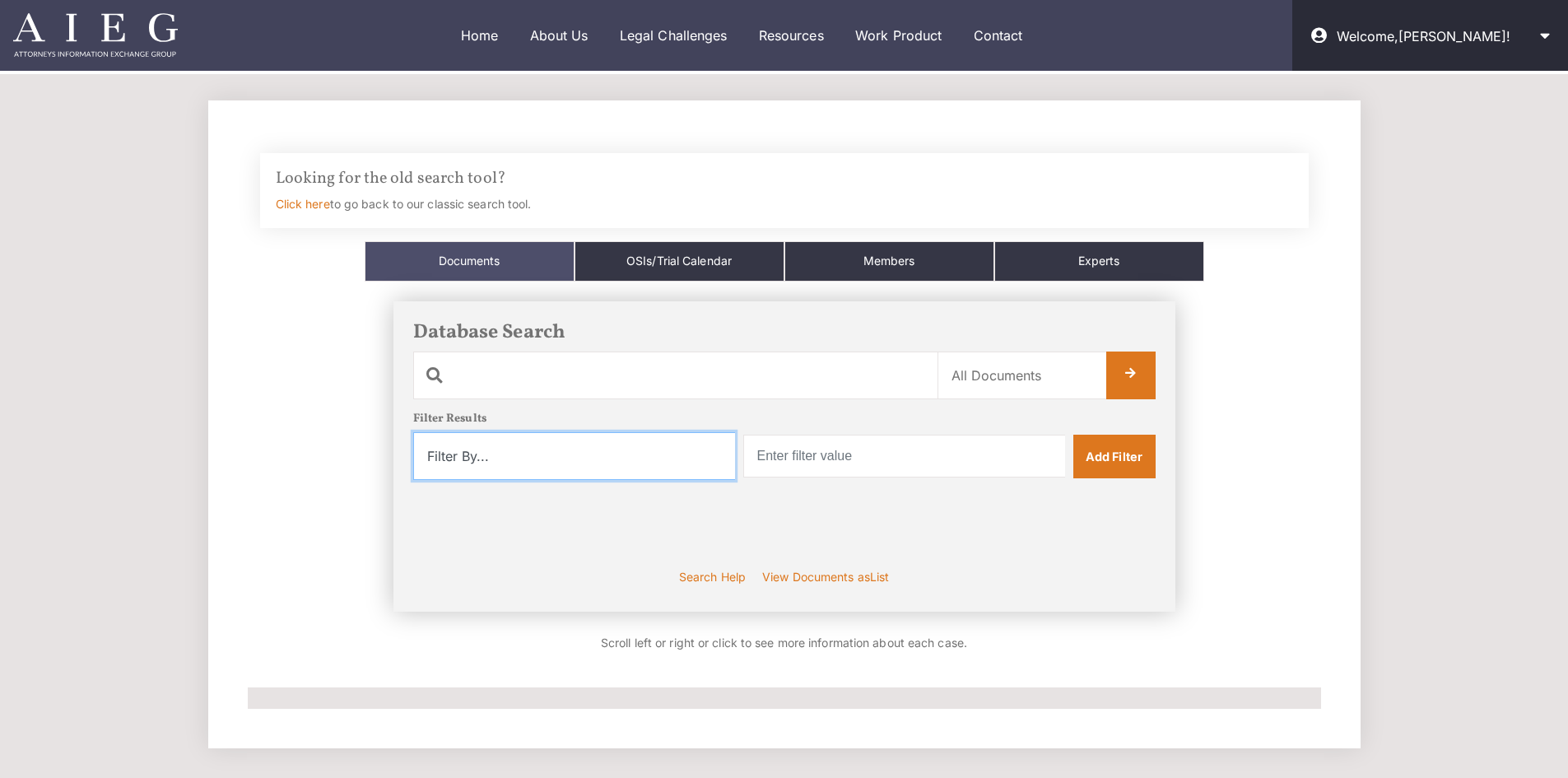
click at [685, 432] on select "Filter By... Product Witness Name Plaintiff Attorney Defense Attorney Case Name…" at bounding box center [574, 455] width 322 height 47
click at [284, 311] on div "Database Search Document Name Category Name All Documents Ads Articles Copyrigh…" at bounding box center [784, 456] width 1073 height 350
click at [671, 451] on select "Filter By... Product Witness Name Plaintiff Attorney Defense Attorney Case Name…" at bounding box center [574, 455] width 322 height 47
drag, startPoint x: 844, startPoint y: 325, endPoint x: 838, endPoint y: 359, distance: 34.5
click at [844, 325] on h3 "Database Search" at bounding box center [784, 333] width 742 height 24
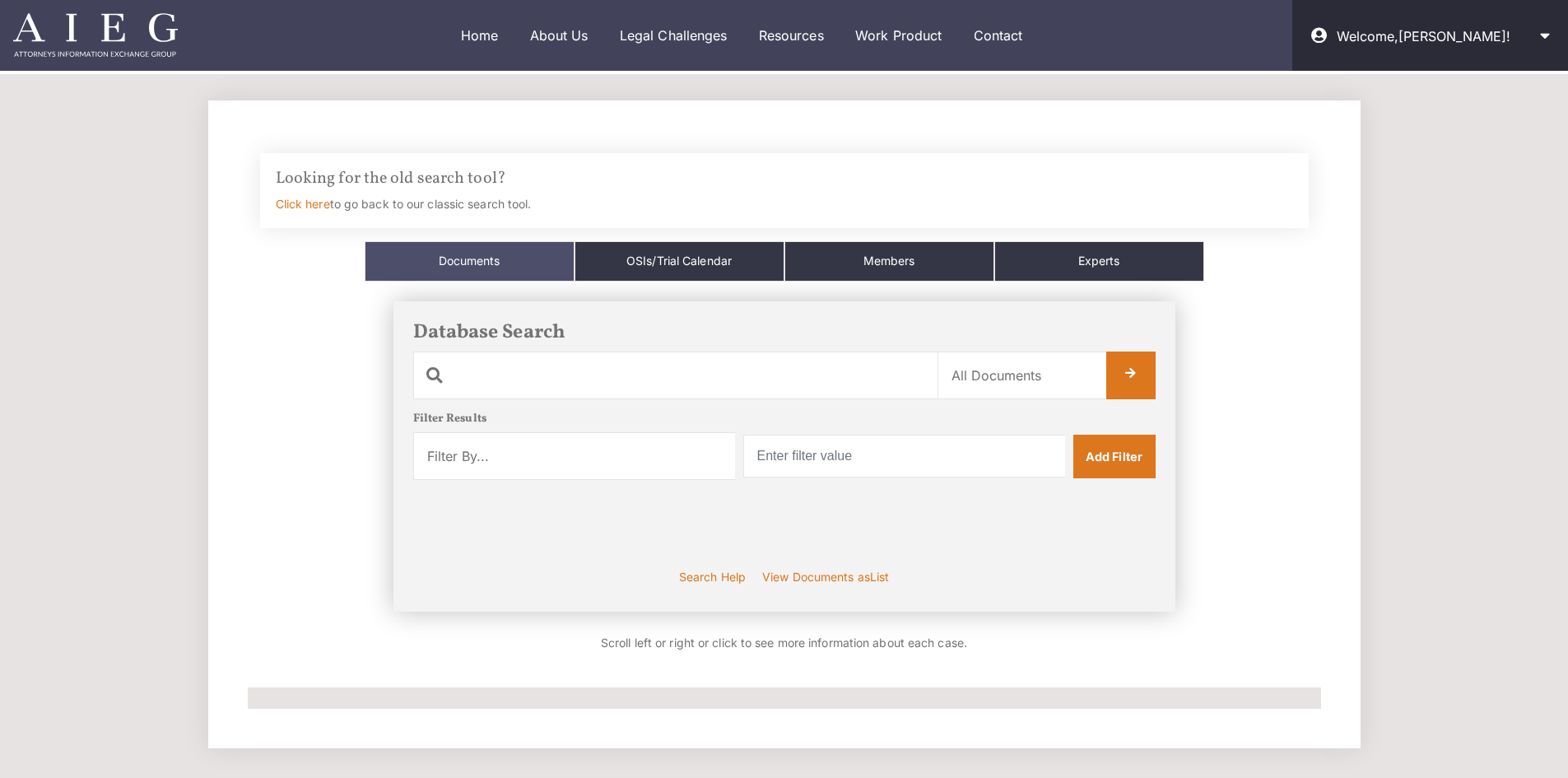
click at [790, 400] on div "Document Name Category Name All Documents Ads Articles Copyright Crash Tests La…" at bounding box center [784, 472] width 742 height 241
click at [734, 380] on input "text" at bounding box center [675, 374] width 524 height 47
type input "tesla"
click at [1130, 374] on link at bounding box center [1130, 374] width 49 height 47
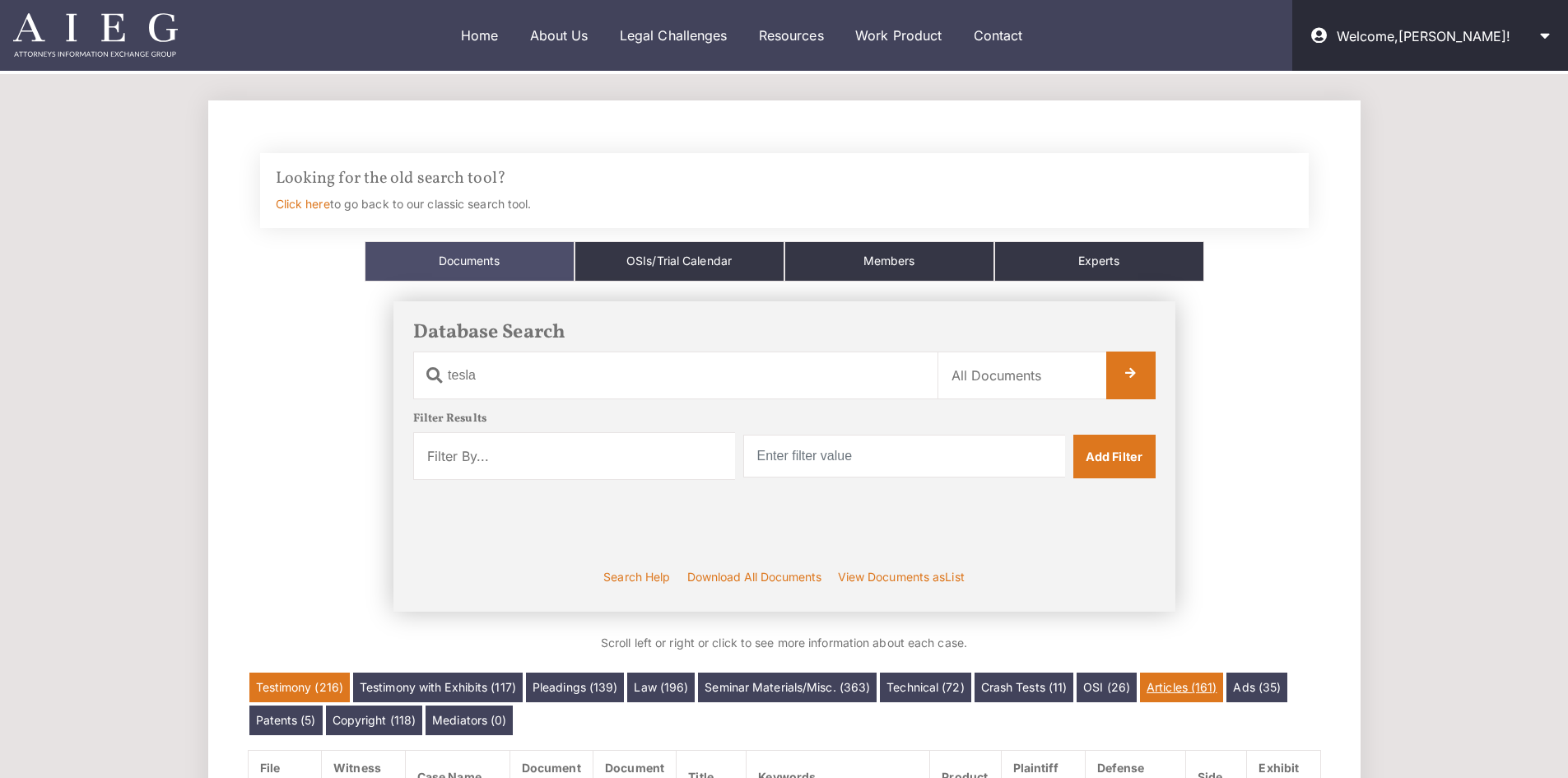
drag, startPoint x: 1204, startPoint y: 688, endPoint x: 1140, endPoint y: 670, distance: 66.5
click at [1203, 688] on link "Articles (161)" at bounding box center [1181, 687] width 83 height 30
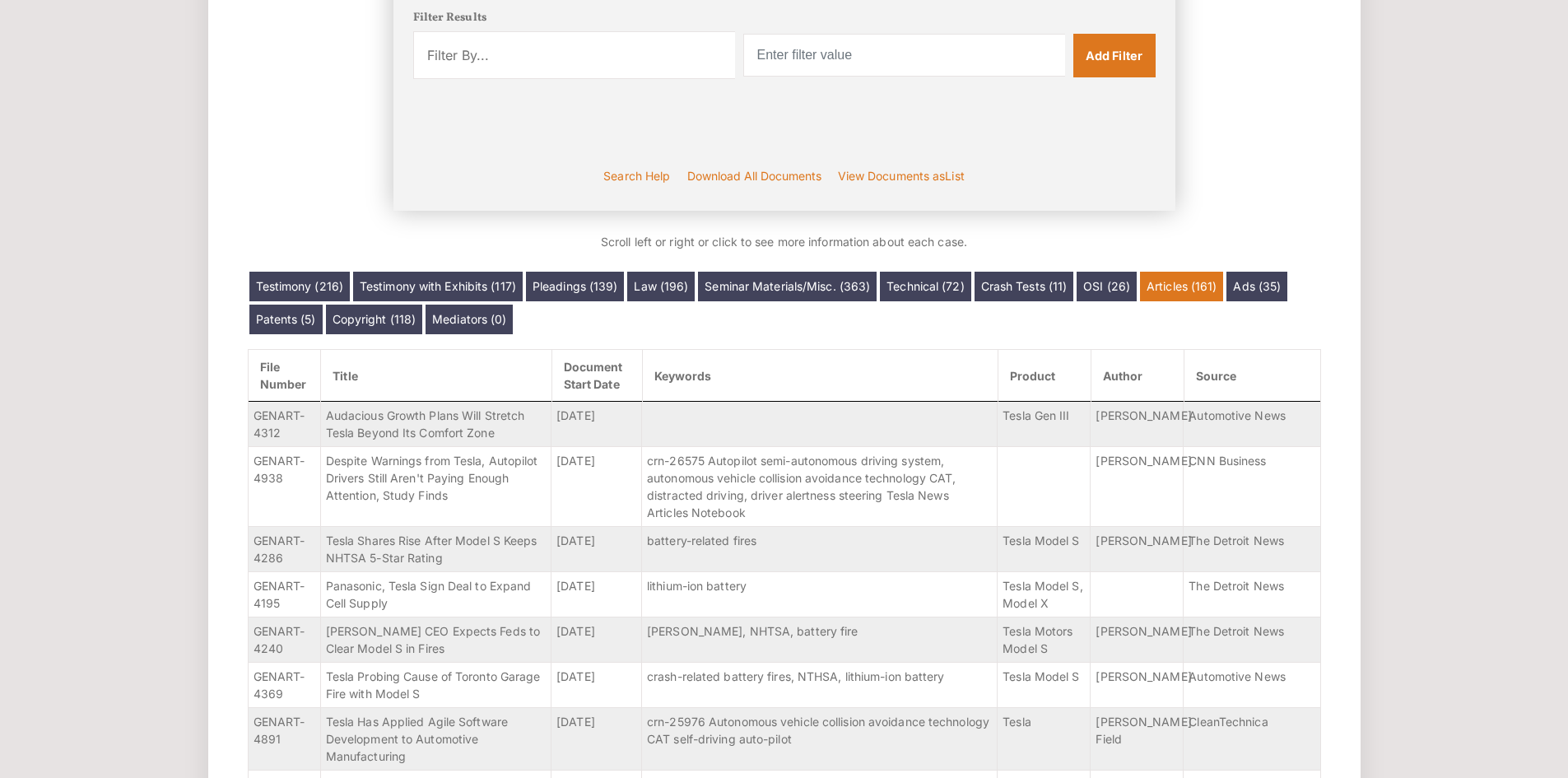
scroll to position [273, 0]
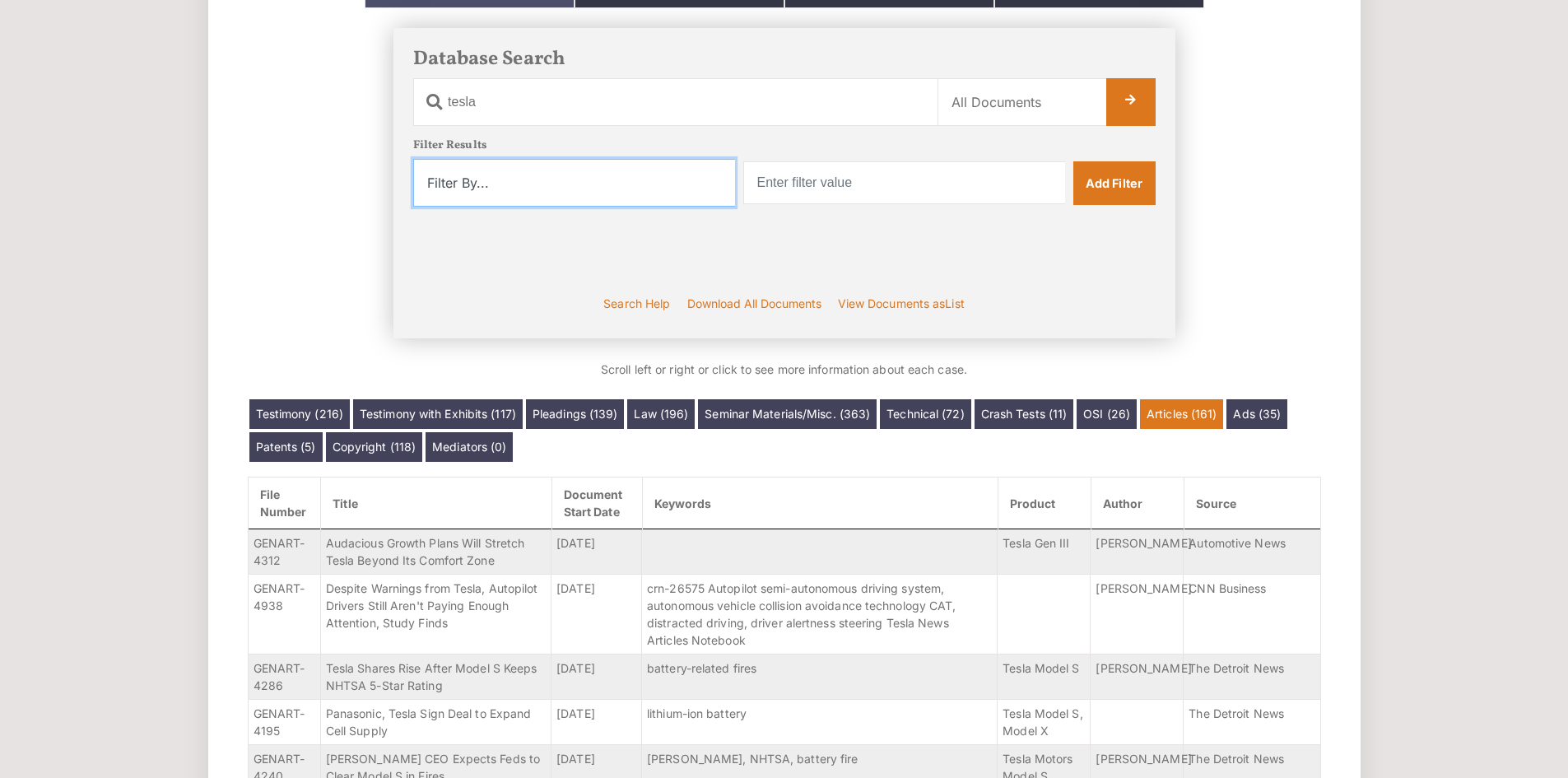
click at [600, 189] on select "Filter By... Product Witness Name Plaintiff Attorney Defense Attorney Case Name…" at bounding box center [574, 182] width 322 height 47
click at [950, 417] on link "Technical (72)" at bounding box center [925, 414] width 91 height 30
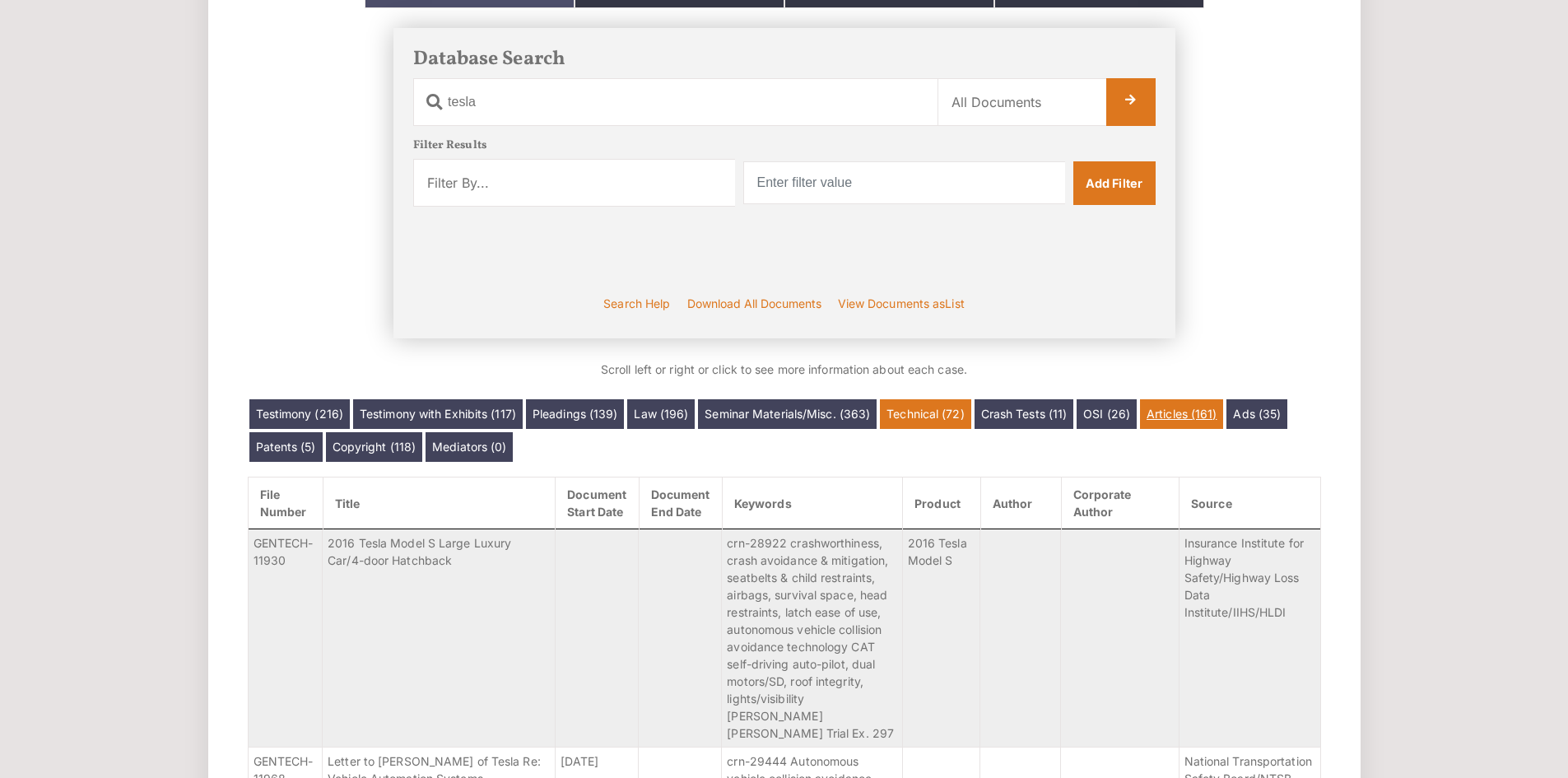
click at [1174, 415] on link "Articles (161)" at bounding box center [1181, 414] width 83 height 30
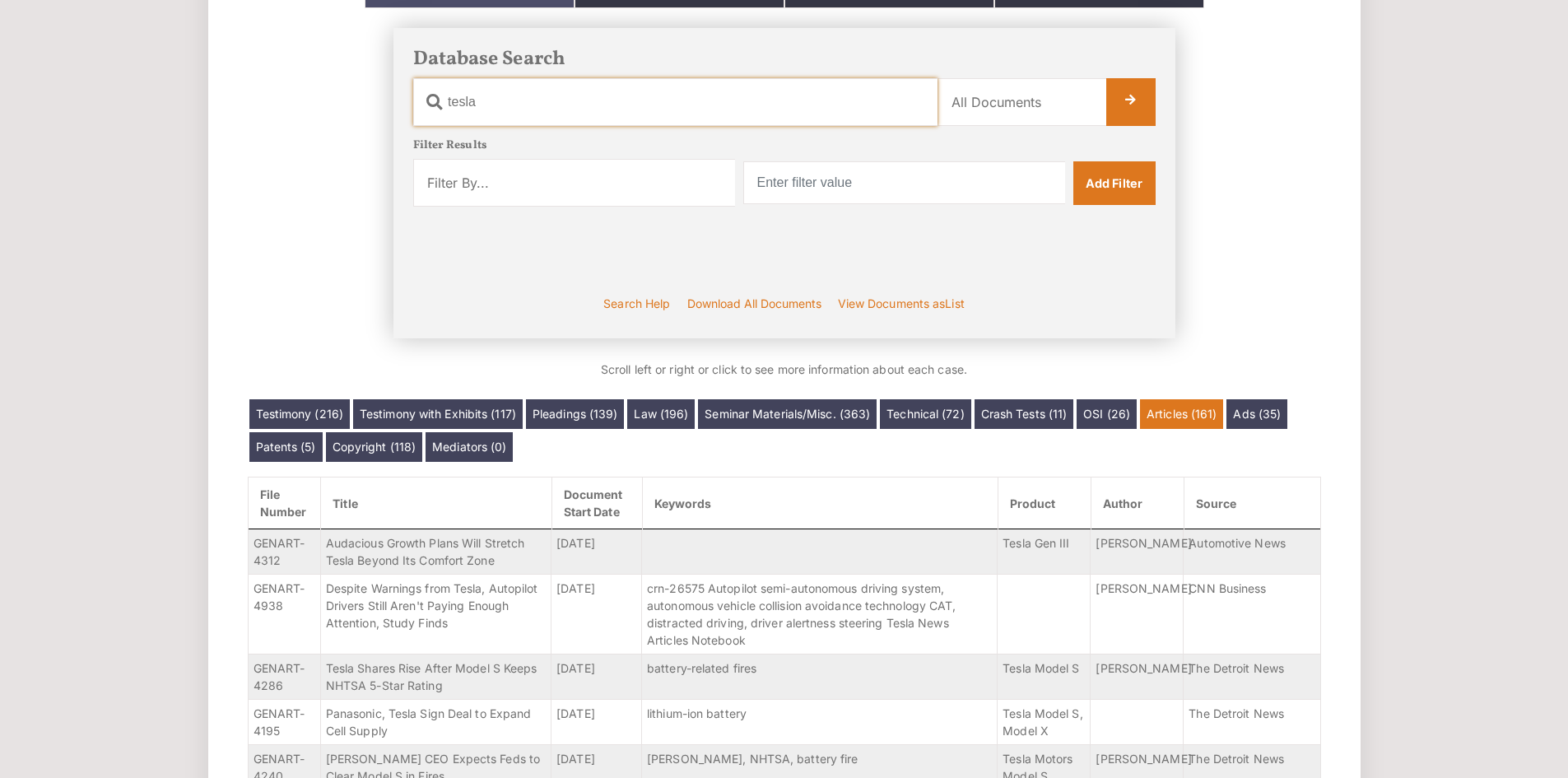
click at [613, 108] on input "tesla" at bounding box center [675, 102] width 524 height 47
type input "esc"
click at [715, 181] on select "Filter By... Product Witness Name Plaintiff Attorney Defense Attorney Case Name…" at bounding box center [574, 182] width 322 height 47
select select "entity"
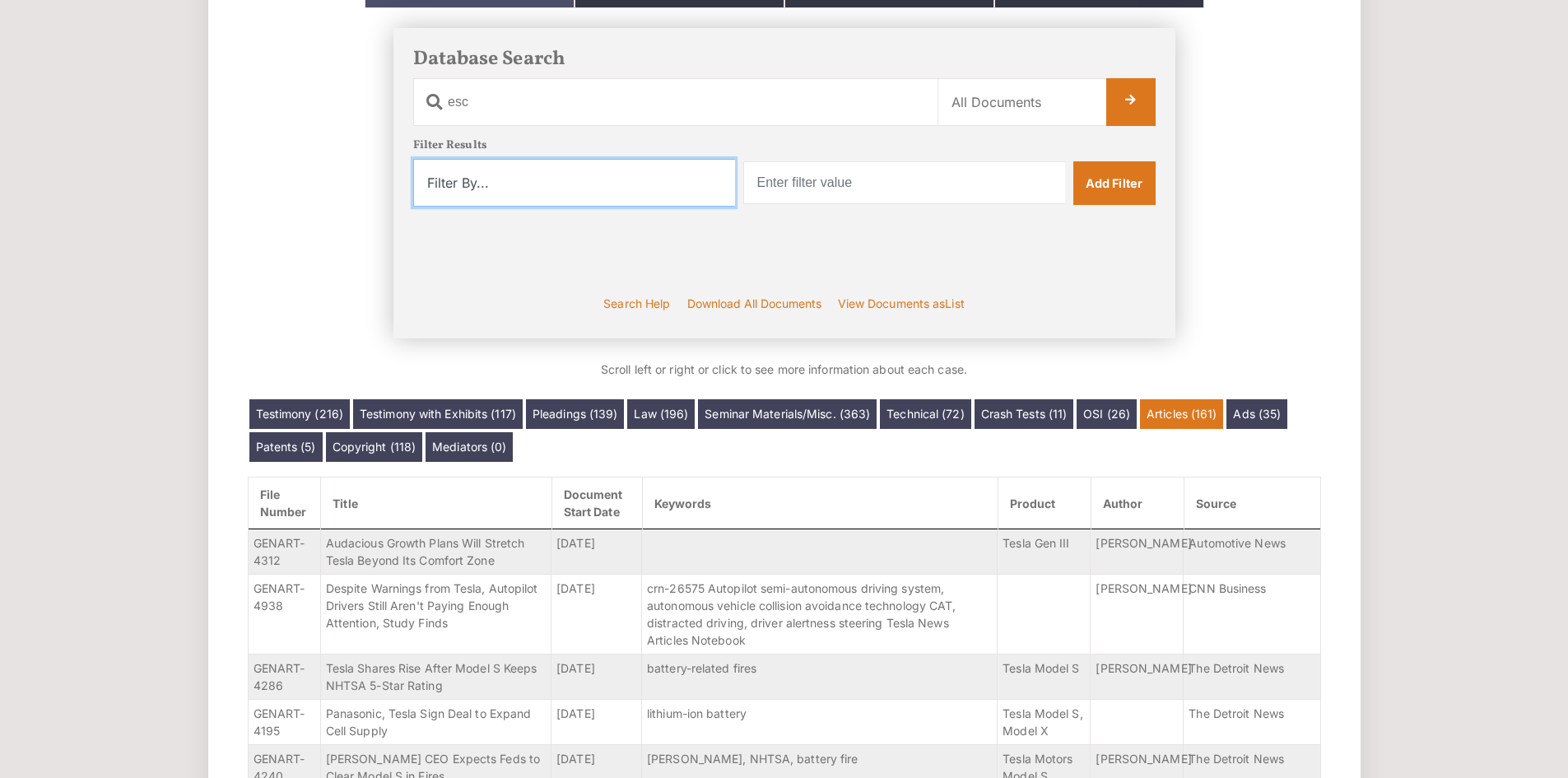
click at [413, 159] on select "Filter By... Product Witness Name Plaintiff Attorney Defense Attorney Case Name…" at bounding box center [574, 182] width 322 height 47
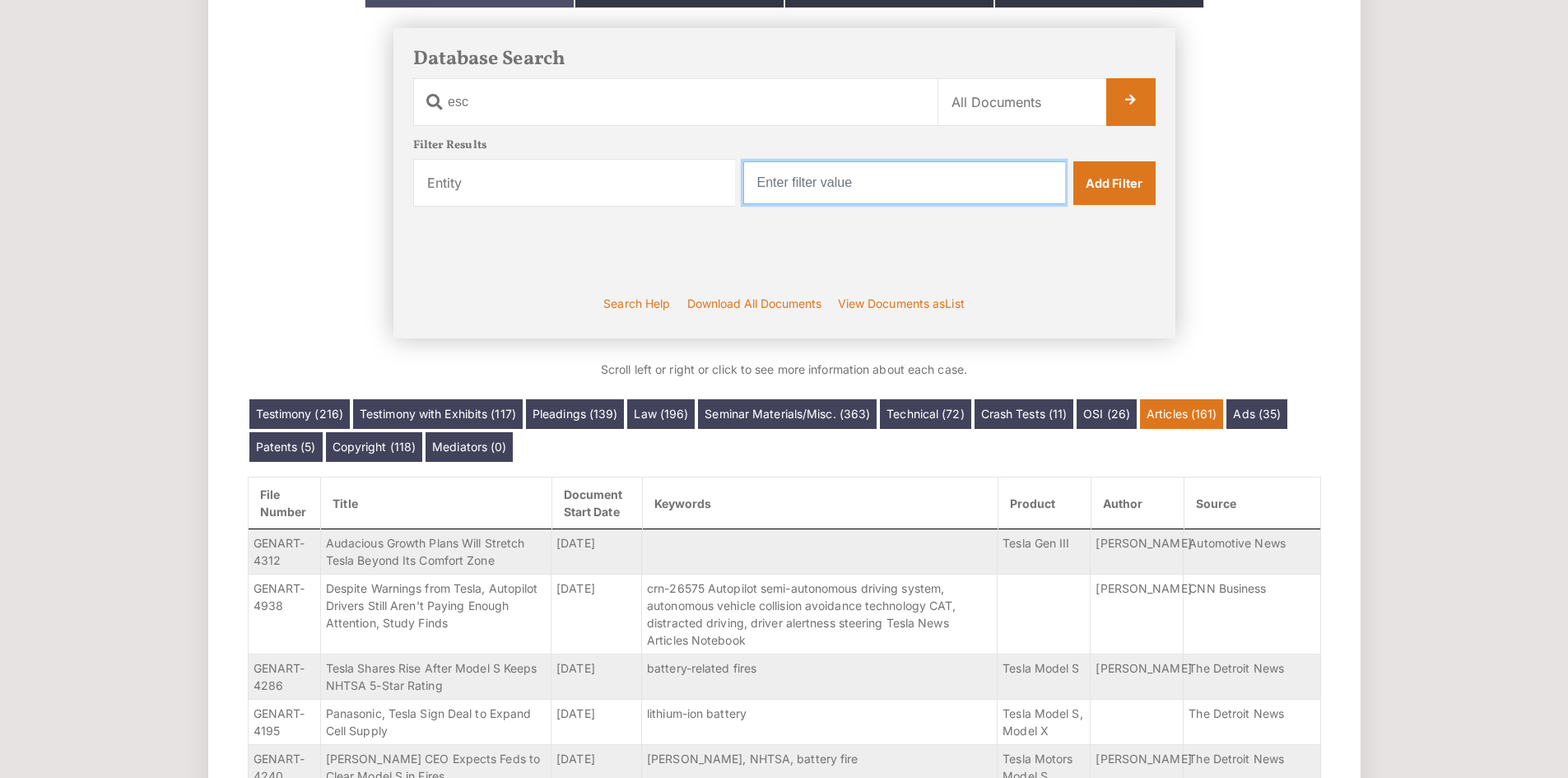
click at [823, 174] on input "text" at bounding box center [903, 182] width 322 height 42
type input "ford"
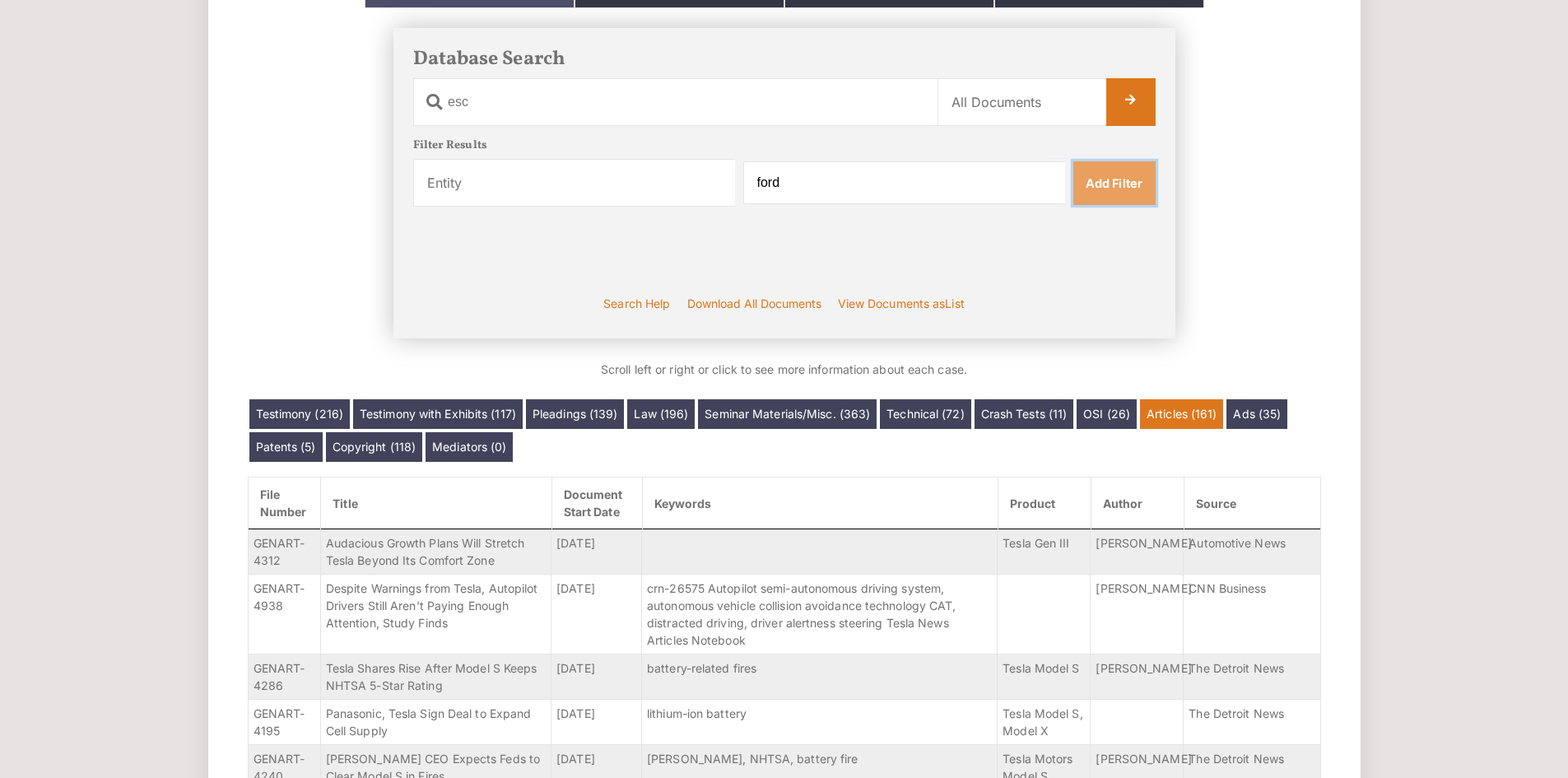
click at [1105, 186] on link "Add Filter" at bounding box center [1114, 182] width 82 height 42
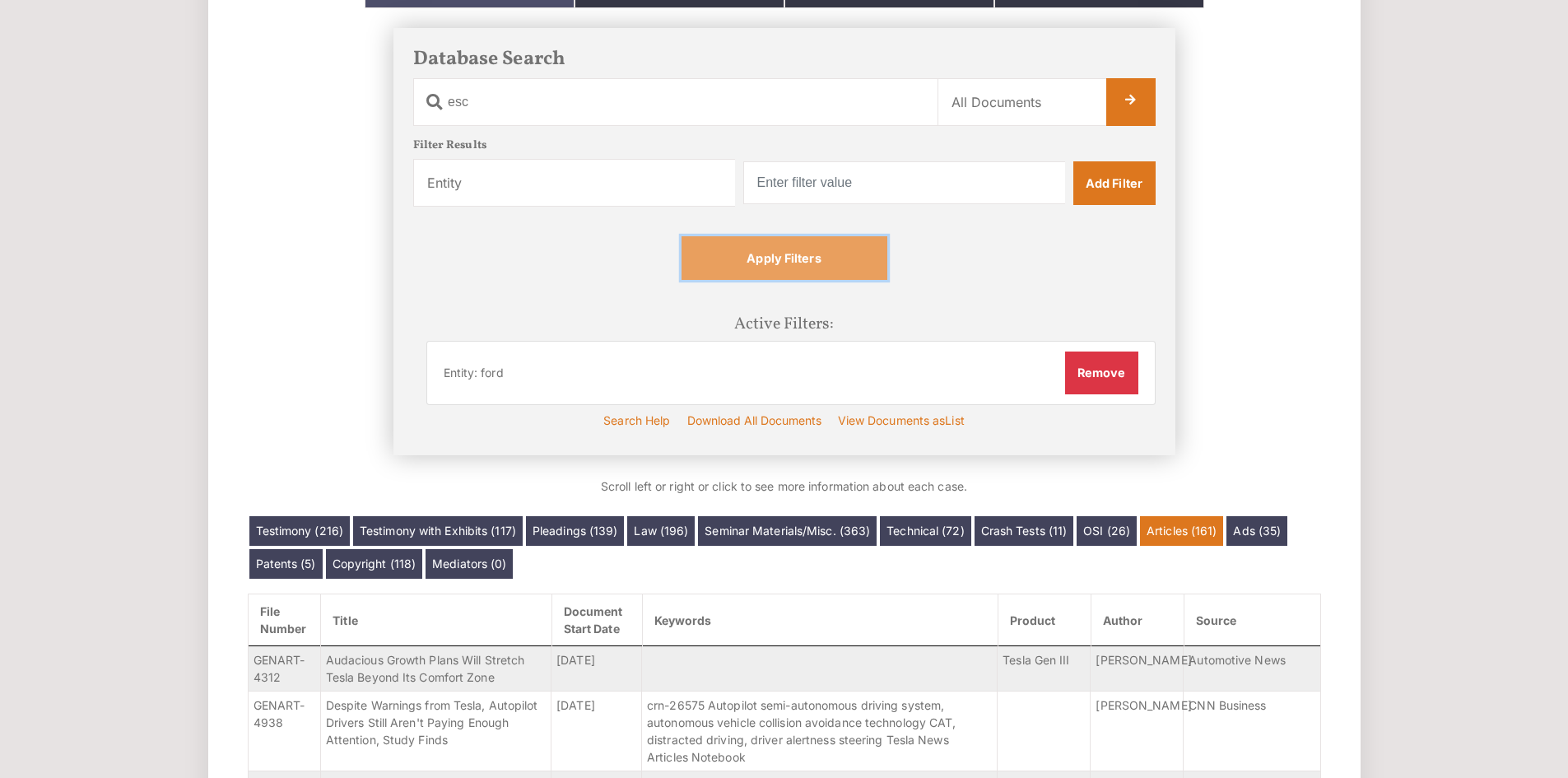
click at [854, 264] on link "Apply Filters" at bounding box center [784, 257] width 205 height 42
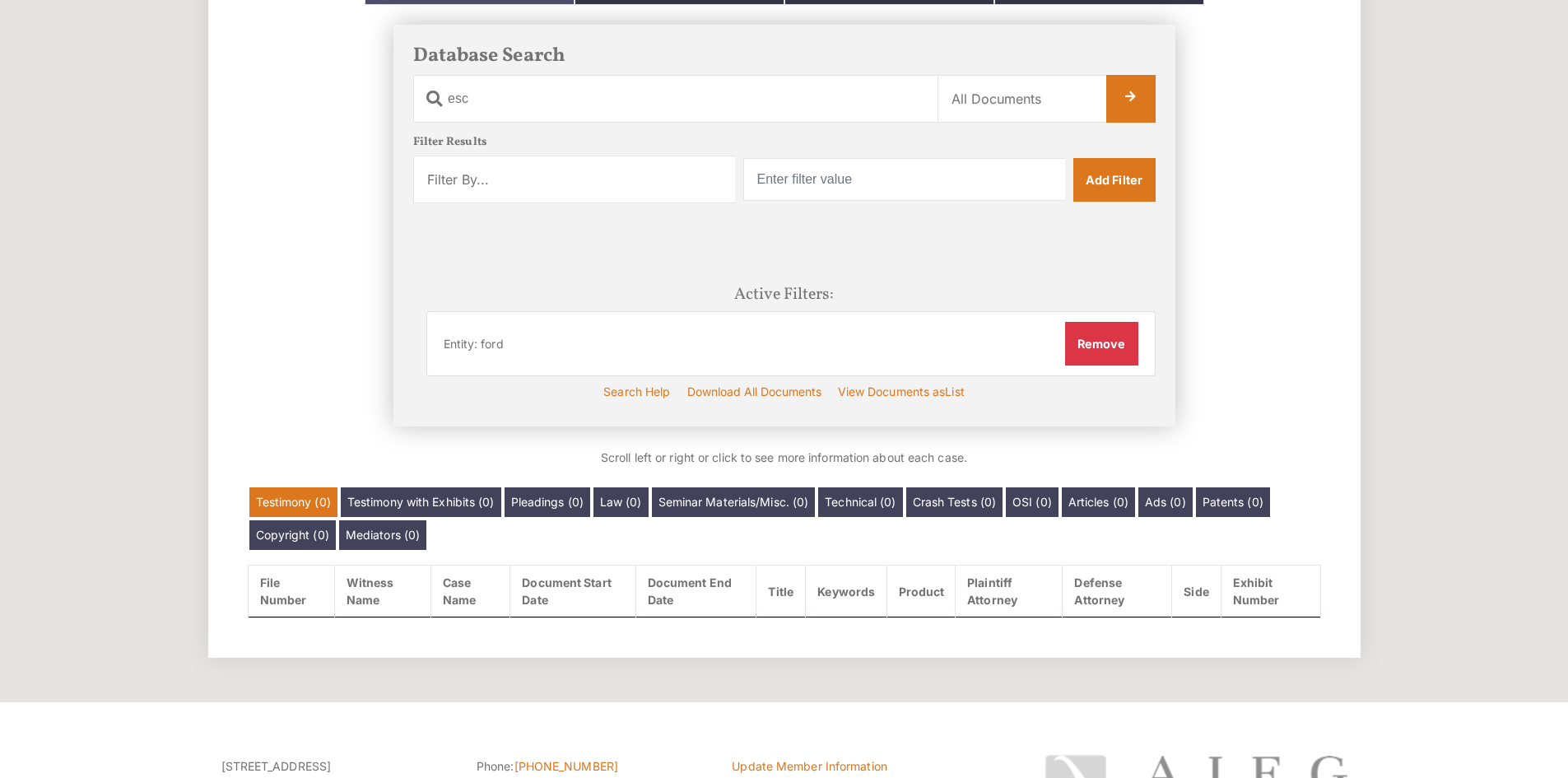
scroll to position [275, 0]
click at [777, 341] on li "Entity: ford Remove" at bounding box center [790, 344] width 730 height 64
click at [501, 351] on span "Entity: ford" at bounding box center [473, 345] width 60 height 23
click at [498, 347] on span "Entity: ford" at bounding box center [473, 345] width 60 height 23
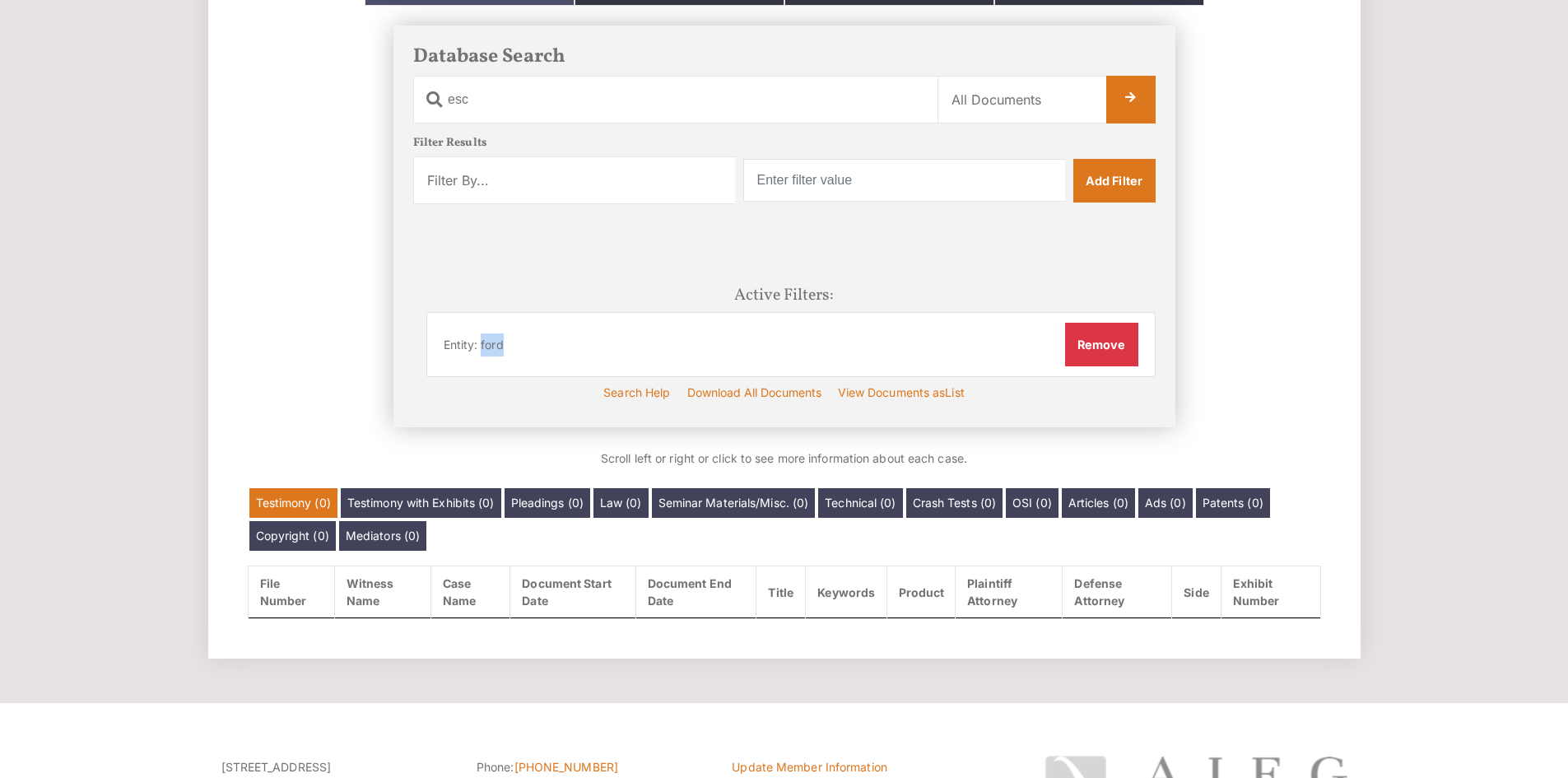
click at [498, 347] on span "Entity: ford" at bounding box center [473, 345] width 60 height 23
click at [527, 349] on li "Entity: ford Remove" at bounding box center [790, 344] width 730 height 64
click at [501, 348] on span "Entity: ford" at bounding box center [473, 345] width 60 height 23
click at [497, 343] on span "Entity: ford" at bounding box center [473, 345] width 60 height 23
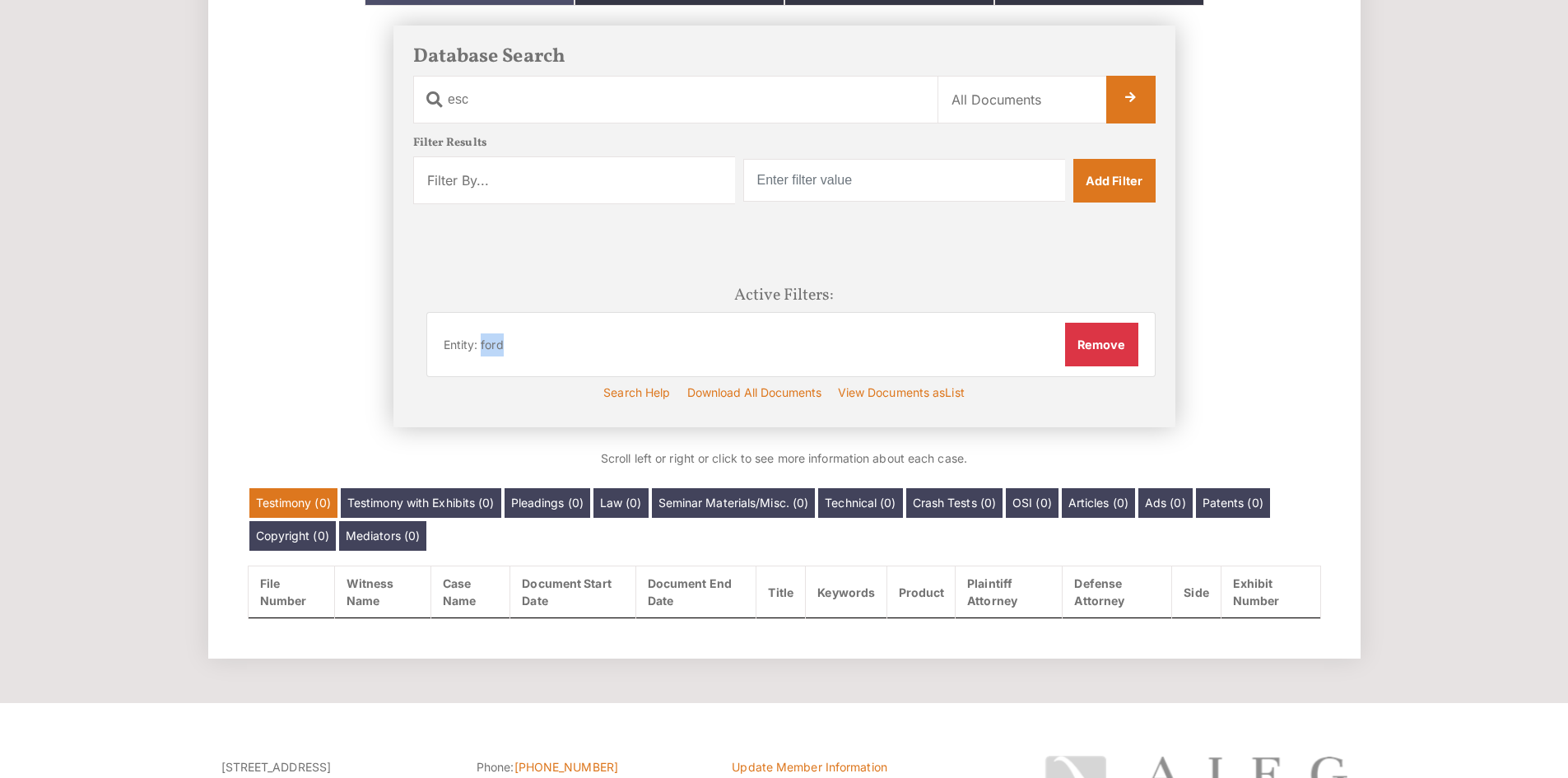
click at [497, 343] on span "Entity: ford" at bounding box center [473, 345] width 60 height 23
click at [1123, 354] on button "Remove" at bounding box center [1101, 344] width 73 height 42
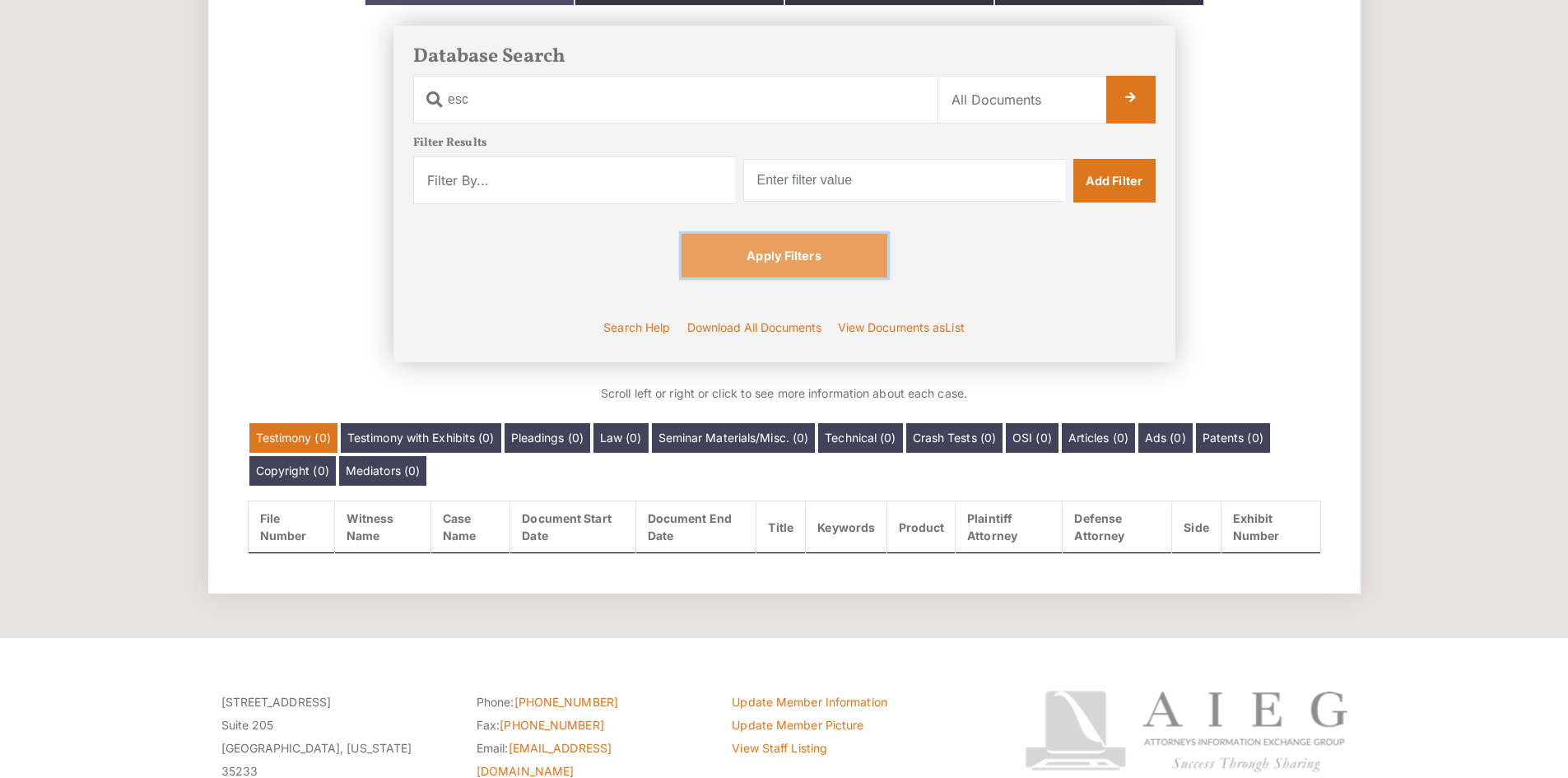
click at [863, 250] on link "Apply Filters" at bounding box center [784, 255] width 205 height 42
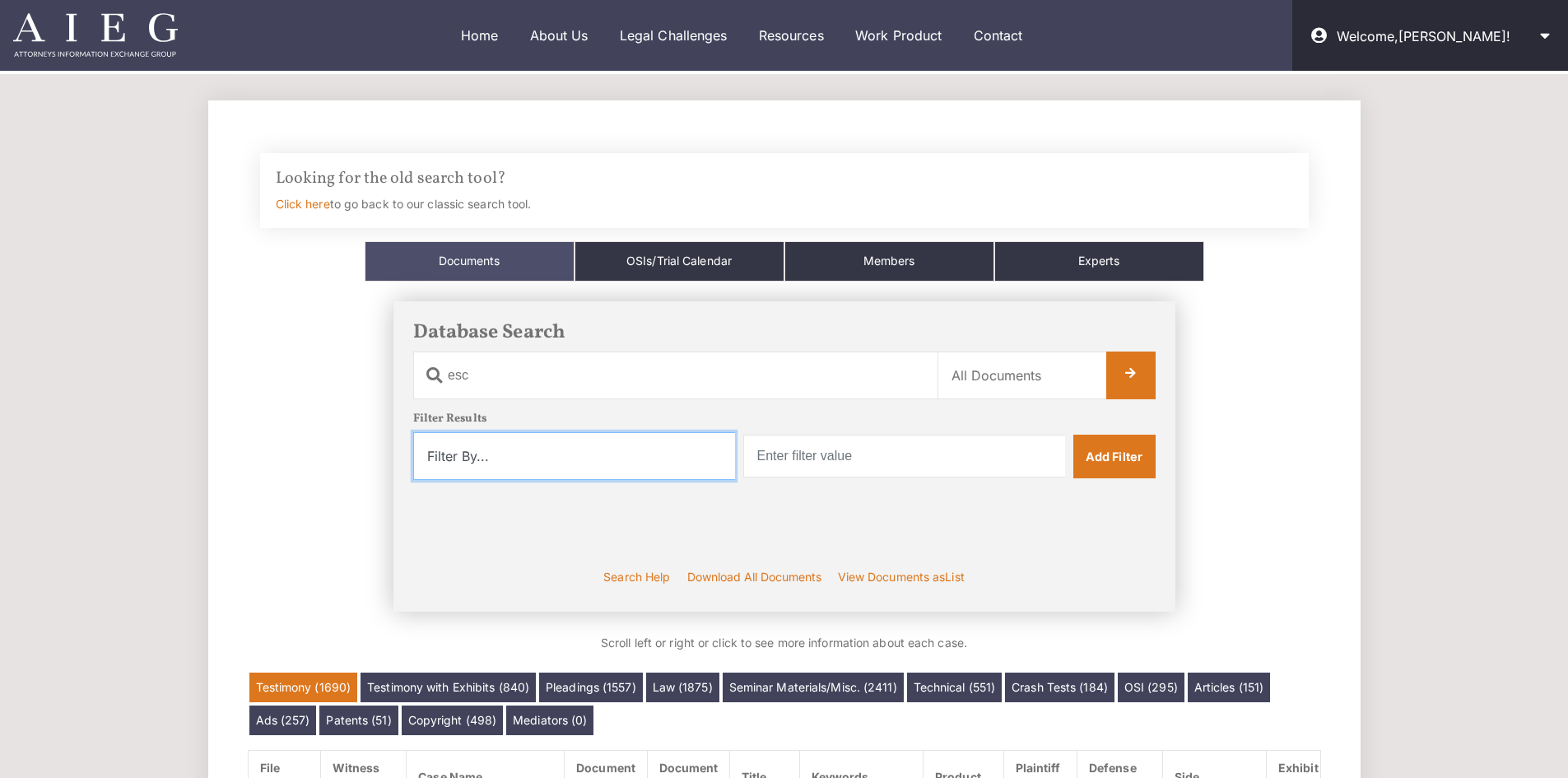
click at [624, 458] on select "Filter By... Product Witness Name Plaintiff Attorney Defense Attorney Case Name…" at bounding box center [574, 455] width 322 height 47
select select "entity"
click at [413, 432] on select "Filter By... Product Witness Name Plaintiff Attorney Defense Attorney Case Name…" at bounding box center [574, 455] width 322 height 47
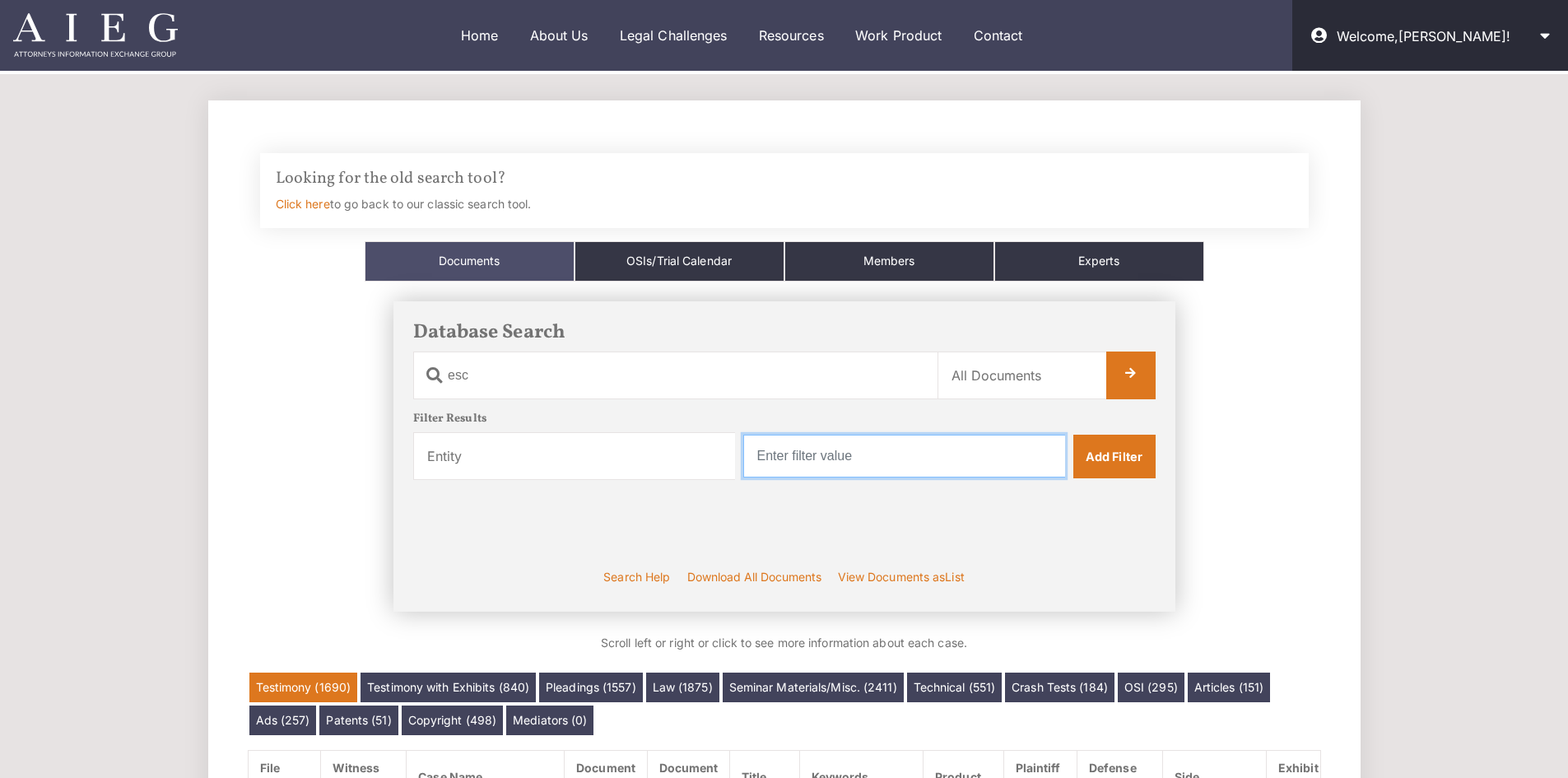
click at [870, 460] on input "text" at bounding box center [903, 455] width 322 height 42
type input "Exponent"
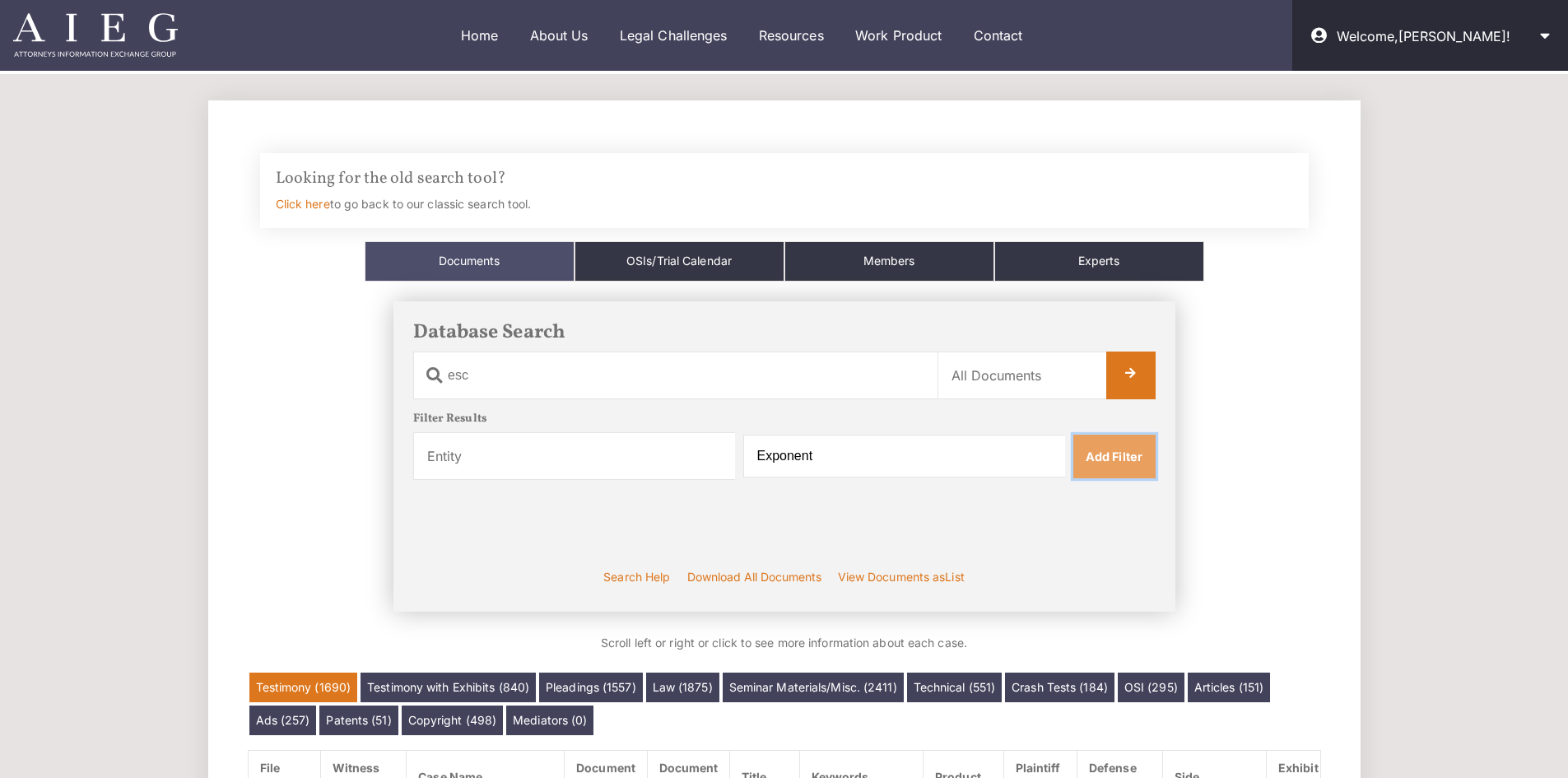
click at [1118, 465] on link "Add Filter" at bounding box center [1114, 455] width 82 height 42
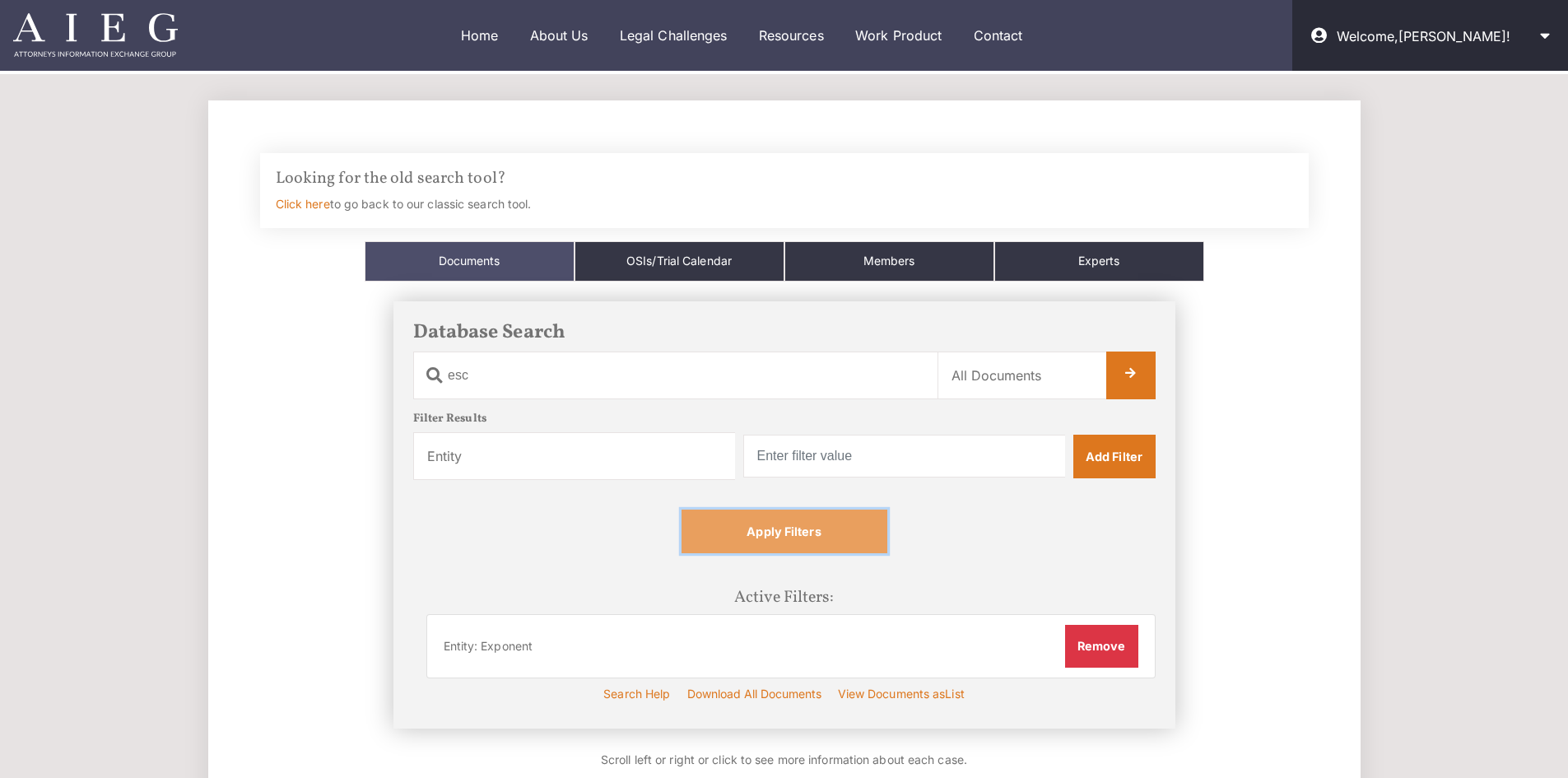
click at [814, 547] on link "Apply Filters" at bounding box center [784, 530] width 205 height 42
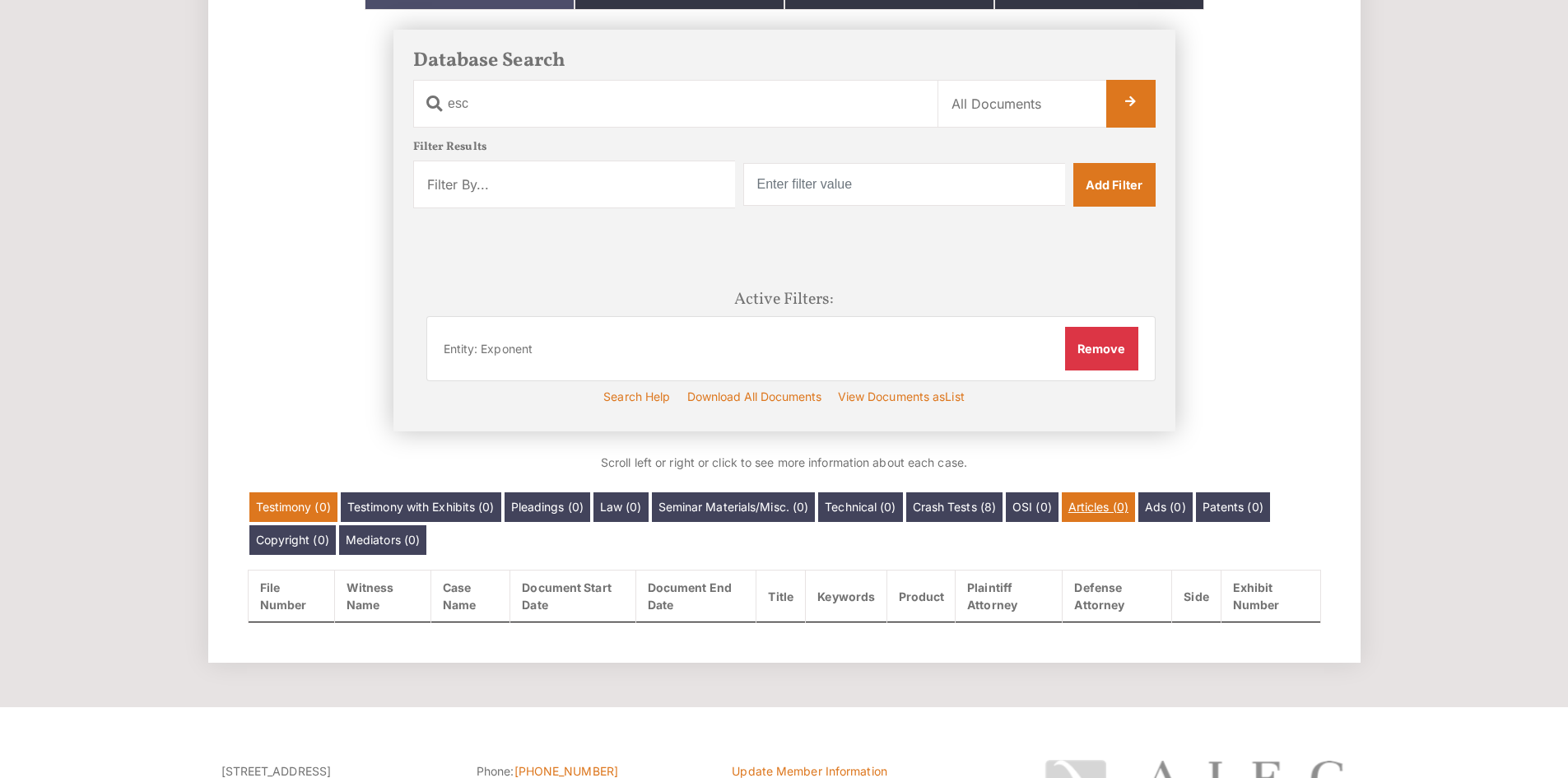
scroll to position [272, 0]
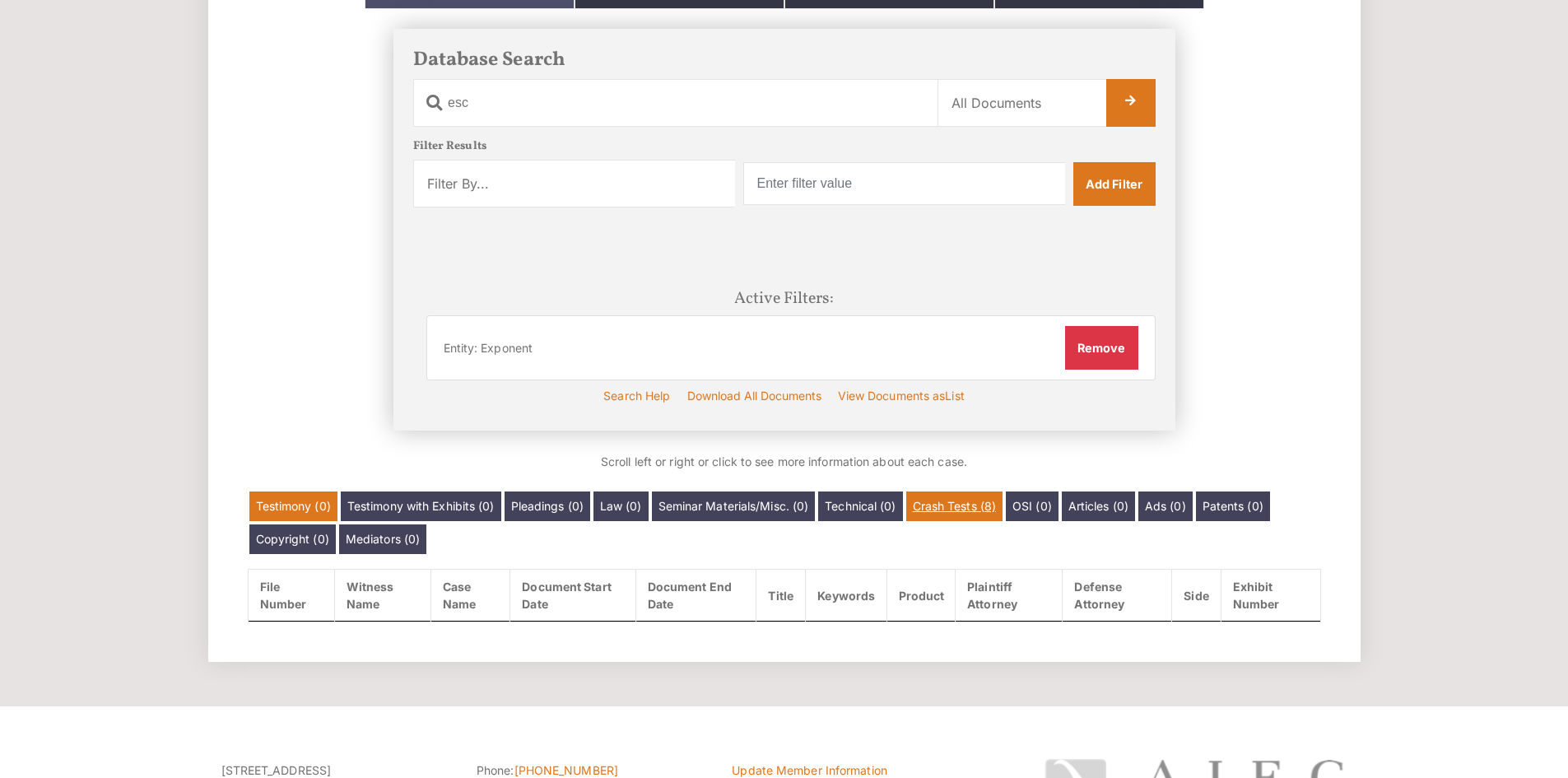
click at [993, 513] on link "Crash Tests (8)" at bounding box center [954, 507] width 97 height 30
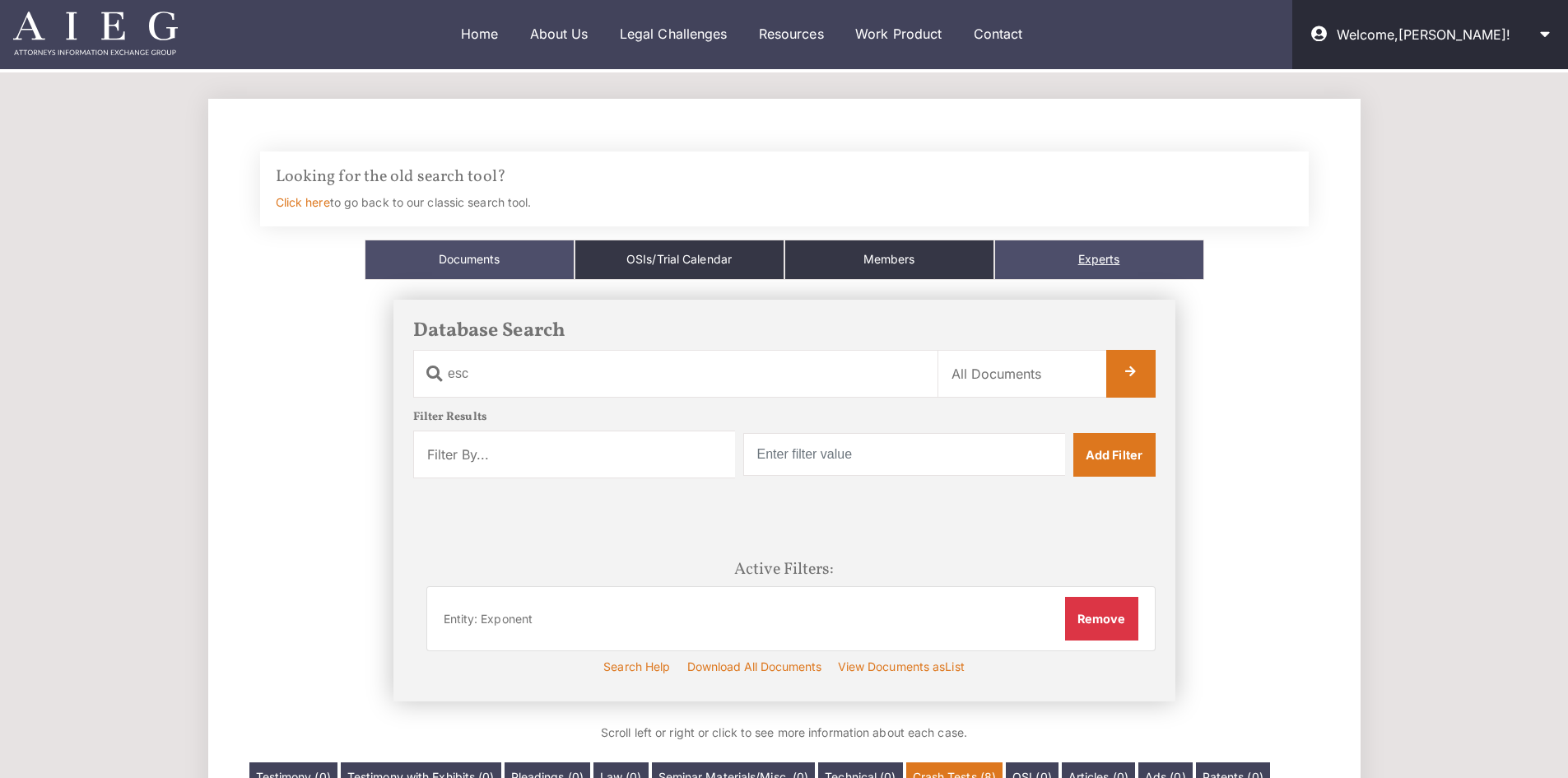
scroll to position [0, 0]
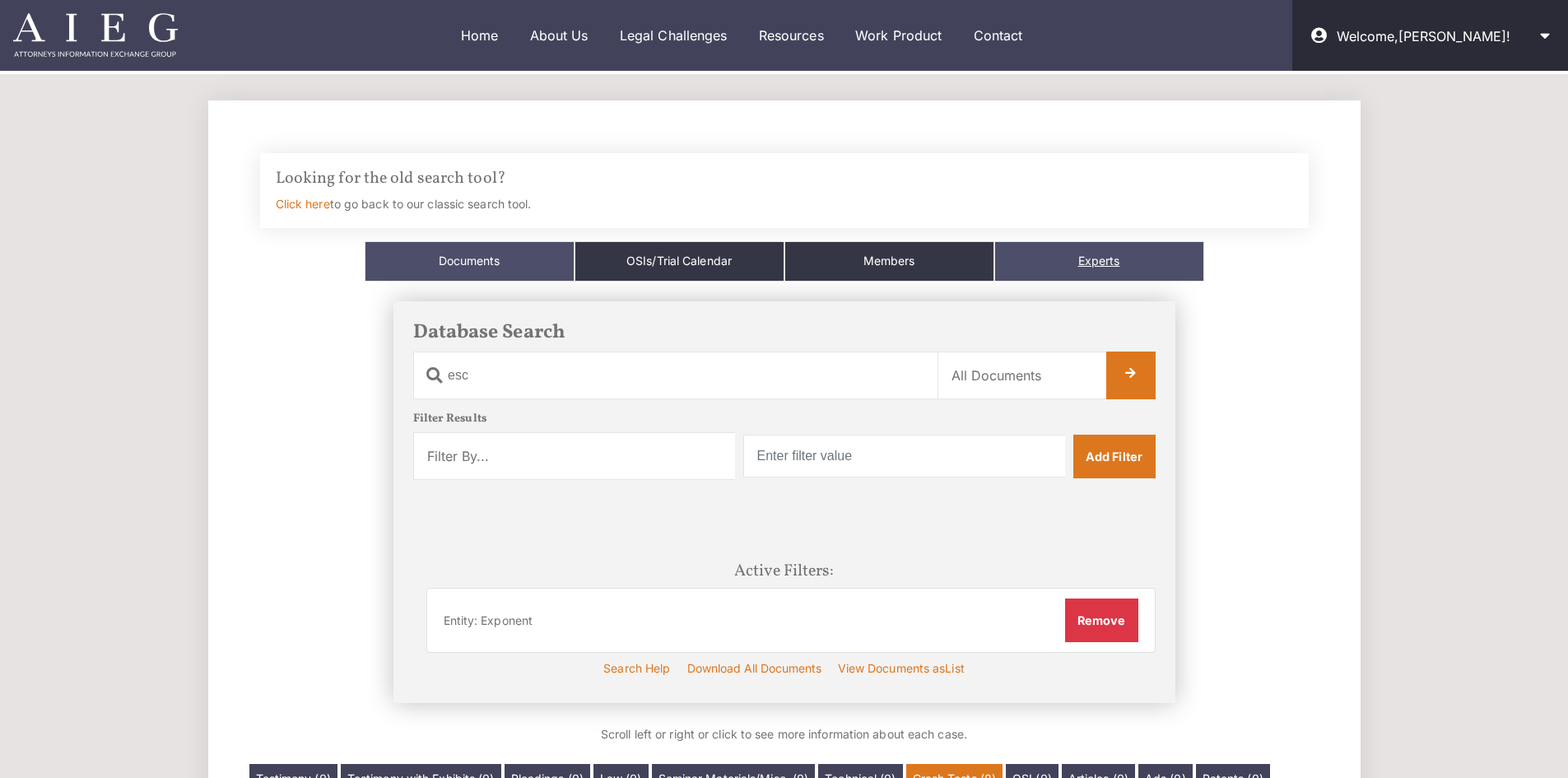
click at [1106, 259] on link "Experts" at bounding box center [1099, 261] width 210 height 40
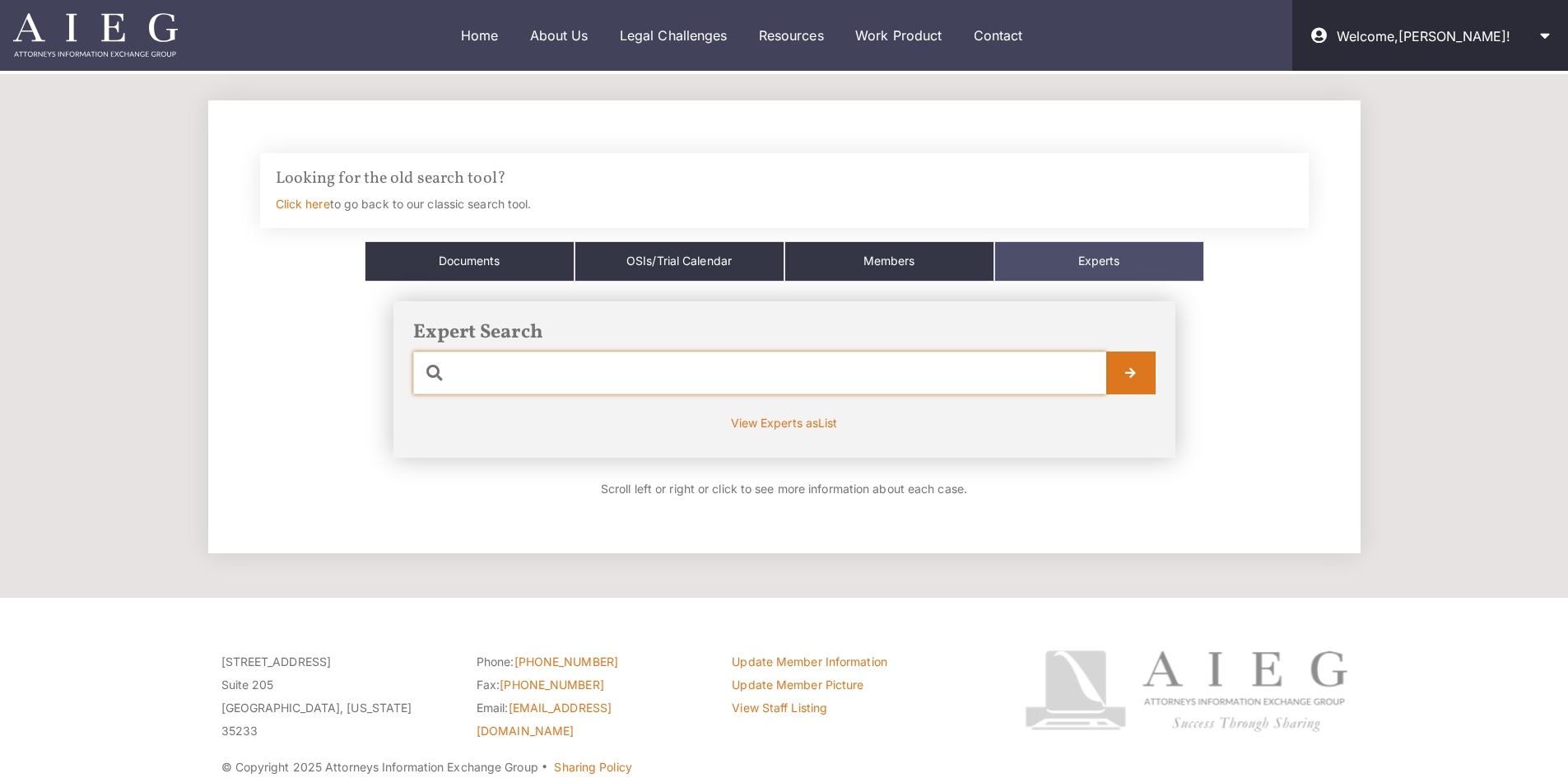
click at [796, 374] on input "text" at bounding box center [759, 372] width 693 height 42
type input "[PERSON_NAME]"
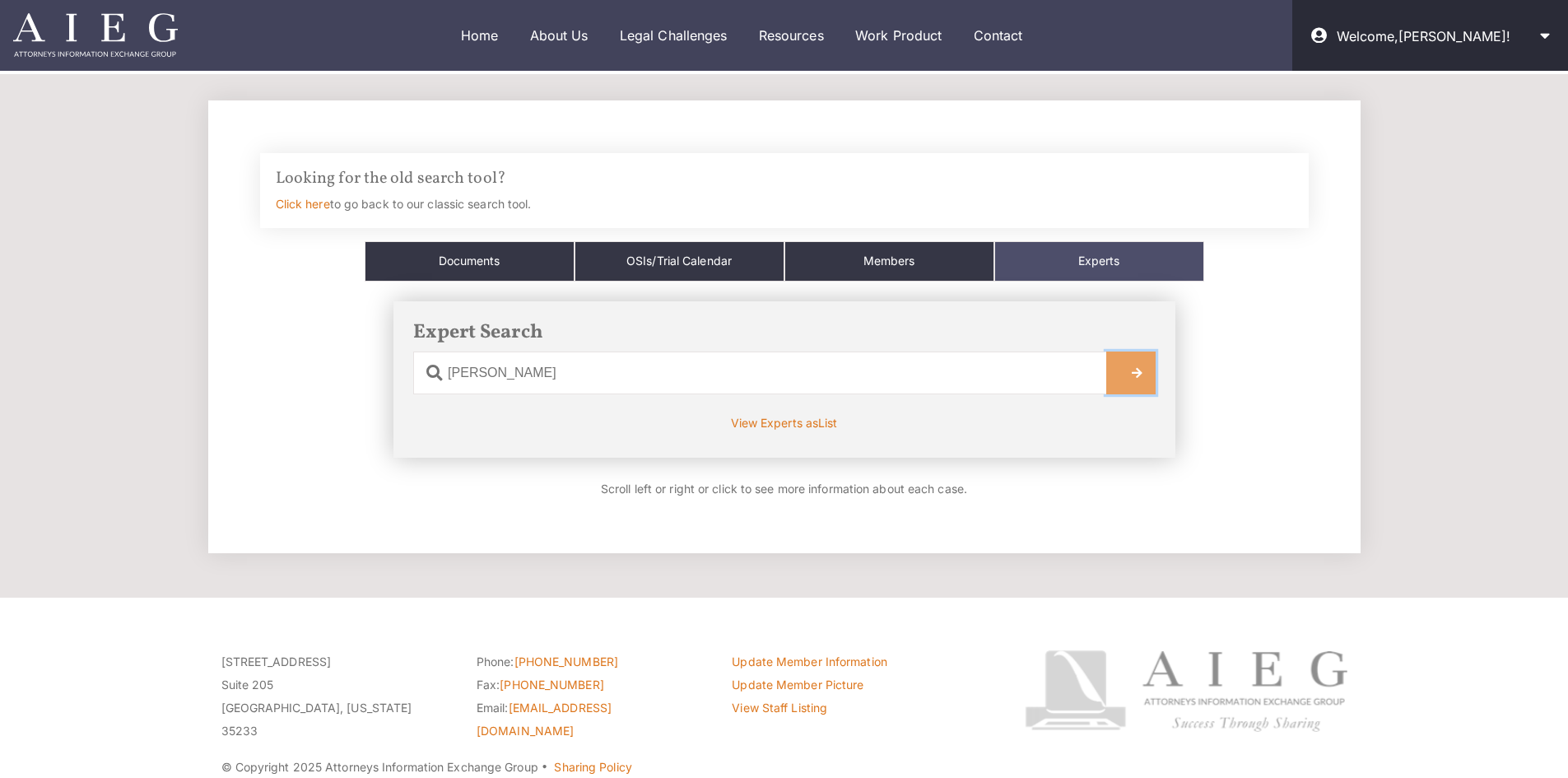
click at [1126, 379] on link at bounding box center [1130, 372] width 49 height 42
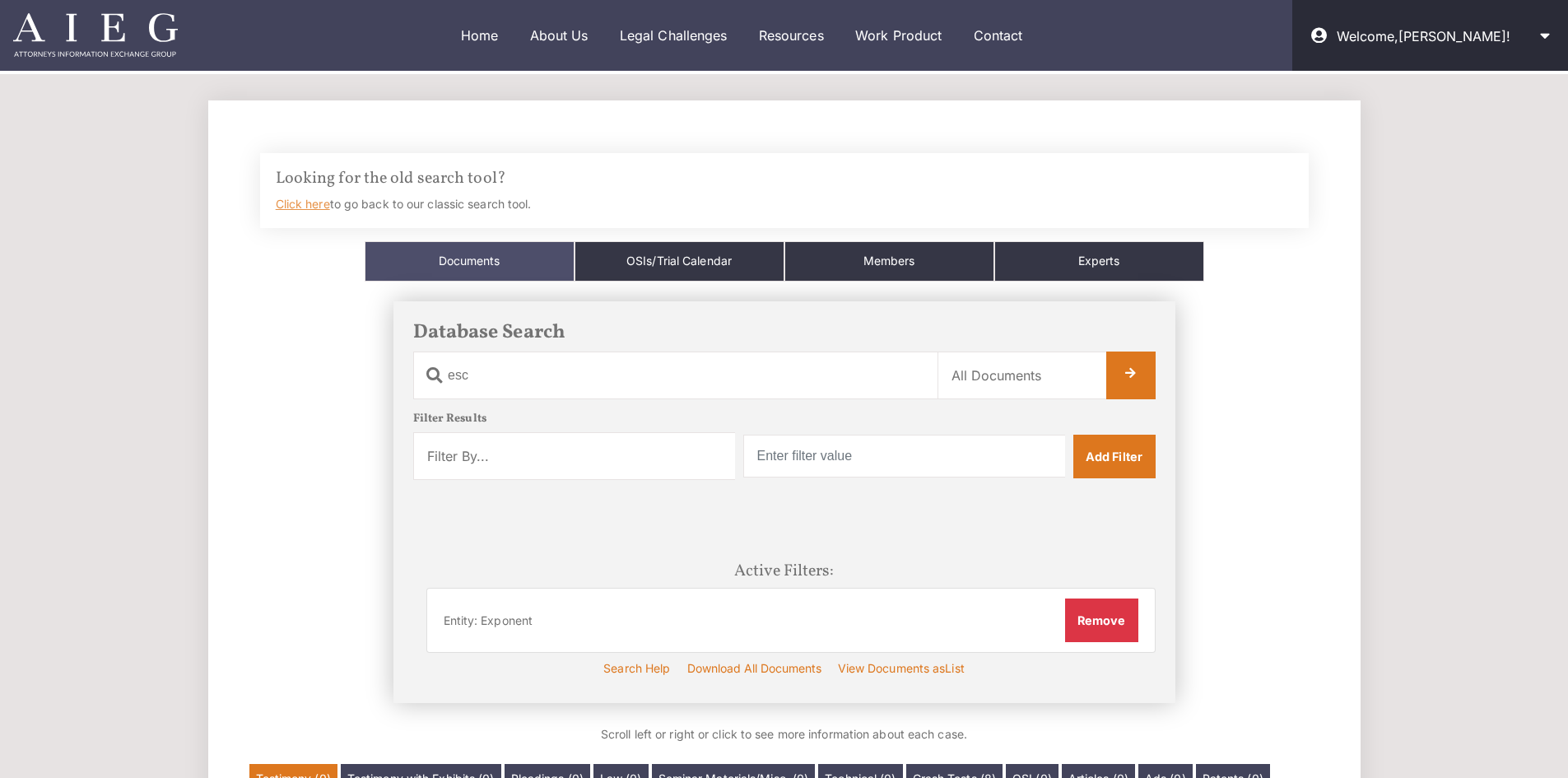
click at [295, 196] on link "Click here" at bounding box center [302, 203] width 54 height 14
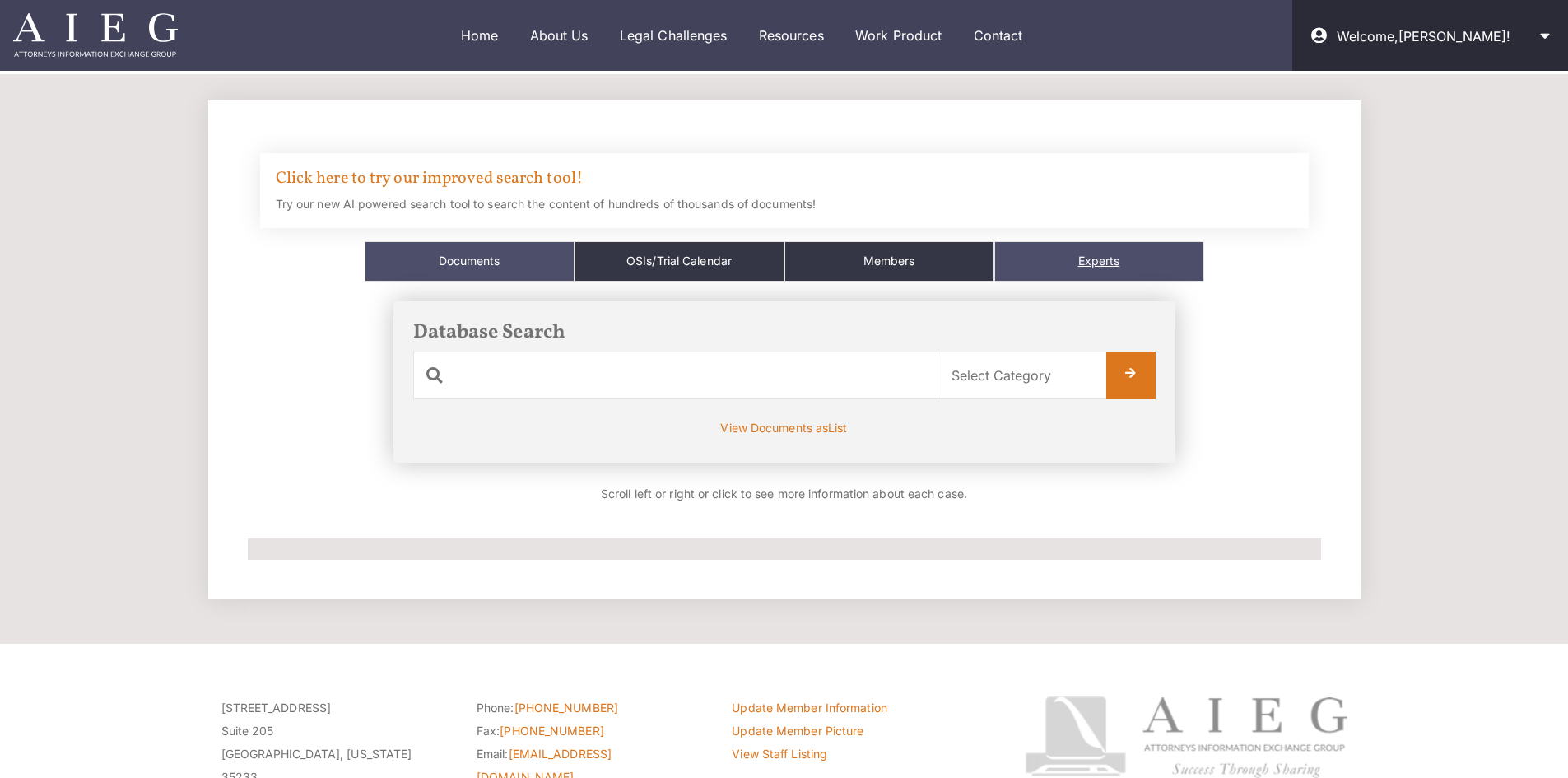
click at [1099, 264] on link "Experts" at bounding box center [1099, 261] width 210 height 40
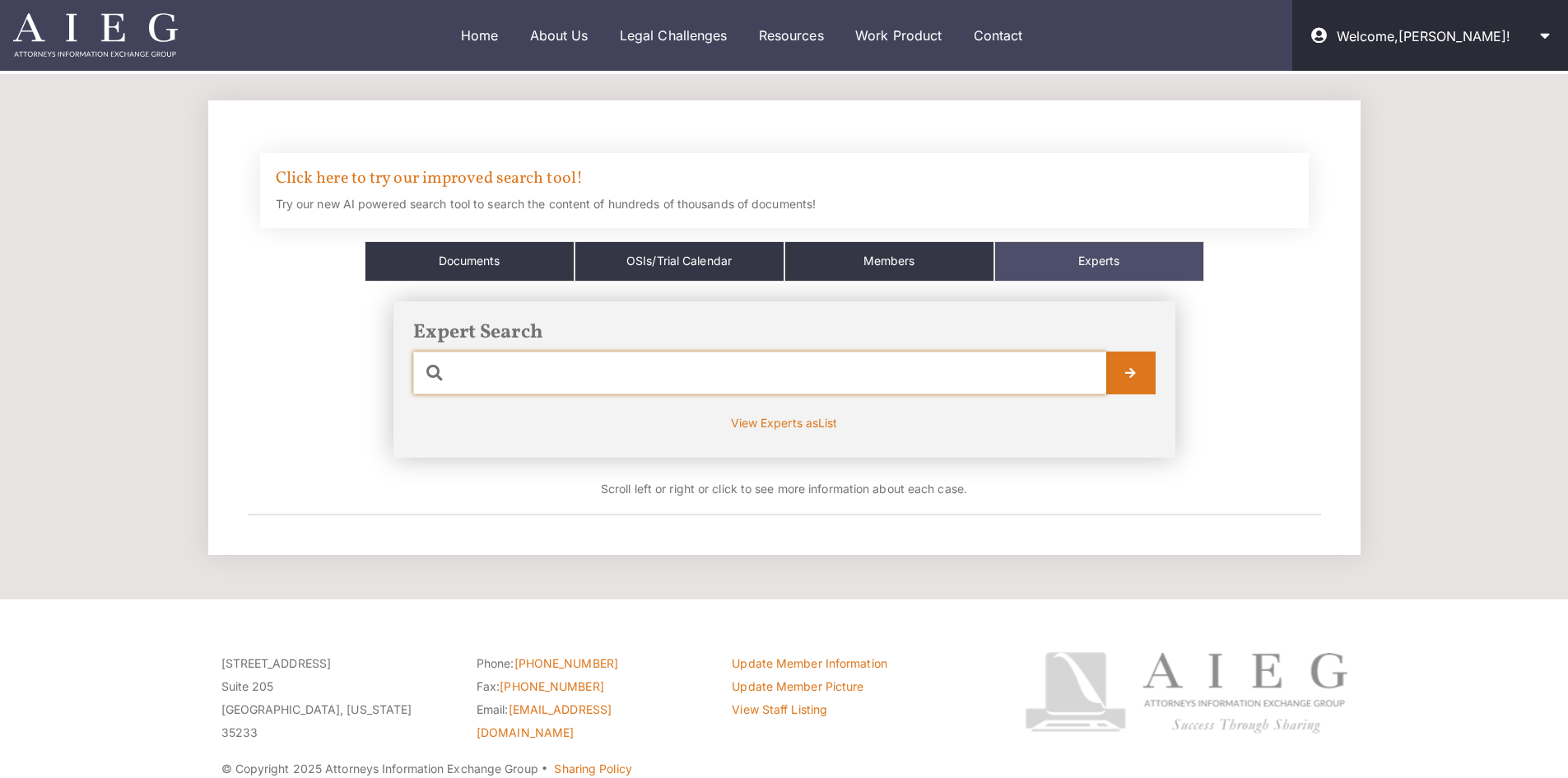
click at [898, 368] on input "text" at bounding box center [759, 372] width 693 height 42
type input "[PERSON_NAME]"
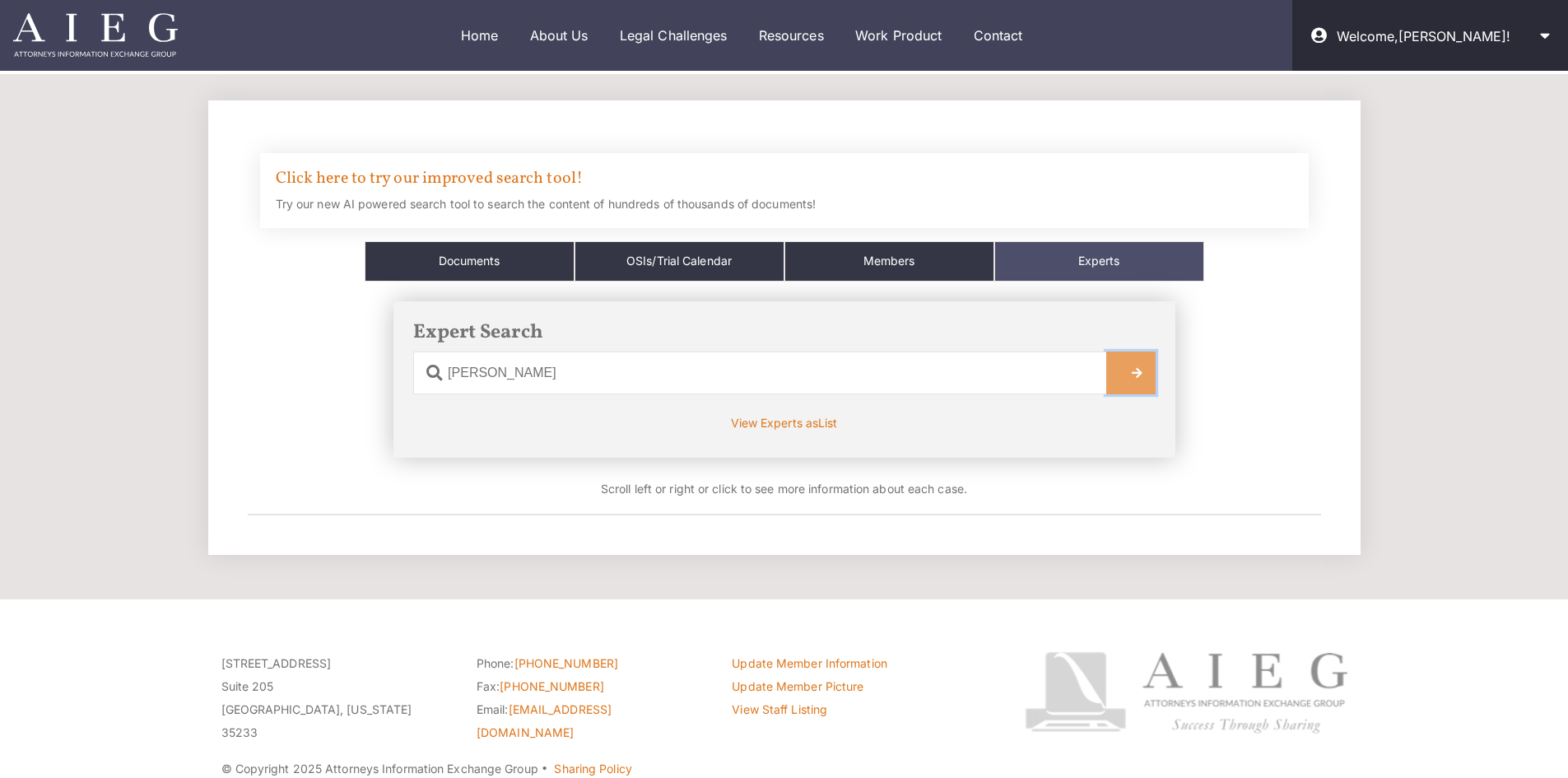
click at [1153, 376] on link at bounding box center [1130, 372] width 49 height 42
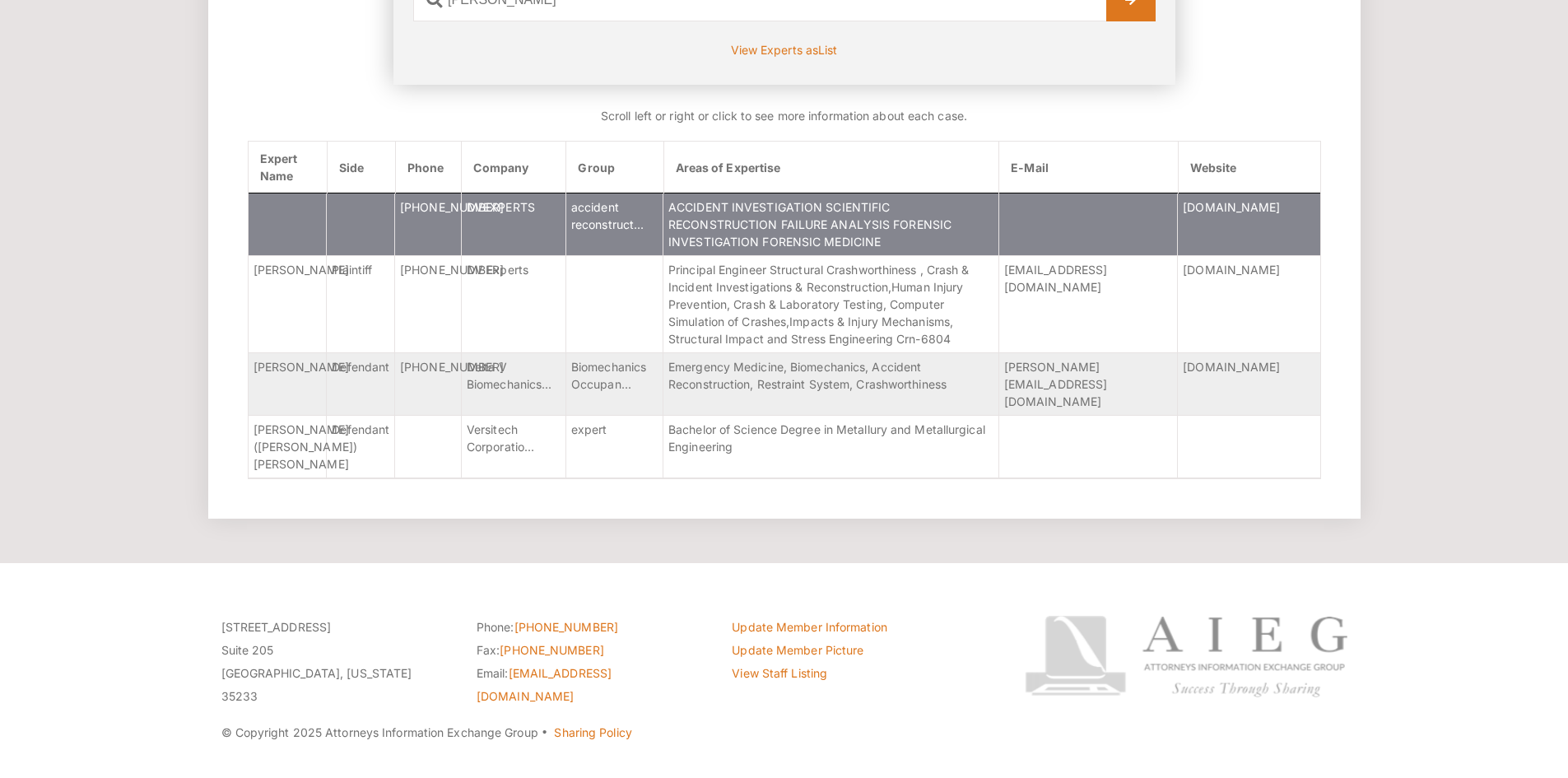
scroll to position [378, 0]
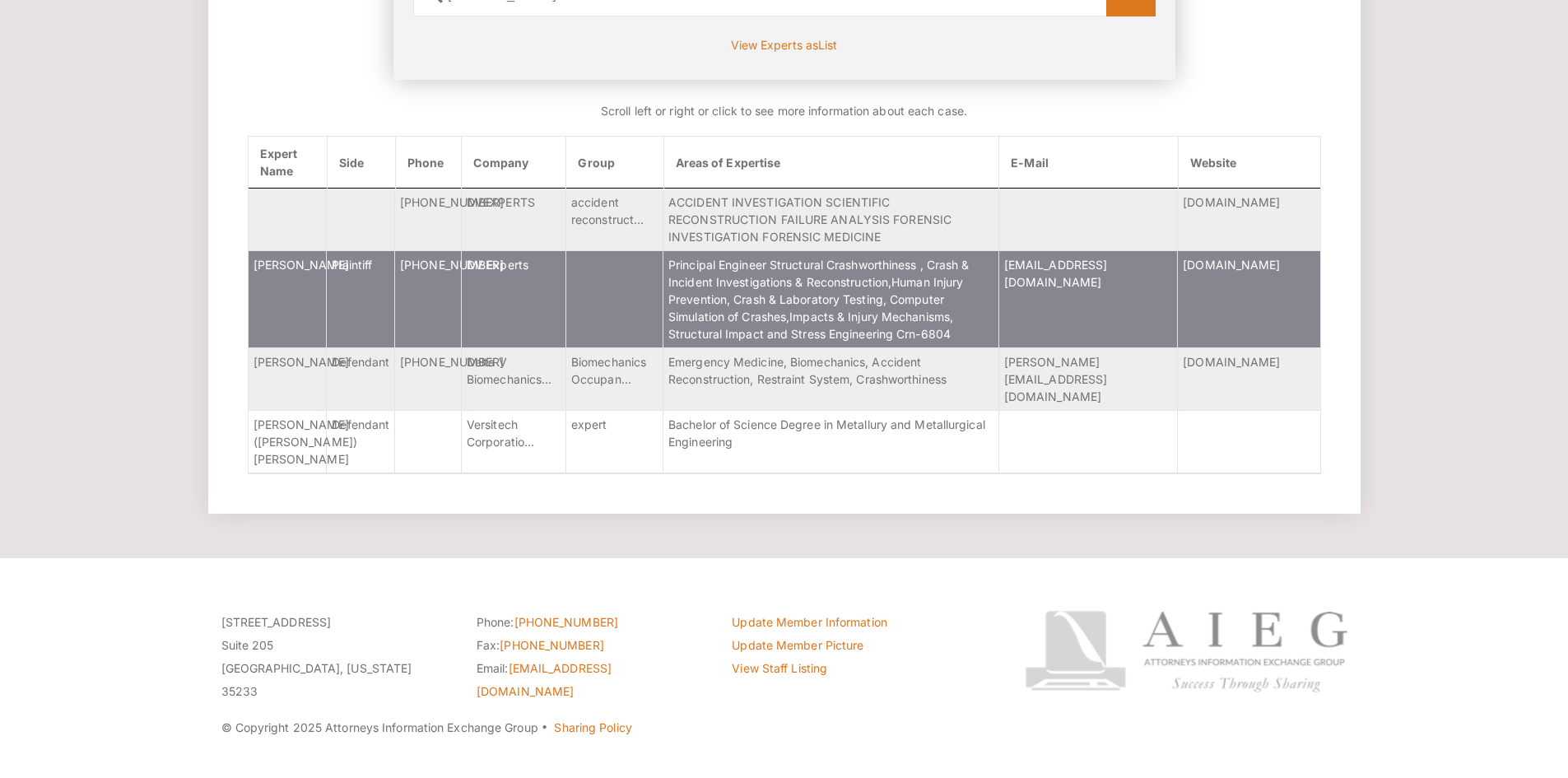
click at [527, 291] on td "DV Experts" at bounding box center [513, 299] width 105 height 97
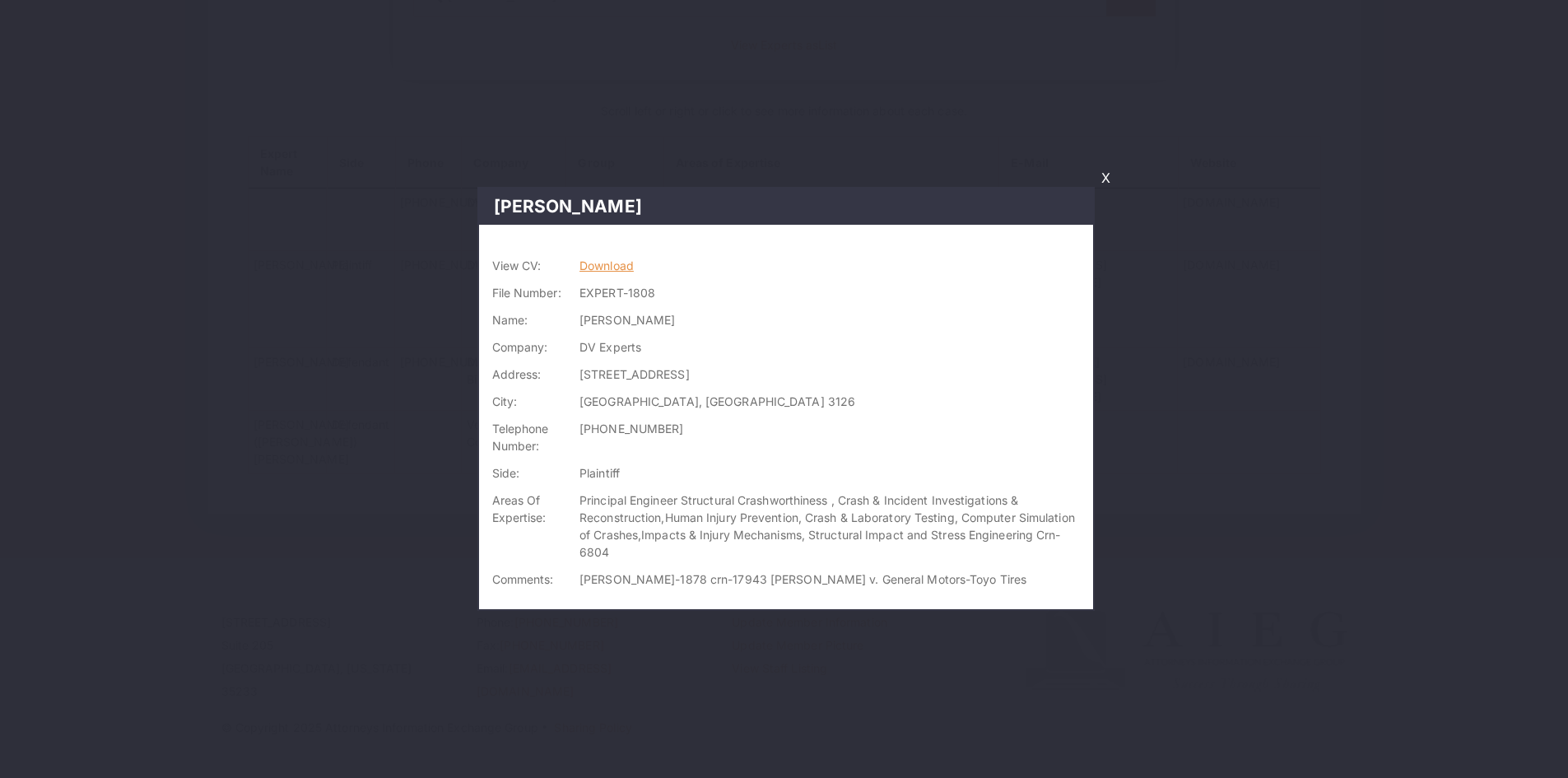
click at [626, 269] on link "Download" at bounding box center [606, 265] width 54 height 14
click at [1103, 178] on link "X" at bounding box center [1106, 178] width 22 height 28
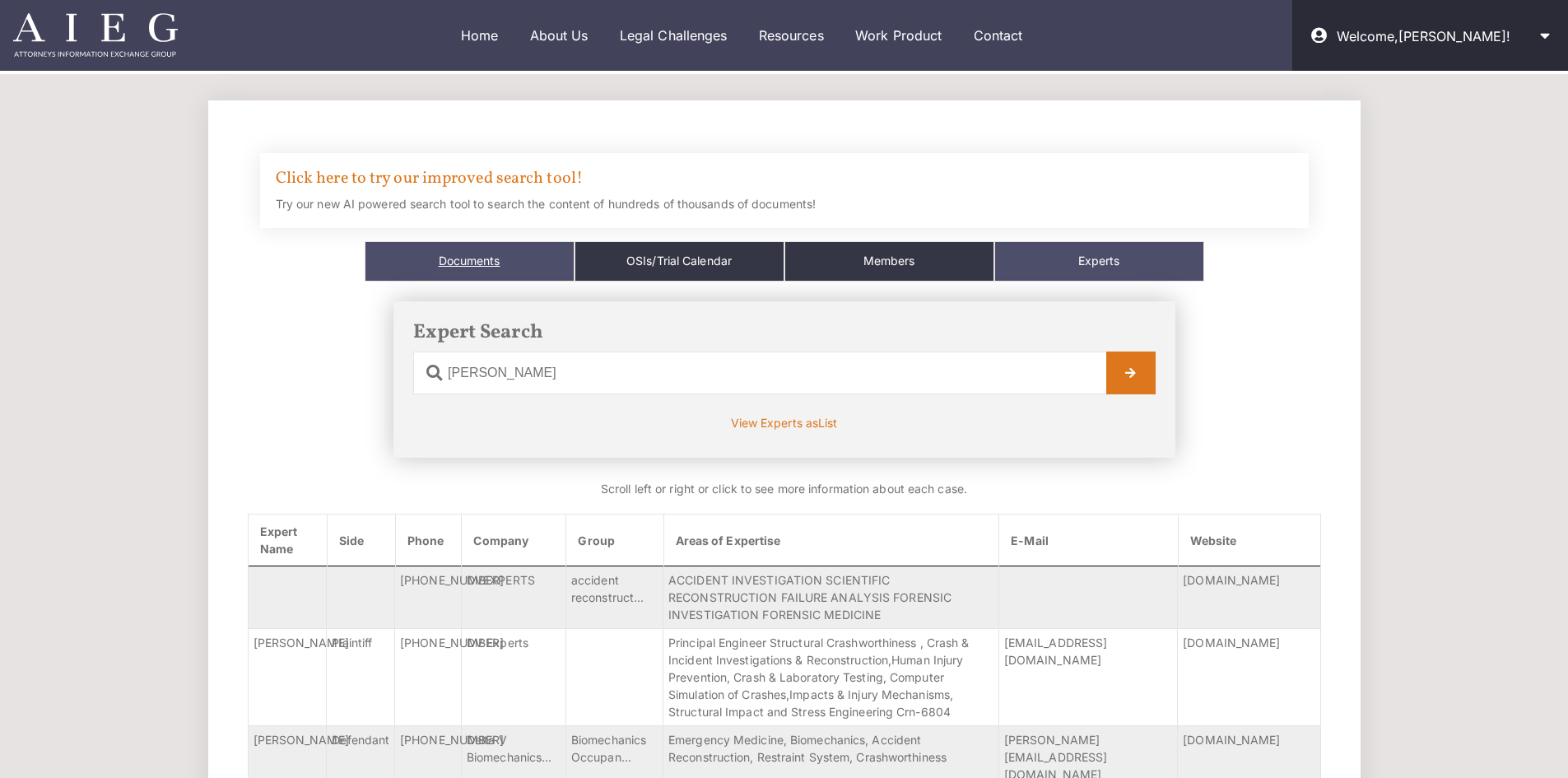
click at [493, 262] on link "Documents" at bounding box center [469, 261] width 210 height 40
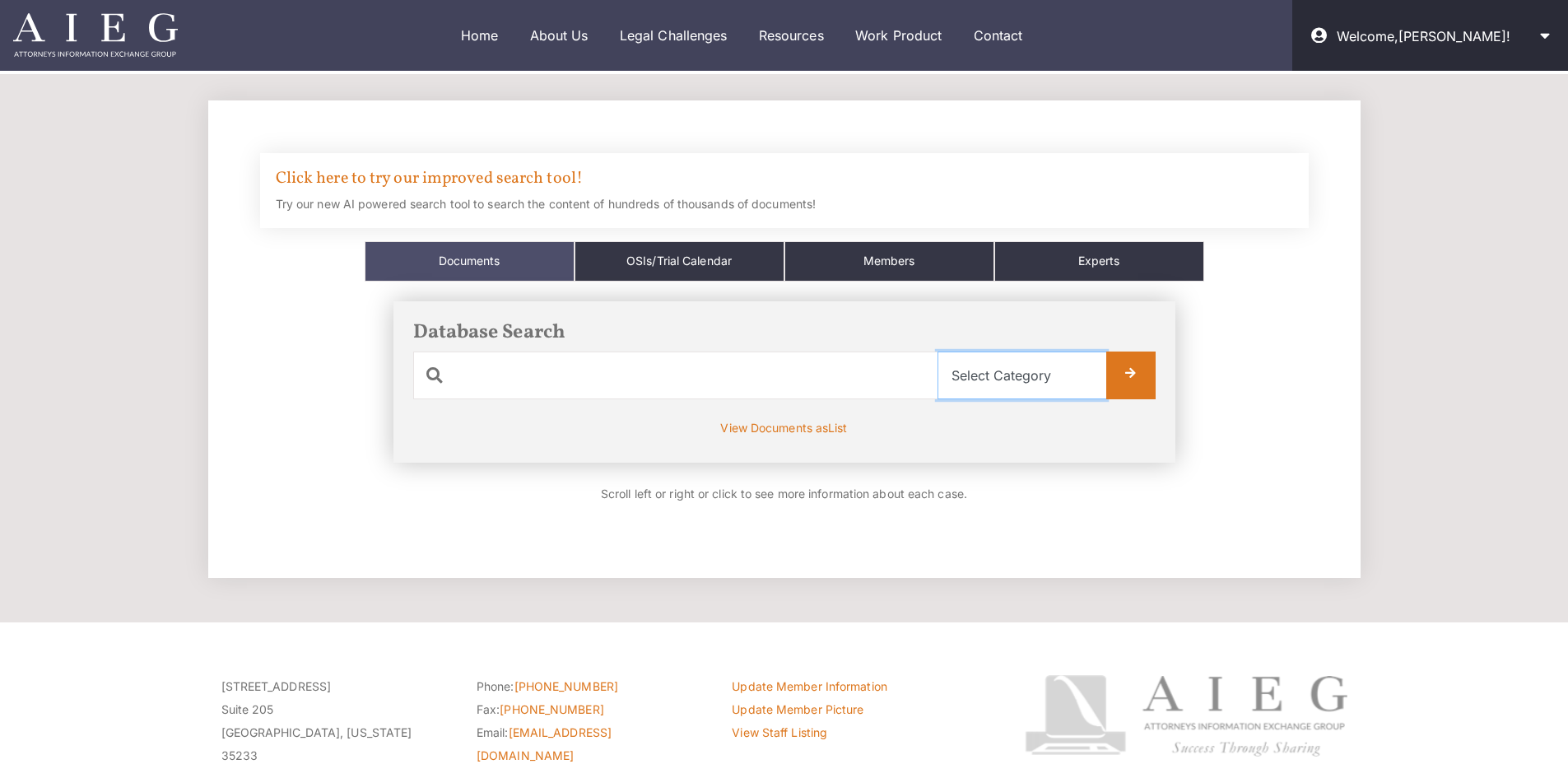
click at [997, 381] on select "Select Category All Documents Ads Articles Copyright Crash Tests Law Mediators …" at bounding box center [1021, 374] width 169 height 47
